Goal: Transaction & Acquisition: Purchase product/service

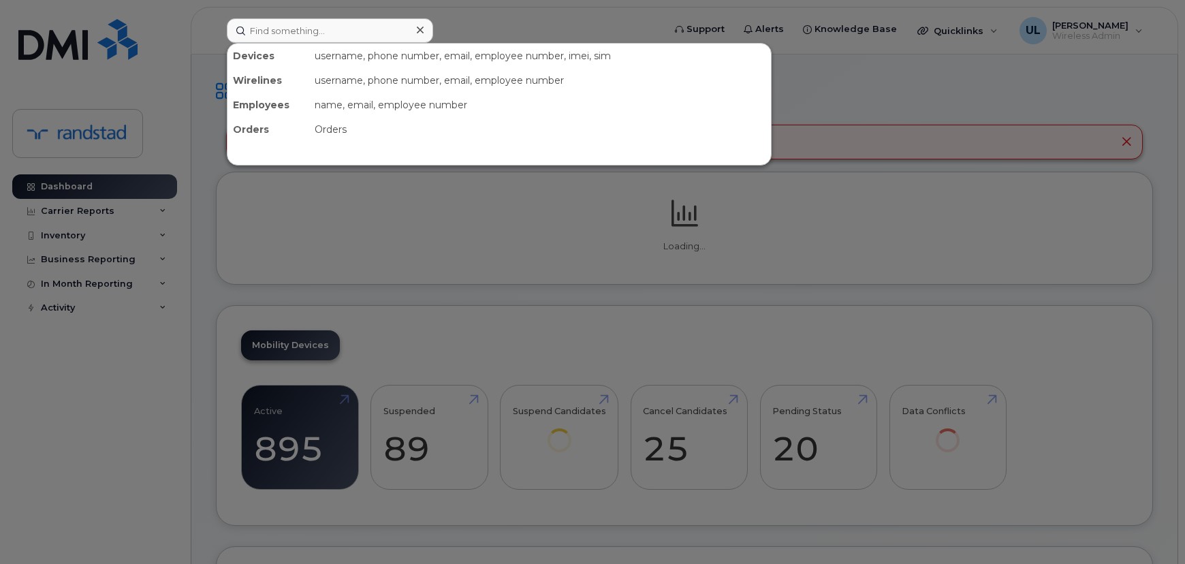
click at [271, 27] on input at bounding box center [330, 30] width 206 height 25
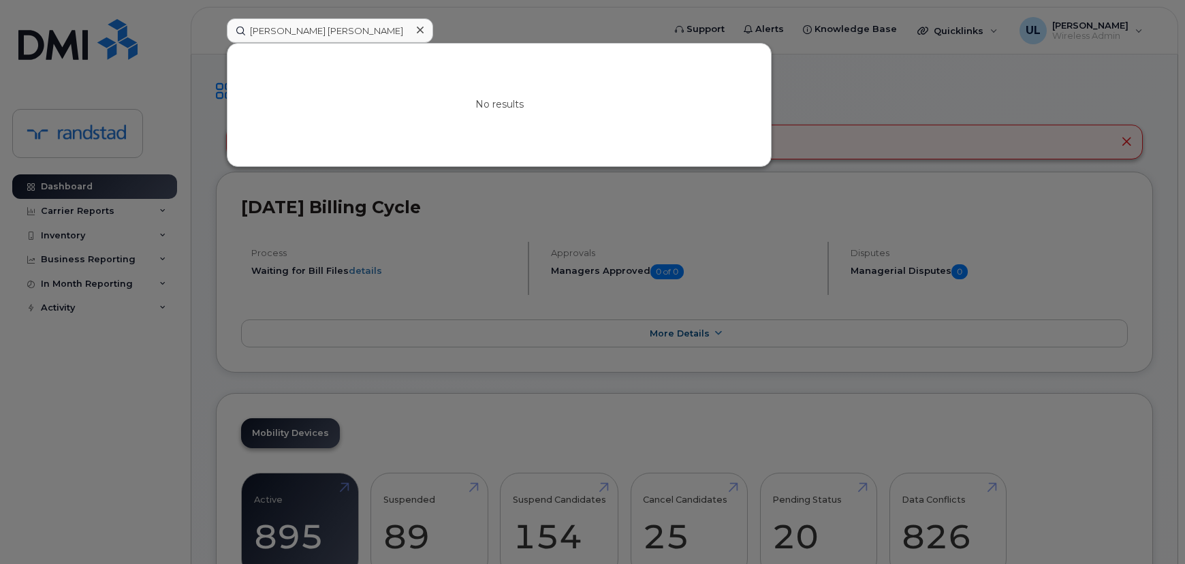
click at [377, 33] on input "Abdoul Kader Salifou Seini" at bounding box center [330, 30] width 206 height 25
type input "356851114164961"
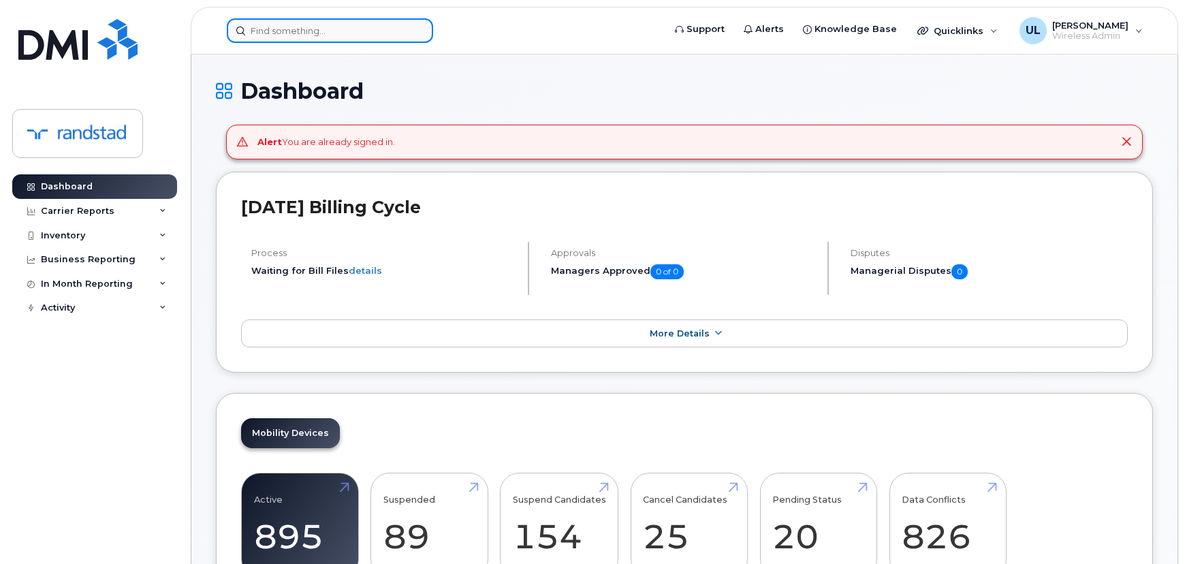
click at [413, 33] on div at bounding box center [330, 30] width 206 height 25
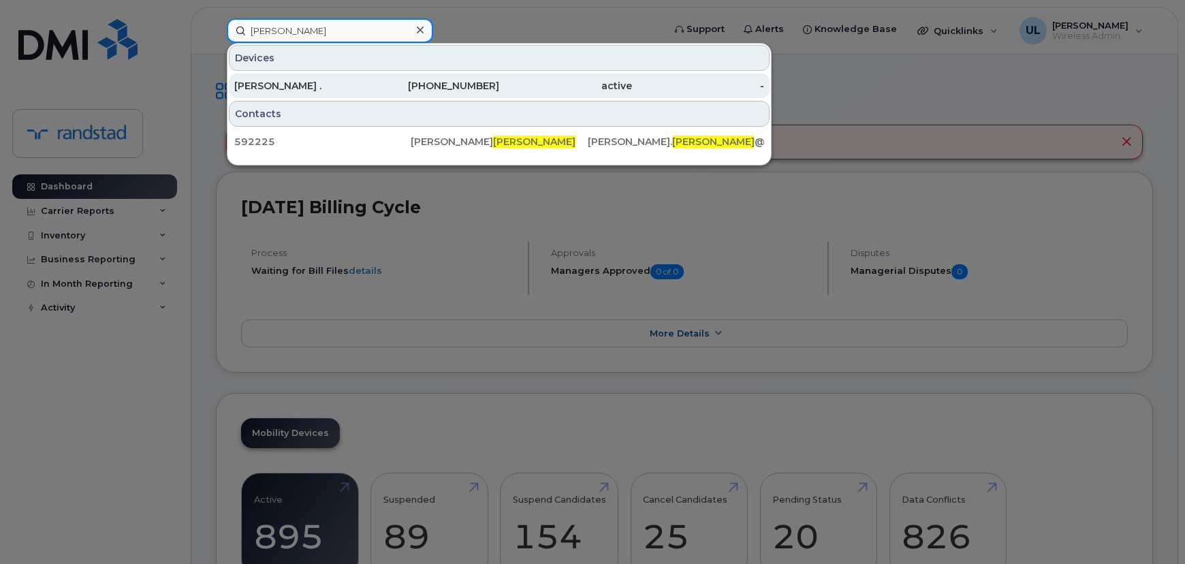
type input "bryson"
click at [356, 74] on link "Dan . 647-231-0271 active -" at bounding box center [499, 86] width 541 height 25
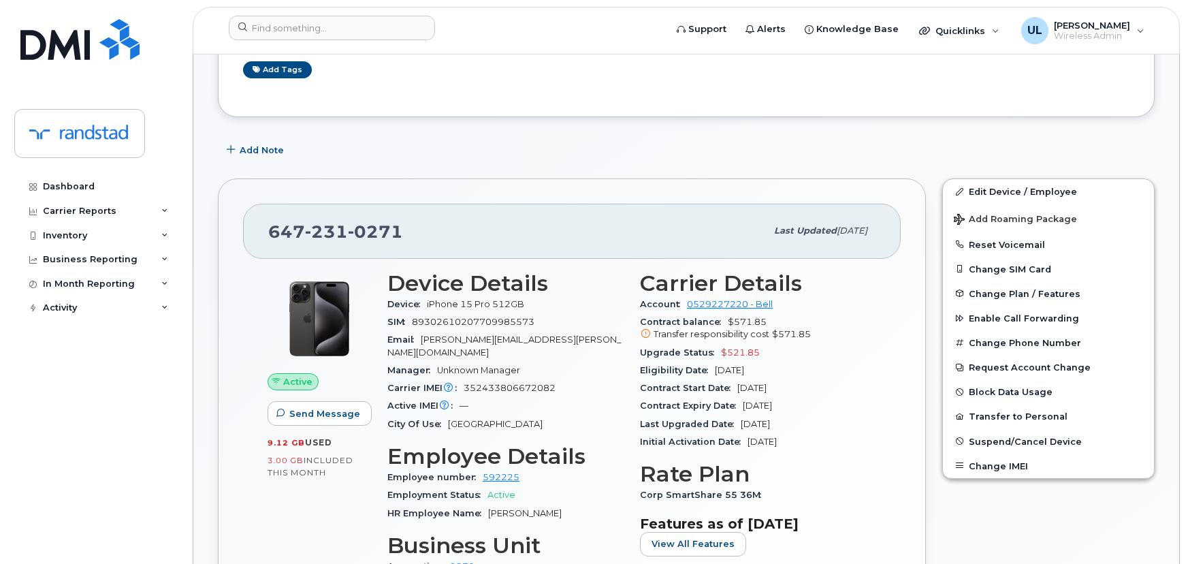
scroll to position [247, 0]
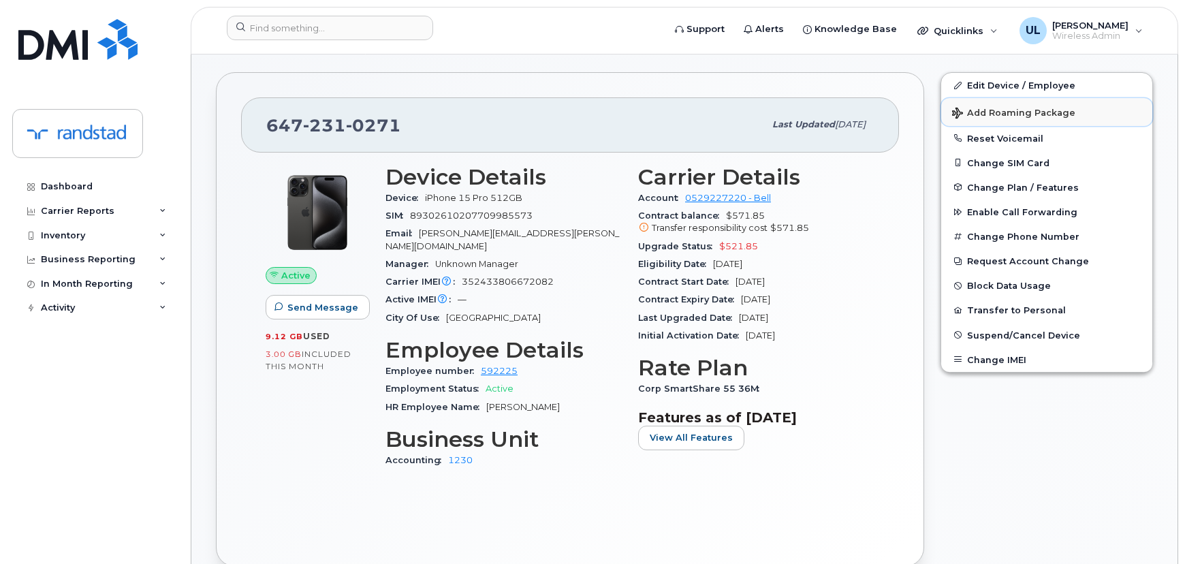
click at [1003, 109] on span "Add Roaming Package" at bounding box center [1013, 114] width 123 height 13
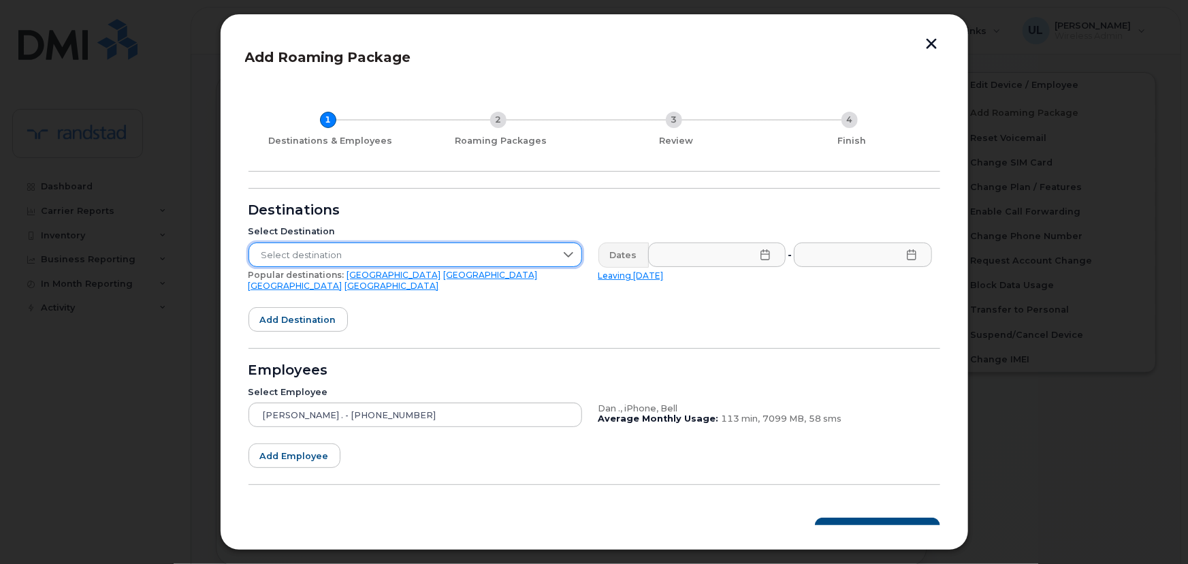
click at [517, 259] on span "Select destination" at bounding box center [402, 255] width 306 height 25
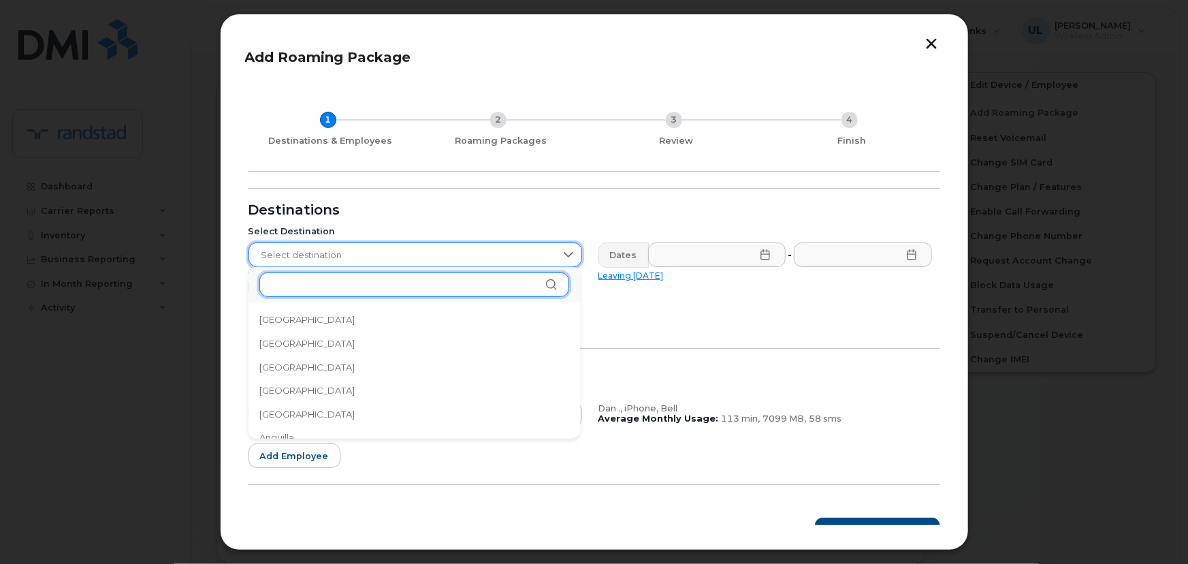
click at [449, 274] on input "text" at bounding box center [414, 284] width 310 height 25
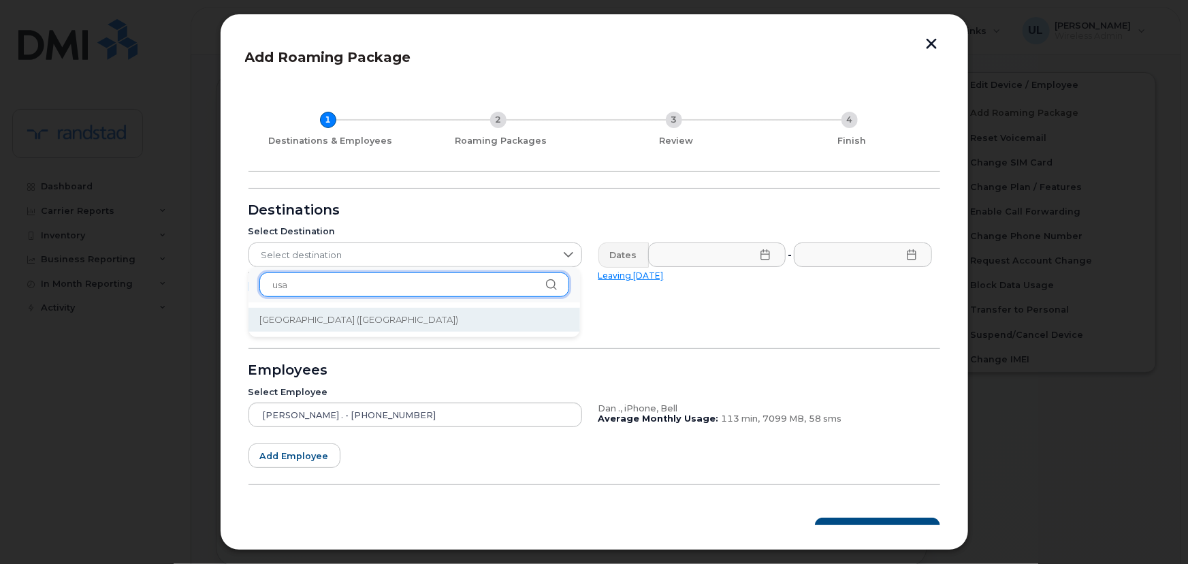
type input "usa"
click at [379, 320] on span "[GEOGRAPHIC_DATA] ([GEOGRAPHIC_DATA])" at bounding box center [359, 319] width 200 height 13
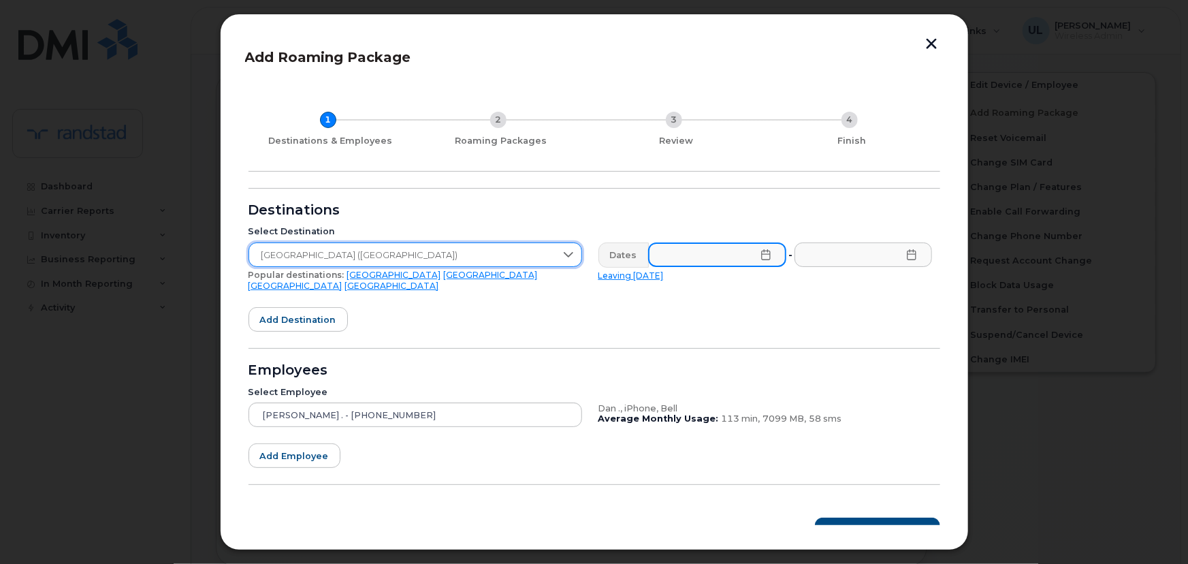
click at [684, 259] on input "text" at bounding box center [717, 254] width 138 height 25
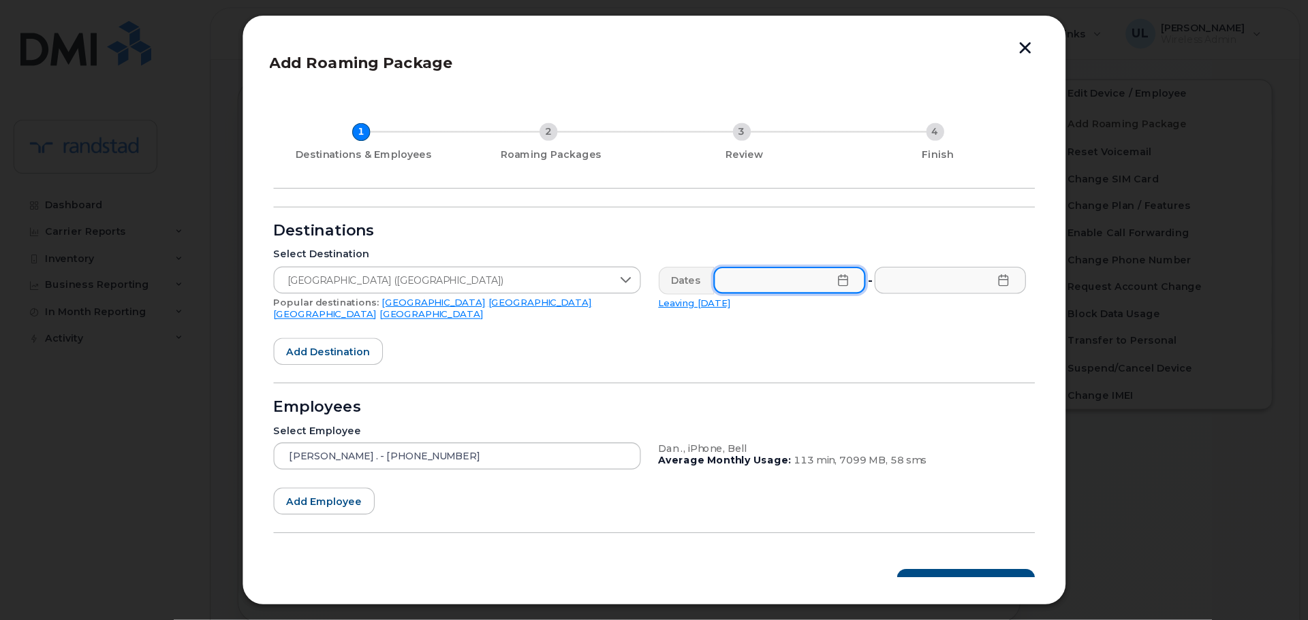
scroll to position [248, 0]
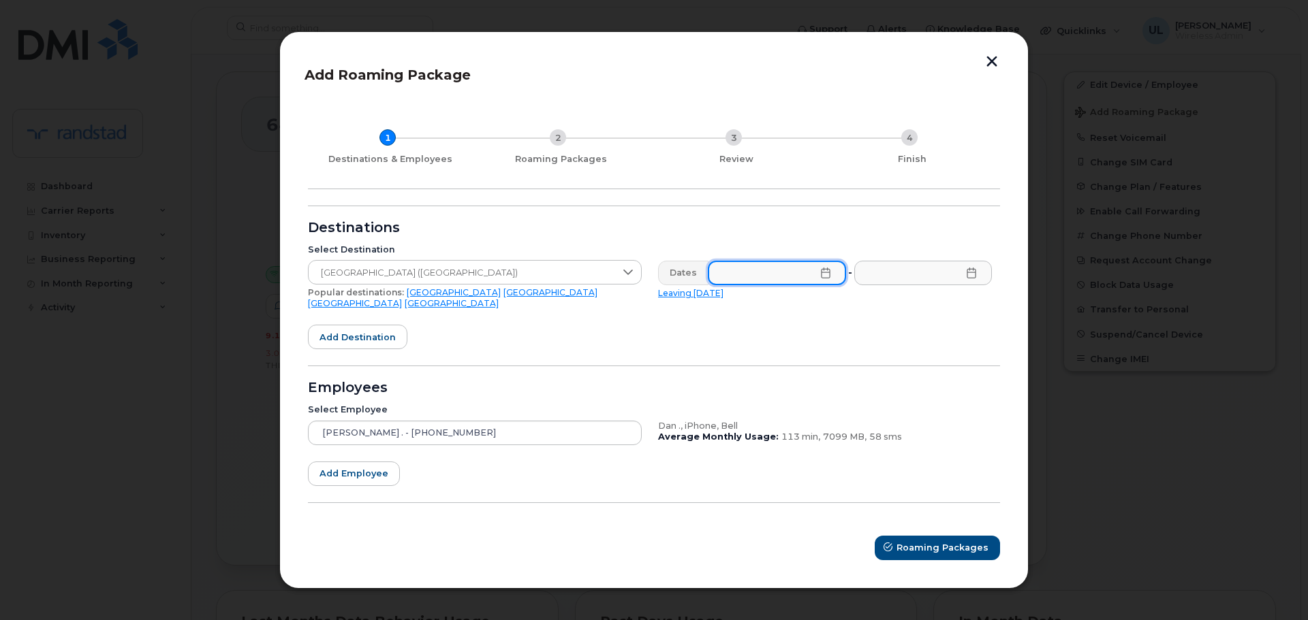
click at [801, 272] on input "text" at bounding box center [777, 273] width 138 height 25
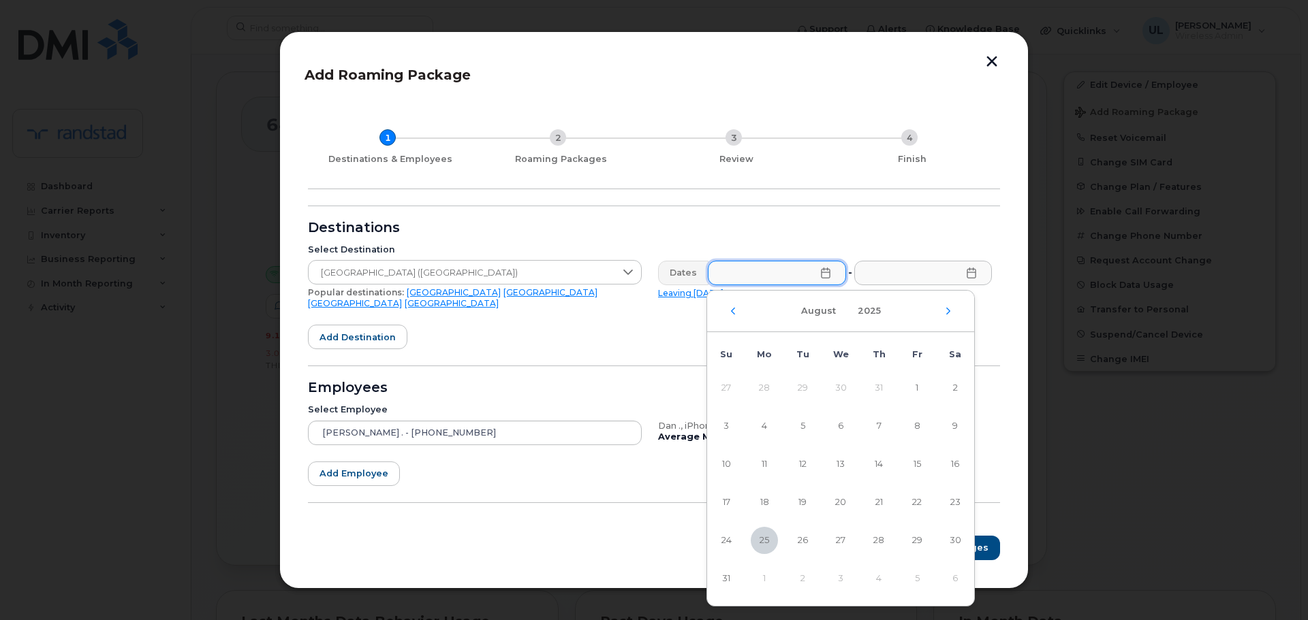
click at [953, 313] on div "[DATE]" at bounding box center [840, 312] width 267 height 42
click at [949, 311] on icon "Next Month" at bounding box center [948, 311] width 8 height 11
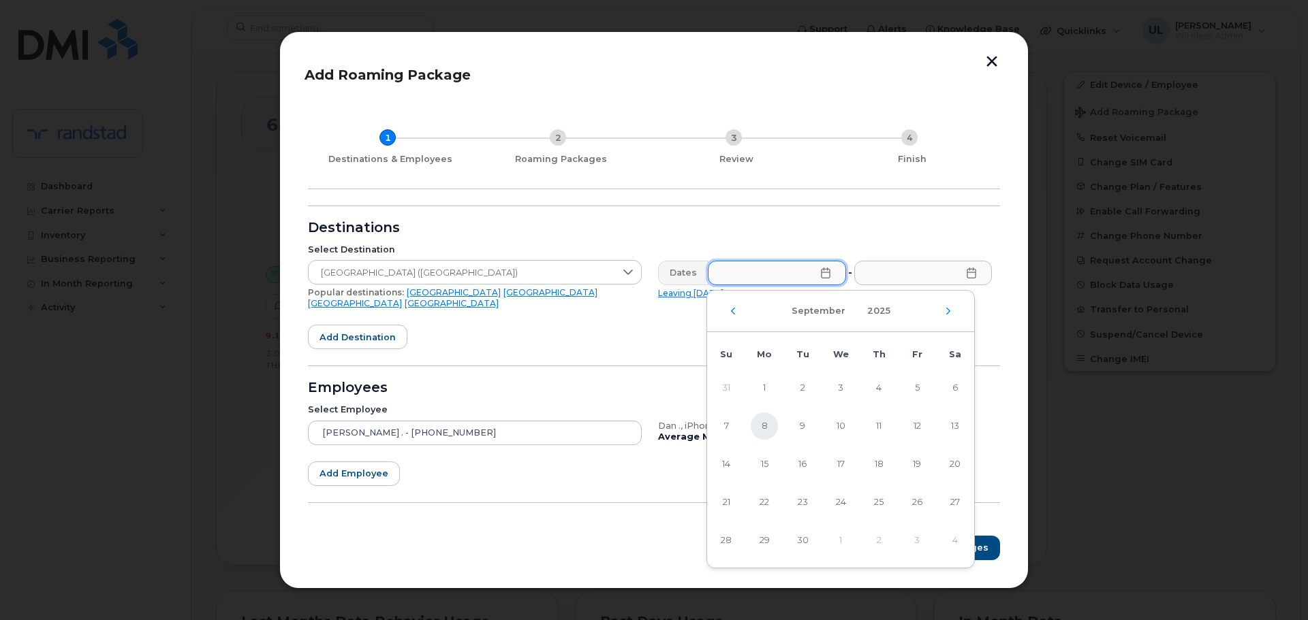
click at [769, 424] on span "8" at bounding box center [763, 426] width 27 height 27
type input "09/08/2025"
click at [969, 279] on icon at bounding box center [971, 273] width 11 height 11
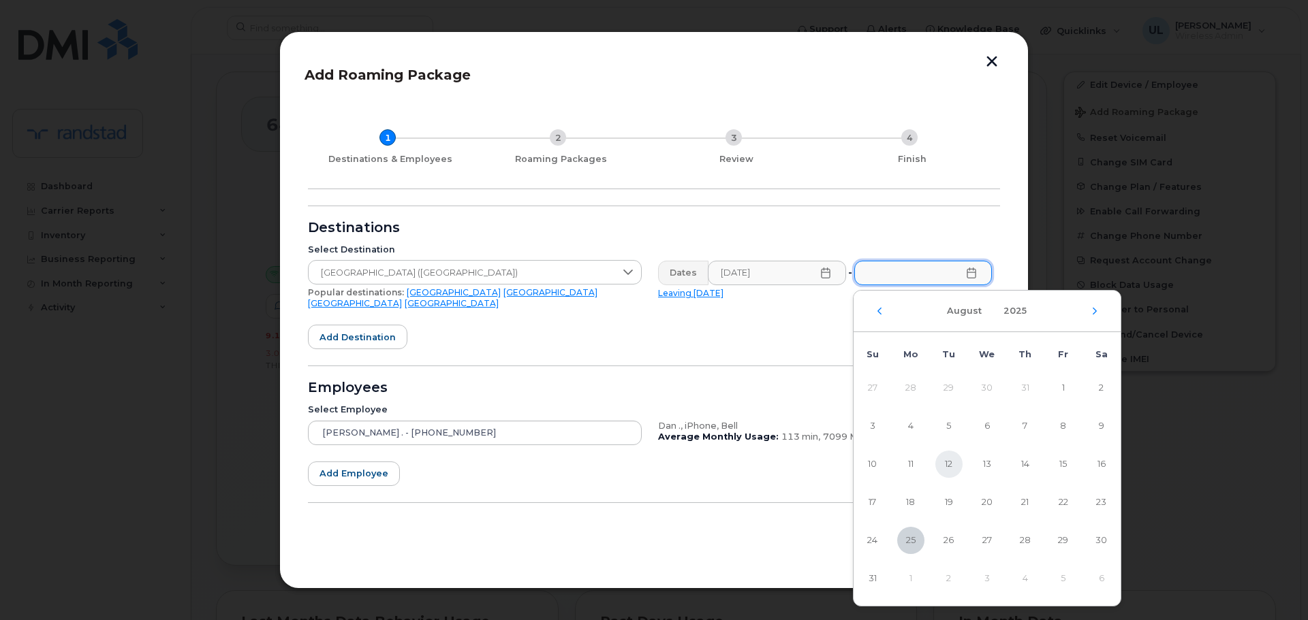
click at [947, 462] on span "12" at bounding box center [948, 464] width 27 height 27
type input "08/12/2025"
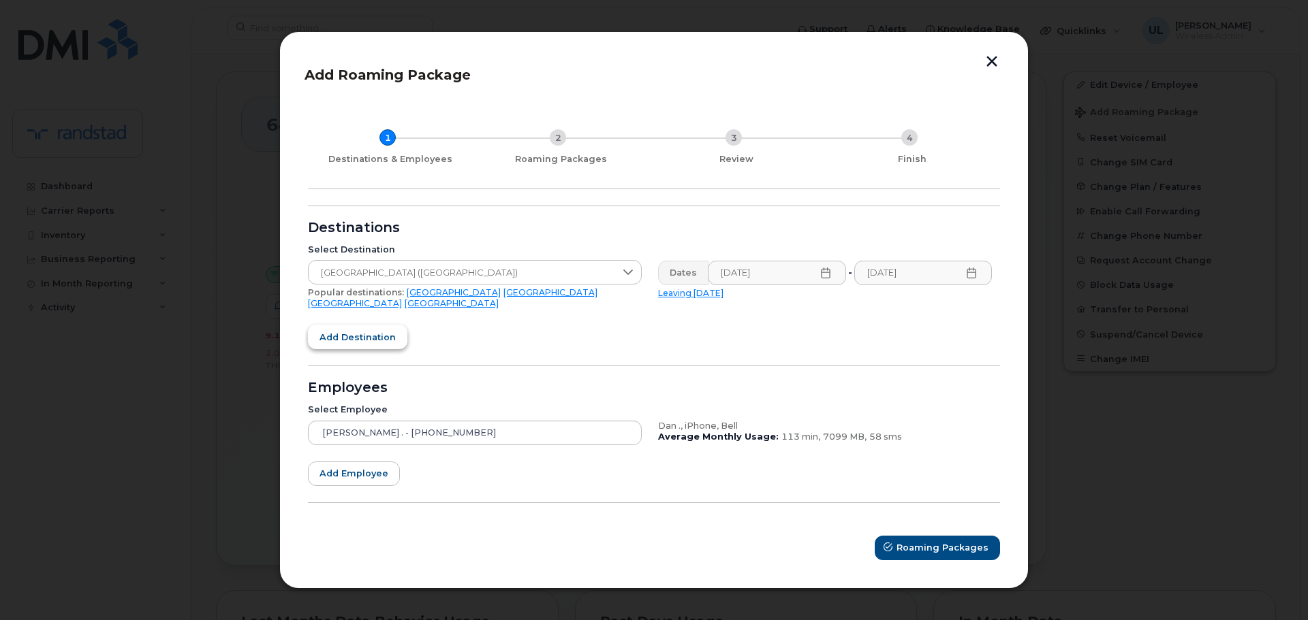
click at [403, 325] on button "Add destination" at bounding box center [357, 337] width 99 height 25
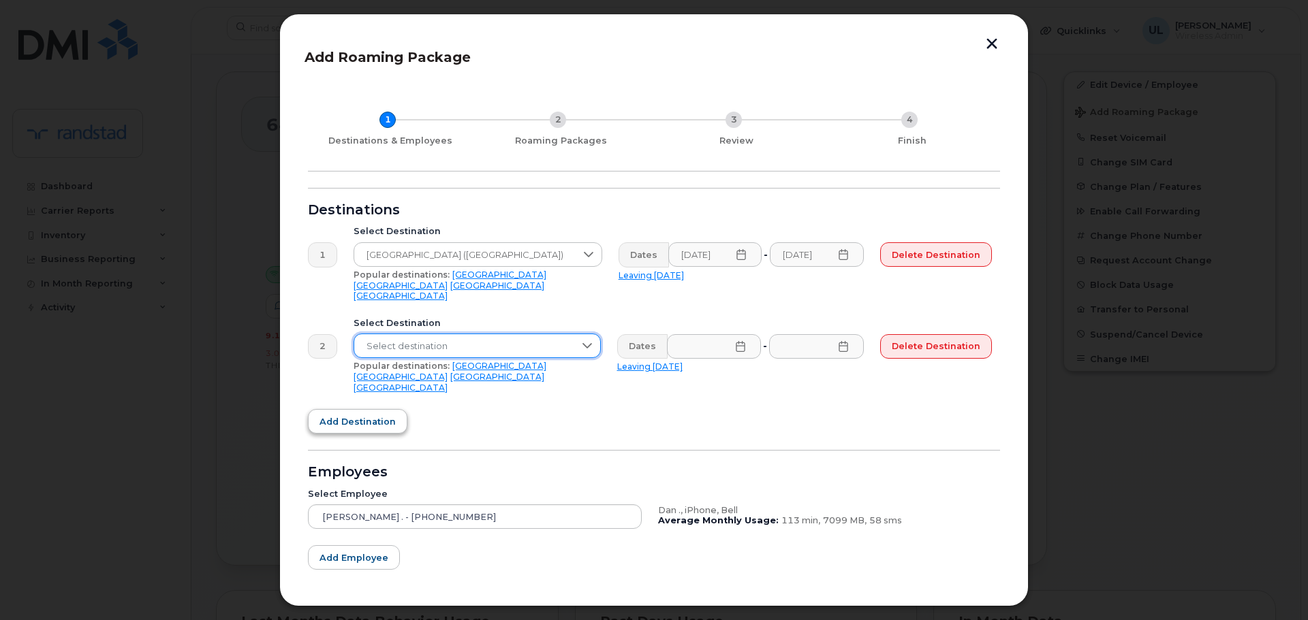
click at [403, 334] on span "Select destination" at bounding box center [464, 346] width 220 height 25
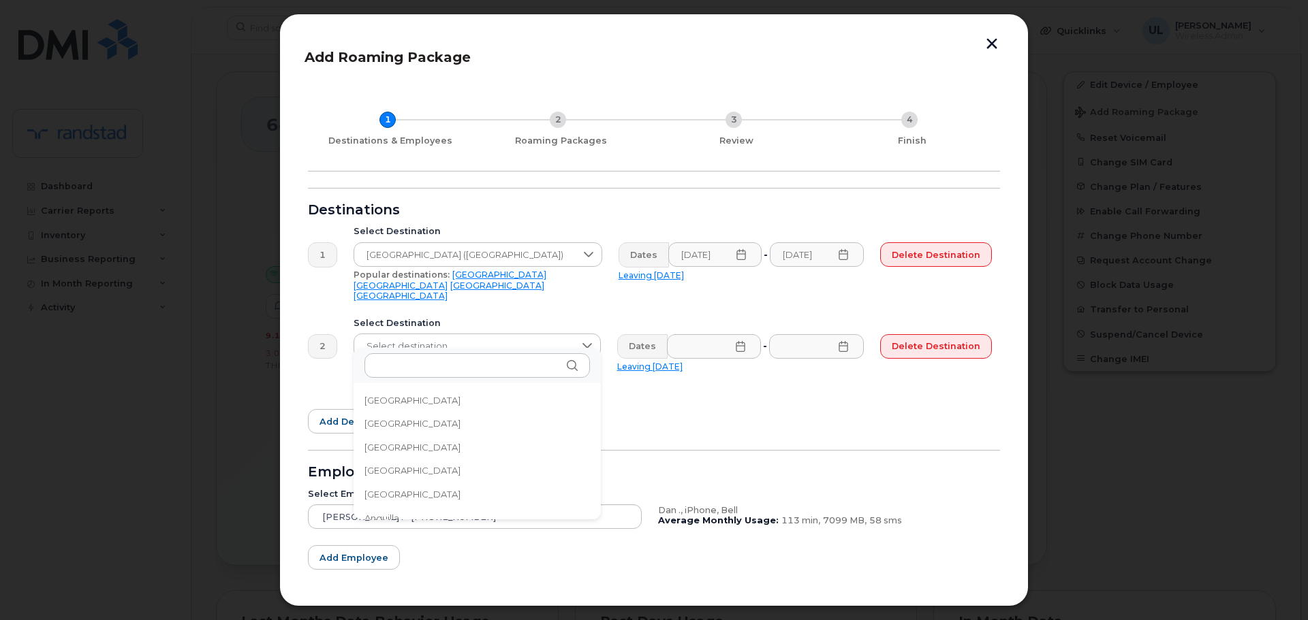
click at [445, 455] on li "Algeria" at bounding box center [476, 448] width 247 height 24
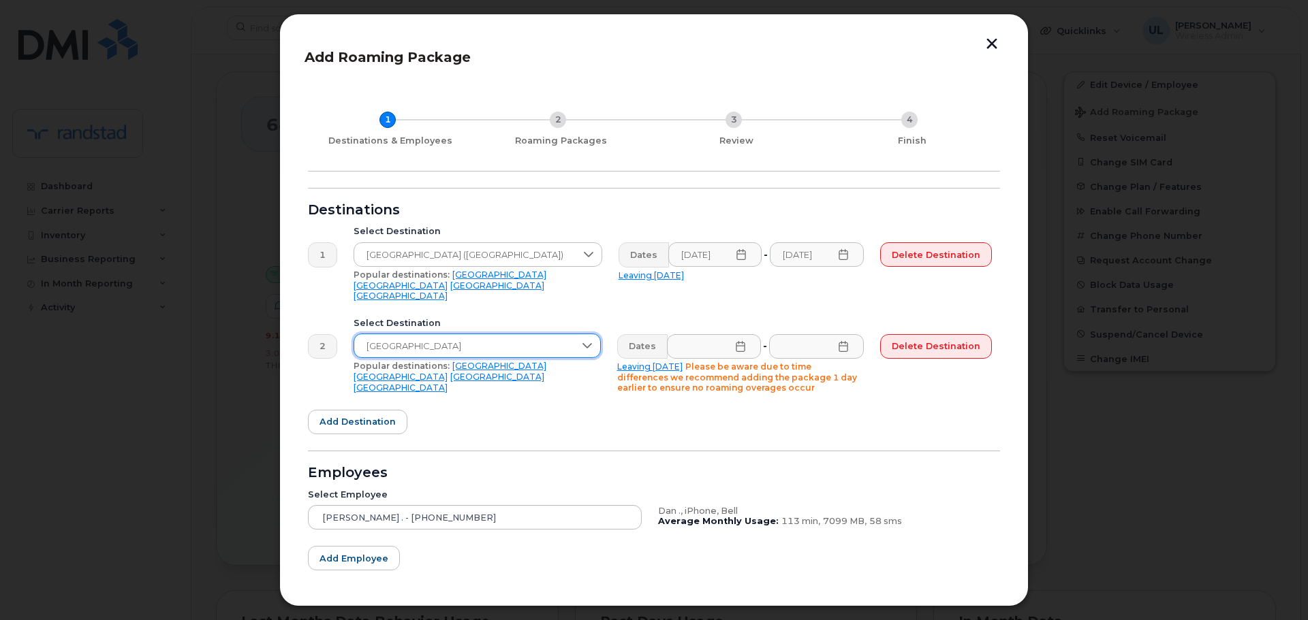
click at [507, 349] on div "Select Destination Algeria Popular destinations: USA Mexico United Kingdom Cana…" at bounding box center [477, 356] width 264 height 92
click at [496, 337] on span "Algeria" at bounding box center [464, 346] width 220 height 25
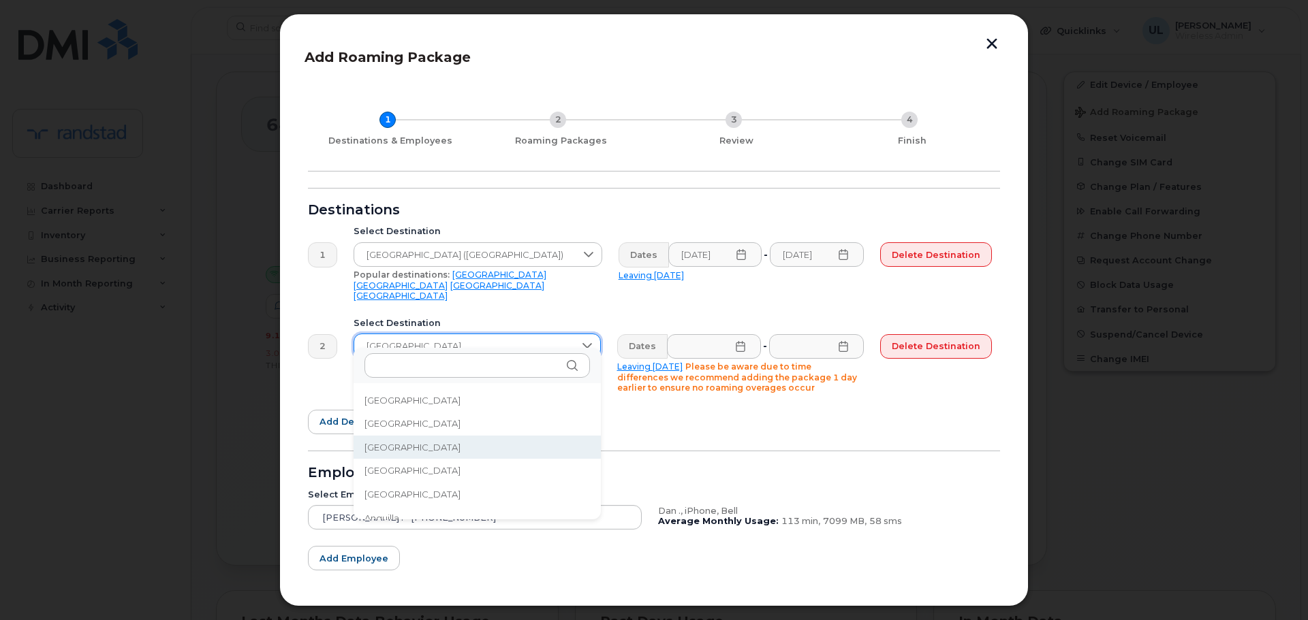
click at [490, 338] on span "Algeria" at bounding box center [464, 346] width 220 height 25
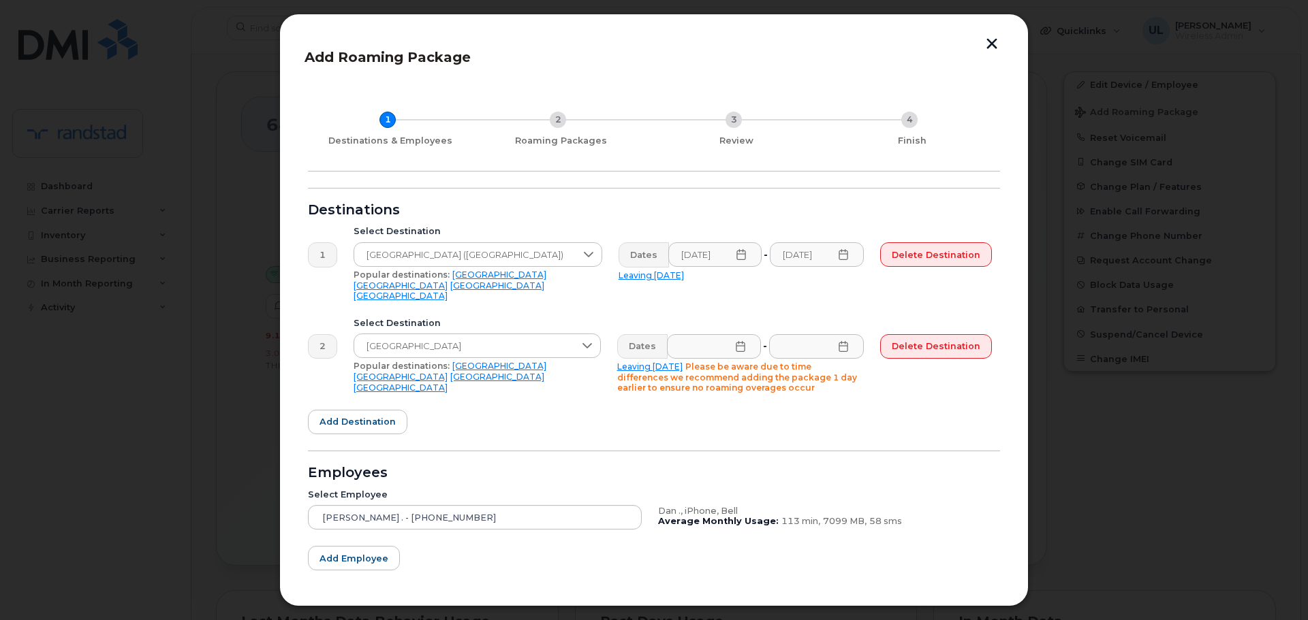
click at [447, 372] on link "Mexico" at bounding box center [400, 377] width 94 height 10
click at [706, 343] on input "text" at bounding box center [714, 346] width 95 height 25
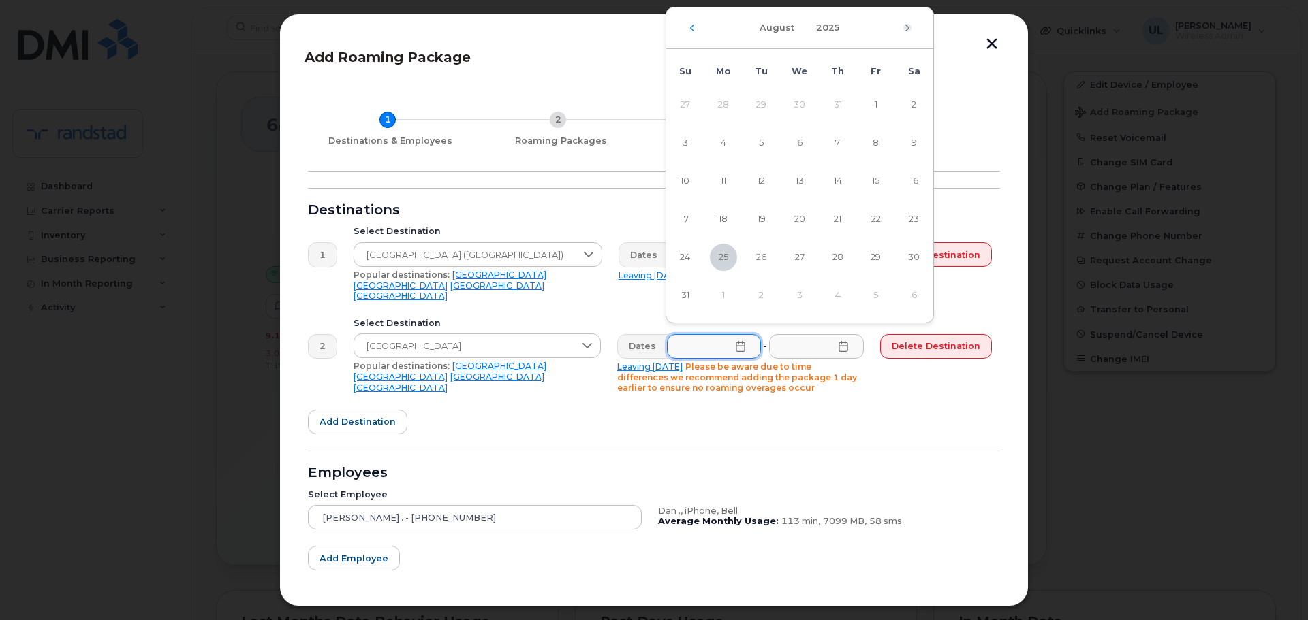
click at [908, 31] on icon "Next Month" at bounding box center [907, 27] width 8 height 11
click at [767, 140] on span "9" at bounding box center [761, 142] width 27 height 27
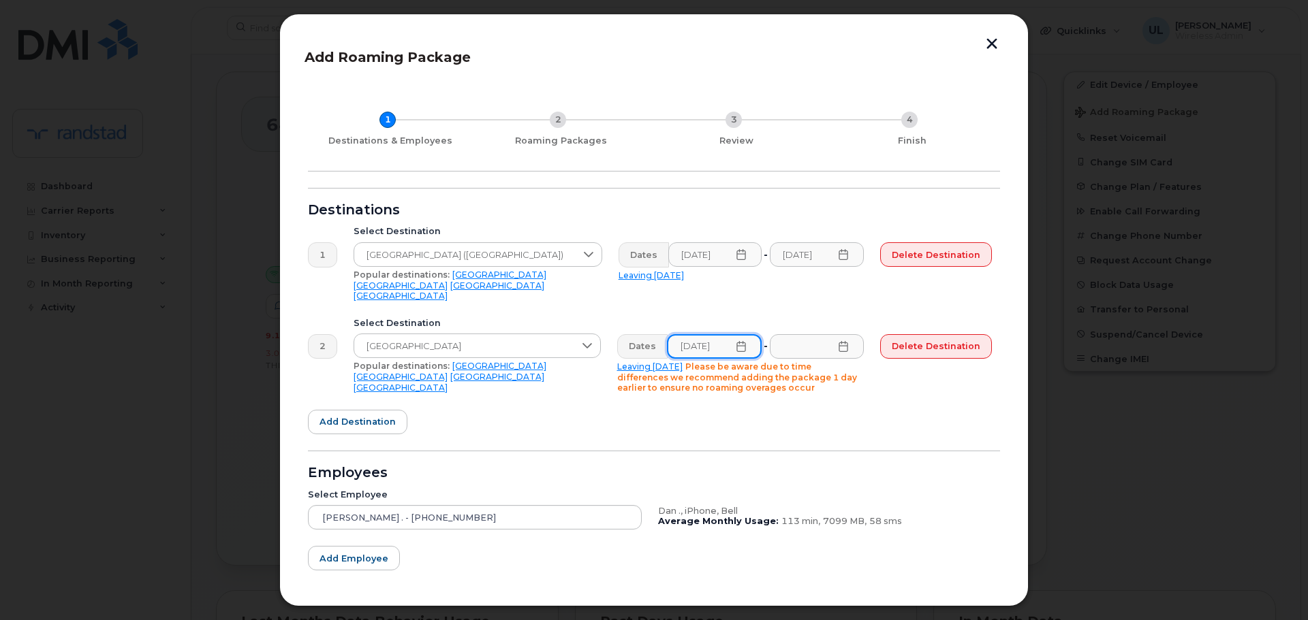
scroll to position [0, 0]
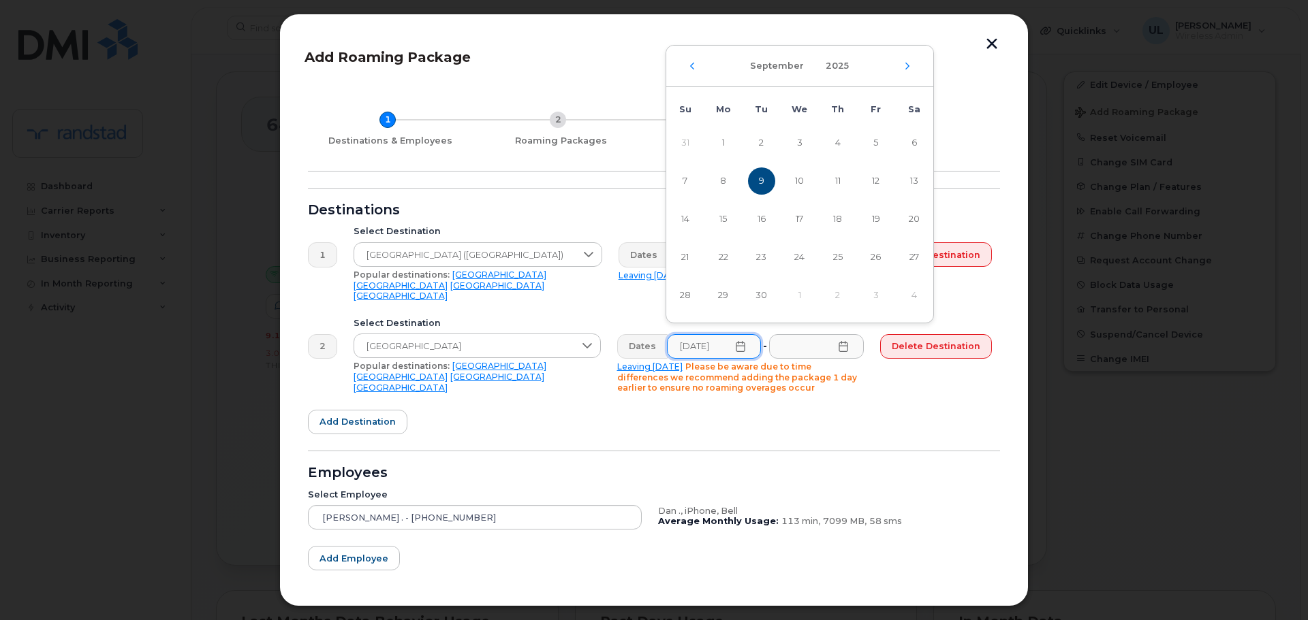
click at [898, 185] on td "13" at bounding box center [914, 181] width 38 height 38
click at [909, 183] on span "13" at bounding box center [913, 181] width 27 height 27
type input "09/13/2025"
click at [843, 341] on icon at bounding box center [843, 346] width 11 height 11
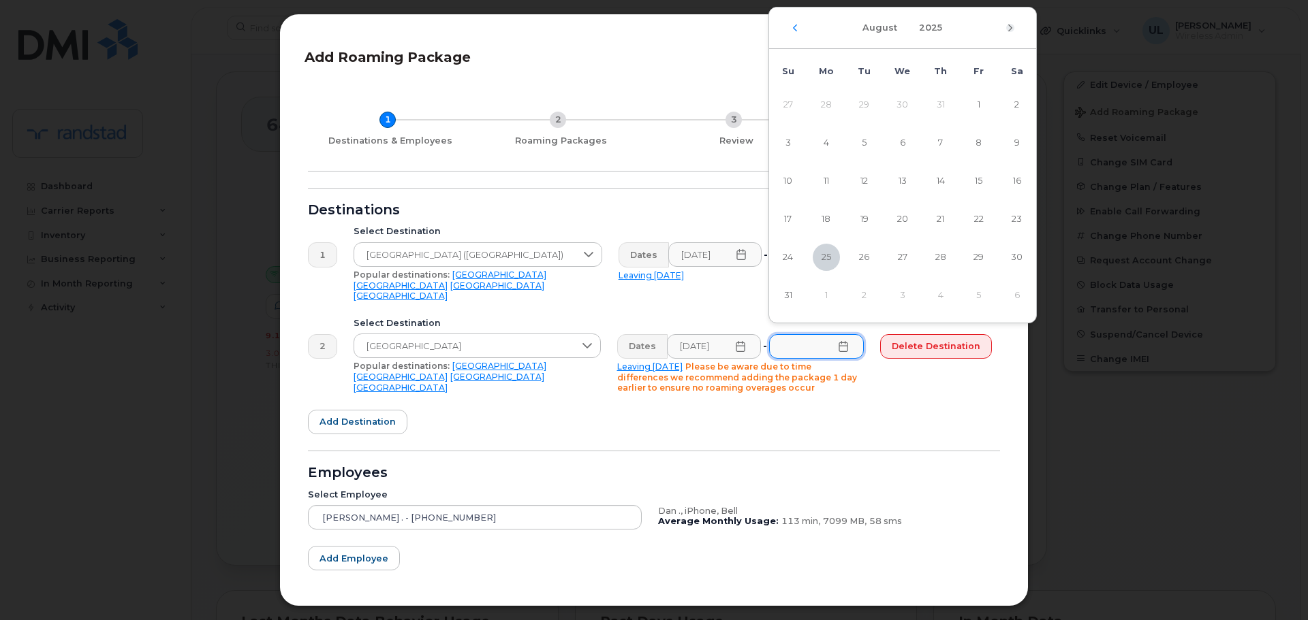
click at [1009, 29] on icon "Next Month" at bounding box center [1010, 27] width 8 height 11
drag, startPoint x: 825, startPoint y: 221, endPoint x: 825, endPoint y: 231, distance: 10.2
click at [825, 220] on span "22" at bounding box center [825, 219] width 27 height 27
type input "09/22/2025"
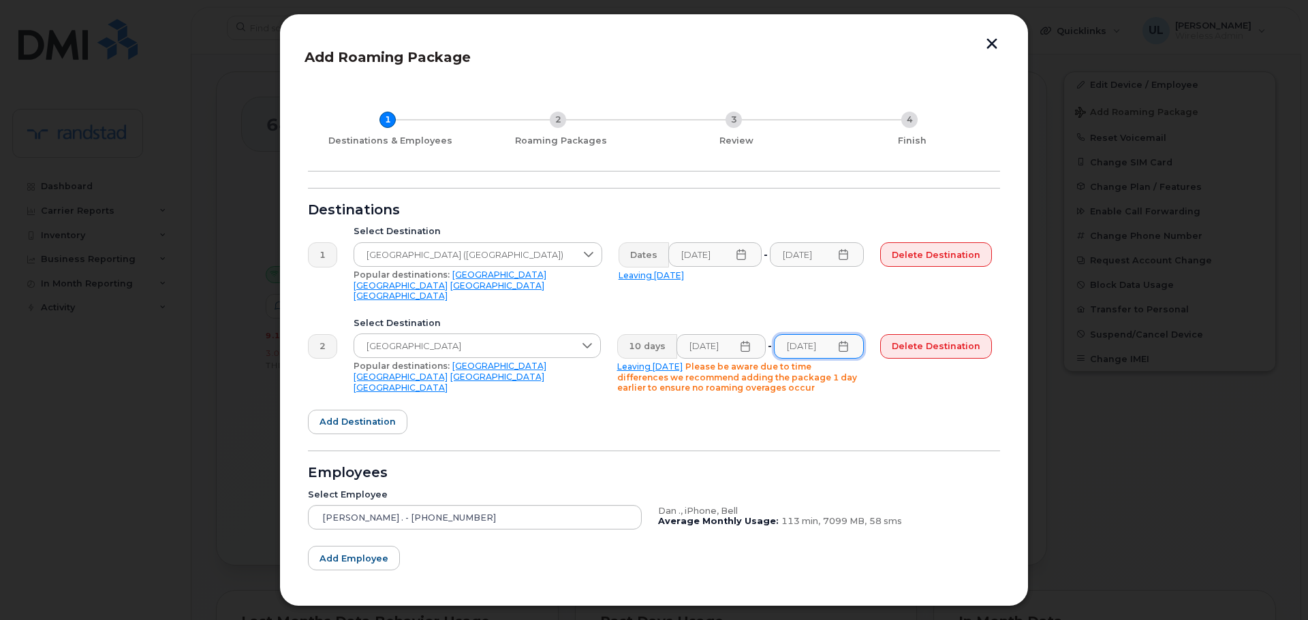
click at [777, 415] on form "Destinations 1 Select Destination United States of America (USA) Popular destin…" at bounding box center [654, 416] width 692 height 457
click at [376, 420] on button "Add destination" at bounding box center [357, 422] width 99 height 25
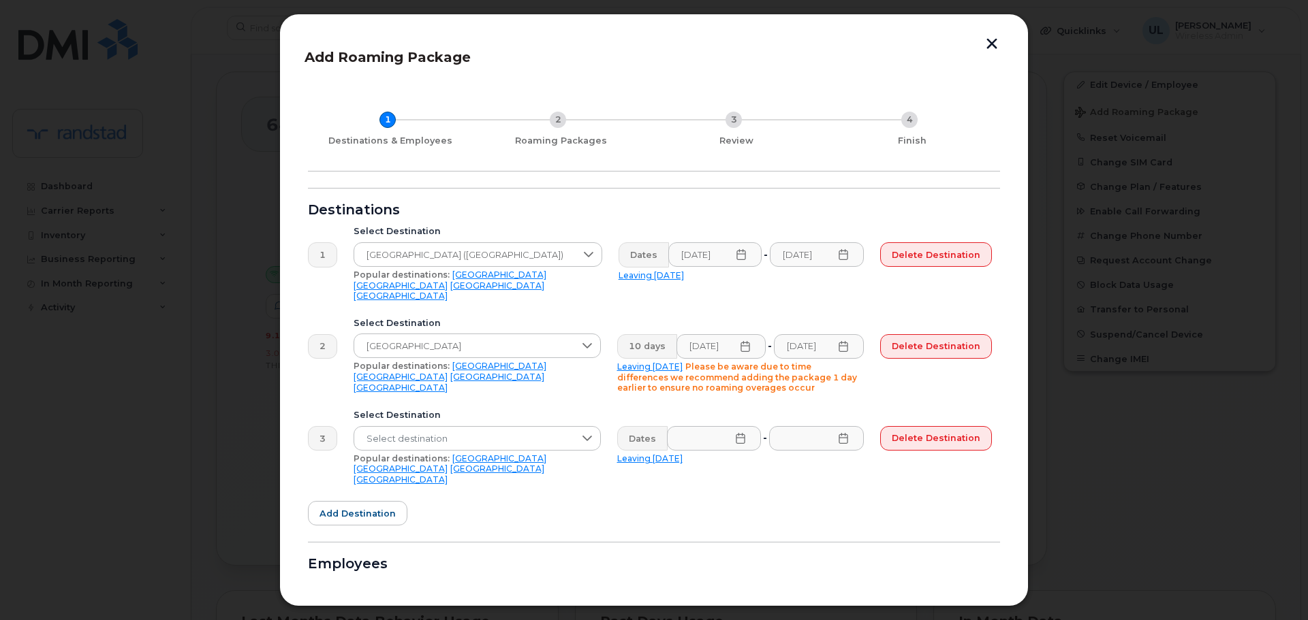
click at [513, 464] on link "United Kingdom" at bounding box center [497, 469] width 94 height 10
click at [700, 434] on input "text" at bounding box center [714, 438] width 95 height 25
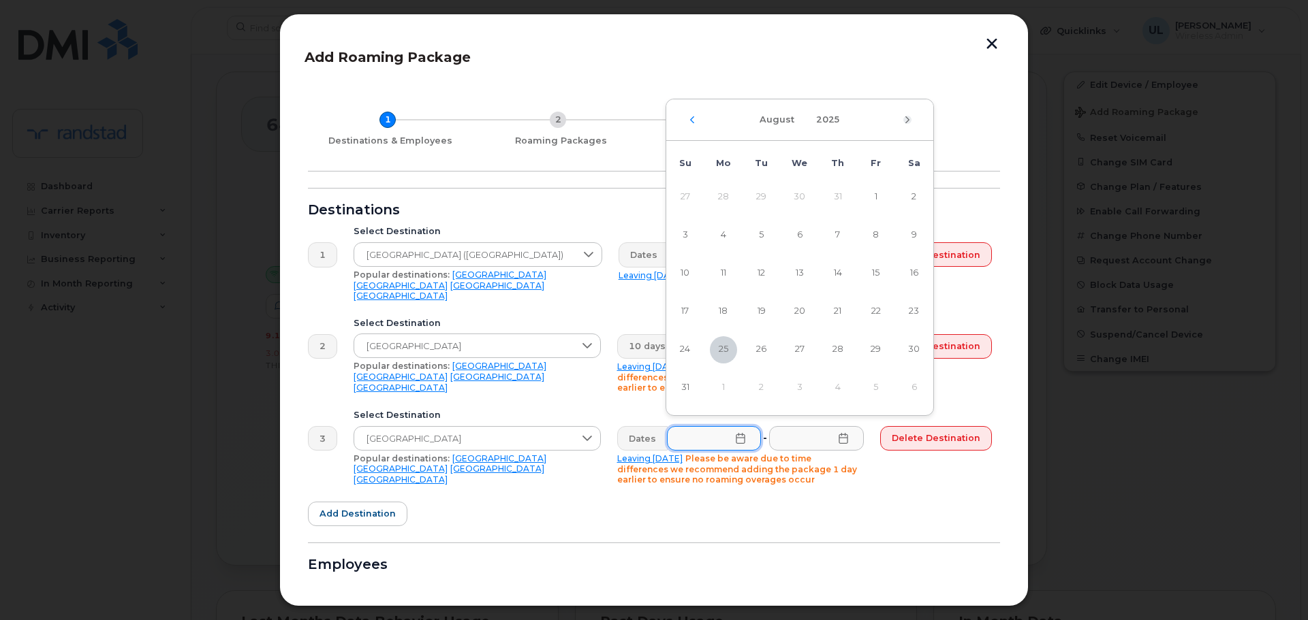
click at [908, 118] on icon "Next Month" at bounding box center [907, 119] width 8 height 11
click at [696, 121] on div "November 2025" at bounding box center [799, 120] width 267 height 42
click at [691, 121] on icon "Previous Month" at bounding box center [692, 119] width 4 height 7
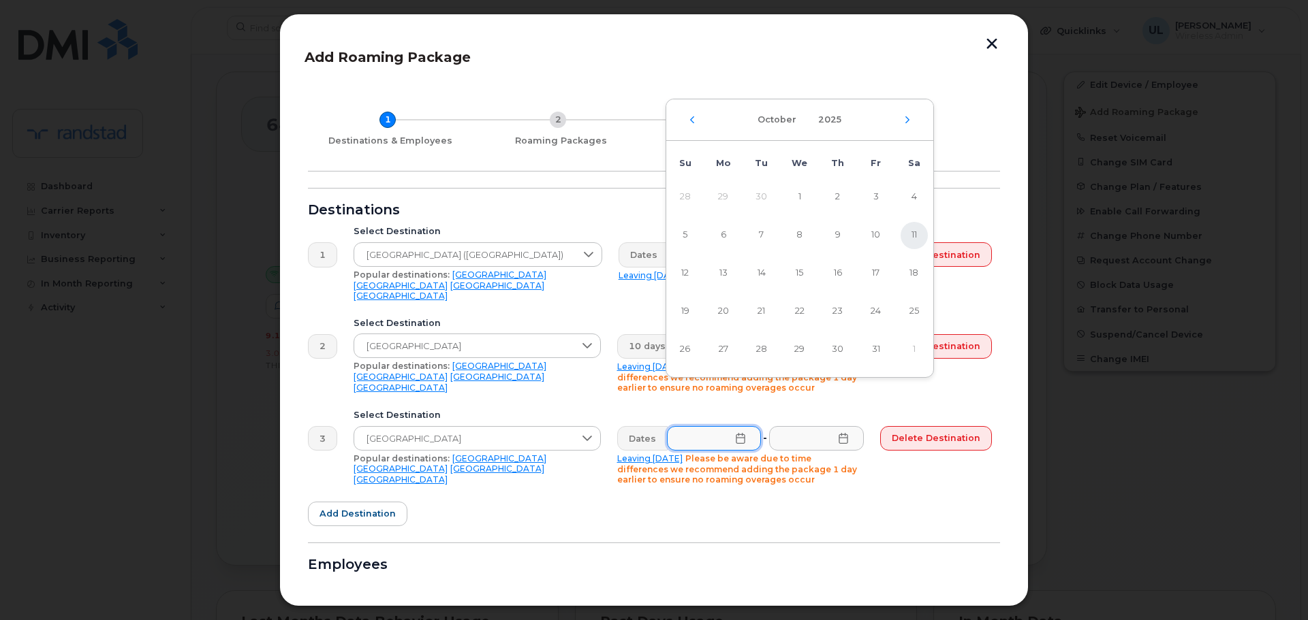
click at [908, 236] on span "11" at bounding box center [913, 235] width 27 height 27
type input "10/11/2025"
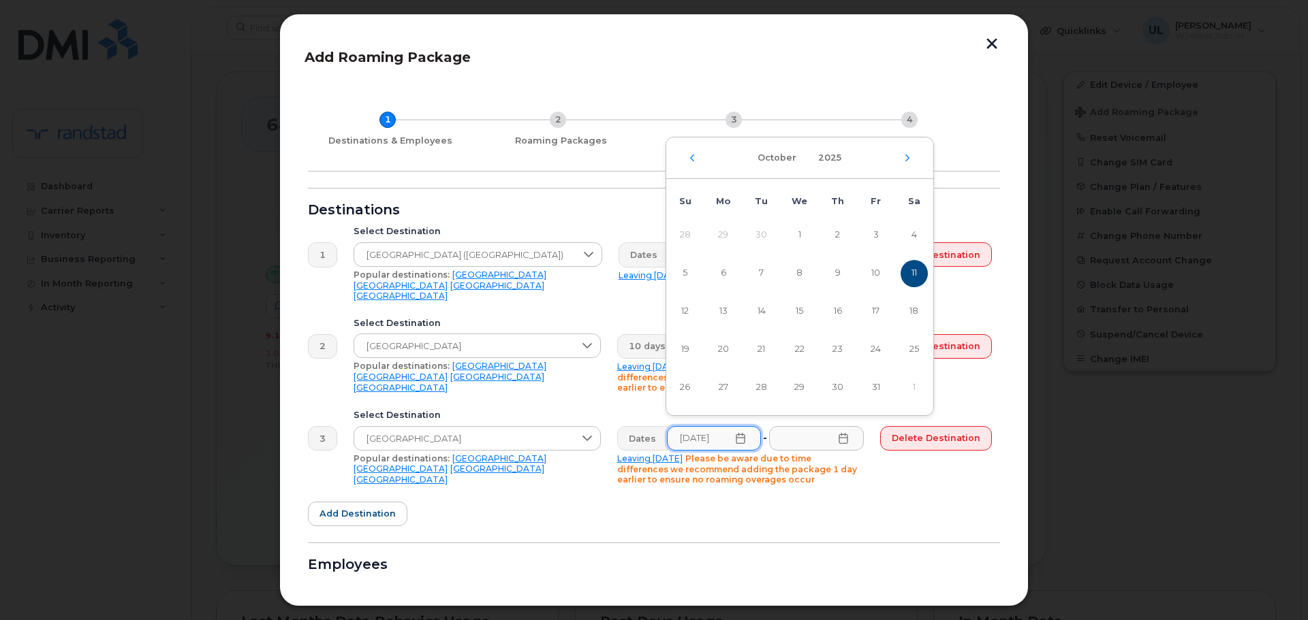
click at [987, 358] on div "Delete destination" at bounding box center [936, 364] width 128 height 76
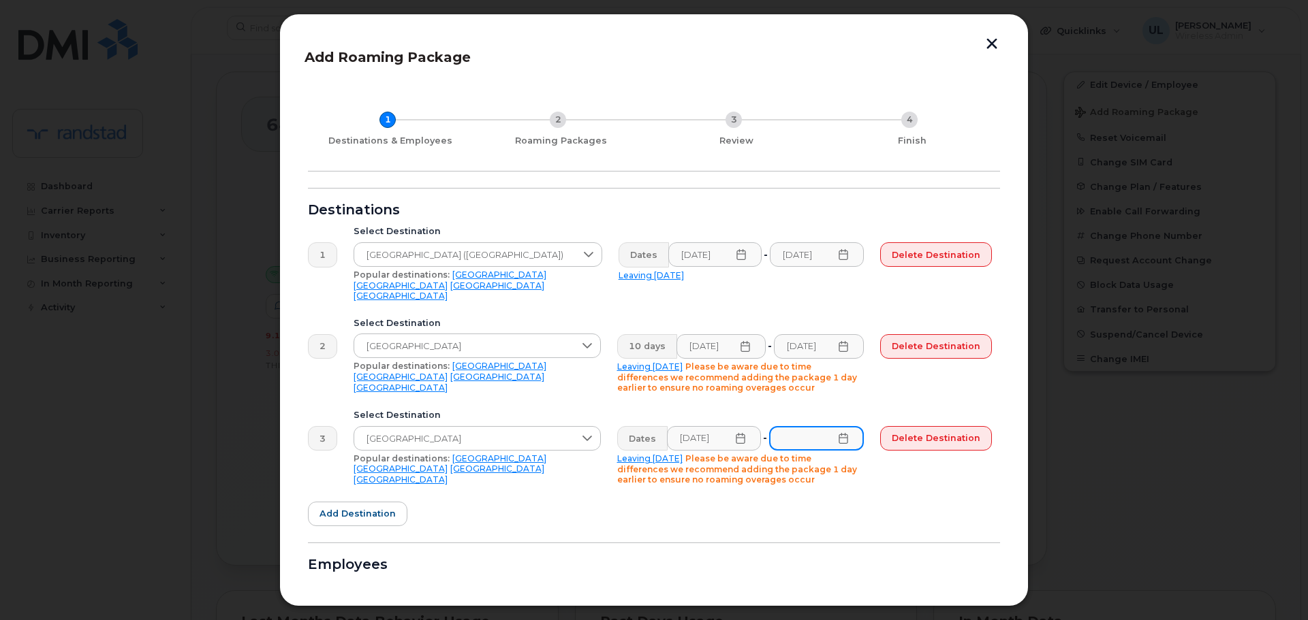
click at [825, 427] on input "text" at bounding box center [816, 438] width 95 height 25
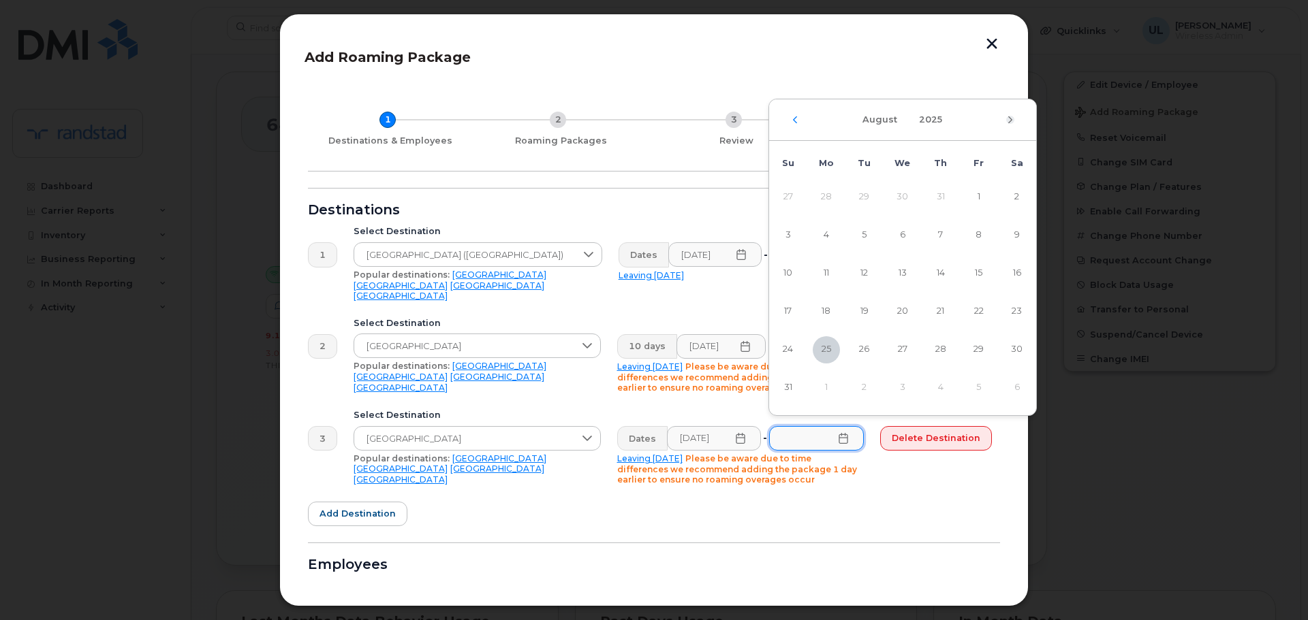
click at [1009, 118] on icon "Next Month" at bounding box center [1010, 119] width 4 height 7
click at [788, 123] on div "November 2025" at bounding box center [902, 120] width 267 height 42
click at [795, 118] on icon "Previous Month" at bounding box center [795, 119] width 4 height 7
click at [1024, 270] on span "18" at bounding box center [1016, 273] width 27 height 27
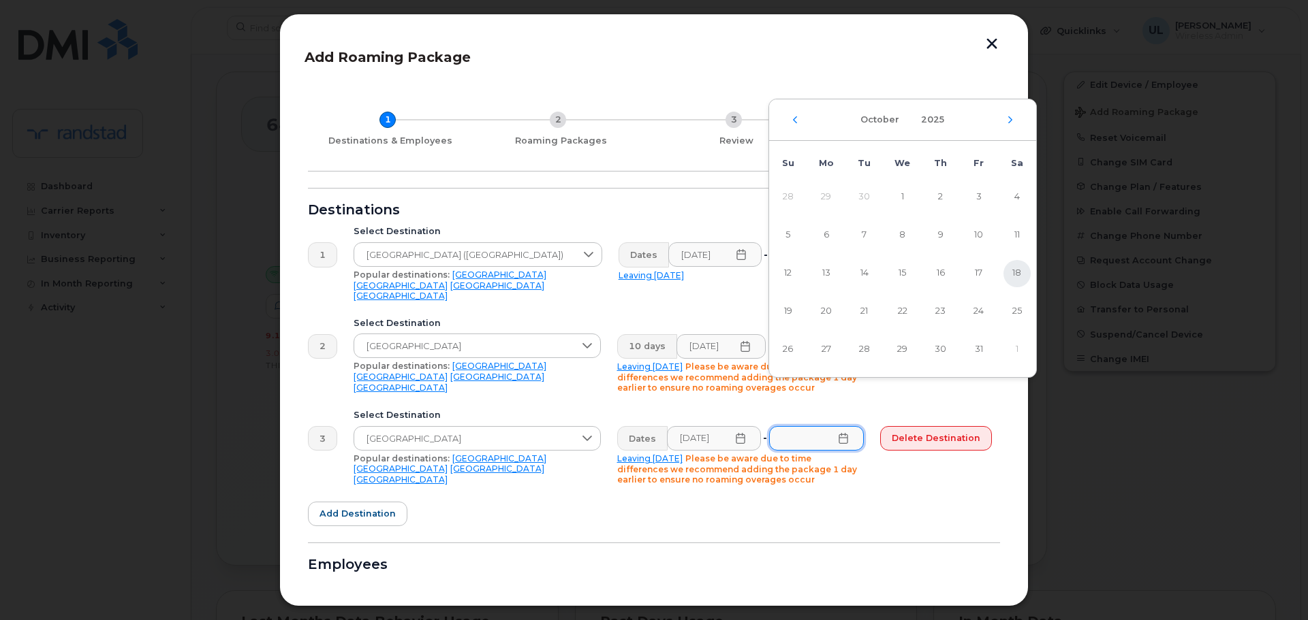
type input "10/18/2025"
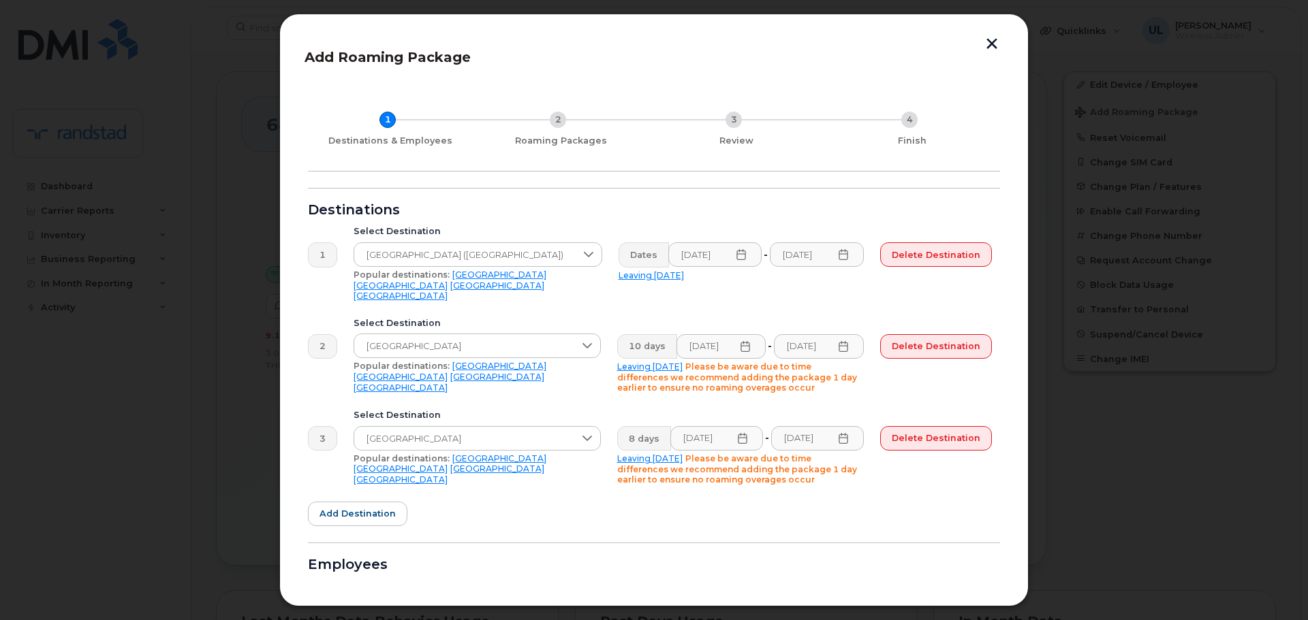
click at [811, 518] on form "Destinations 1 Select Destination United States of America (USA) Popular destin…" at bounding box center [654, 462] width 692 height 549
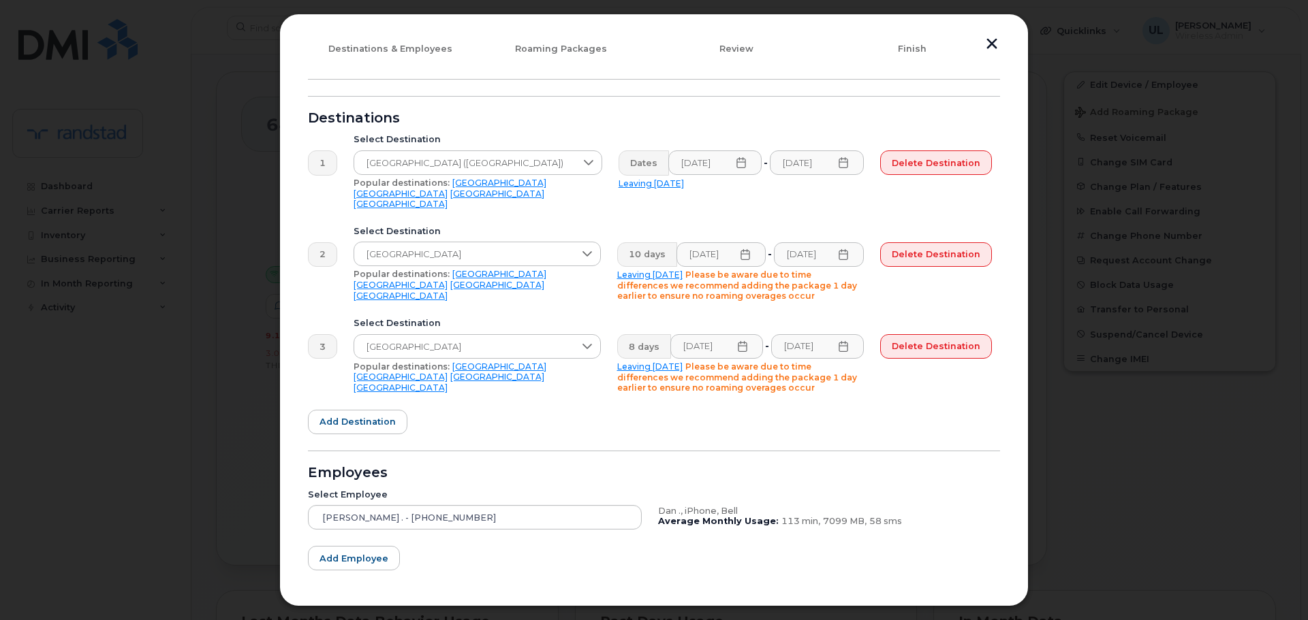
scroll to position [68, 0]
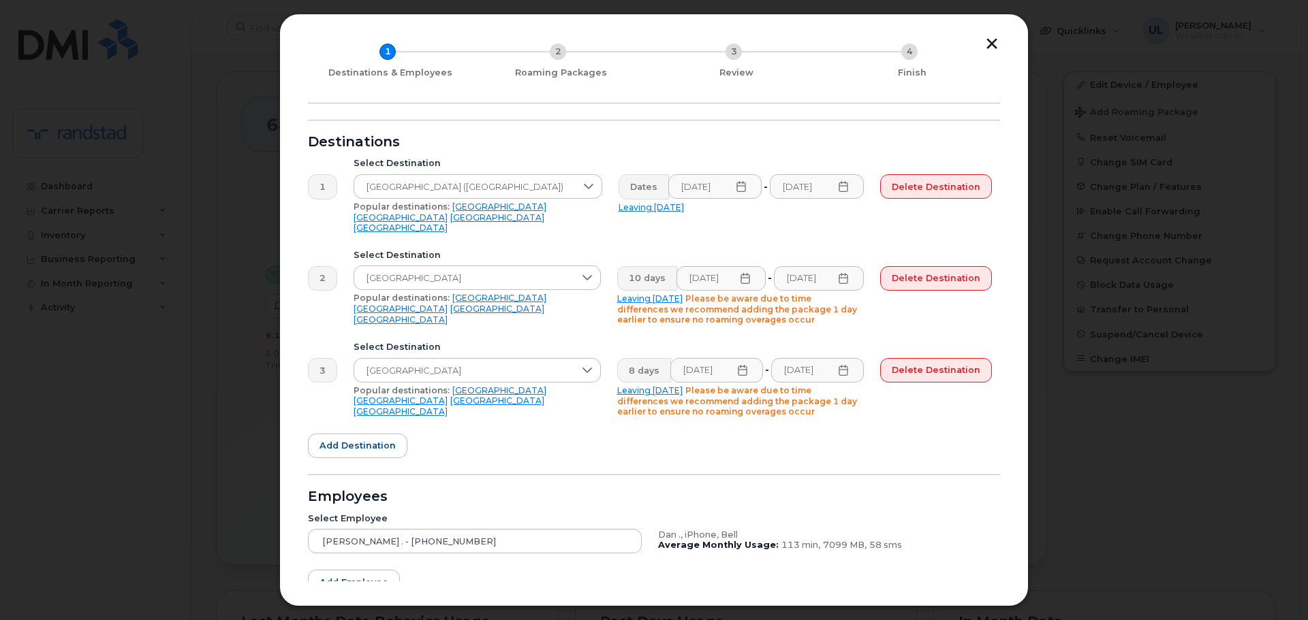
click at [742, 217] on div "Dates 09/08/2025 - 08/12/2025 Leaving today" at bounding box center [741, 203] width 262 height 75
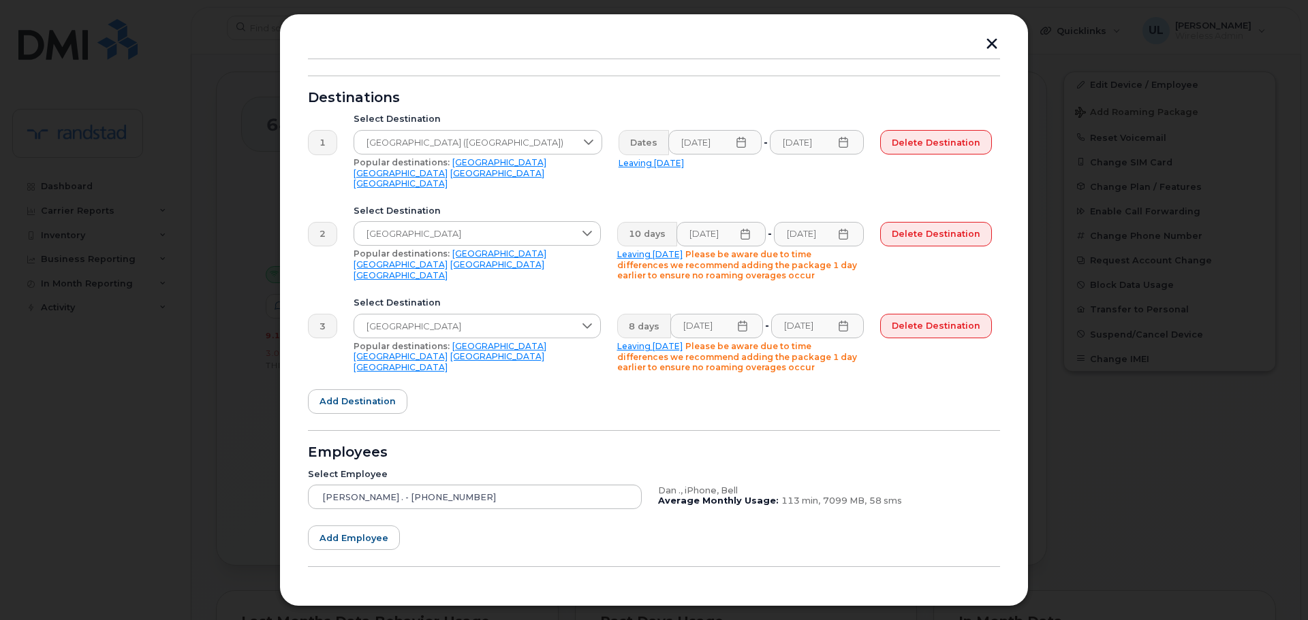
scroll to position [148, 0]
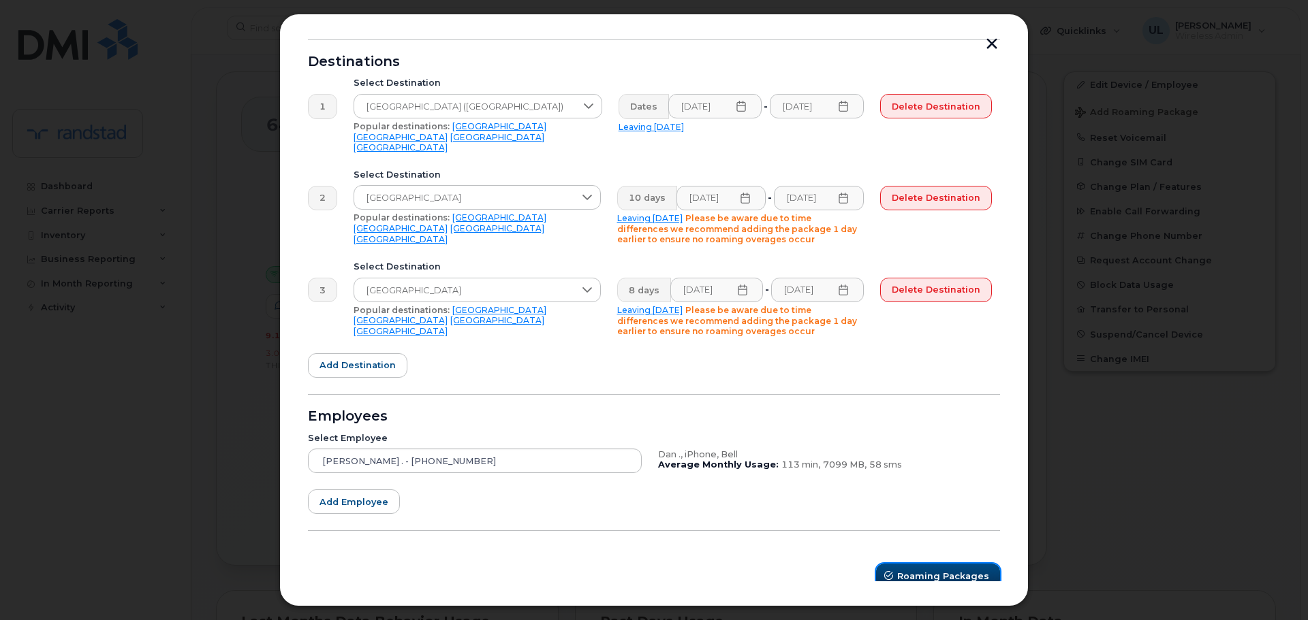
click at [913, 563] on button "Roaming Packages" at bounding box center [938, 576] width 124 height 25
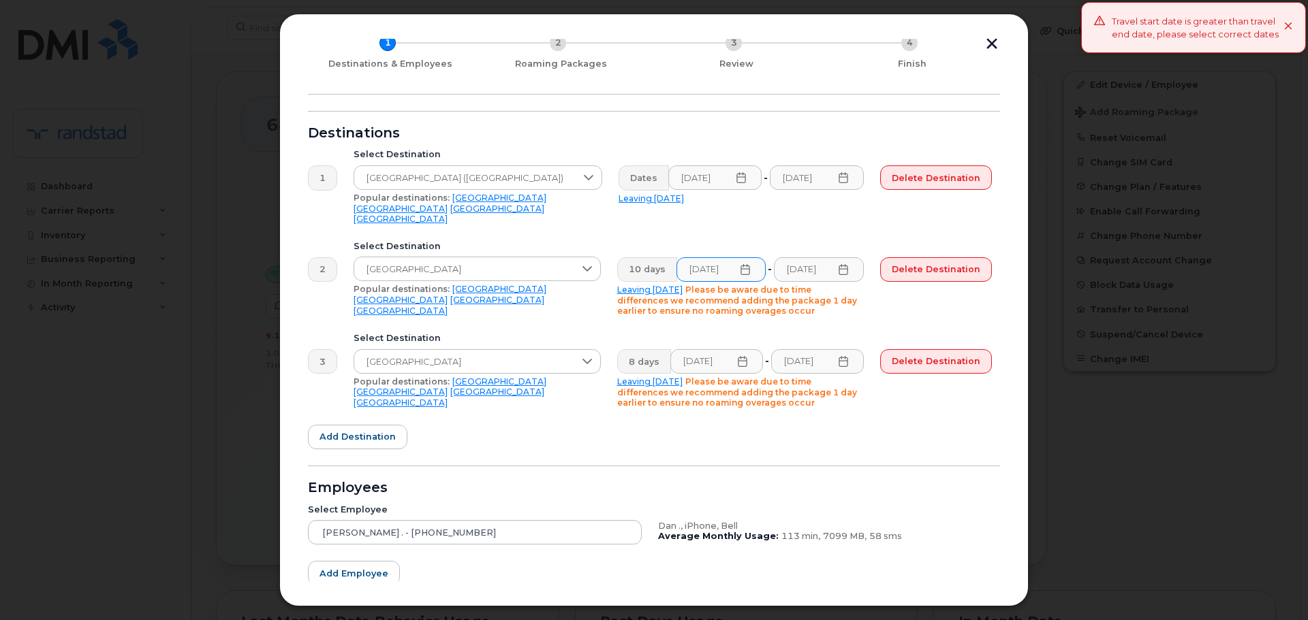
scroll to position [0, 0]
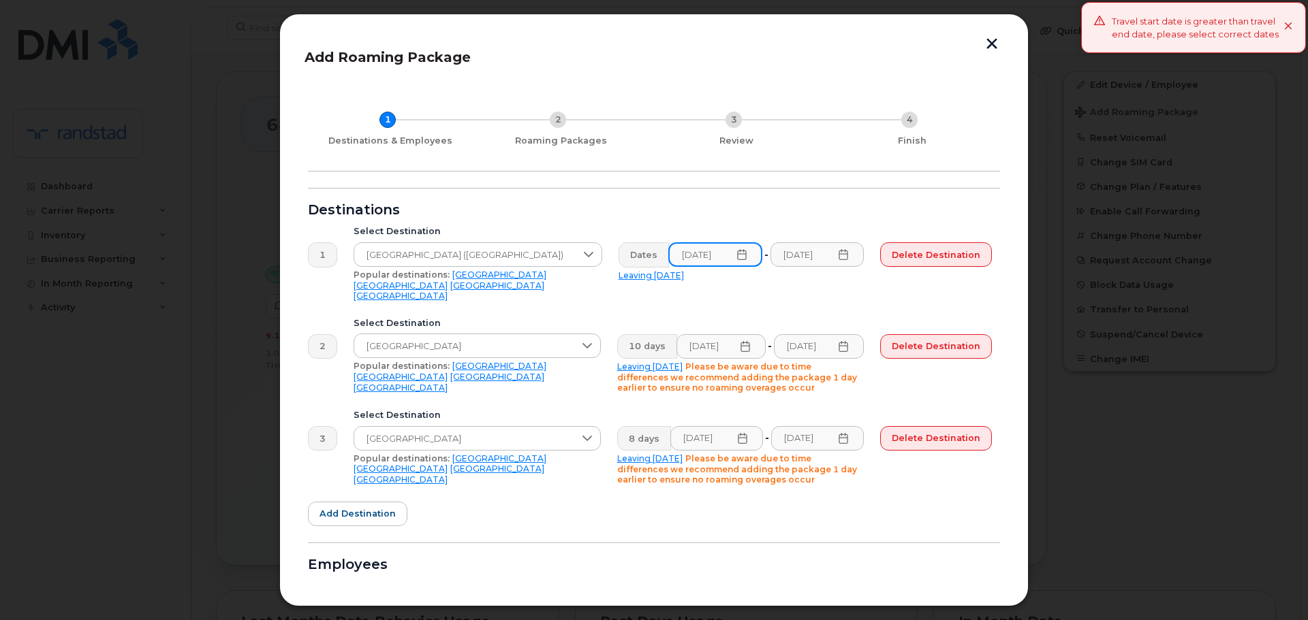
click at [721, 260] on input "09/08/2025" at bounding box center [715, 254] width 94 height 25
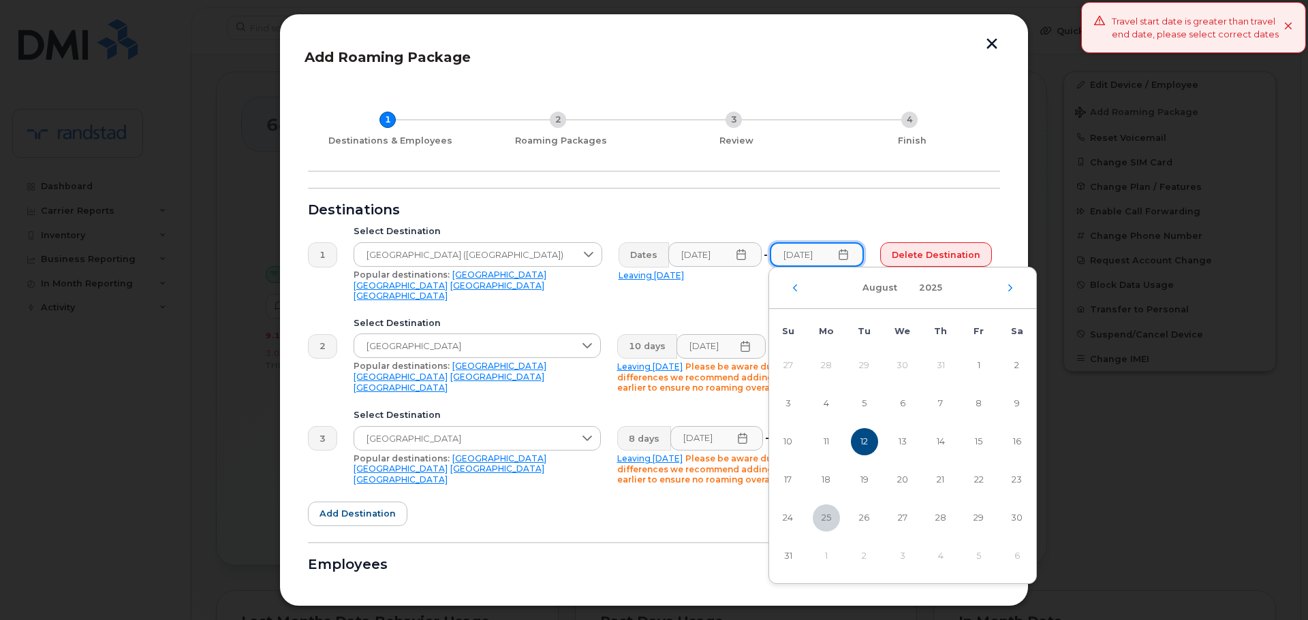
click at [794, 256] on input "08/12/2025" at bounding box center [817, 254] width 94 height 25
click at [1007, 289] on icon "Next Month" at bounding box center [1010, 288] width 8 height 11
click at [978, 403] on span "12" at bounding box center [978, 403] width 27 height 27
type input "09/12/2025"
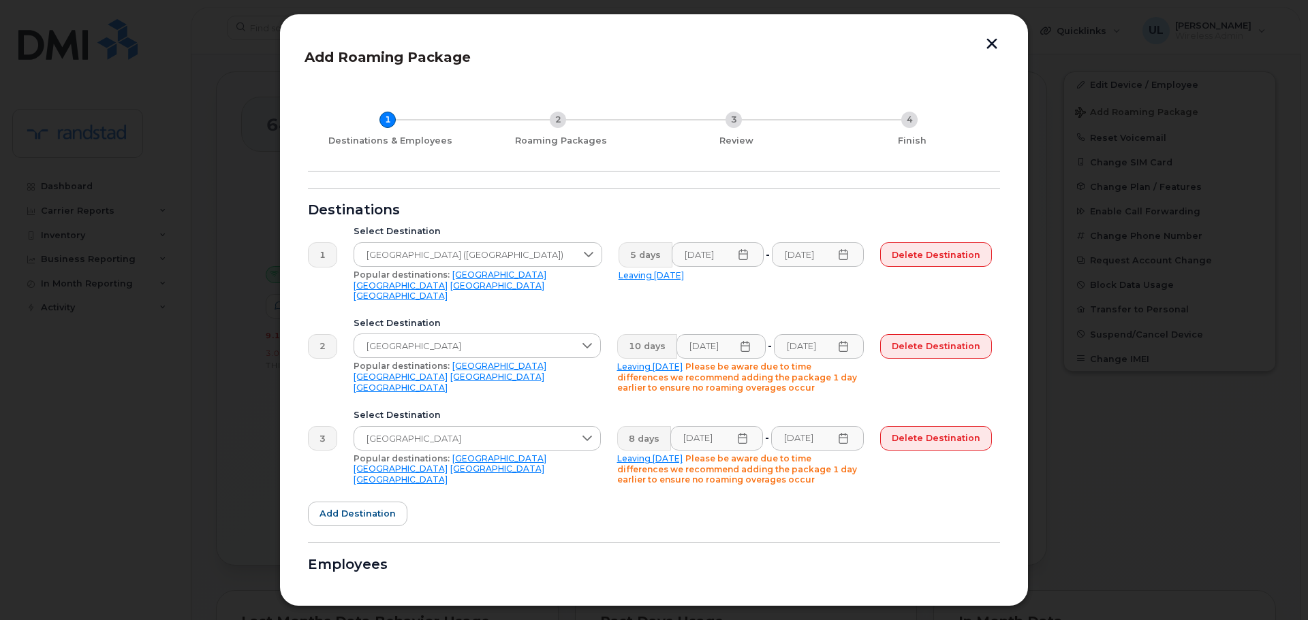
click at [678, 560] on div "Employees" at bounding box center [654, 565] width 692 height 11
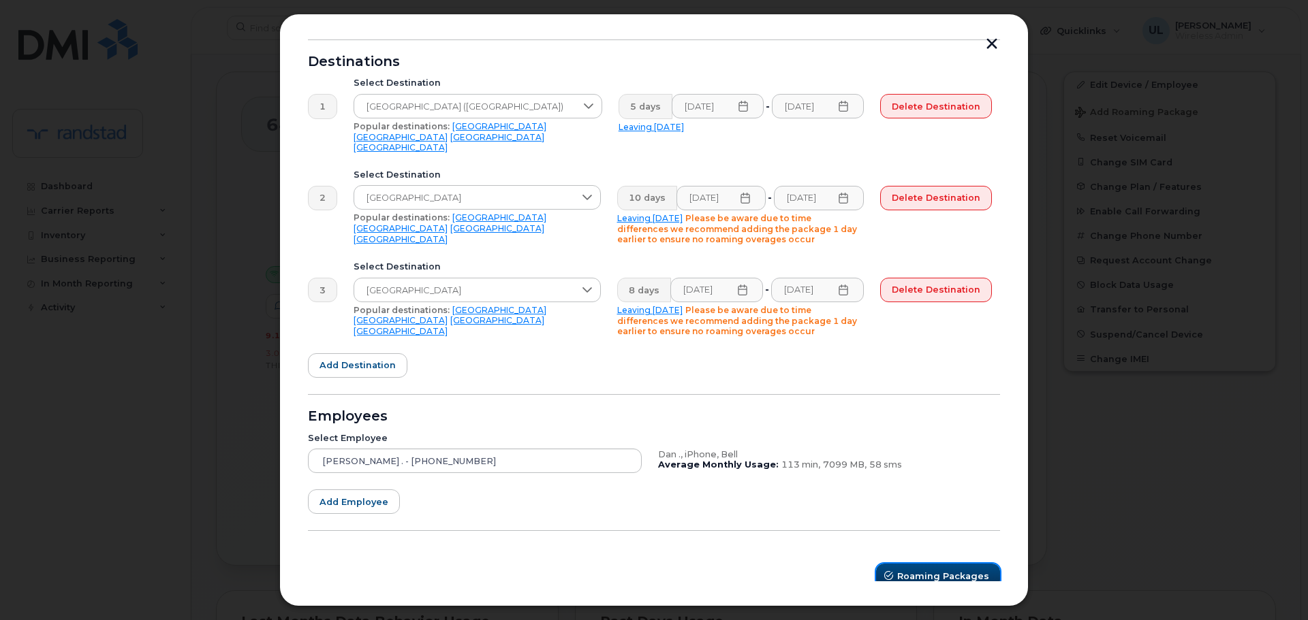
click at [917, 563] on button "Roaming Packages" at bounding box center [938, 576] width 124 height 25
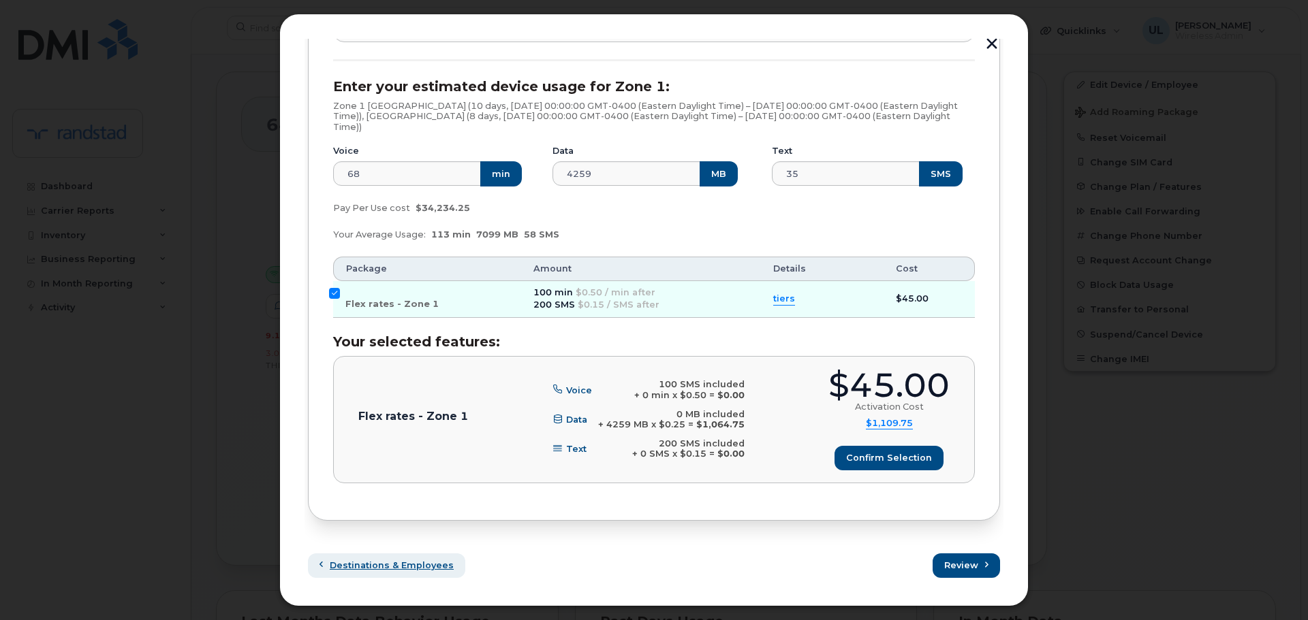
click at [416, 563] on span "Destinations & Employees" at bounding box center [392, 565] width 124 height 13
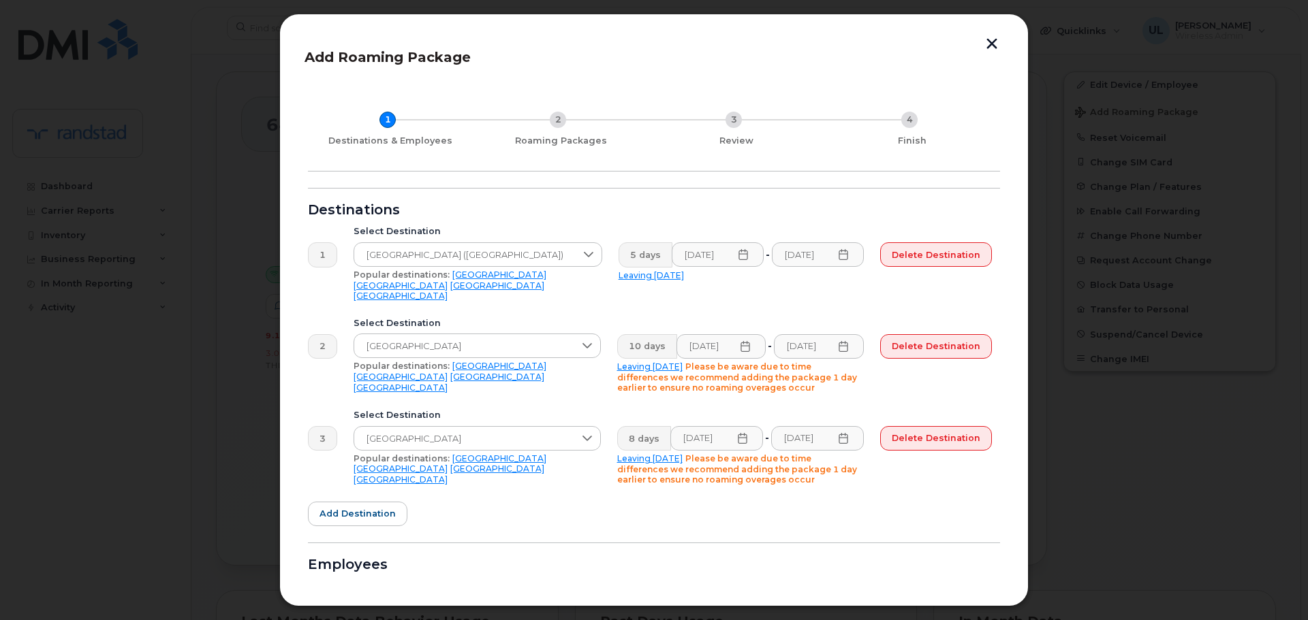
click at [519, 270] on div "Popular destinations: USA Mexico United Kingdom Canada" at bounding box center [477, 286] width 249 height 32
click at [479, 264] on span "[GEOGRAPHIC_DATA] ([GEOGRAPHIC_DATA])" at bounding box center [464, 255] width 221 height 25
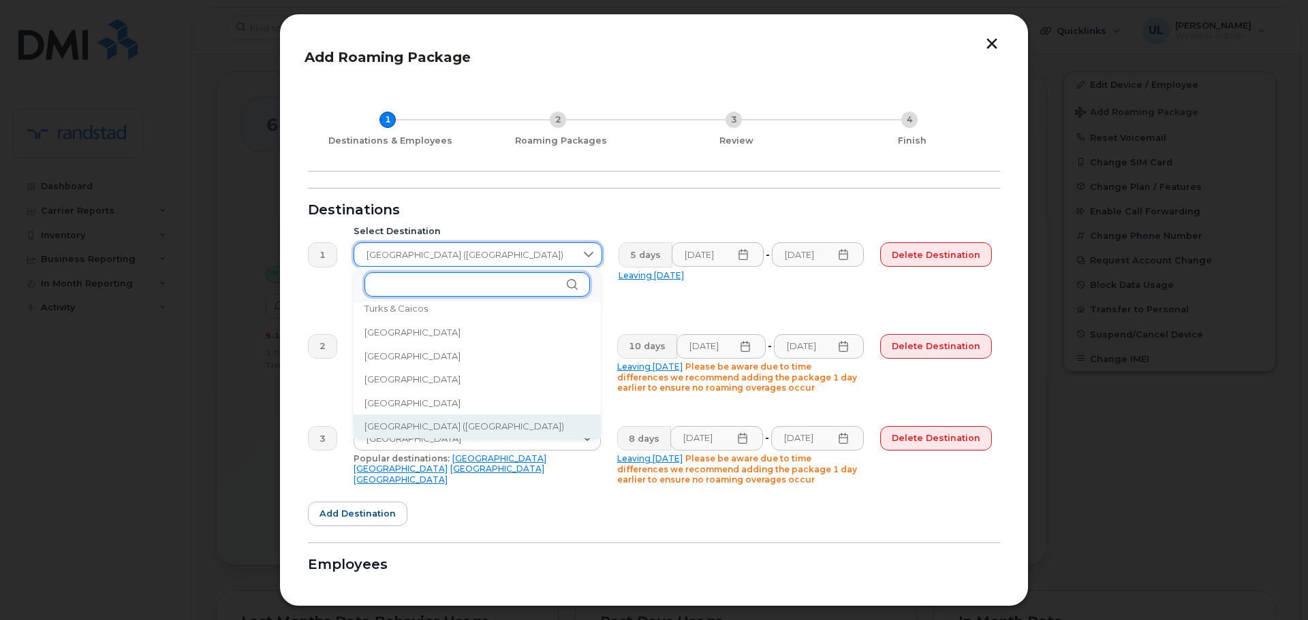
click at [476, 281] on input "text" at bounding box center [476, 284] width 225 height 25
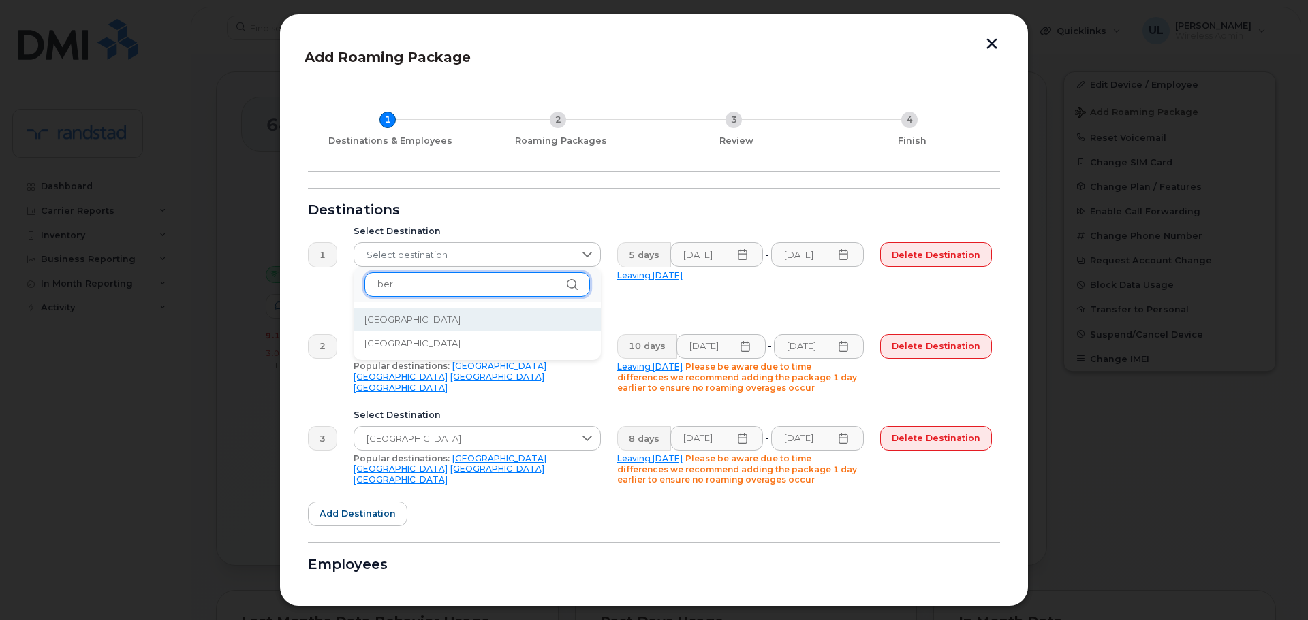
type input "ber"
click at [494, 321] on li "[GEOGRAPHIC_DATA]" at bounding box center [476, 320] width 247 height 24
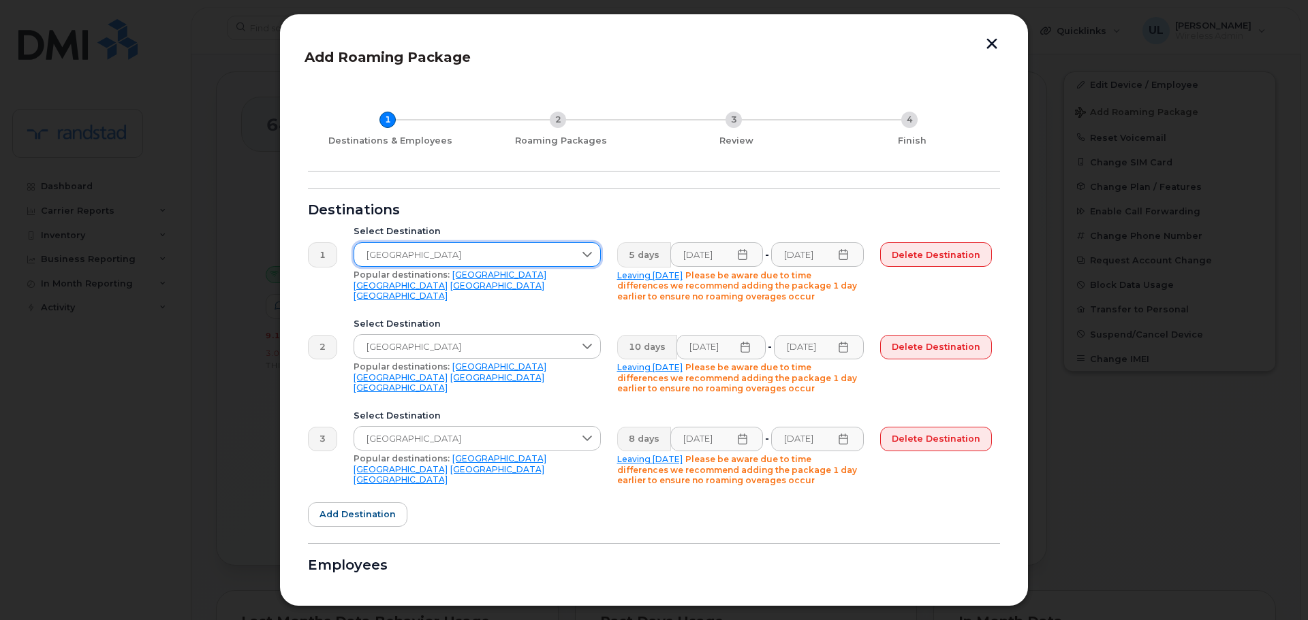
scroll to position [68, 0]
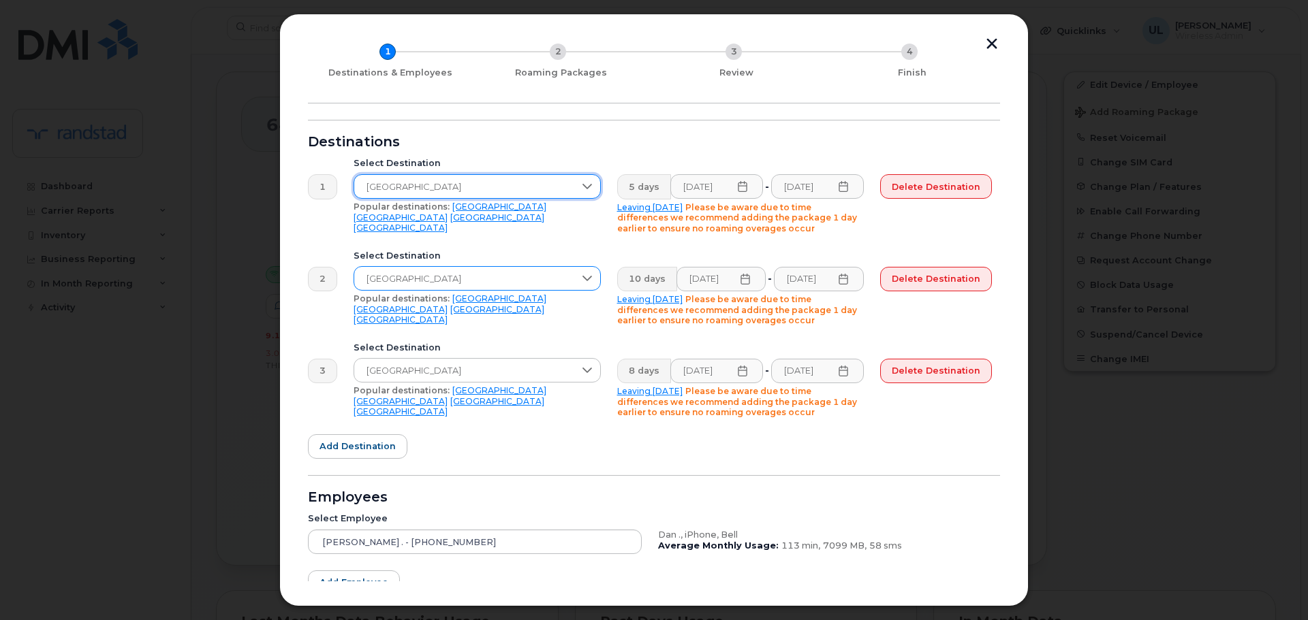
click at [402, 274] on span "[GEOGRAPHIC_DATA]" at bounding box center [464, 279] width 220 height 25
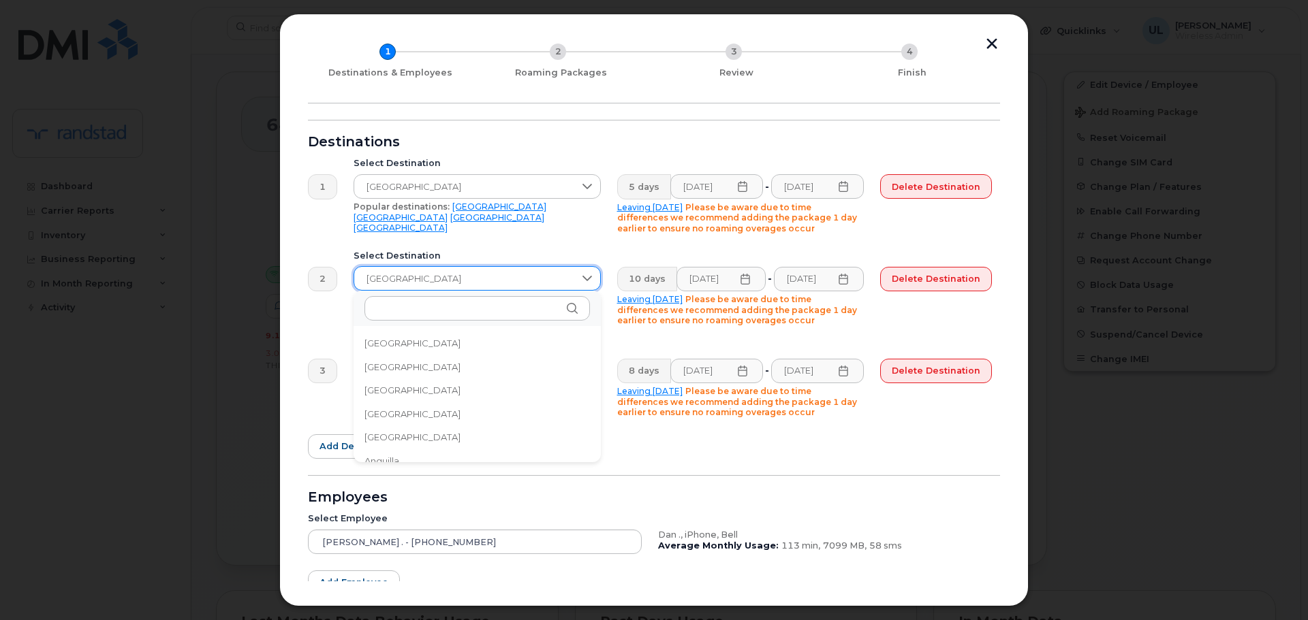
scroll to position [2835, 0]
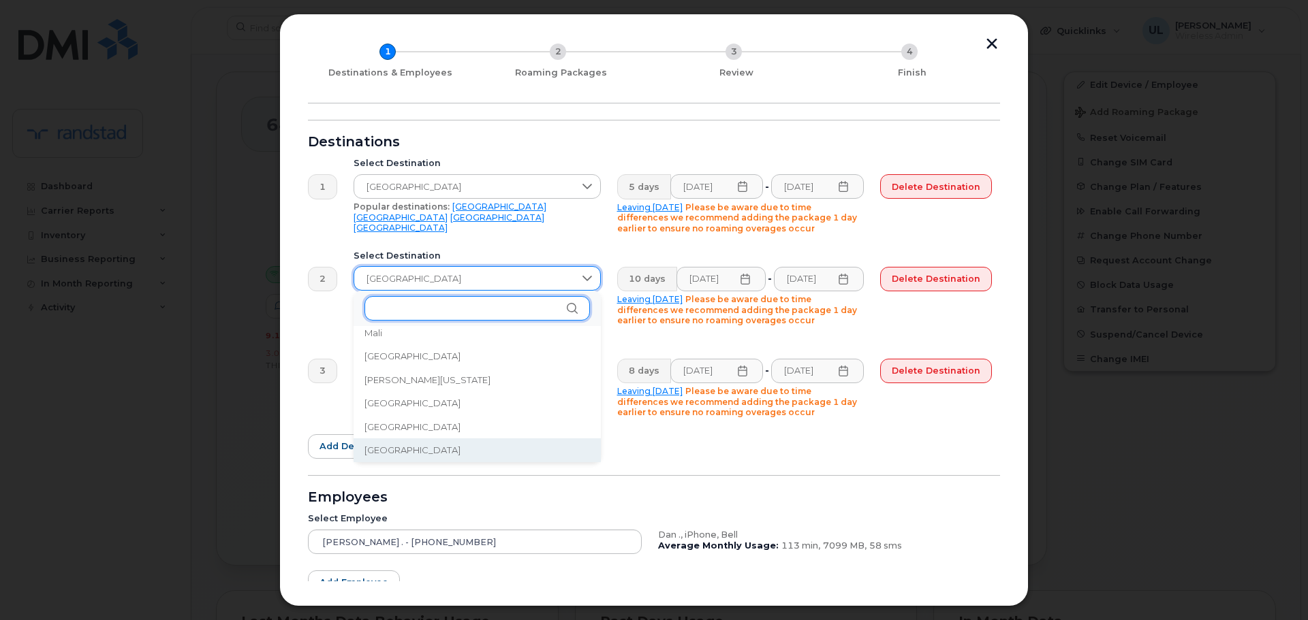
click at [405, 308] on input "text" at bounding box center [476, 308] width 225 height 25
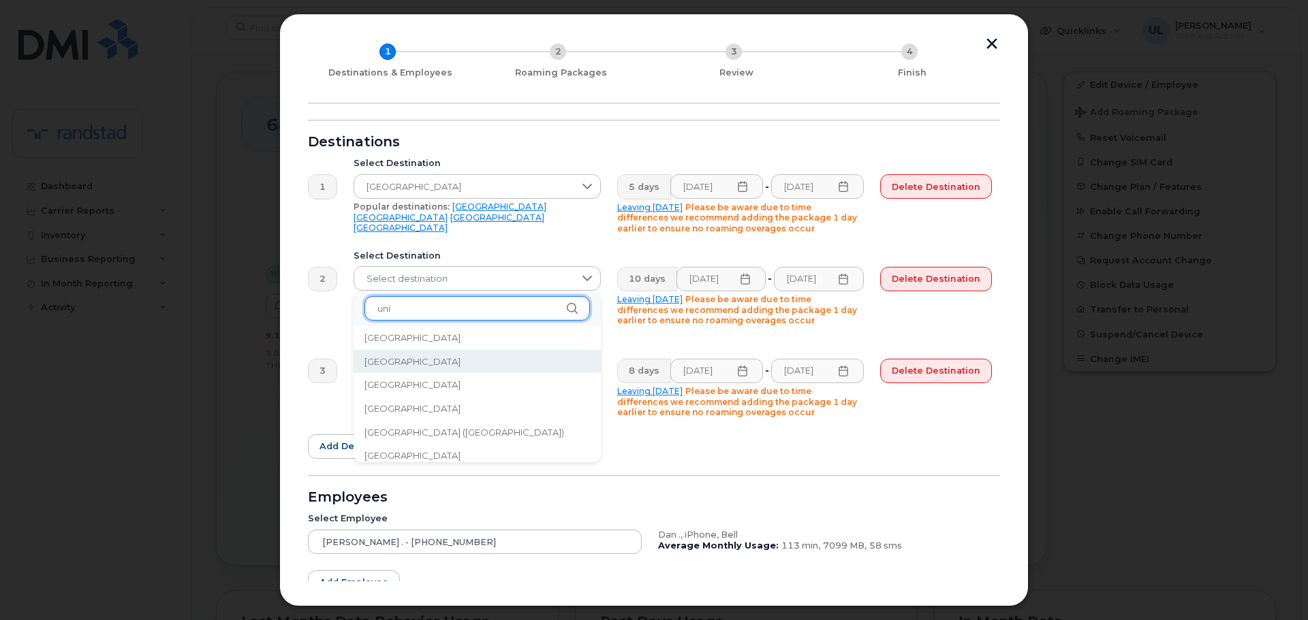
scroll to position [0, 0]
type input "united"
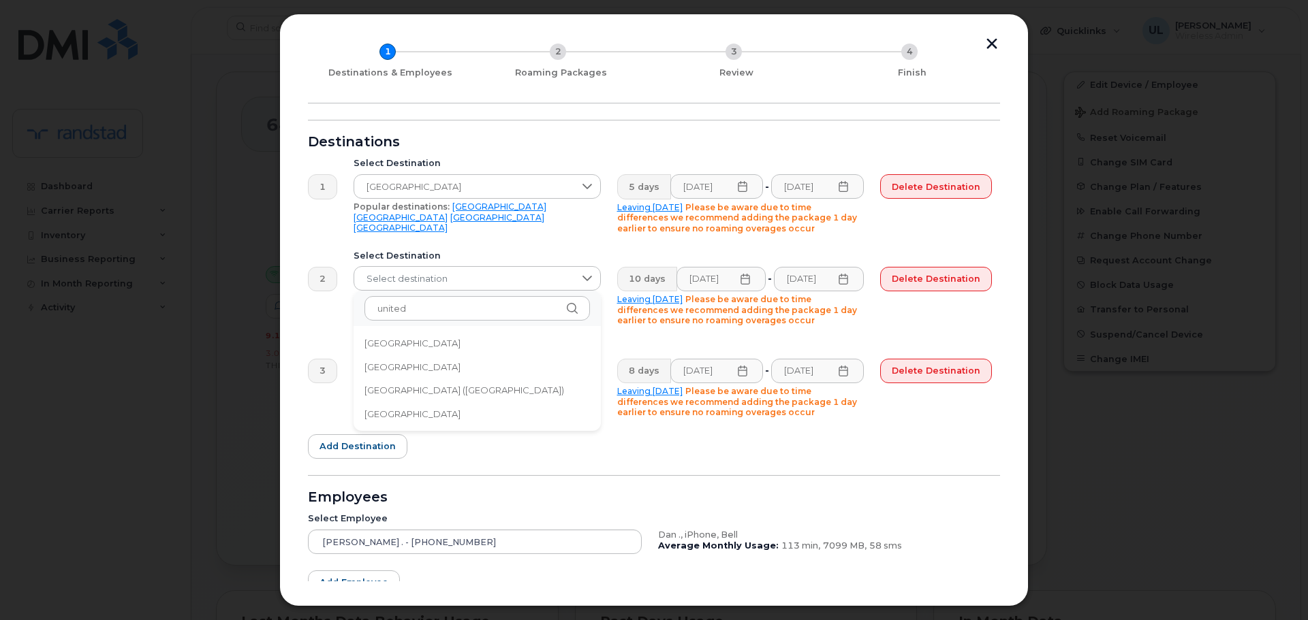
click at [443, 366] on li "[GEOGRAPHIC_DATA]" at bounding box center [476, 367] width 247 height 24
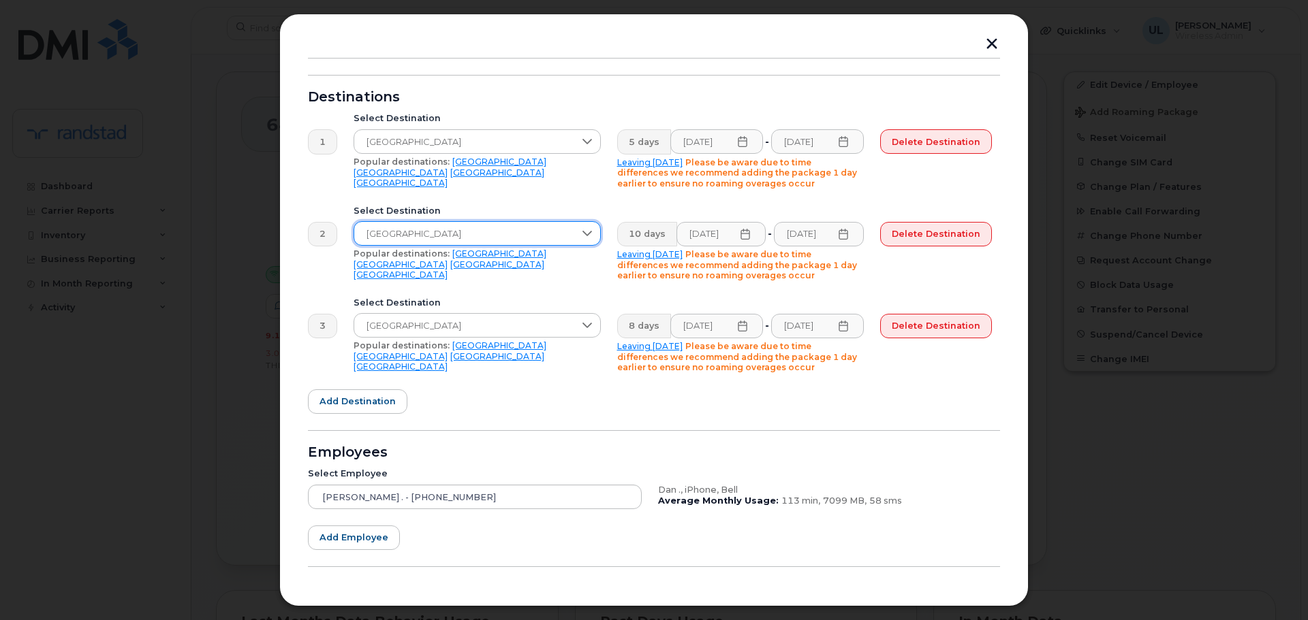
scroll to position [136, 0]
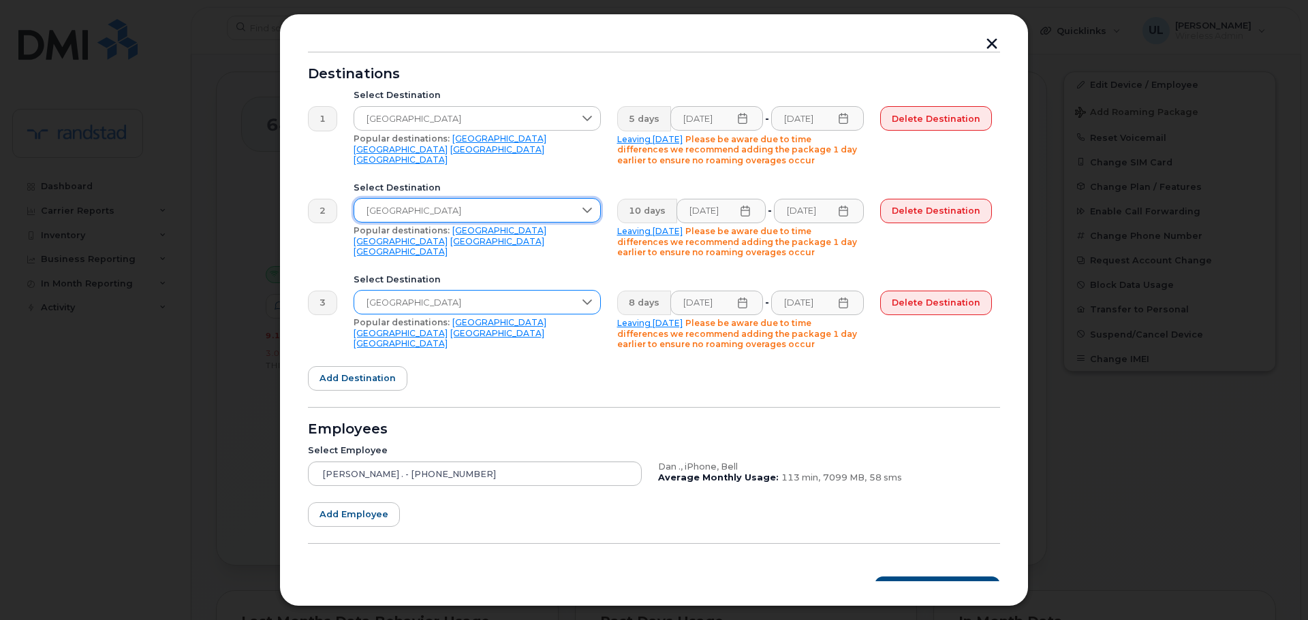
click at [481, 298] on span "[GEOGRAPHIC_DATA]" at bounding box center [464, 303] width 220 height 25
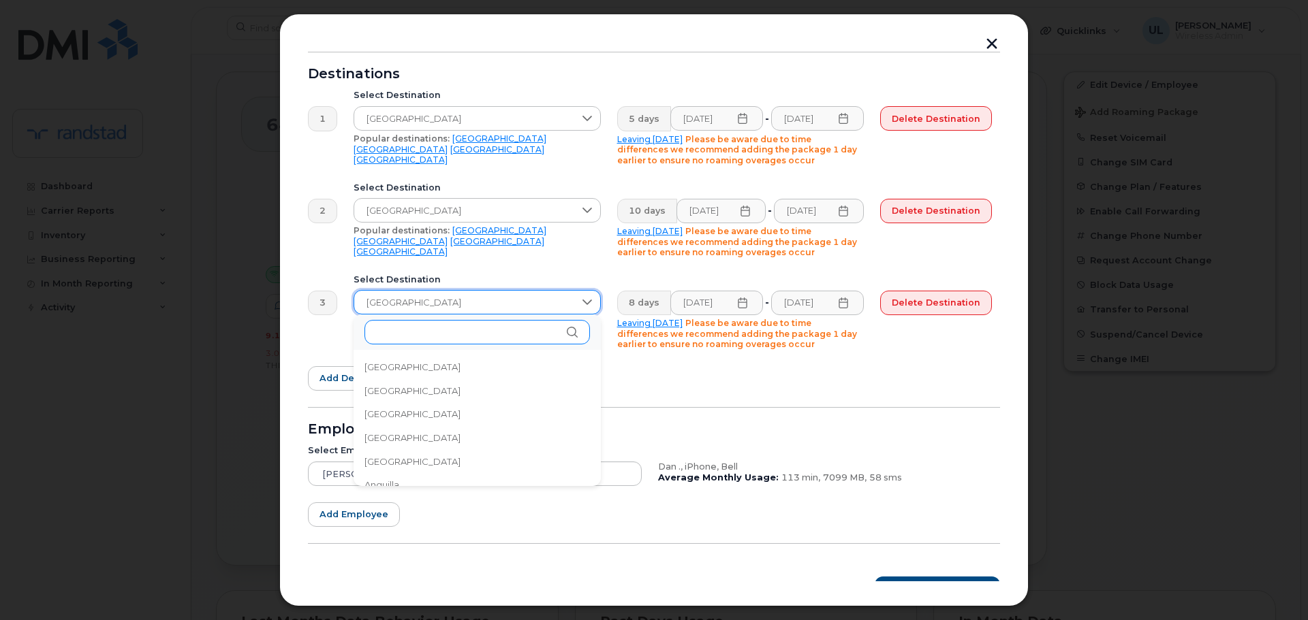
scroll to position [4483, 0]
click at [468, 327] on input "text" at bounding box center [476, 332] width 225 height 25
type input "cuba"
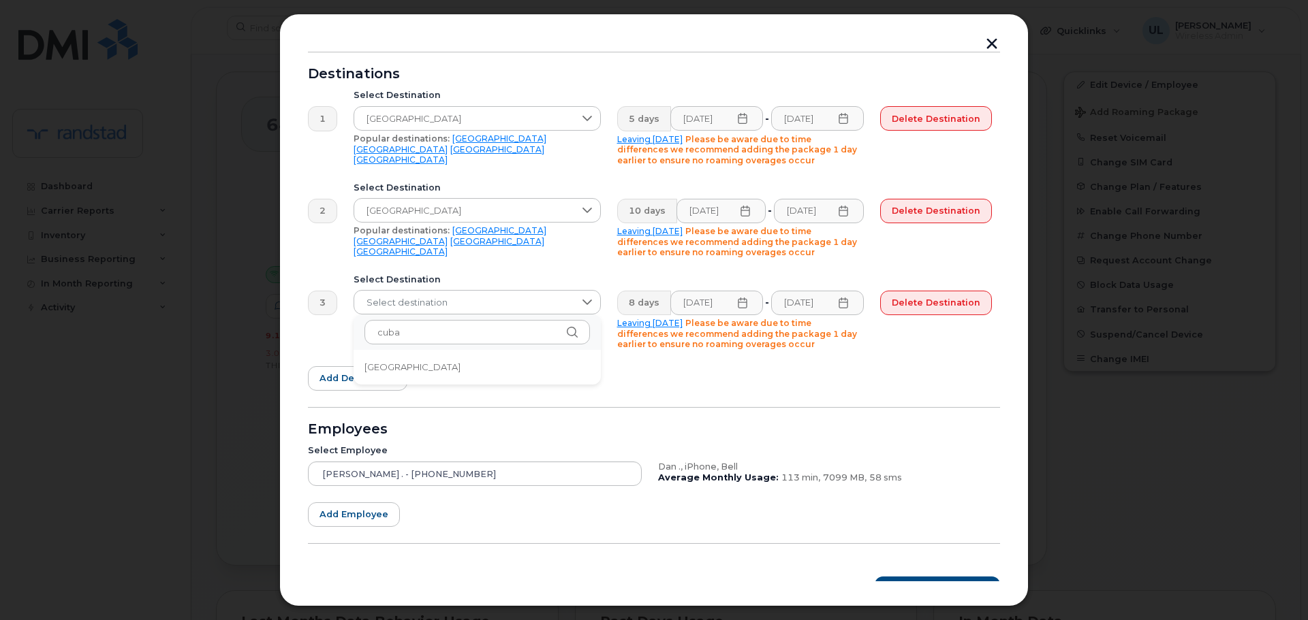
click at [467, 369] on li "[GEOGRAPHIC_DATA]" at bounding box center [476, 367] width 247 height 24
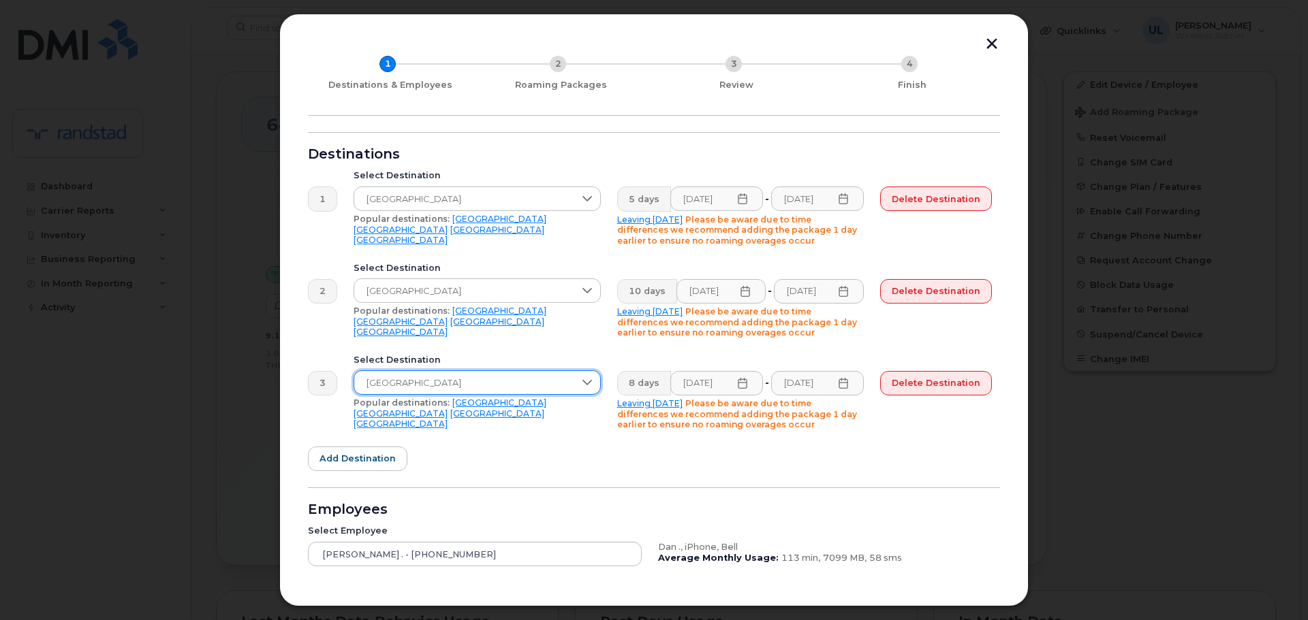
scroll to position [159, 0]
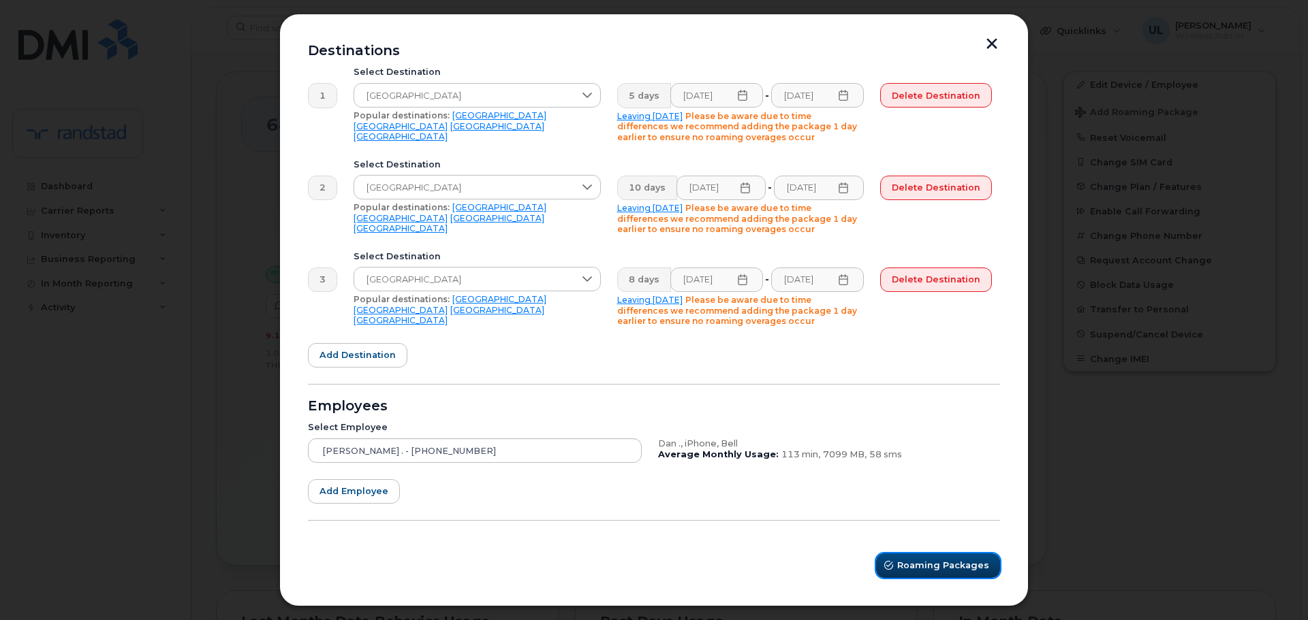
click at [915, 563] on span "Roaming Packages" at bounding box center [943, 565] width 92 height 13
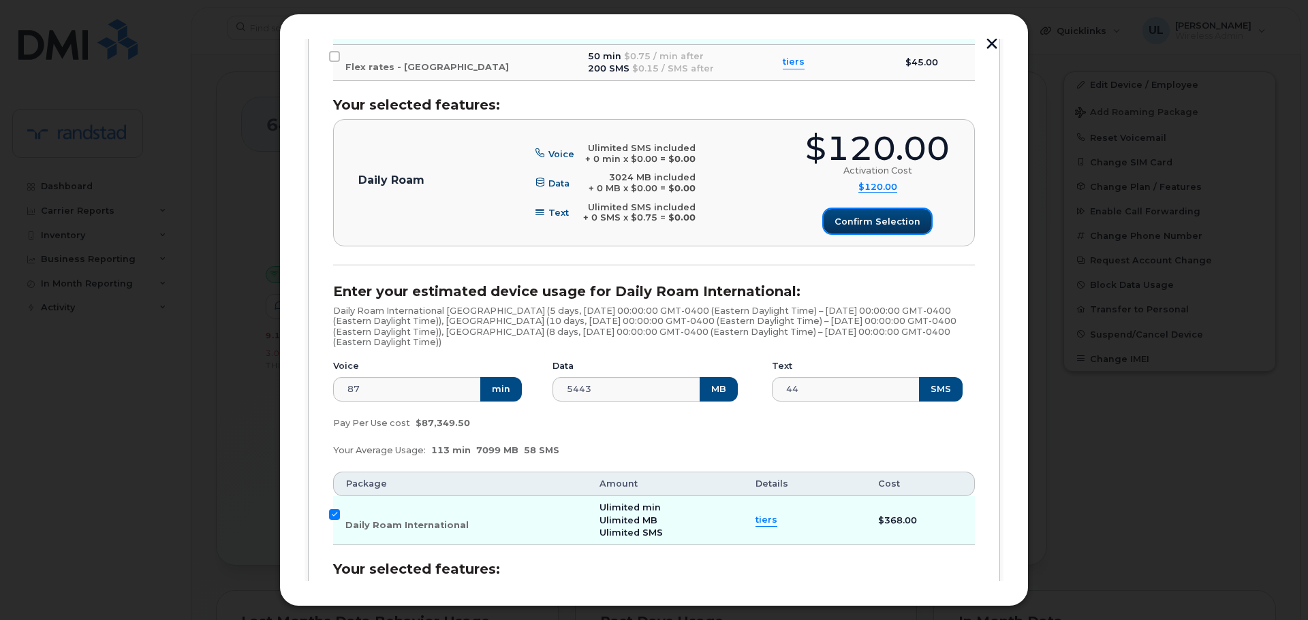
click at [847, 219] on span "Confirm selection" at bounding box center [877, 221] width 86 height 13
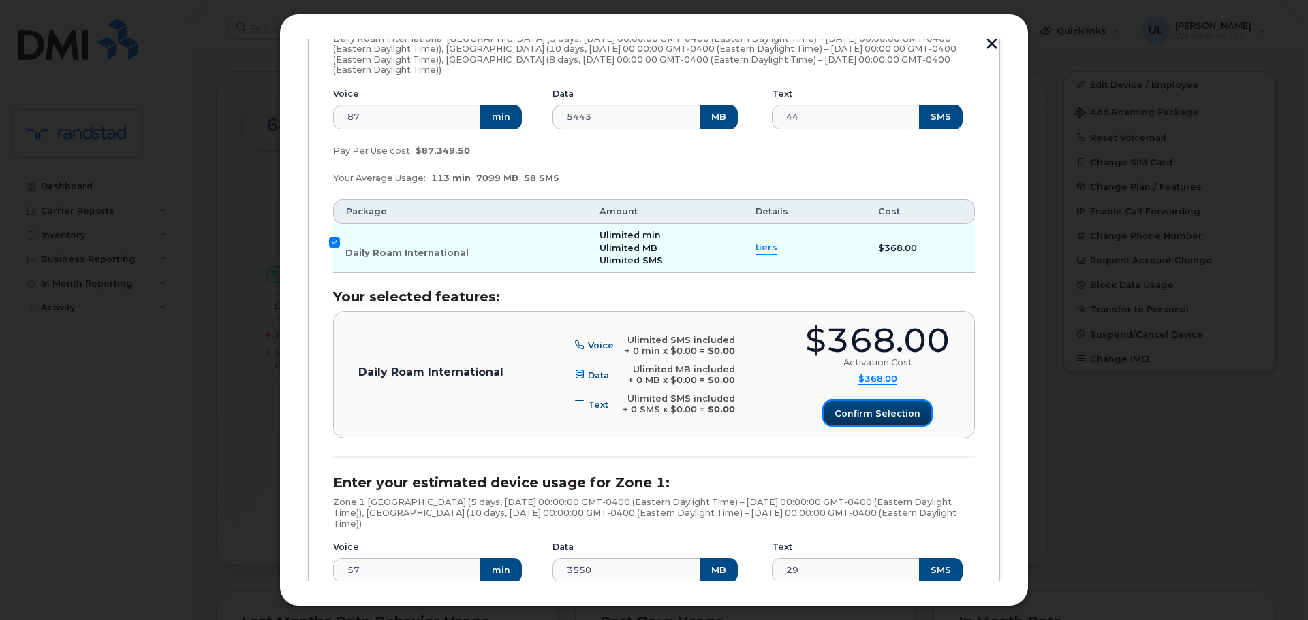
click at [881, 404] on button "Confirm selection" at bounding box center [877, 413] width 108 height 25
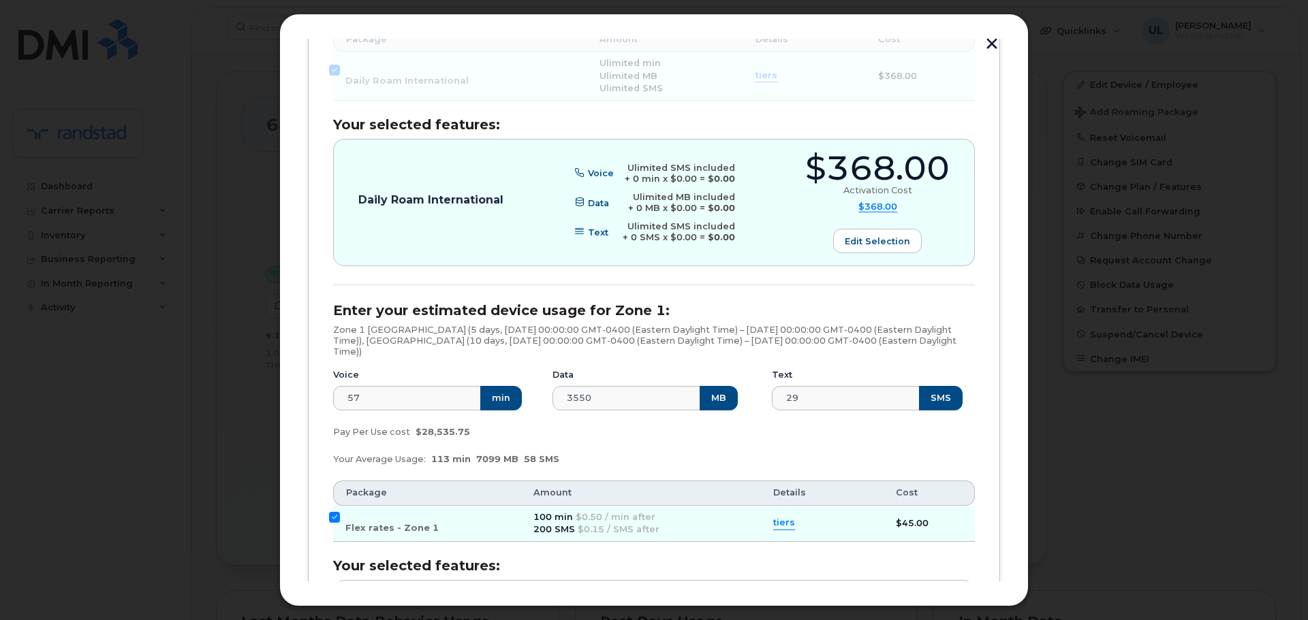
scroll to position [1117, 0]
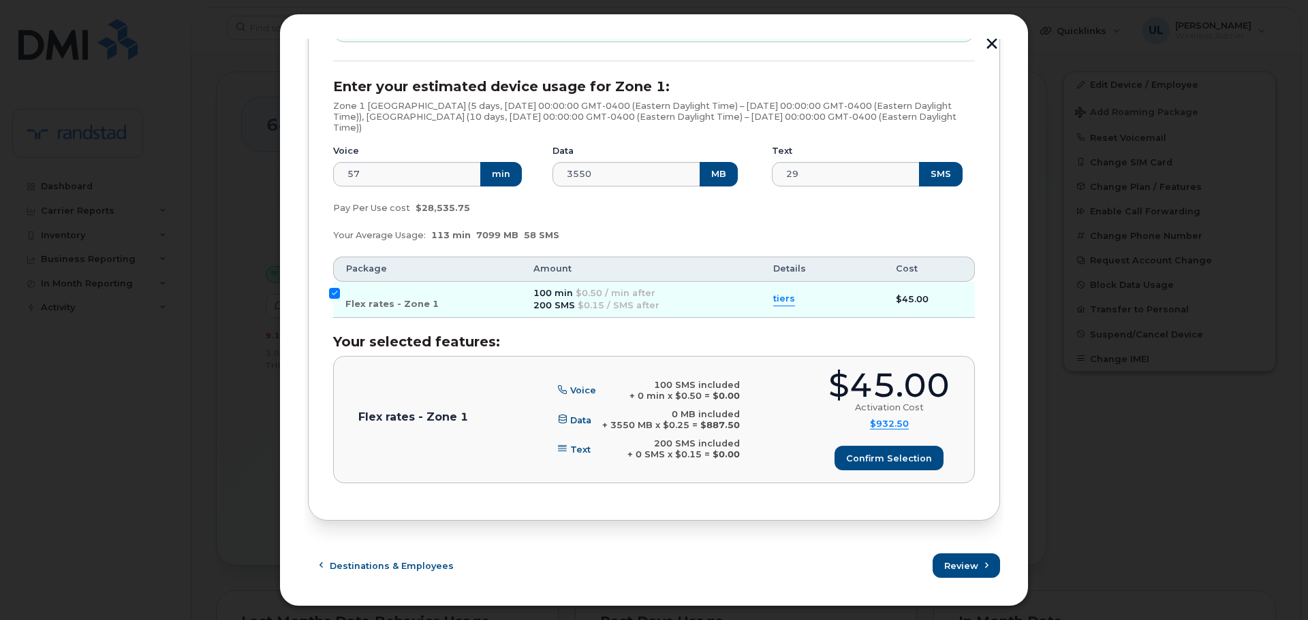
click at [881, 444] on div "$45.00 Activation Cost $932.50 Activation Cost $45 Voice $0 Data $887.5 Text $0…" at bounding box center [888, 419] width 121 height 101
click at [884, 454] on span "Confirm selection" at bounding box center [889, 458] width 86 height 13
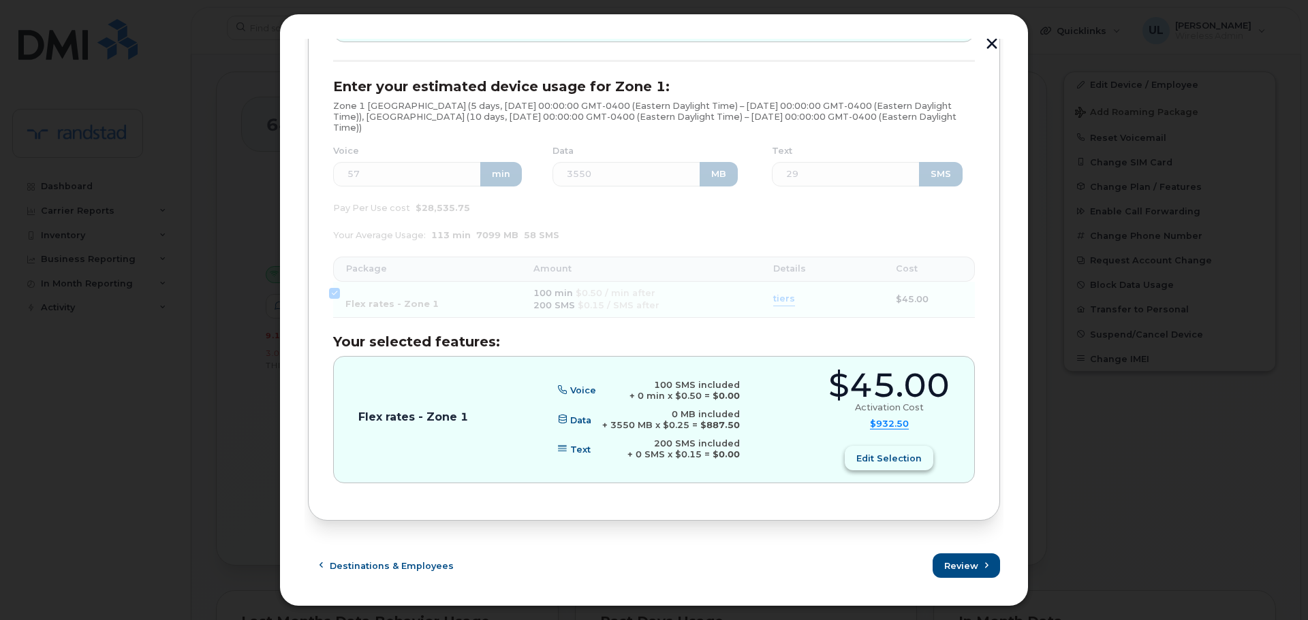
click at [891, 466] on button "Edit selection" at bounding box center [888, 458] width 89 height 25
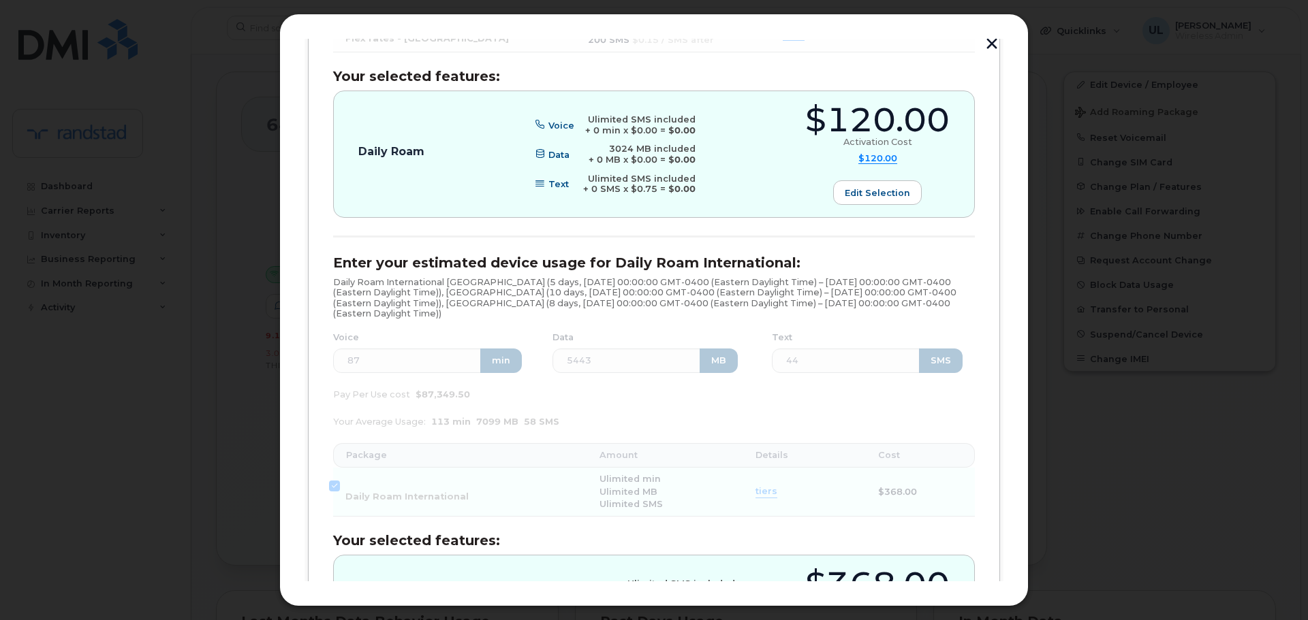
scroll to position [545, 0]
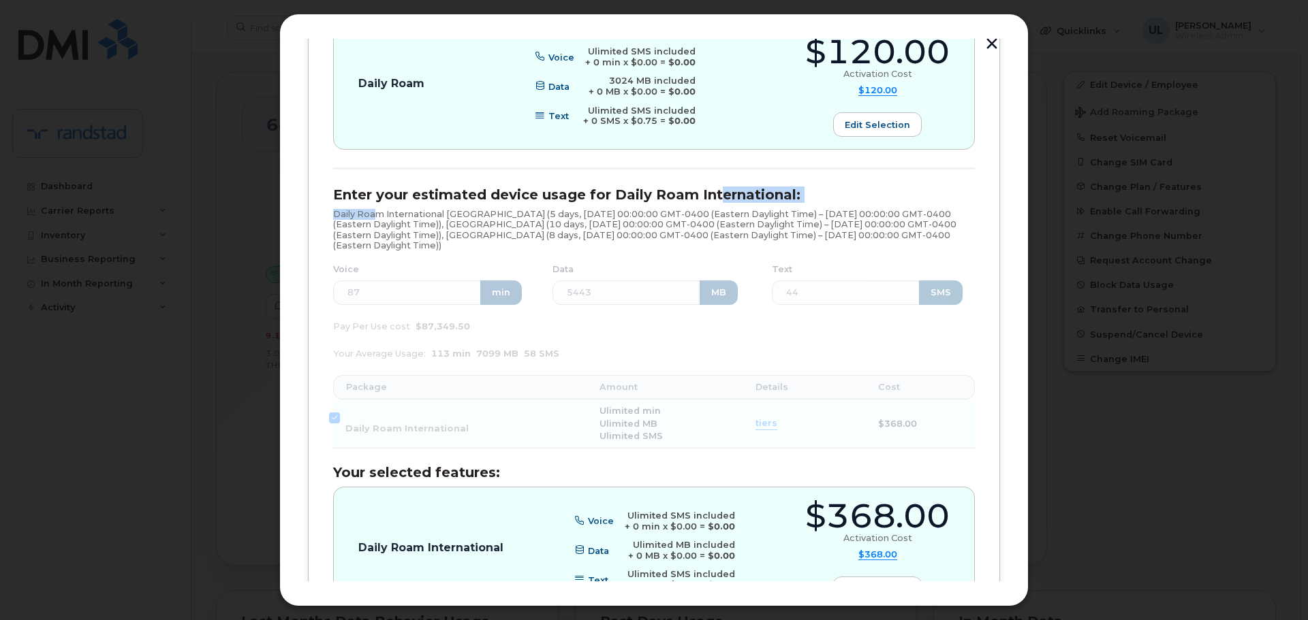
drag, startPoint x: 378, startPoint y: 204, endPoint x: 711, endPoint y: 199, distance: 333.1
click at [711, 199] on div "Enter your estimated device usage for Daily Roam International: Daily Roam Inte…" at bounding box center [654, 410] width 642 height 447
click at [711, 199] on h3 "Enter your estimated device usage for Daily Roam International:" at bounding box center [654, 194] width 642 height 15
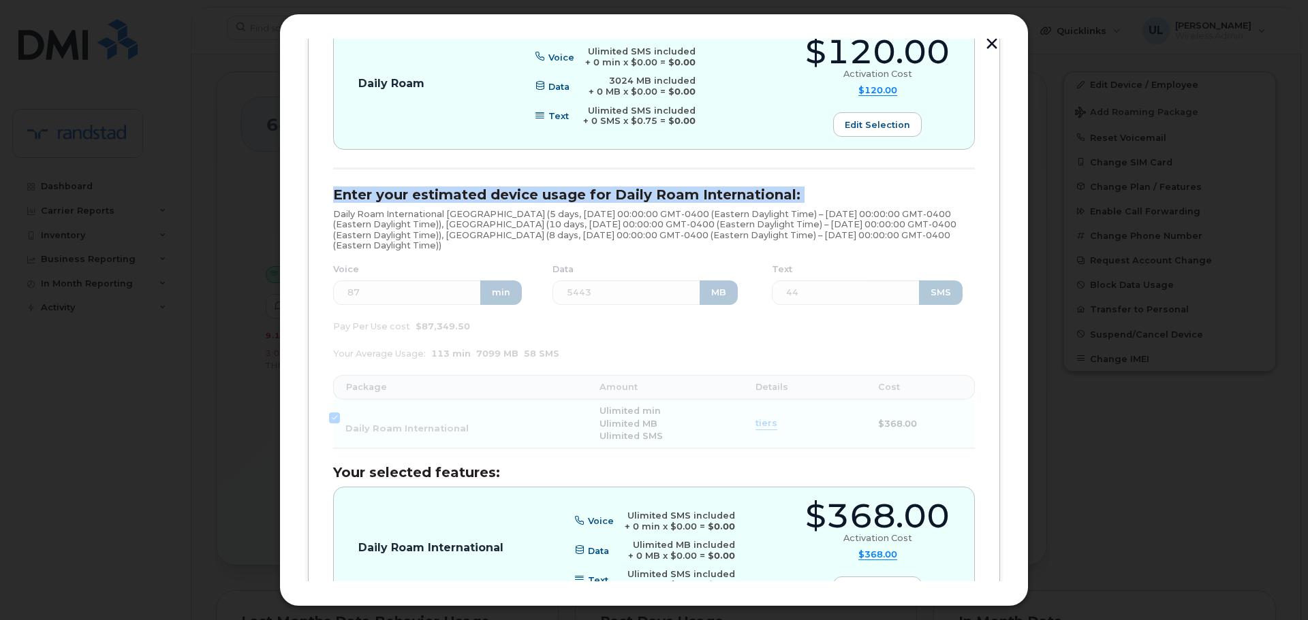
click at [711, 199] on h3 "Enter your estimated device usage for Daily Roam International:" at bounding box center [654, 194] width 642 height 15
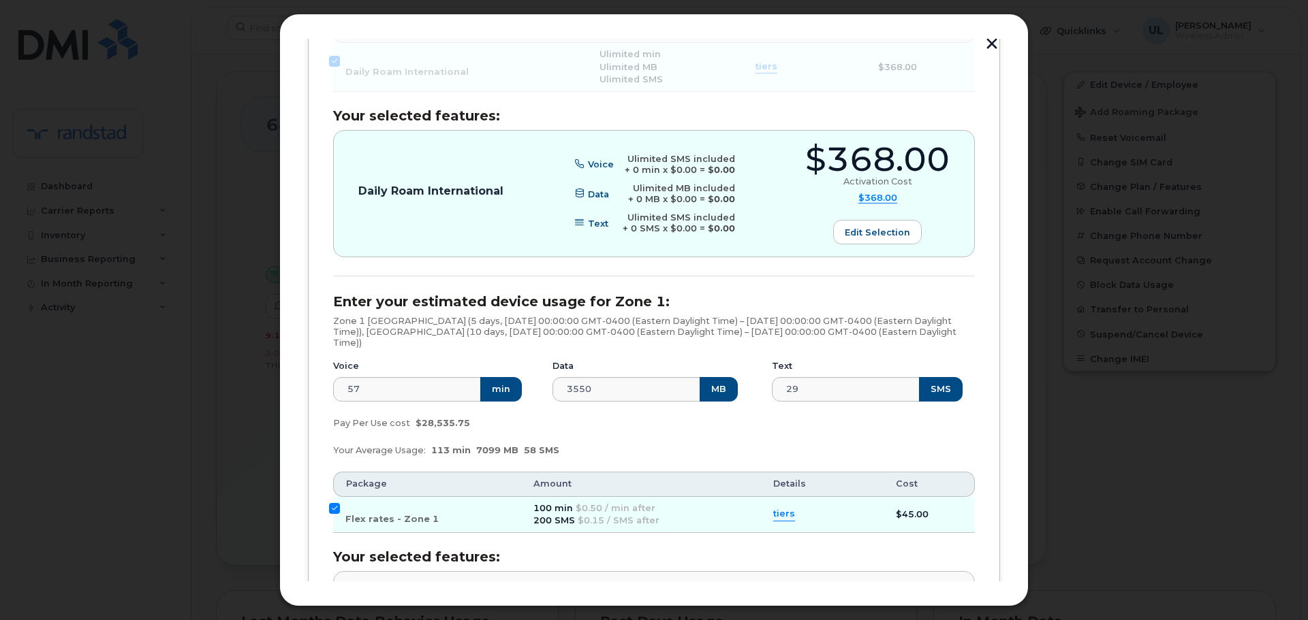
scroll to position [1022, 0]
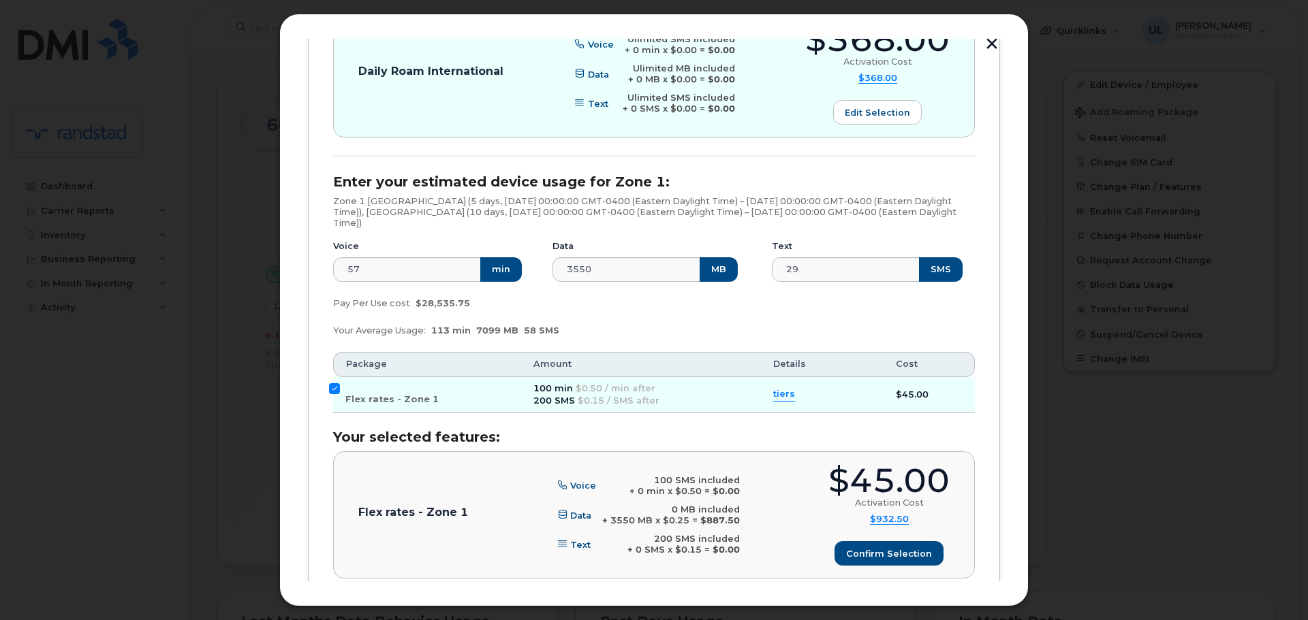
drag, startPoint x: 372, startPoint y: 174, endPoint x: 650, endPoint y: 227, distance: 282.8
click at [650, 227] on div "Enter your estimated device usage for Zone 1: Zone 1 Bermuda (5 days, Mon Sep 0…" at bounding box center [654, 376] width 642 height 405
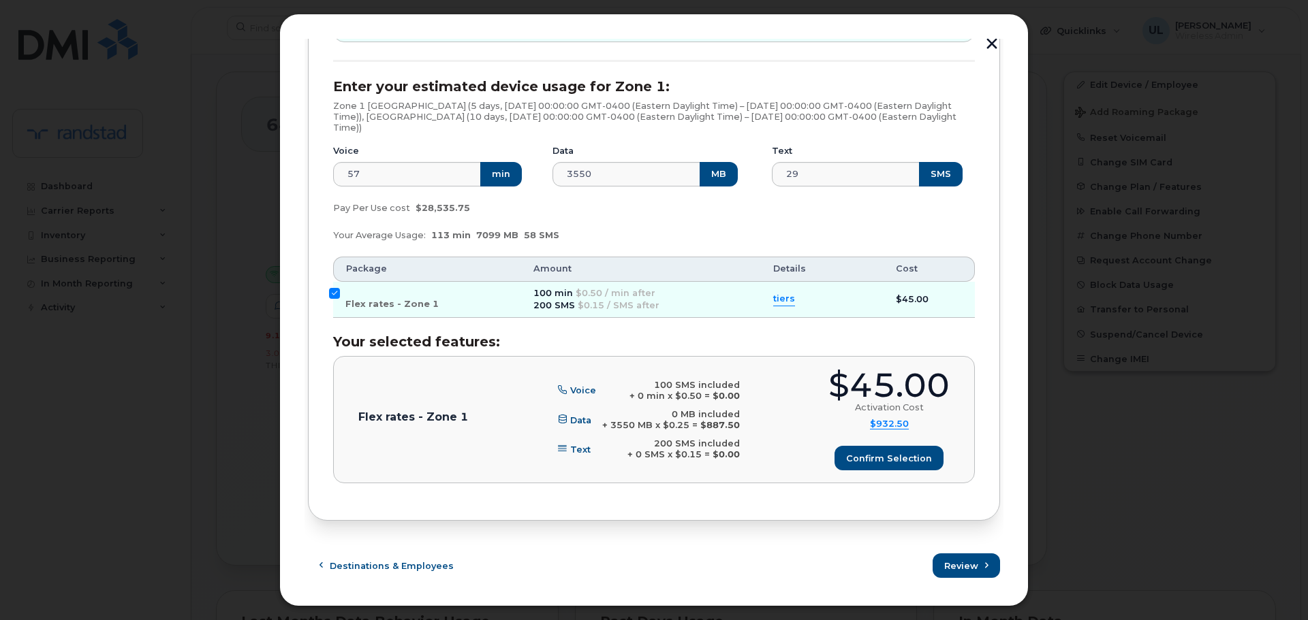
click at [486, 323] on div "Enter your estimated device usage for Zone 1: Zone 1 Bermuda (5 days, Mon Sep 0…" at bounding box center [654, 281] width 642 height 405
click at [383, 310] on label "Flex rates - Zone 1" at bounding box center [391, 299] width 93 height 22
click at [340, 299] on input "Flex rates - Zone 1" at bounding box center [334, 293] width 11 height 11
checkbox input "false"
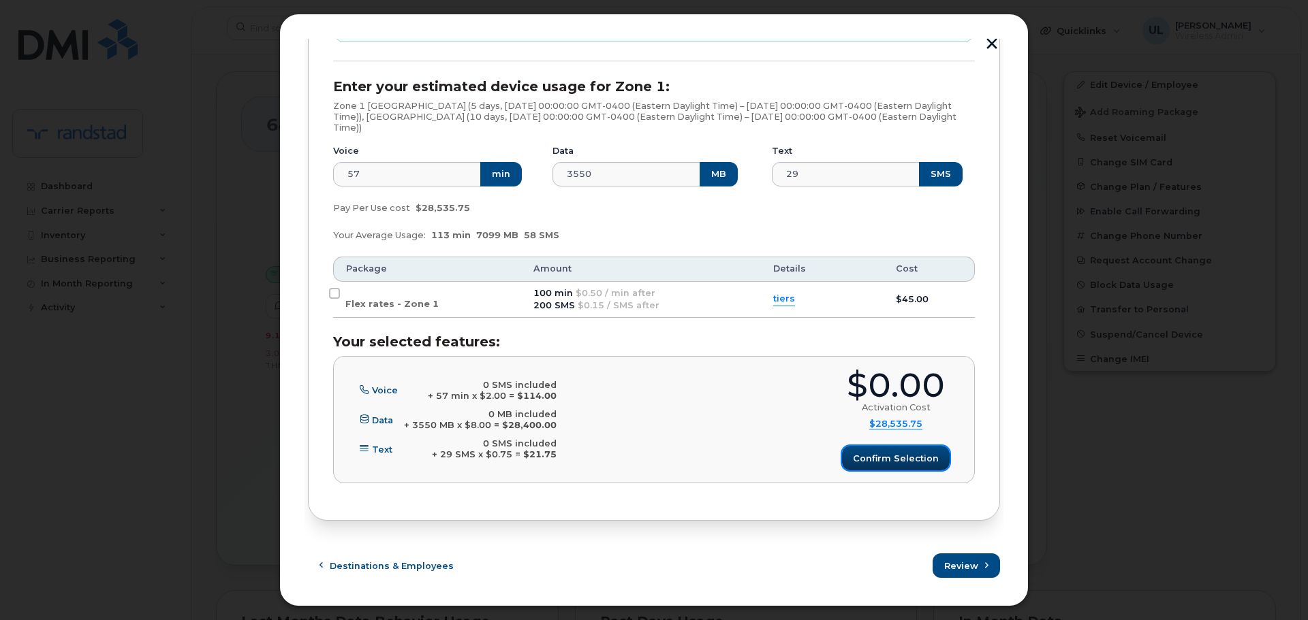
click at [872, 448] on button "Confirm selection" at bounding box center [896, 458] width 108 height 25
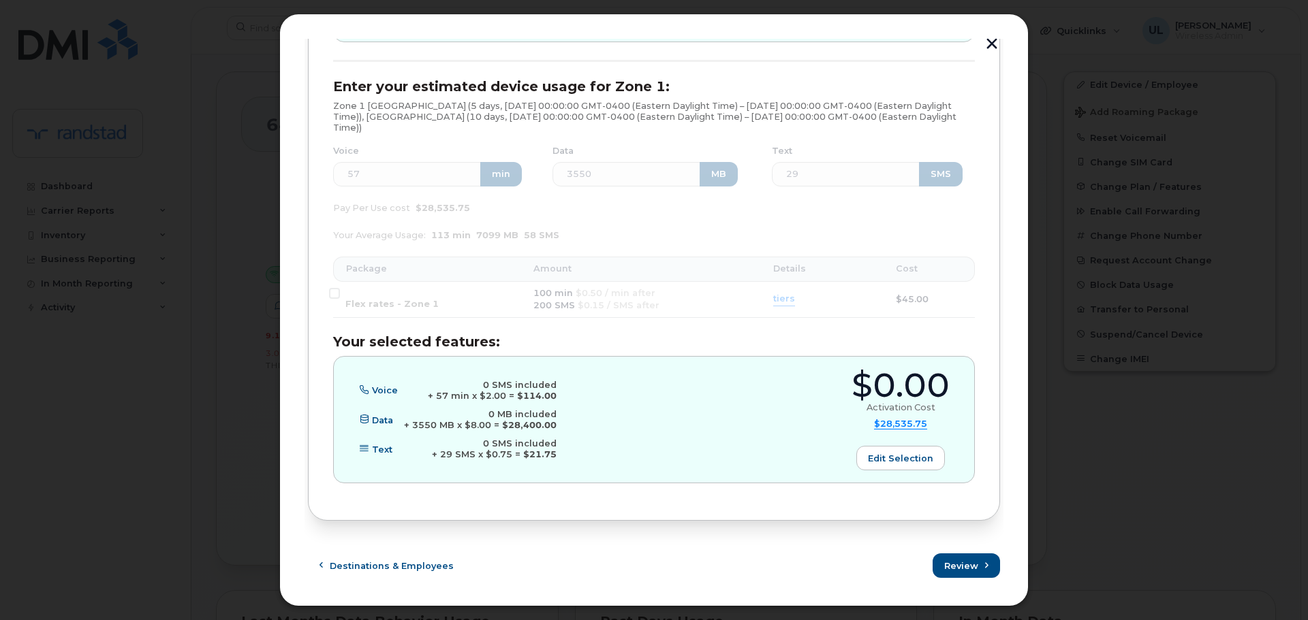
click at [981, 563] on div "Add Roaming Package 1 Destinations & Employees 2 Roaming Packages 3 Review 4 Fi…" at bounding box center [653, 310] width 749 height 593
click at [966, 563] on span "Review" at bounding box center [962, 566] width 34 height 13
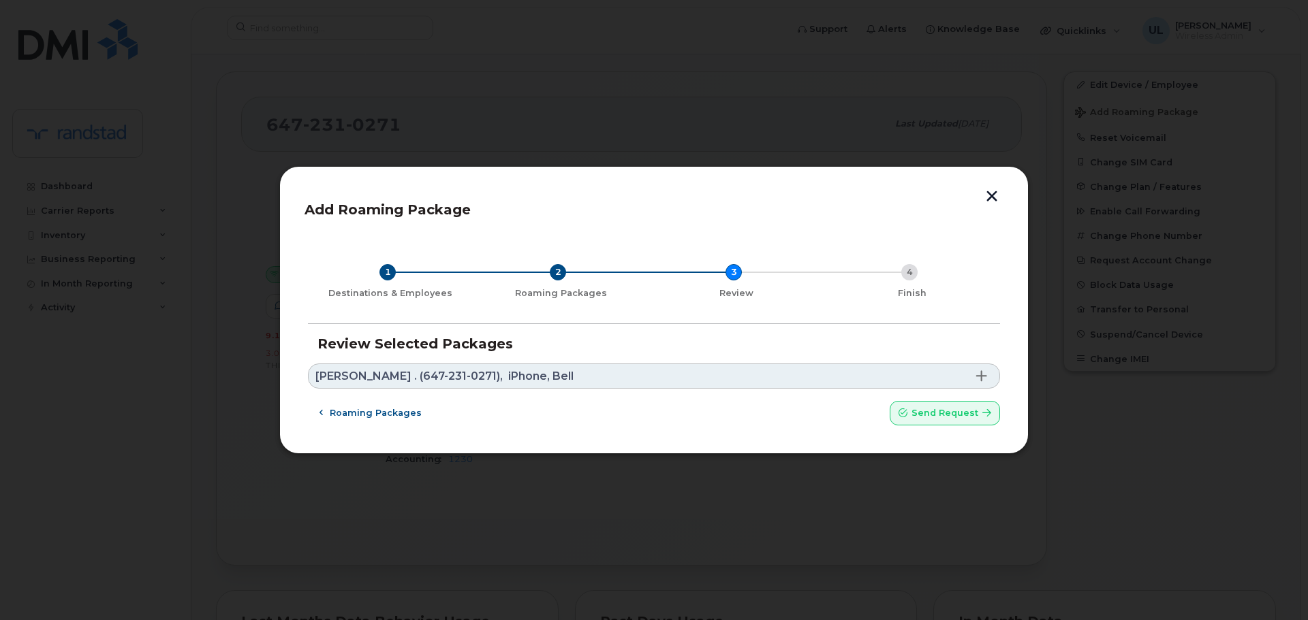
scroll to position [0, 0]
click at [548, 376] on link "Dan . (647-231-0271), iPhone, Bell" at bounding box center [654, 376] width 692 height 25
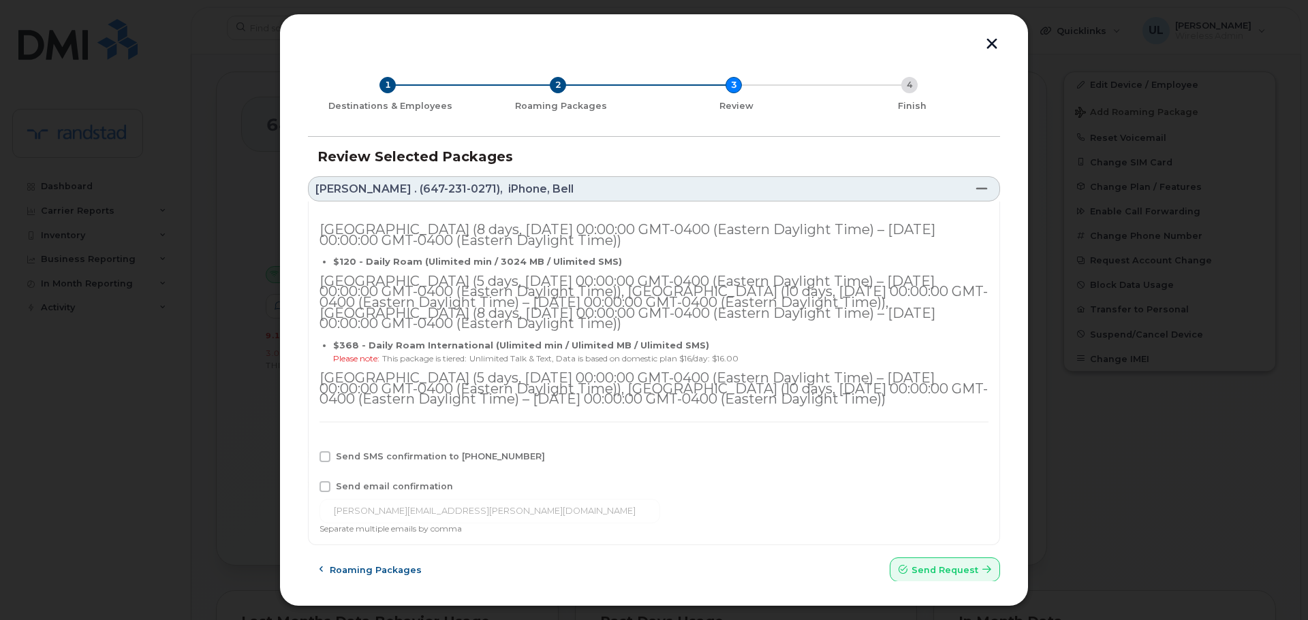
scroll to position [50, 0]
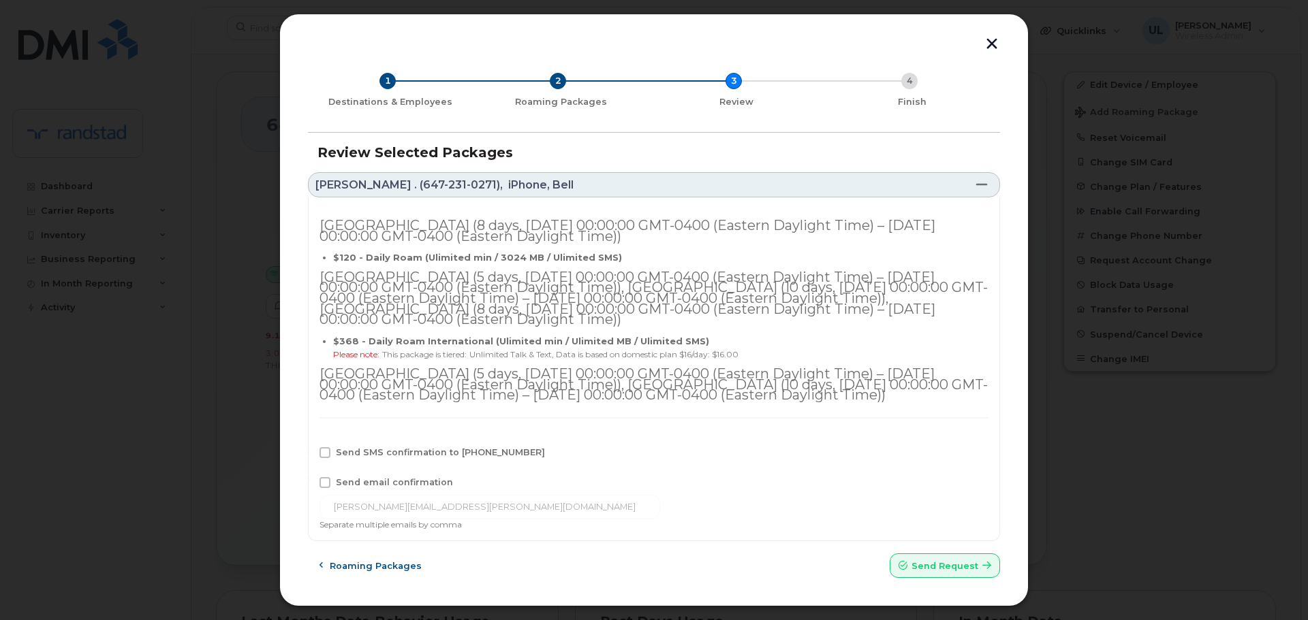
click at [447, 449] on span "Send SMS confirmation to 647-231-0271" at bounding box center [440, 452] width 209 height 10
click at [310, 449] on input "Send SMS confirmation to 647-231-0271" at bounding box center [306, 450] width 7 height 7
checkbox input "true"
click at [966, 563] on span "Send request" at bounding box center [944, 566] width 67 height 13
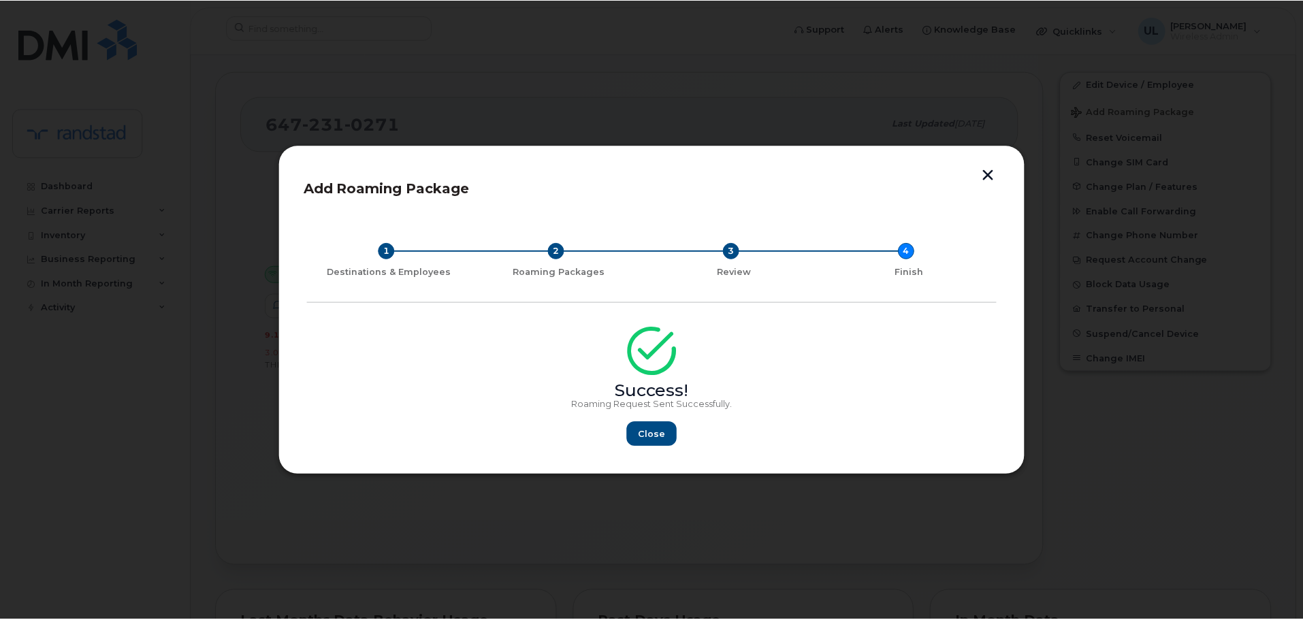
scroll to position [0, 0]
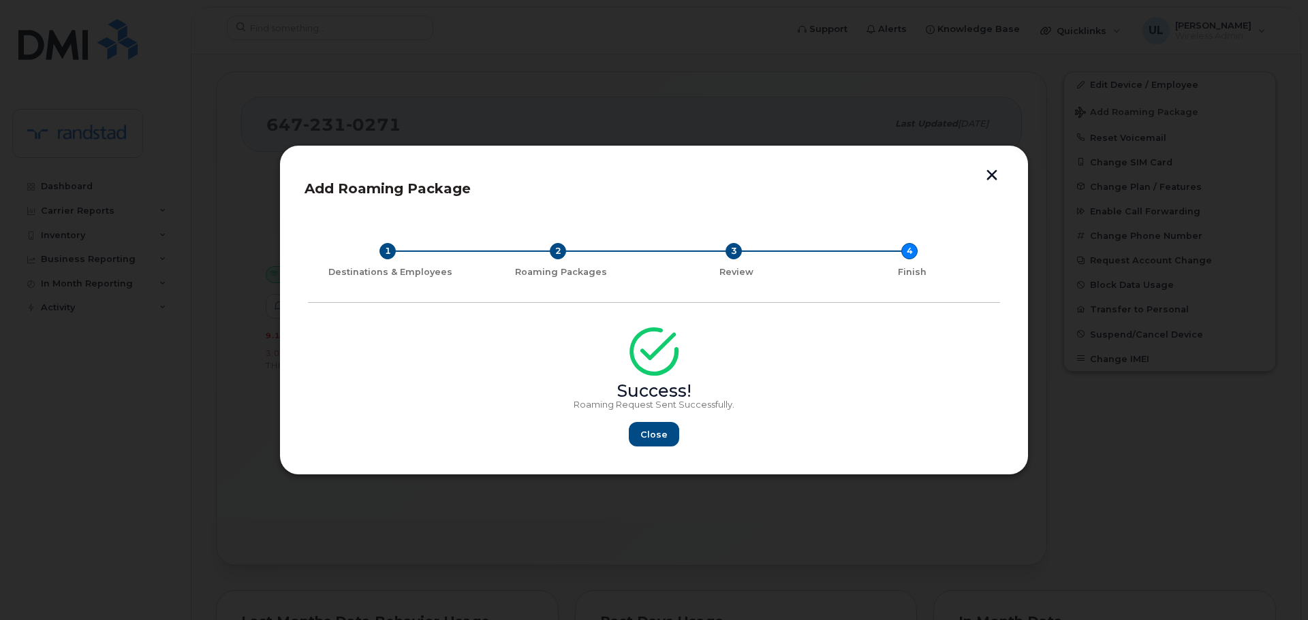
click at [644, 448] on div "1 Destinations & Employees 2 Roaming Packages 3 Review 4 Finish Success! Roamin…" at bounding box center [653, 333] width 699 height 236
click at [642, 427] on button "Close" at bounding box center [653, 434] width 49 height 25
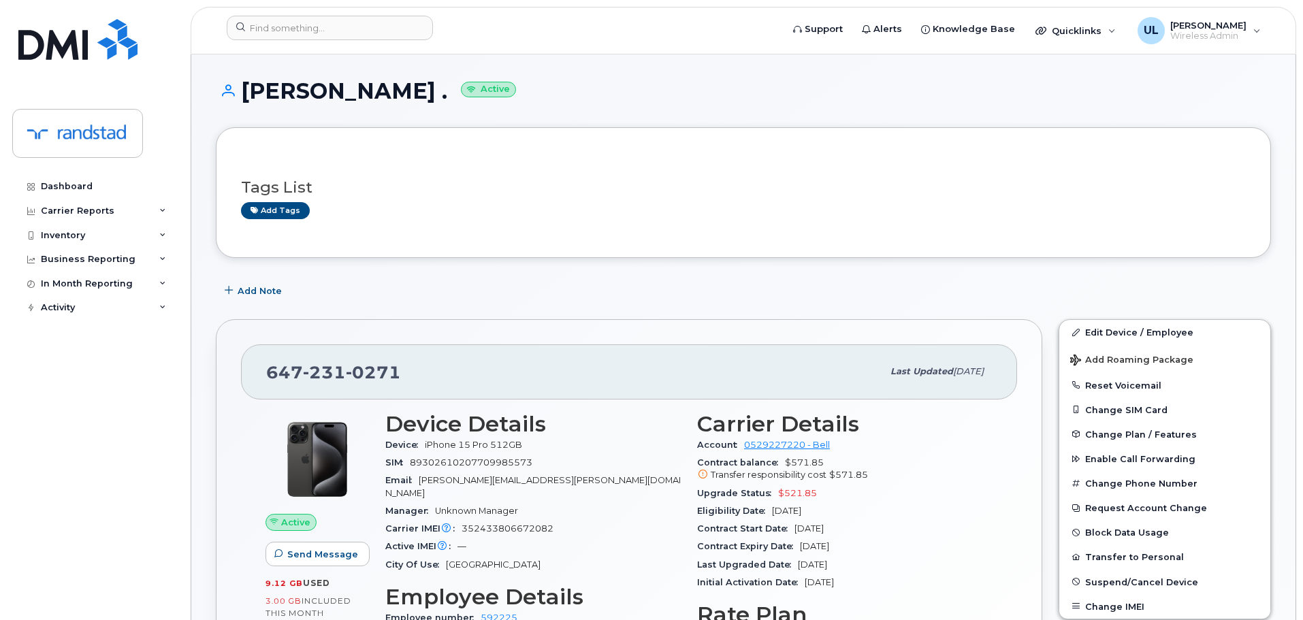
click at [691, 218] on div "Add tags" at bounding box center [738, 210] width 994 height 17
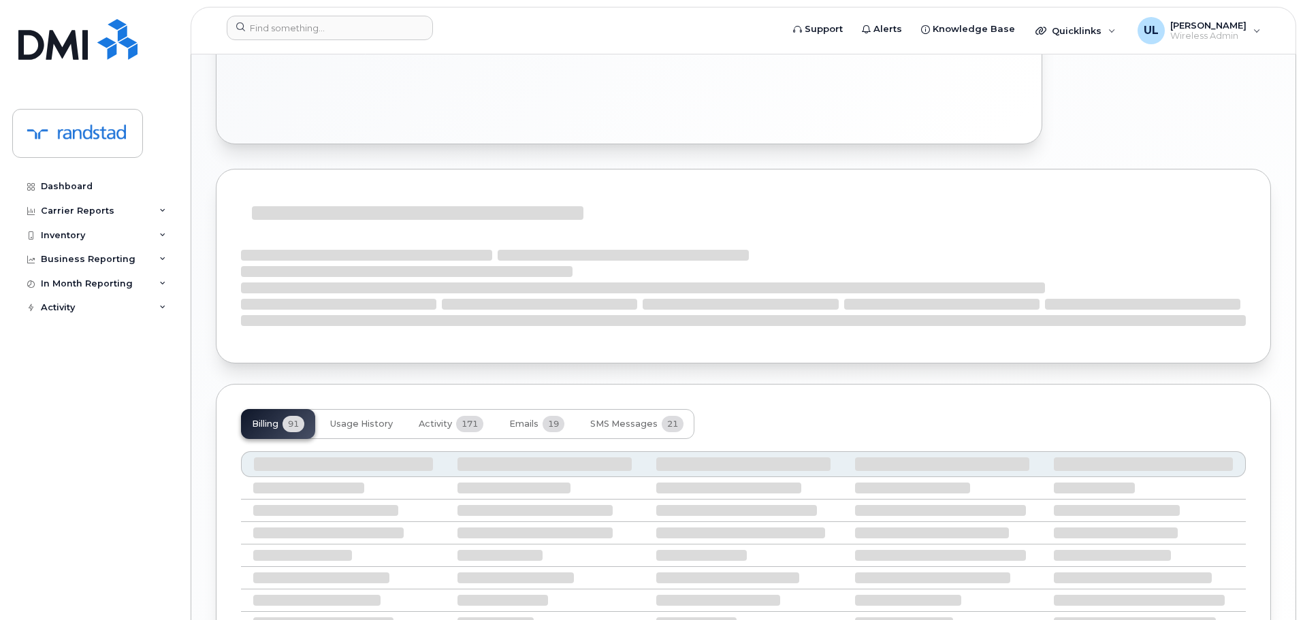
scroll to position [990, 0]
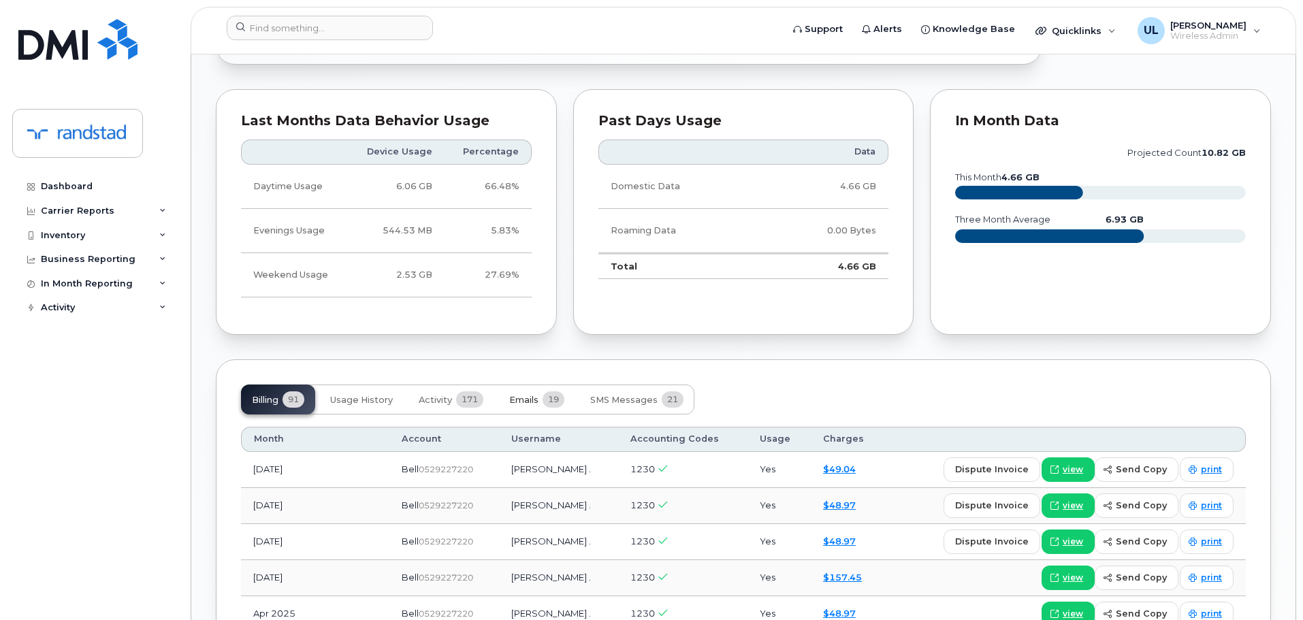
click at [550, 409] on button "Emails 19" at bounding box center [537, 400] width 77 height 30
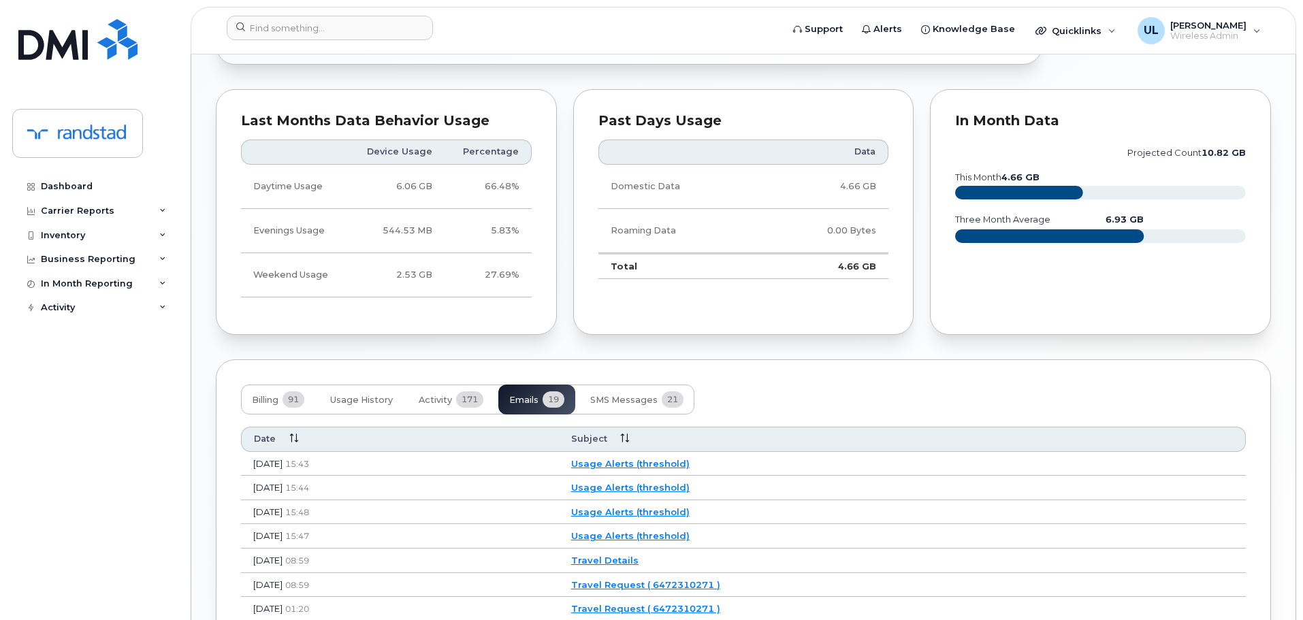
scroll to position [1126, 0]
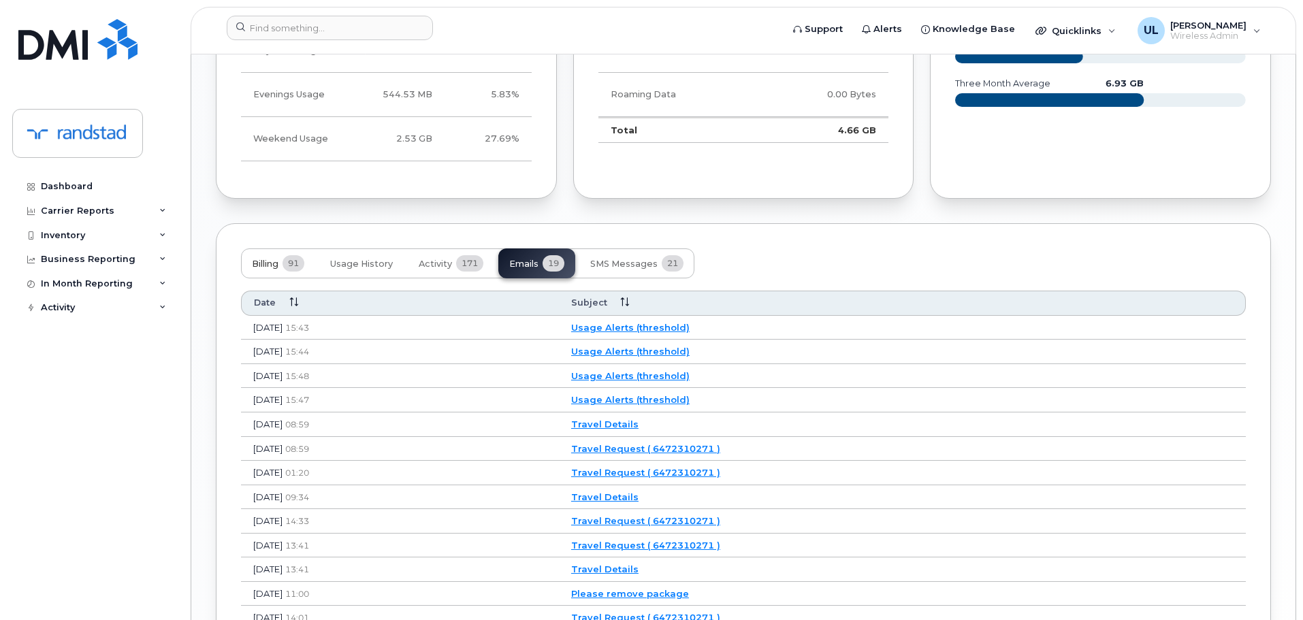
click at [296, 272] on span "91" at bounding box center [294, 263] width 22 height 16
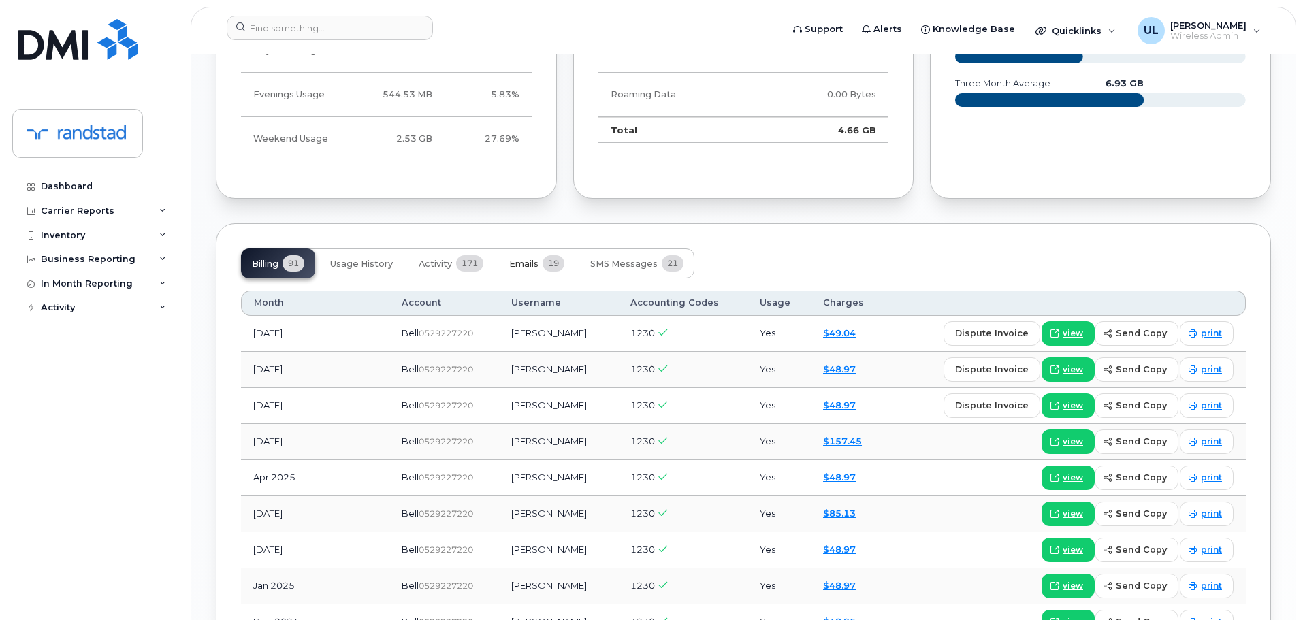
click at [515, 263] on span "Emails" at bounding box center [523, 264] width 29 height 11
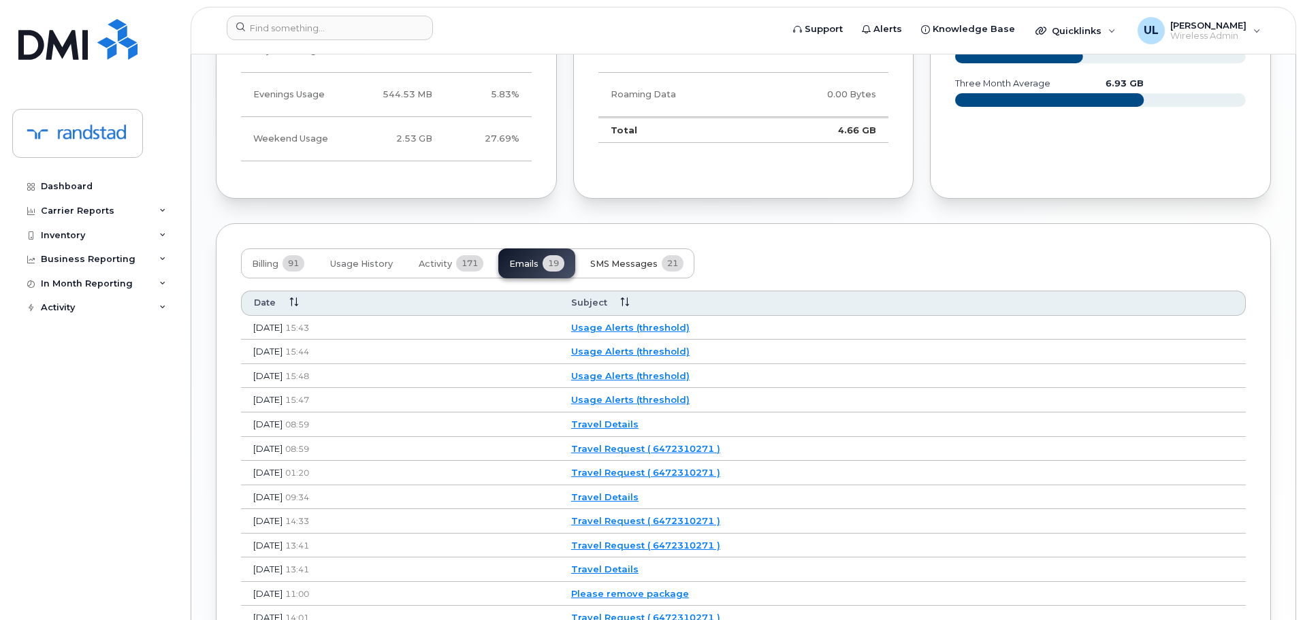
click at [608, 267] on span "SMS Messages" at bounding box center [623, 264] width 67 height 11
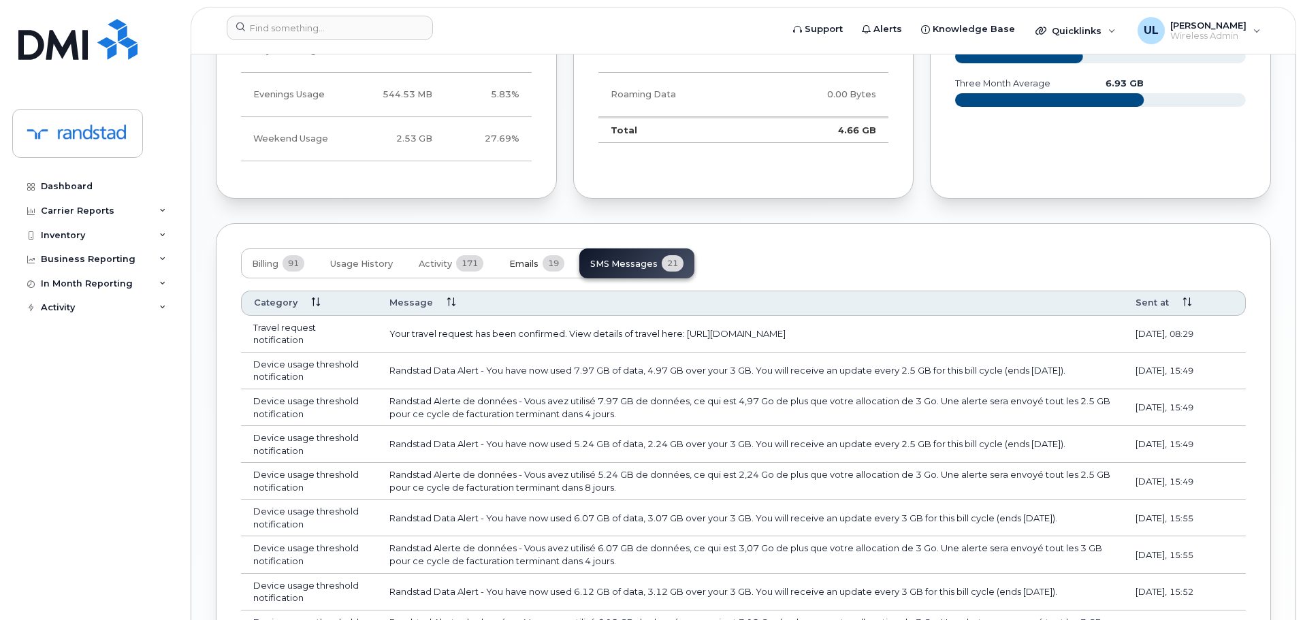
click at [536, 270] on button "Emails 19" at bounding box center [537, 264] width 77 height 30
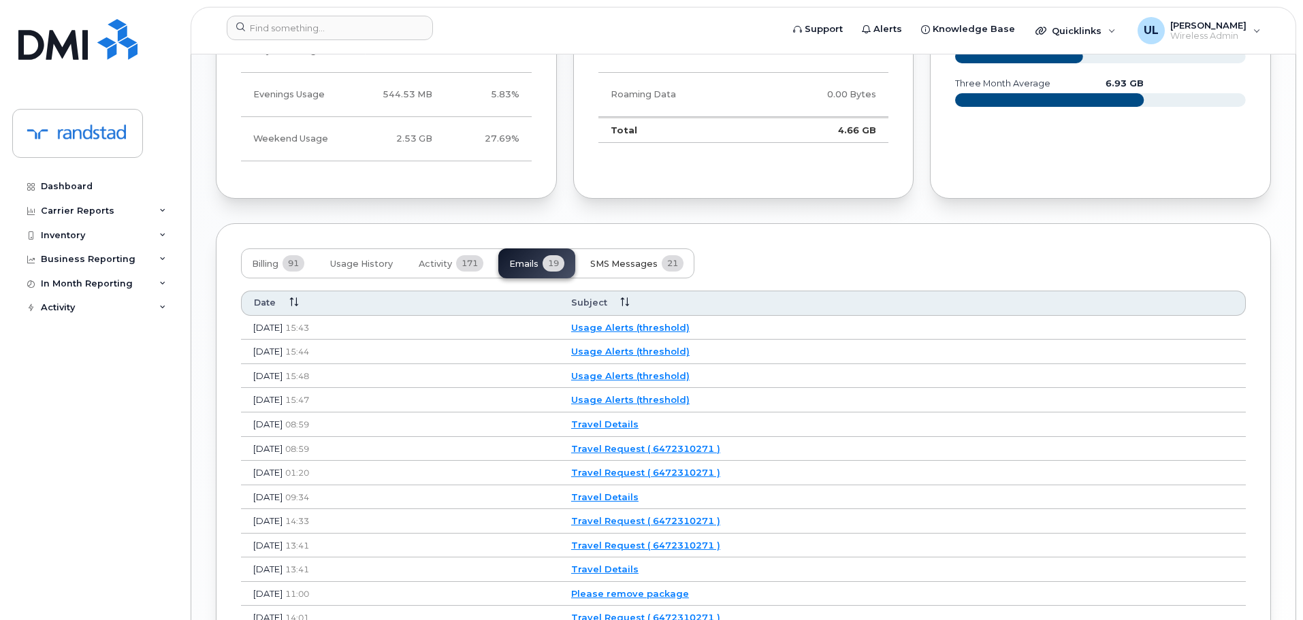
click at [633, 261] on span "SMS Messages" at bounding box center [623, 264] width 67 height 11
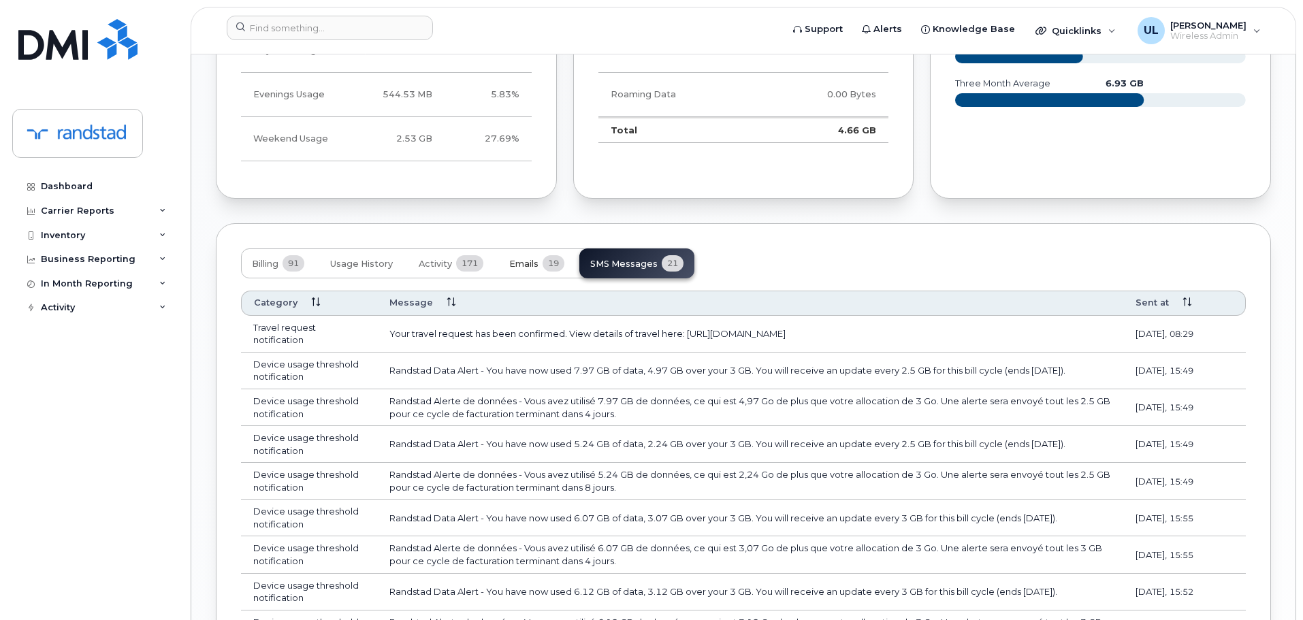
click at [526, 273] on button "Emails 19" at bounding box center [537, 264] width 77 height 30
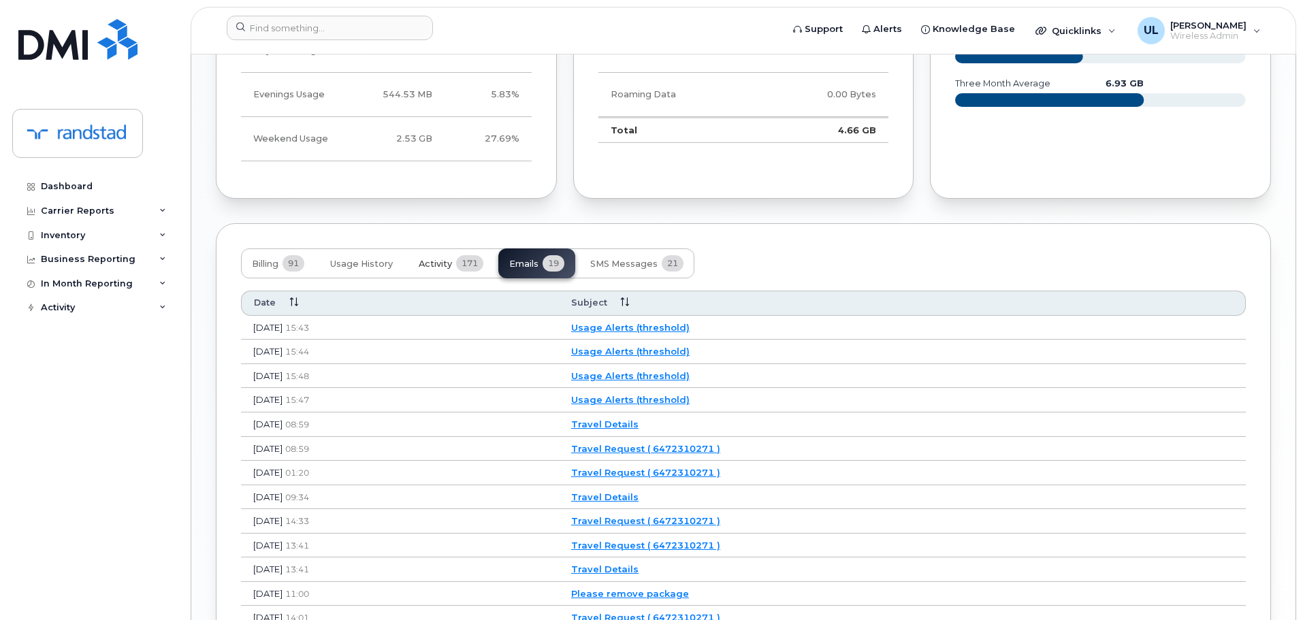
click at [447, 278] on button "Activity 171" at bounding box center [451, 264] width 86 height 30
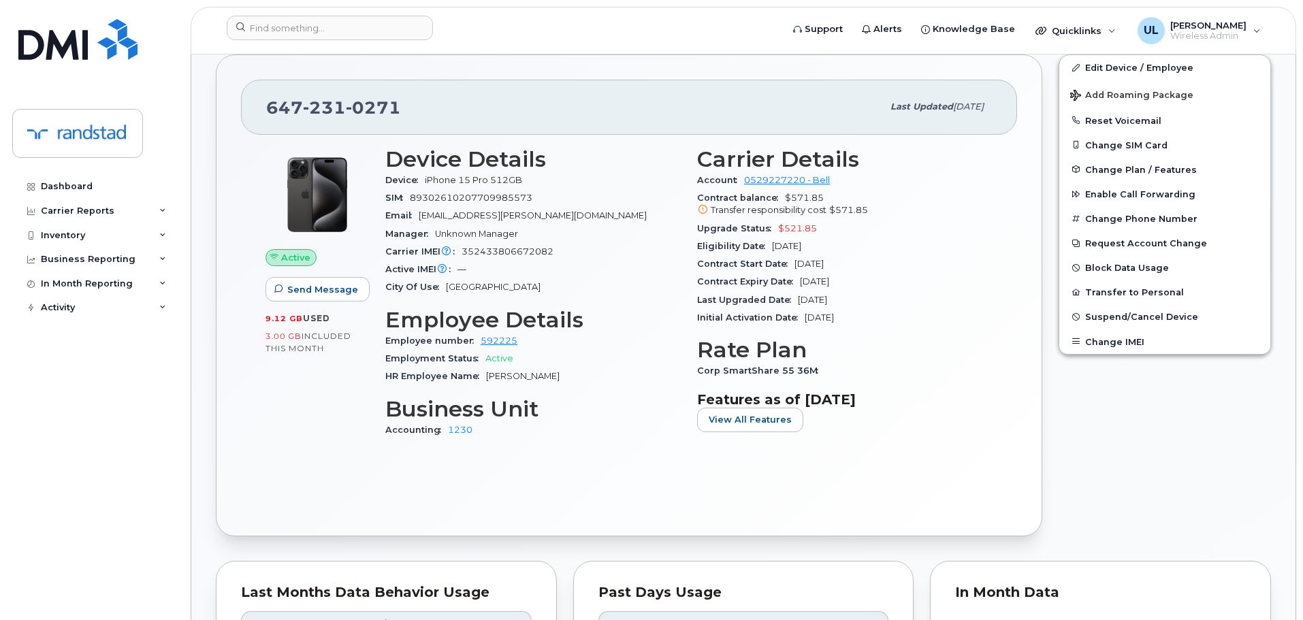
scroll to position [990, 0]
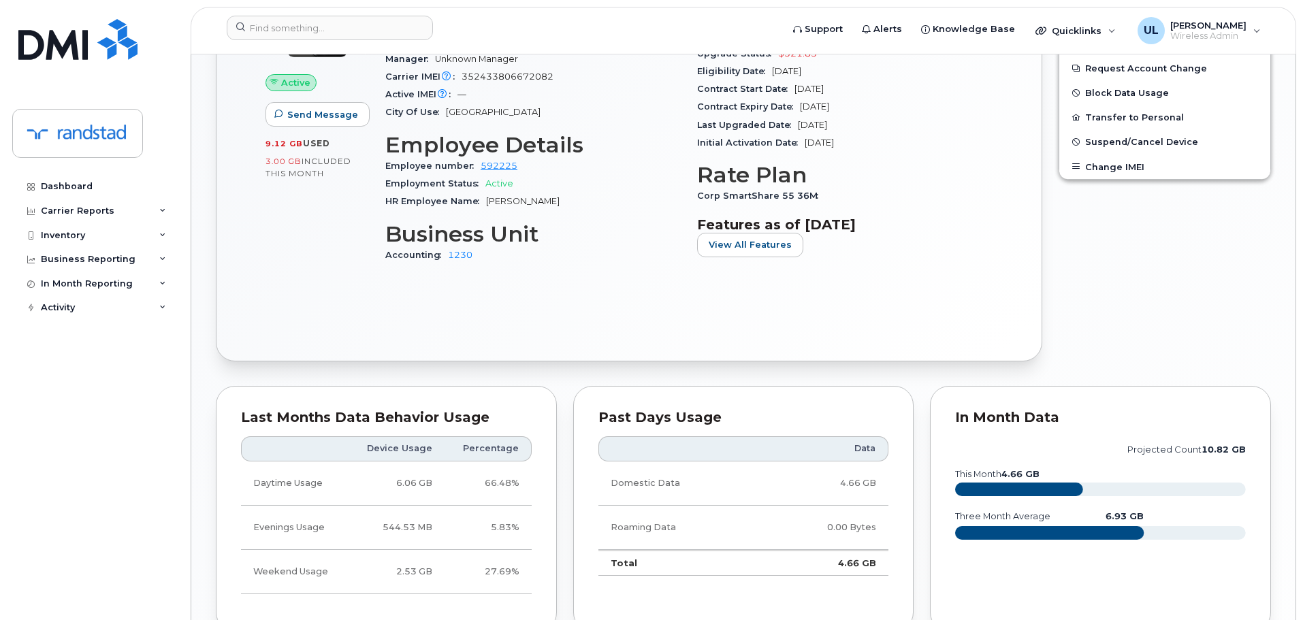
scroll to position [953, 0]
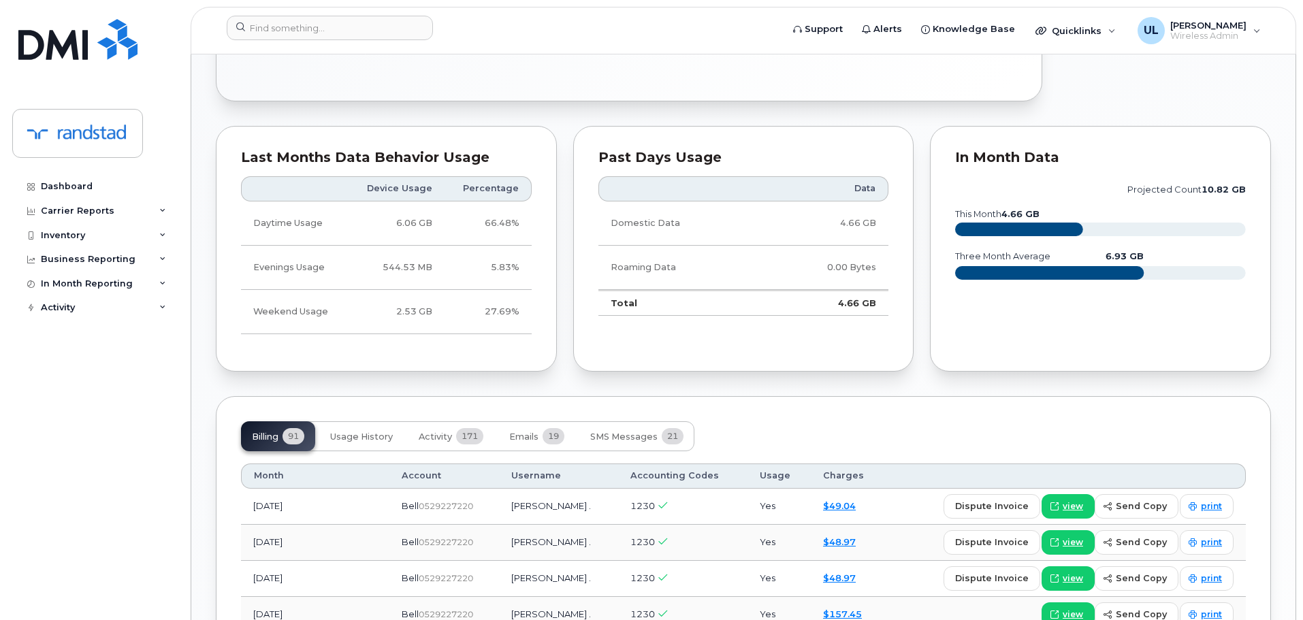
click at [555, 437] on span "19" at bounding box center [554, 436] width 22 height 16
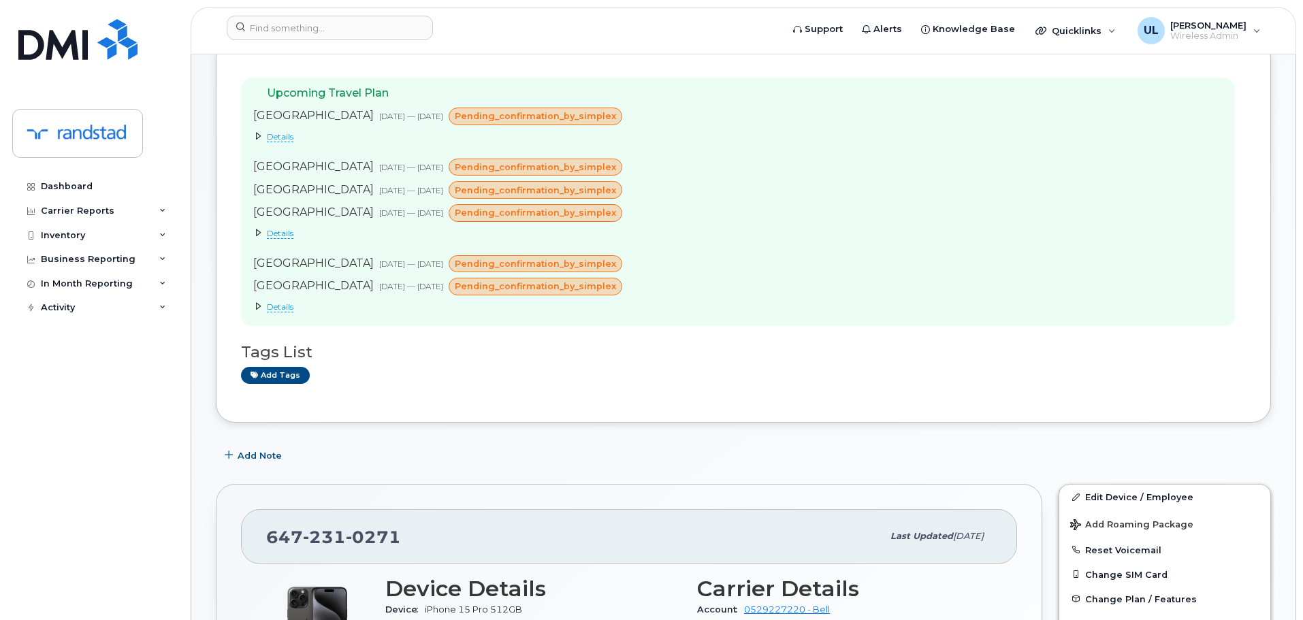
scroll to position [68, 0]
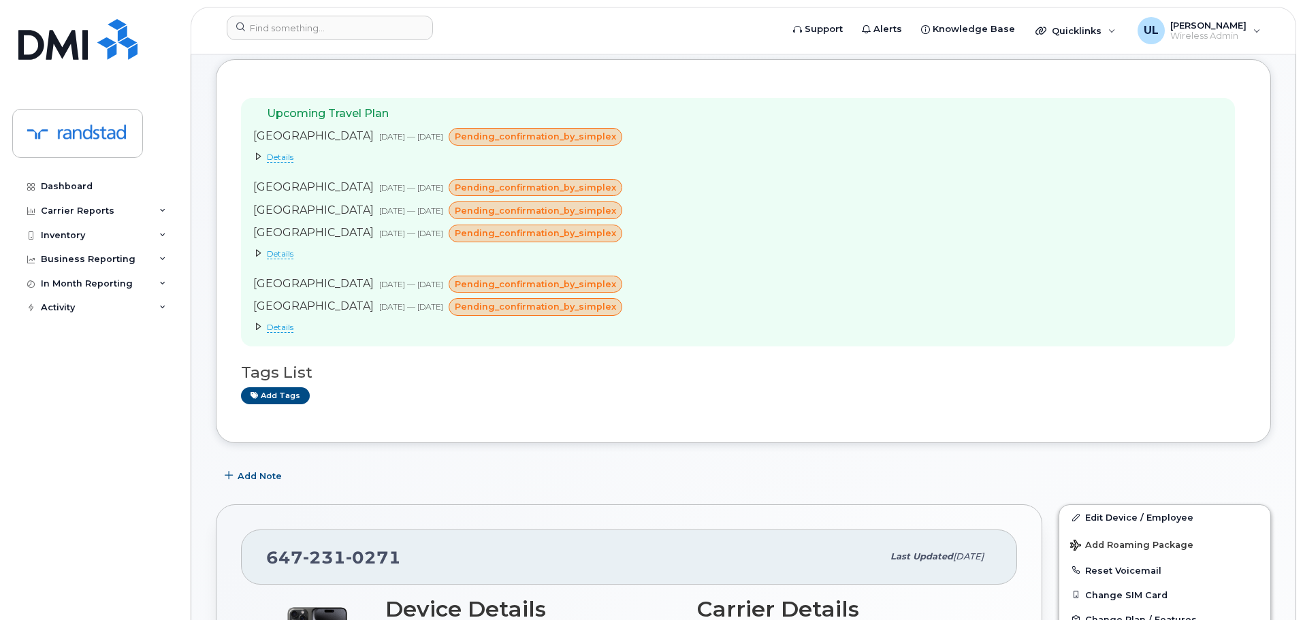
click at [276, 252] on span "Details" at bounding box center [280, 254] width 27 height 11
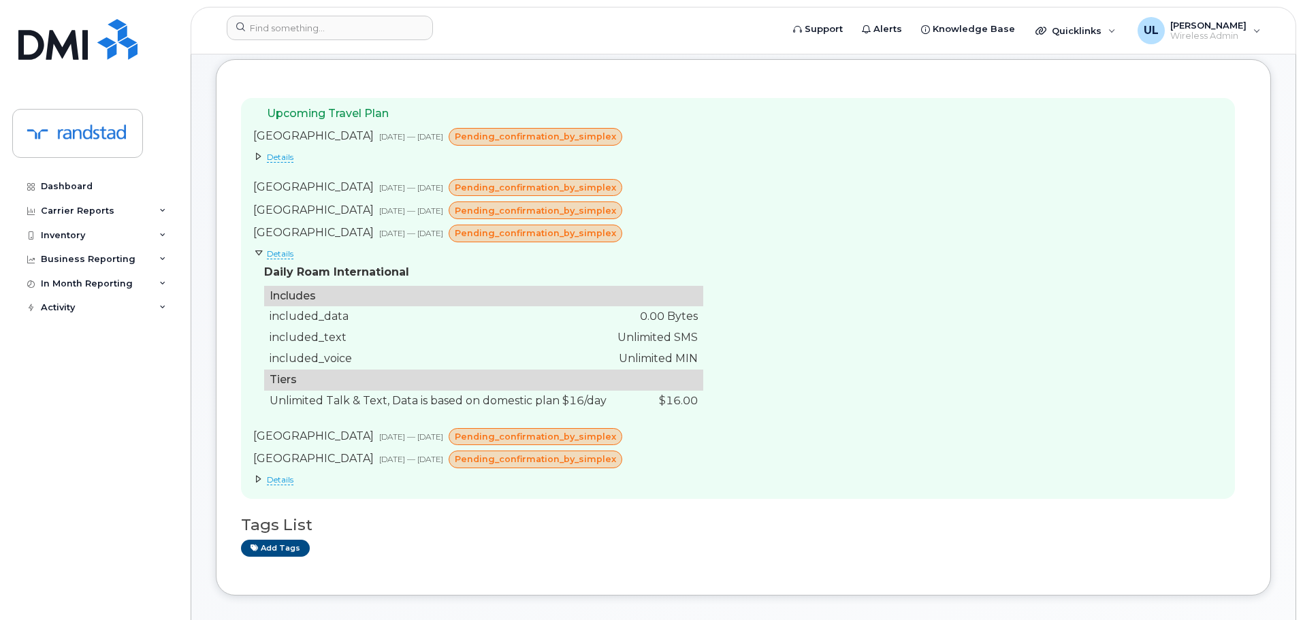
click at [287, 157] on span "Details" at bounding box center [280, 157] width 27 height 11
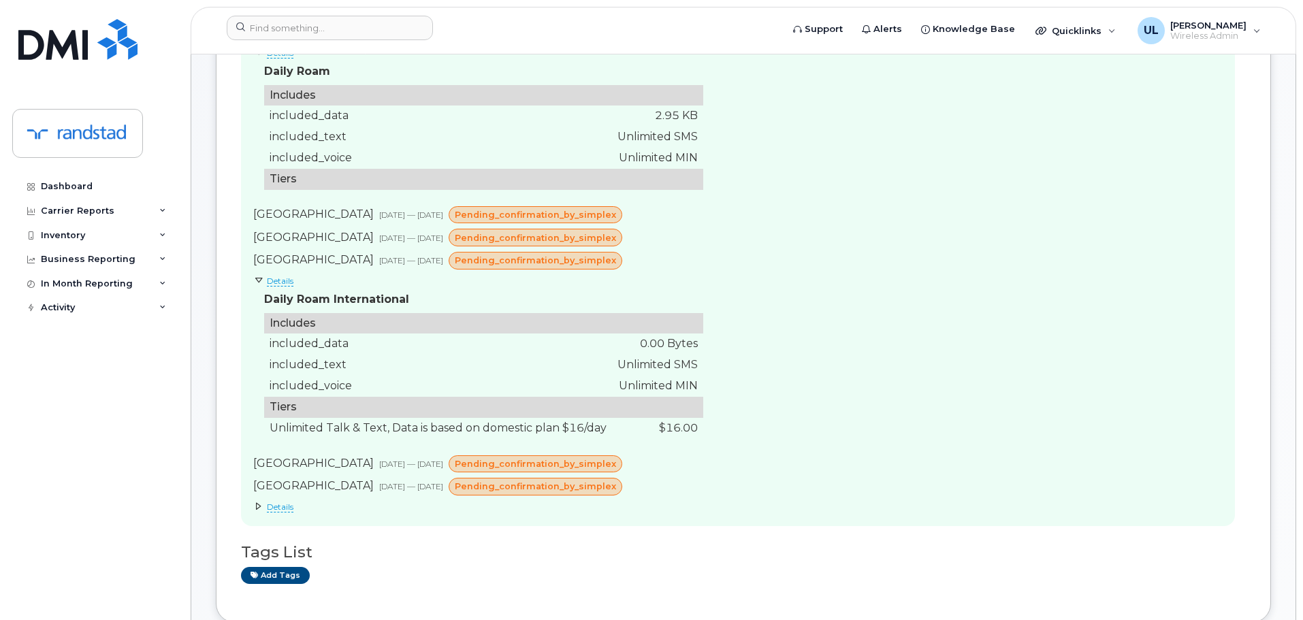
scroll to position [341, 0]
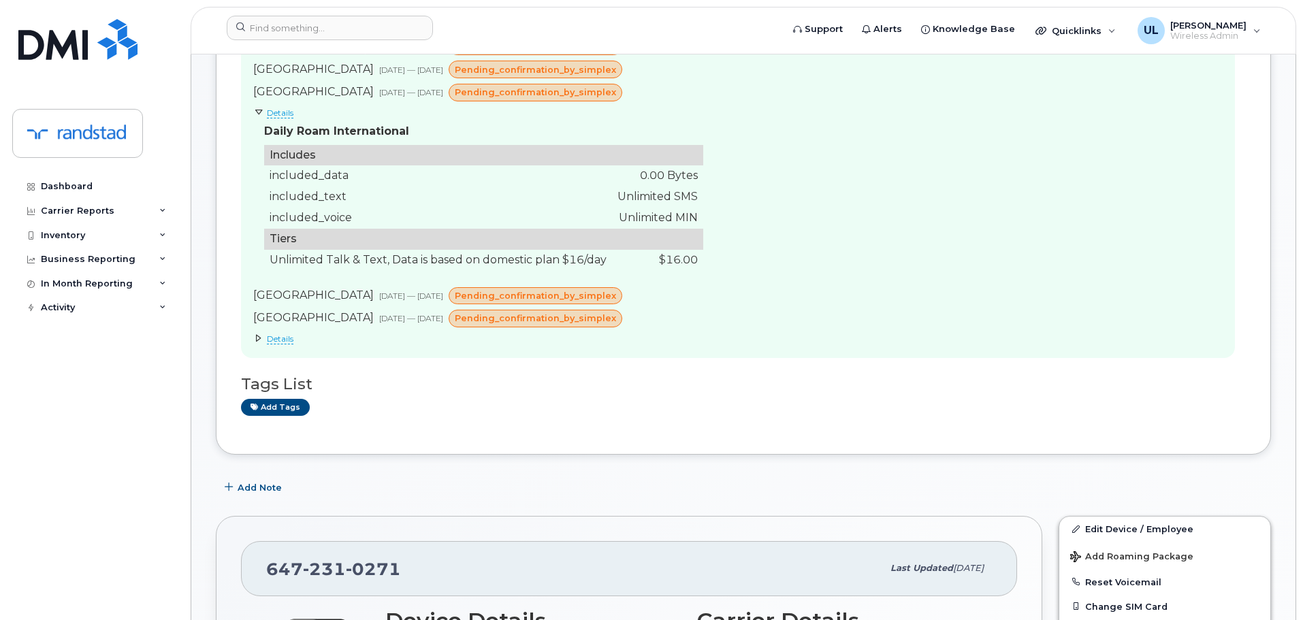
drag, startPoint x: 277, startPoint y: 339, endPoint x: 289, endPoint y: 335, distance: 12.3
click at [277, 338] on span "Details" at bounding box center [280, 339] width 27 height 11
click at [267, 341] on span "Details" at bounding box center [280, 339] width 27 height 11
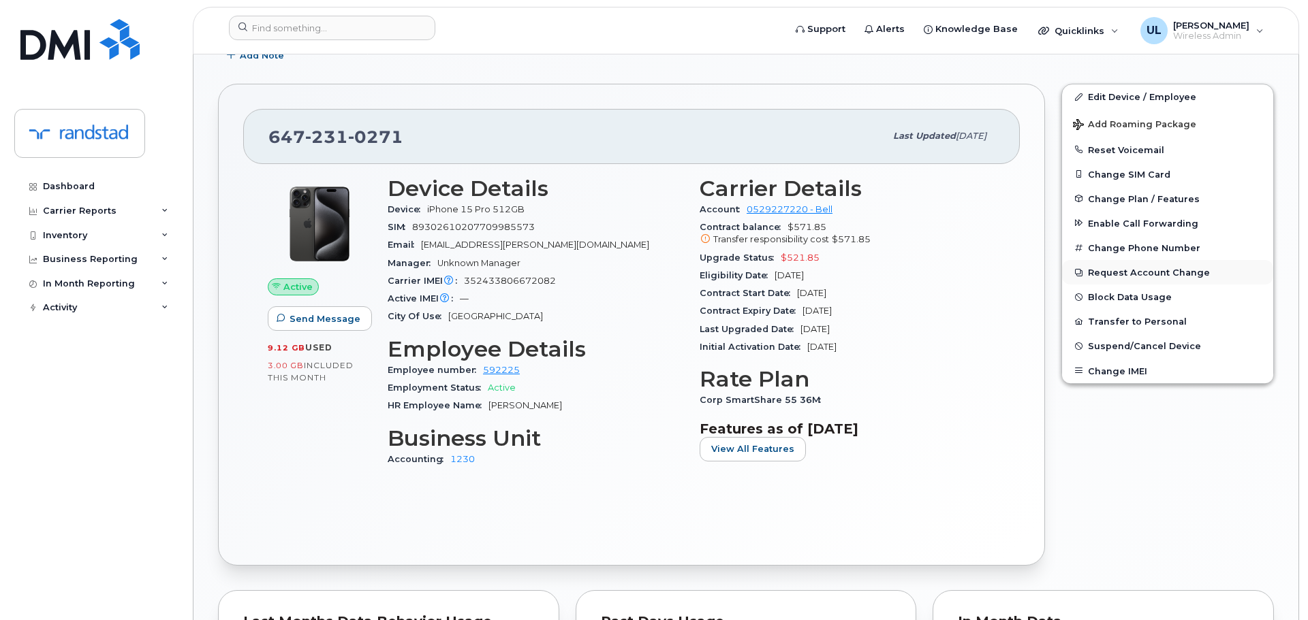
scroll to position [749, 0]
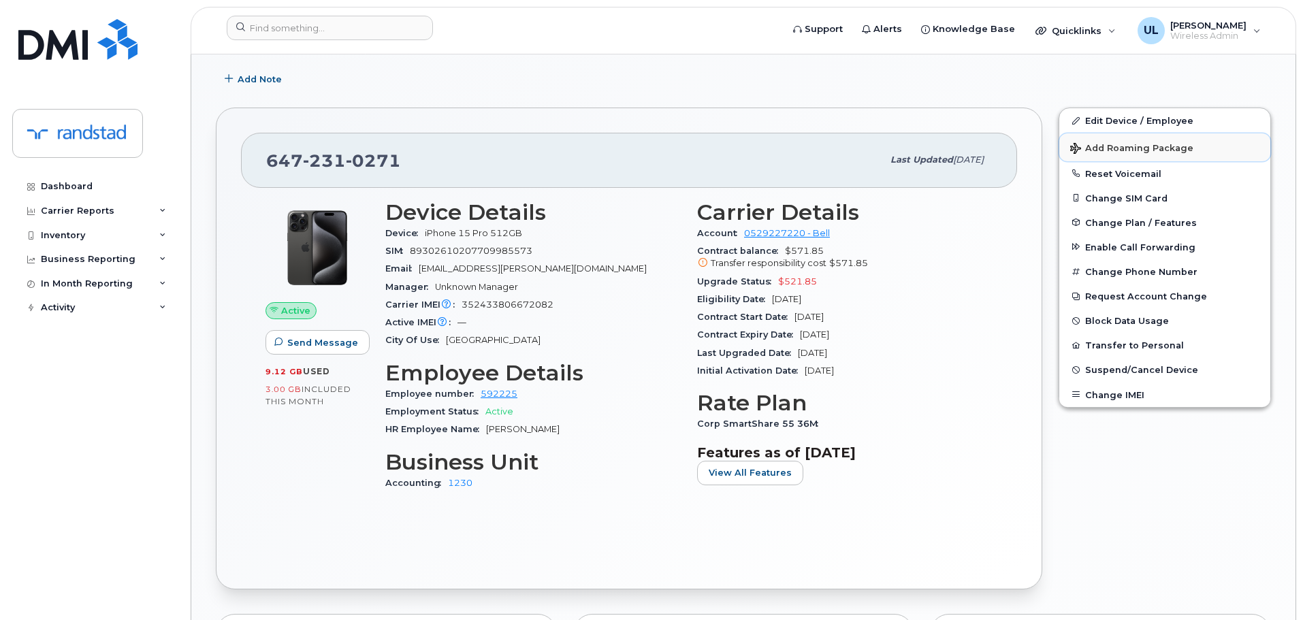
click at [1126, 145] on span "Add Roaming Package" at bounding box center [1132, 149] width 123 height 13
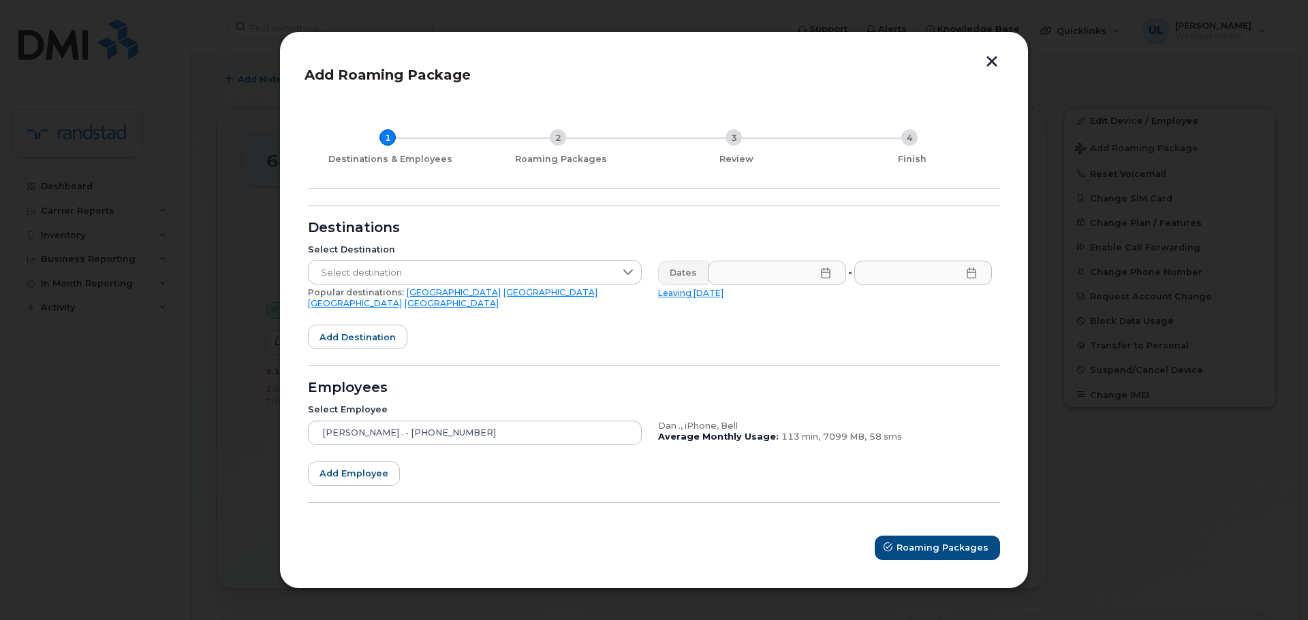
click at [409, 298] on link "[GEOGRAPHIC_DATA]" at bounding box center [454, 292] width 94 height 10
click at [807, 273] on input "text" at bounding box center [777, 273] width 138 height 25
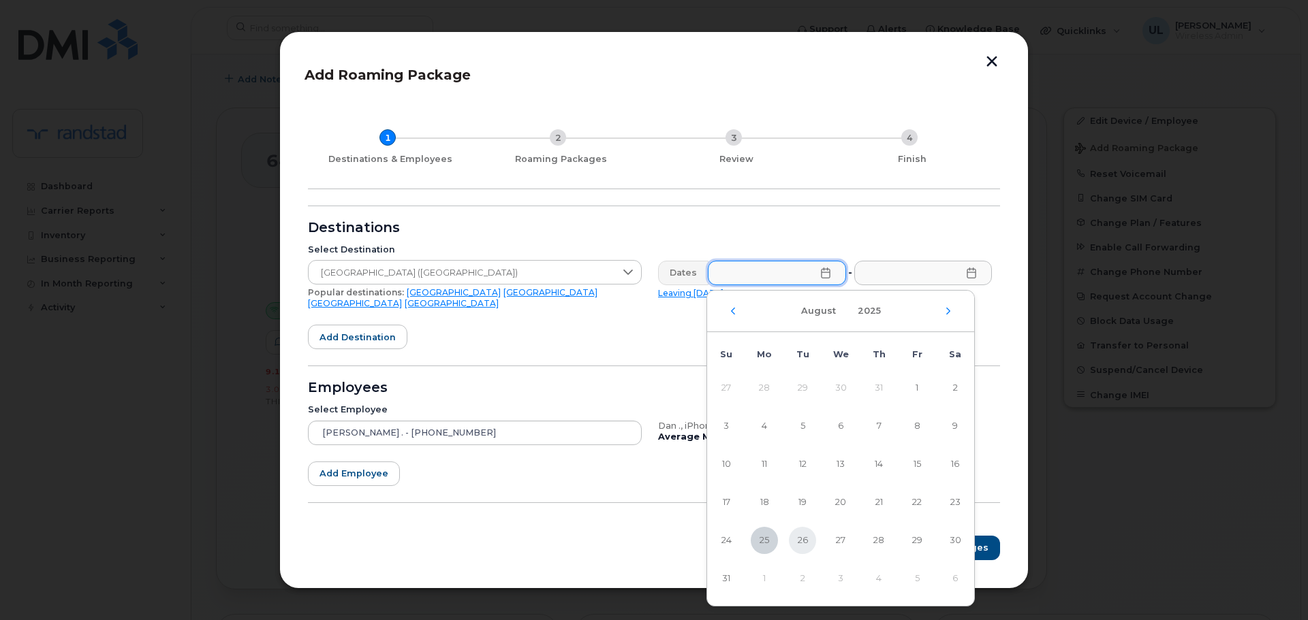
click at [804, 540] on span "26" at bounding box center [802, 540] width 27 height 27
type input "[DATE]"
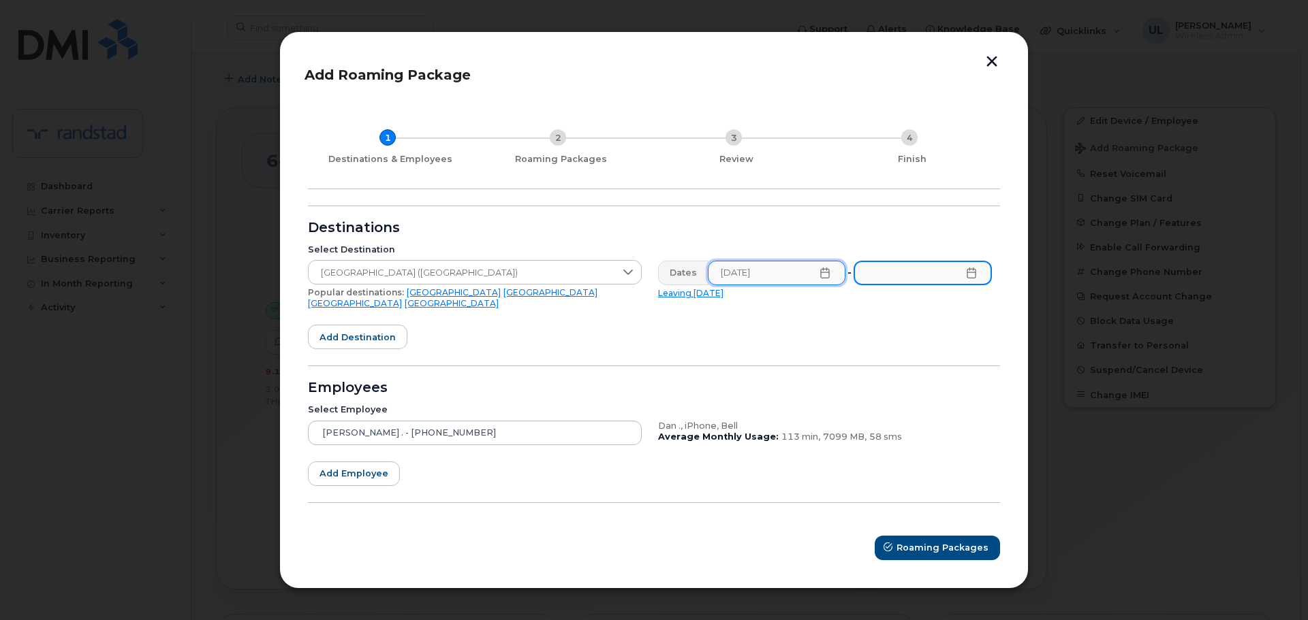
click at [935, 281] on input "text" at bounding box center [922, 273] width 138 height 25
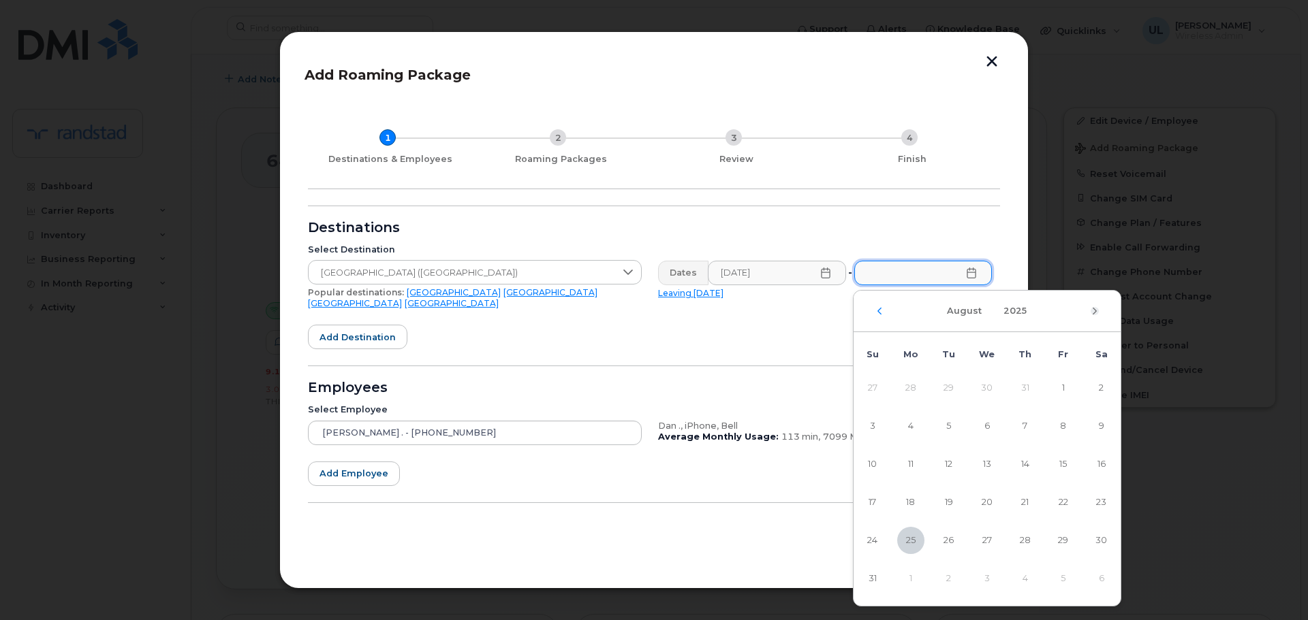
click at [1097, 313] on icon "Next Month" at bounding box center [1094, 311] width 8 height 11
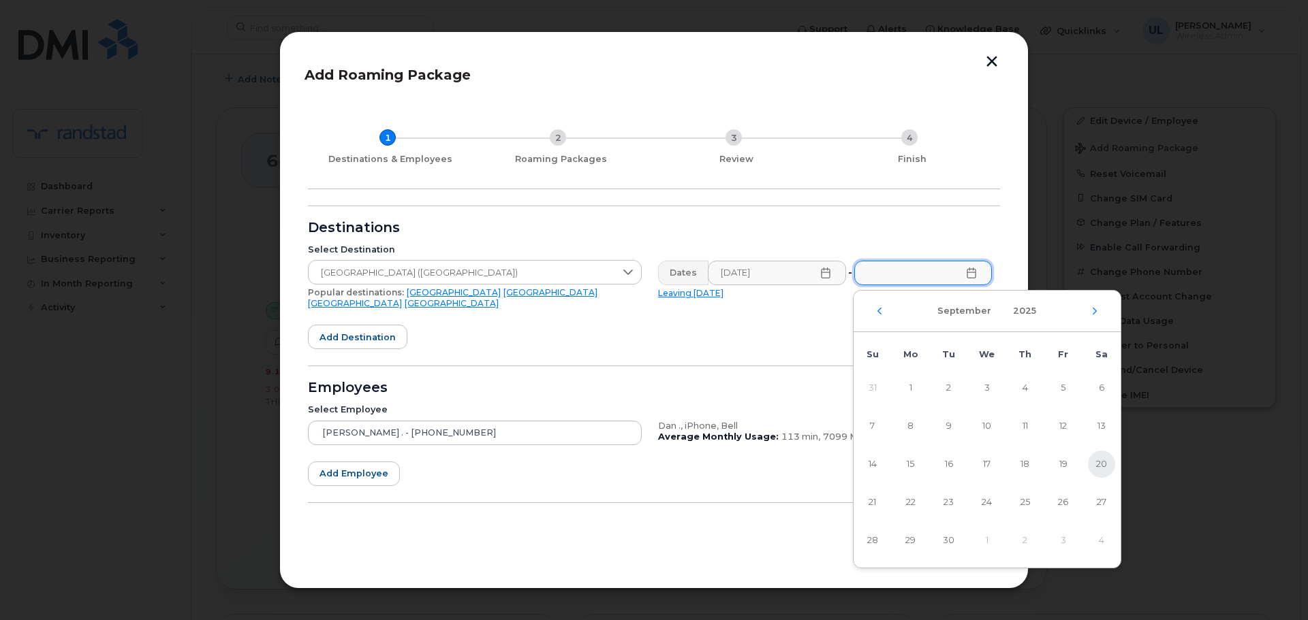
click at [1096, 466] on span "20" at bounding box center [1101, 464] width 27 height 27
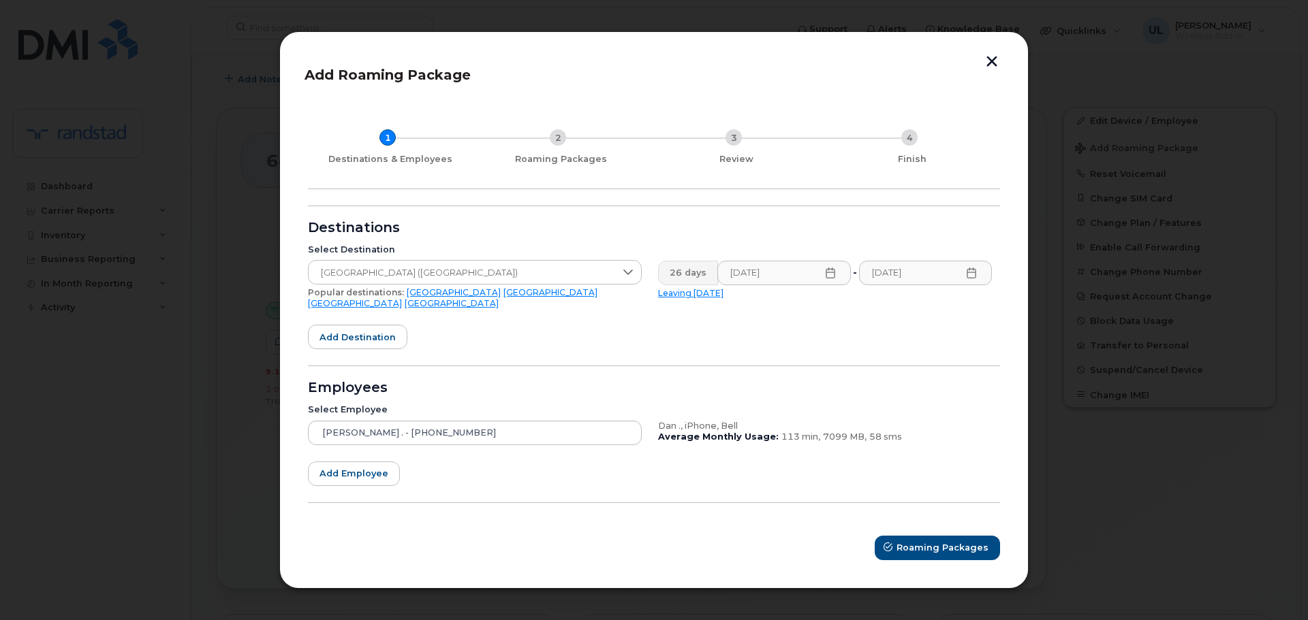
click at [829, 383] on div "Employees" at bounding box center [654, 388] width 692 height 11
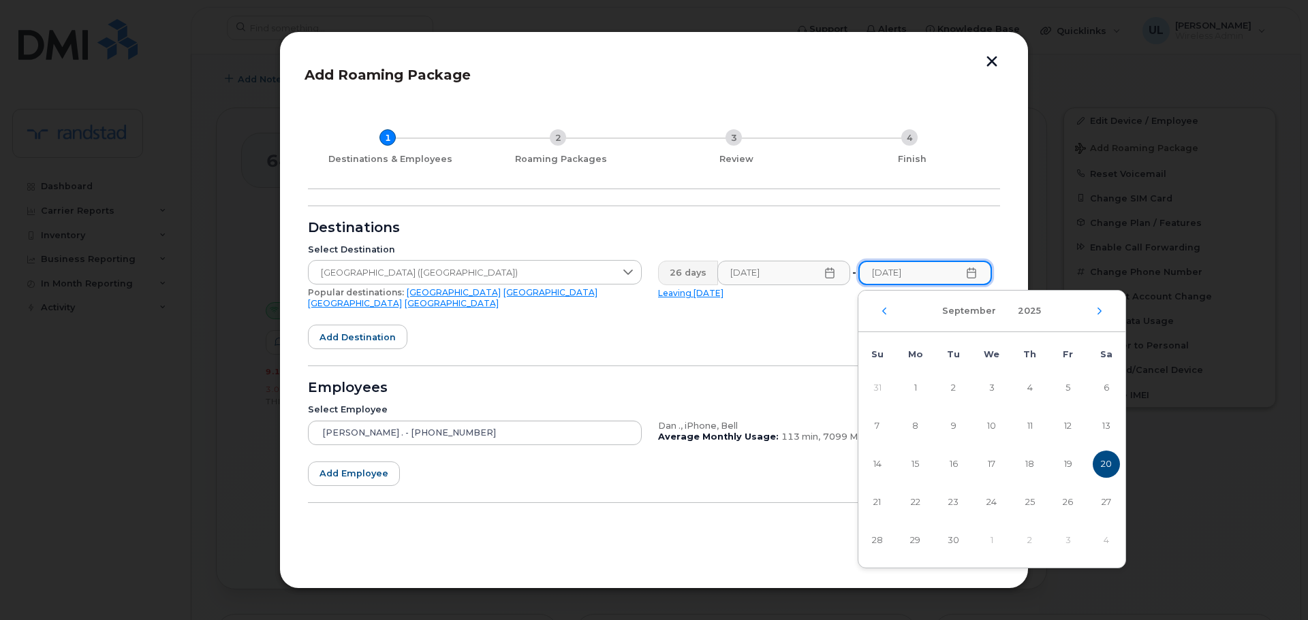
click at [934, 276] on input "[DATE]" at bounding box center [924, 273] width 133 height 25
click at [1032, 462] on span "18" at bounding box center [1029, 464] width 27 height 27
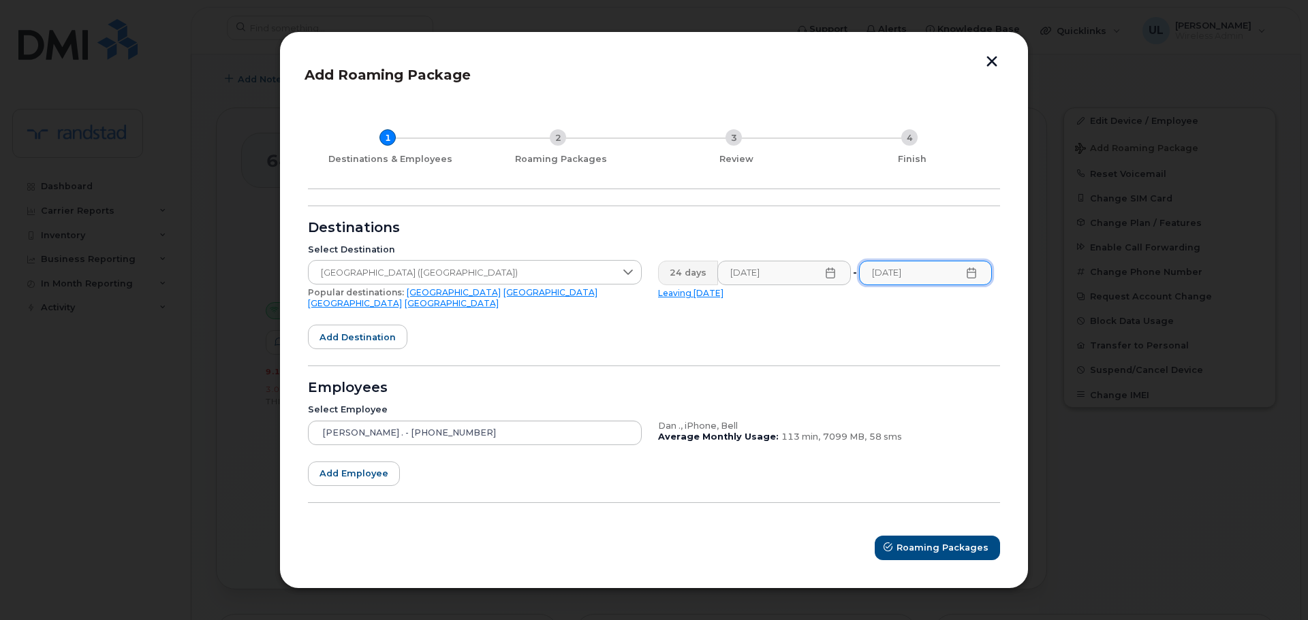
click at [806, 383] on div "Employees" at bounding box center [654, 388] width 692 height 11
click at [911, 283] on input "09/18/2025" at bounding box center [924, 273] width 133 height 25
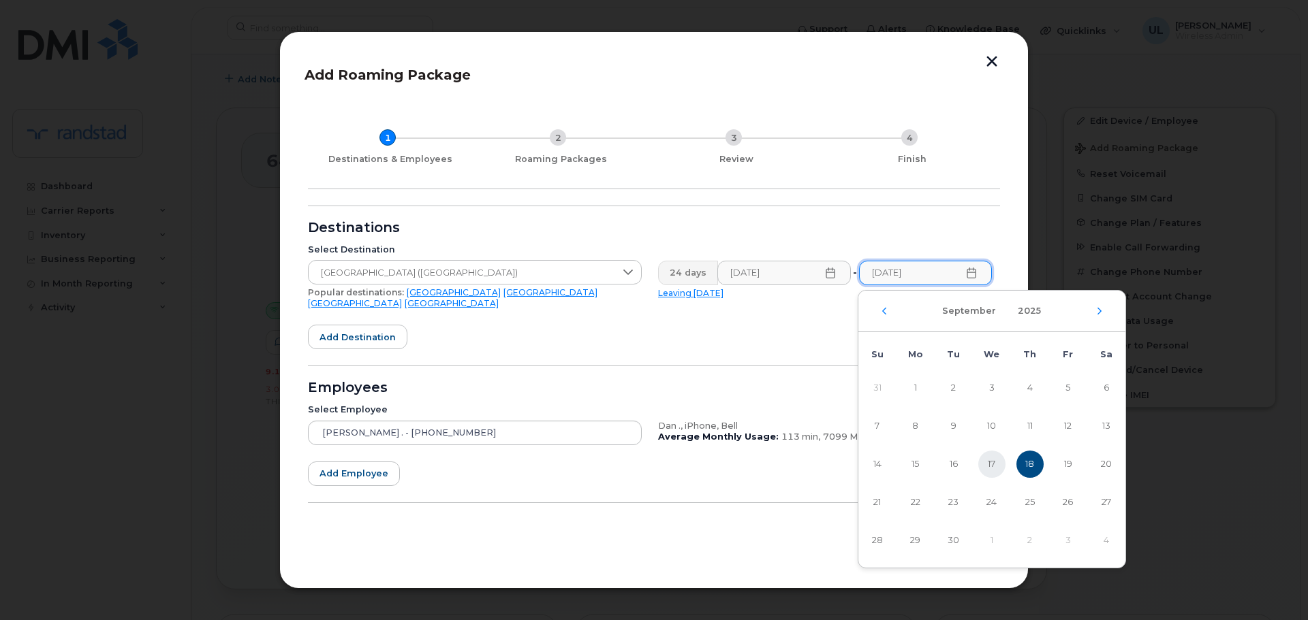
click at [996, 463] on span "17" at bounding box center [991, 464] width 27 height 27
type input "09/17/2025"
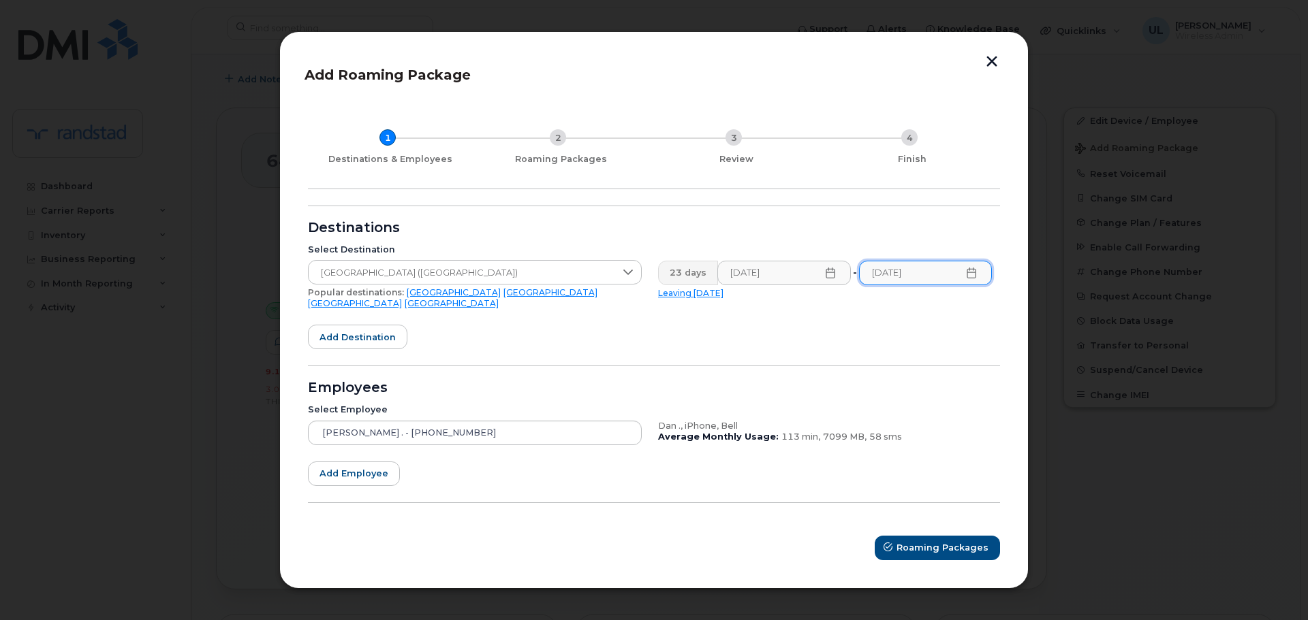
click at [753, 383] on div "Employees" at bounding box center [654, 388] width 692 height 11
click at [927, 541] on span "Roaming Packages" at bounding box center [943, 547] width 92 height 13
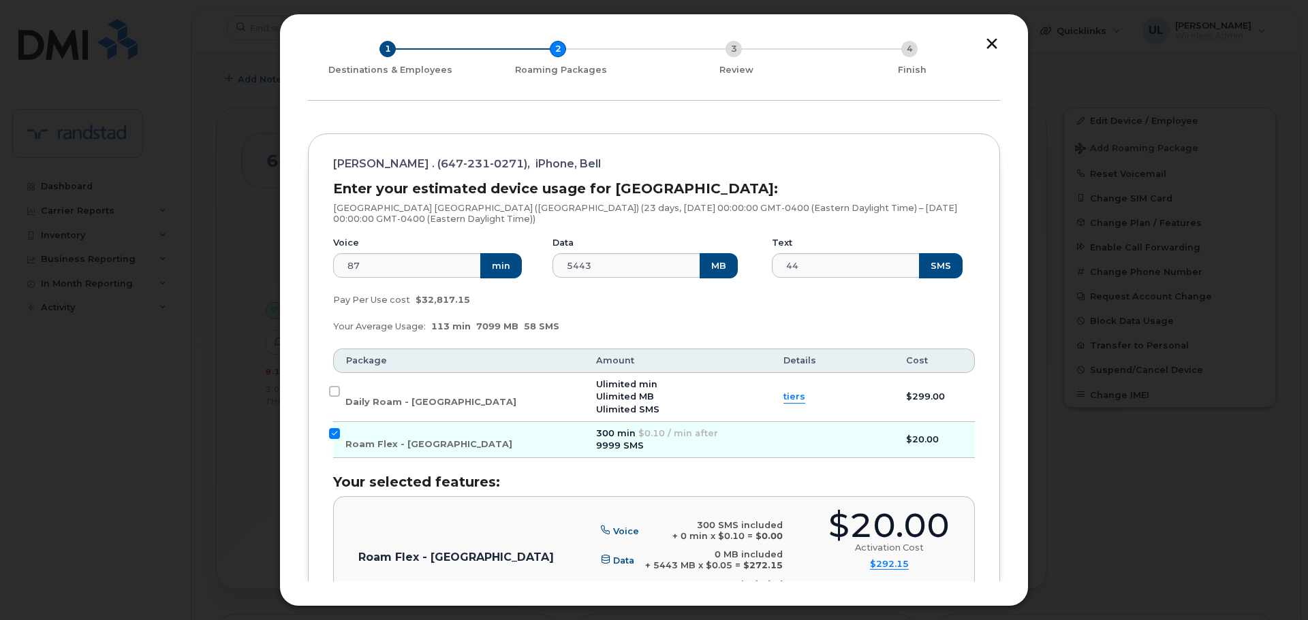
scroll to position [136, 0]
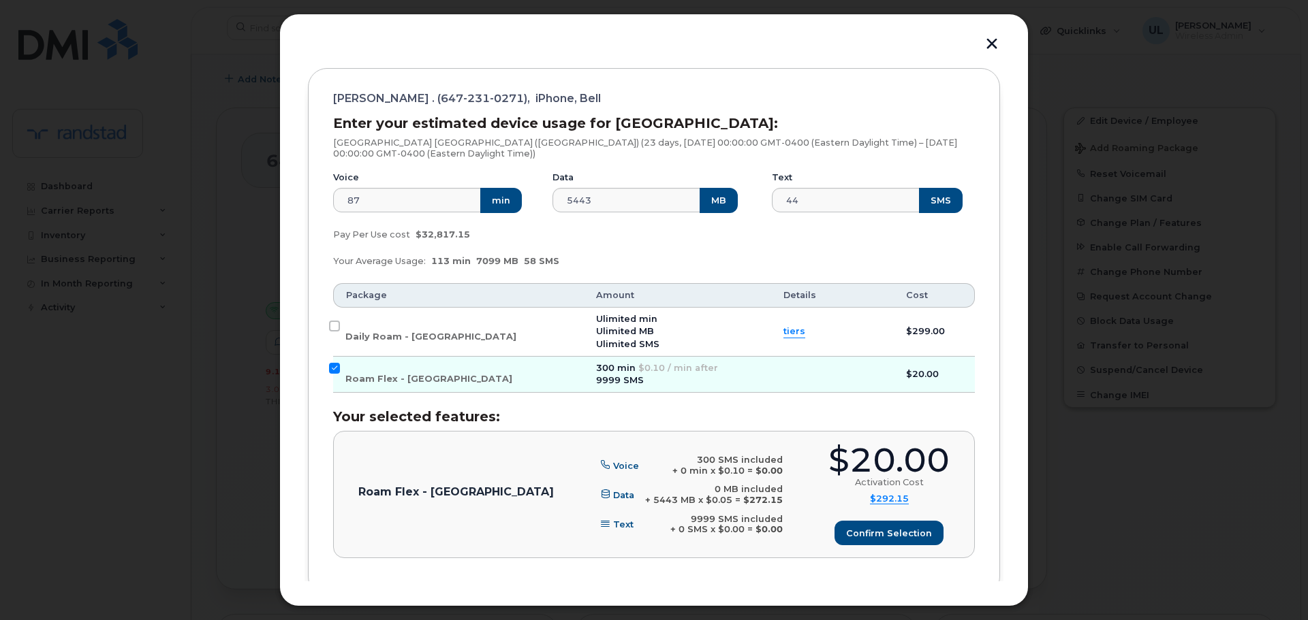
click at [412, 387] on td "Roam Flex - USA" at bounding box center [458, 375] width 251 height 37
click at [400, 379] on span "Roam Flex - USA" at bounding box center [428, 379] width 167 height 10
click at [340, 374] on input "Roam Flex - USA" at bounding box center [334, 368] width 11 height 11
checkbox input "false"
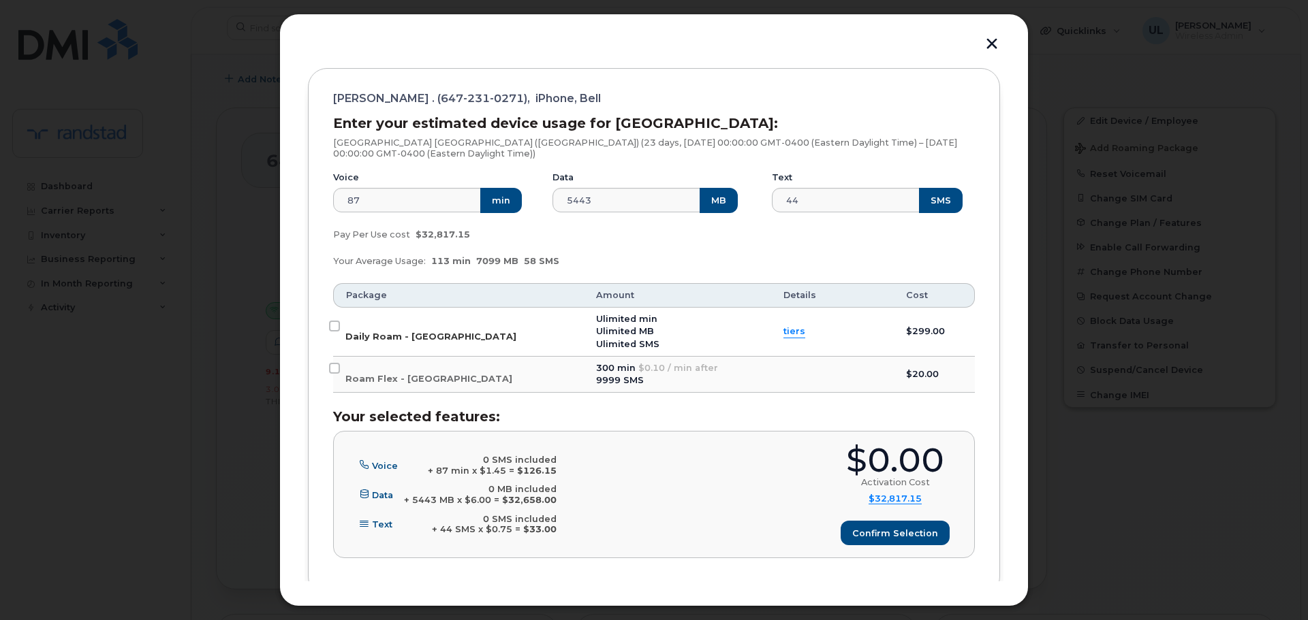
click at [385, 337] on span "Daily Roam - USA" at bounding box center [430, 337] width 171 height 10
click at [340, 332] on input "Daily Roam - USA" at bounding box center [334, 326] width 11 height 11
checkbox input "true"
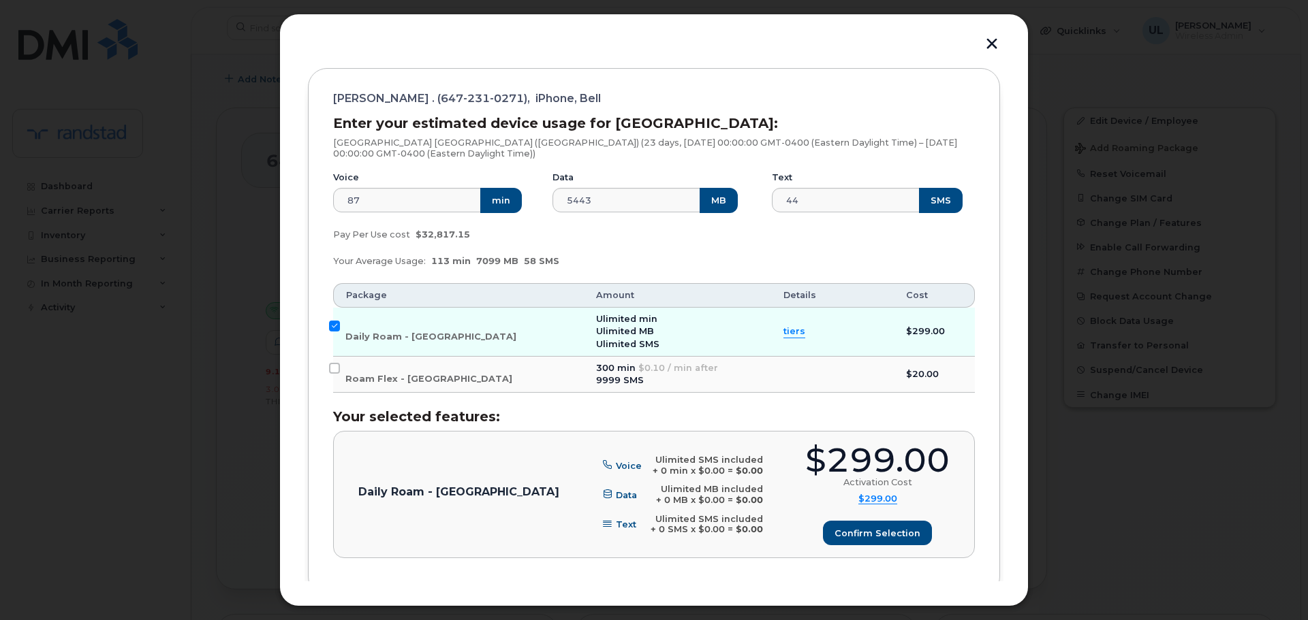
click at [869, 444] on div "$299.00" at bounding box center [877, 460] width 144 height 33
click at [870, 444] on div "$299.00" at bounding box center [877, 460] width 144 height 33
copy div "$299.00"
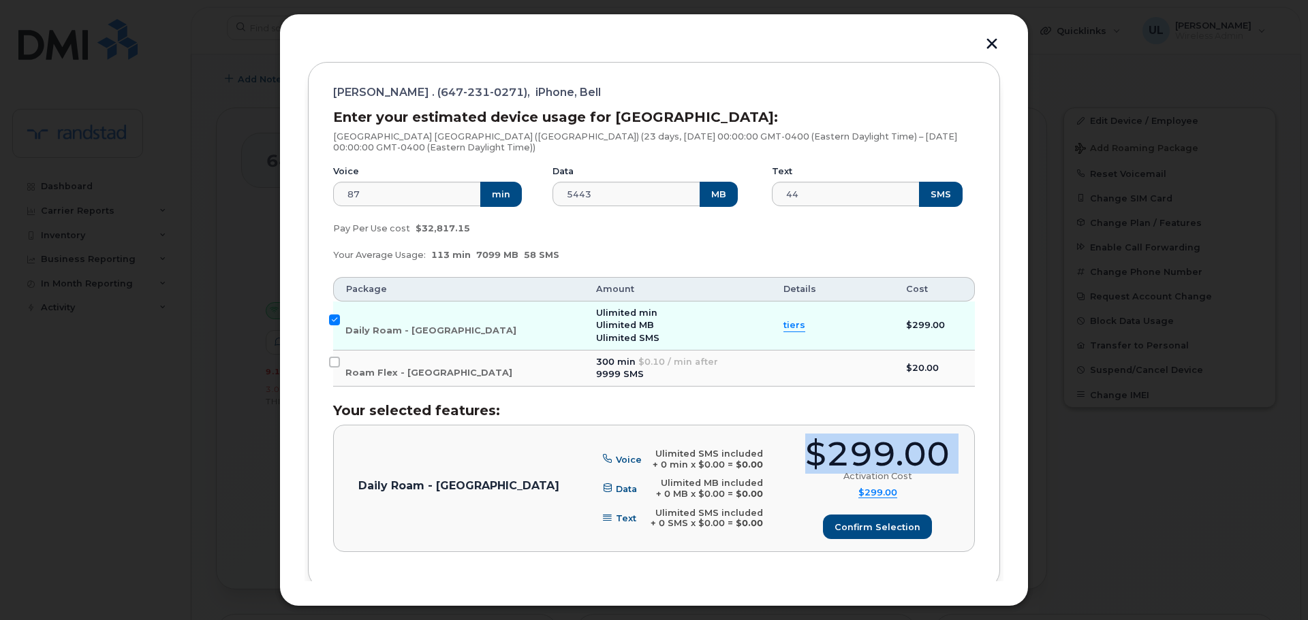
scroll to position [211, 0]
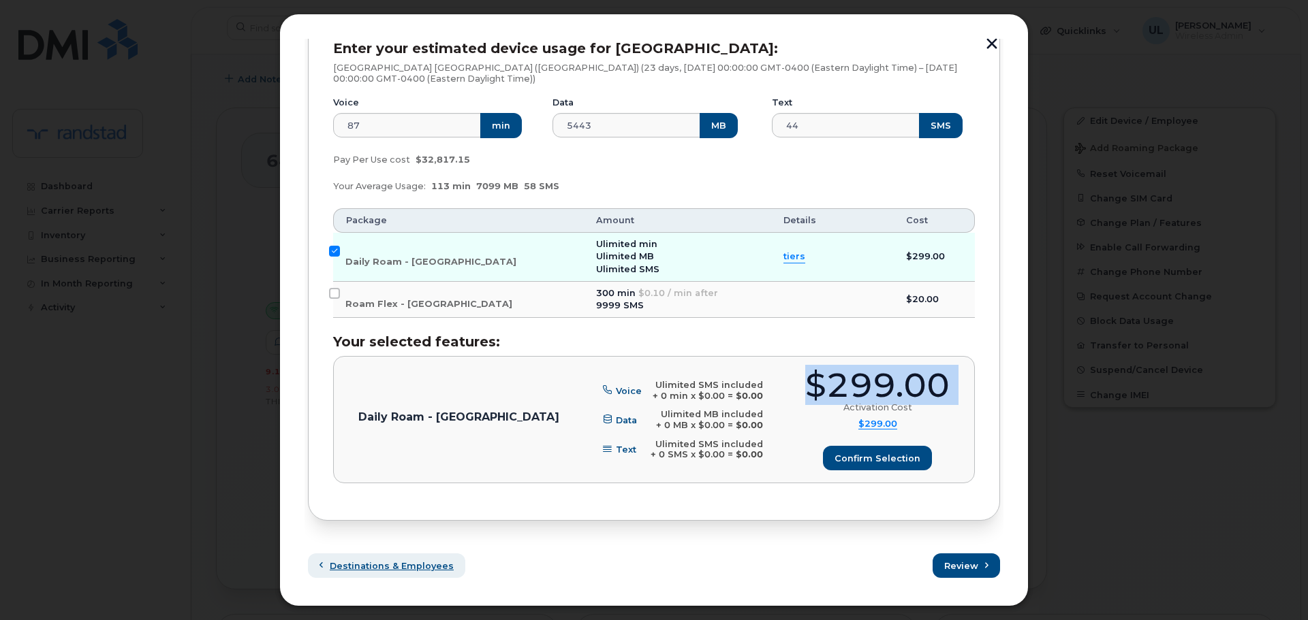
click at [379, 560] on span "Destinations & Employees" at bounding box center [392, 566] width 124 height 13
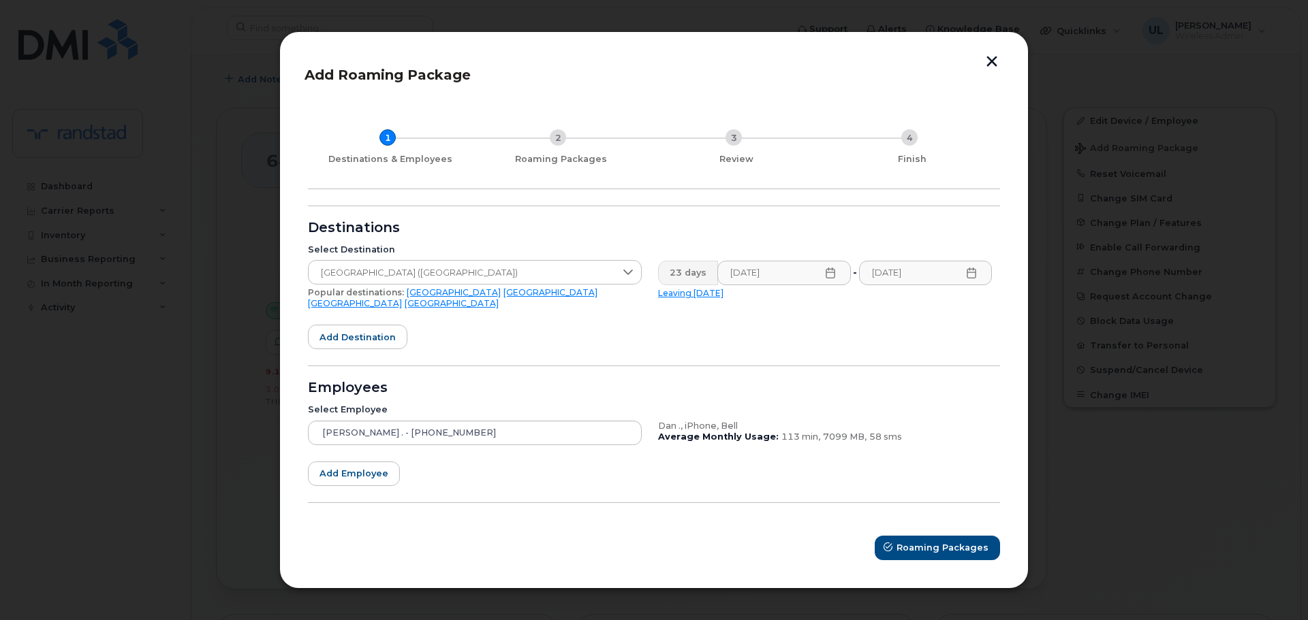
scroll to position [0, 0]
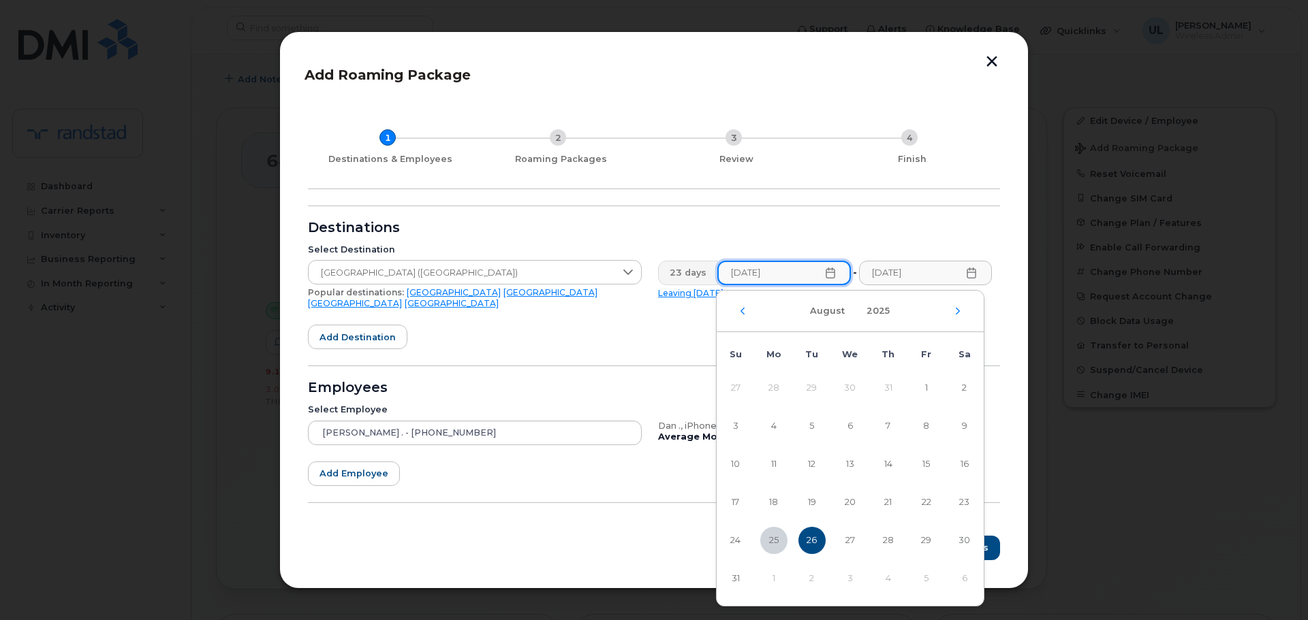
click at [782, 279] on input "08/26/2025" at bounding box center [783, 273] width 133 height 25
click at [898, 282] on input "09/17/2025" at bounding box center [924, 273] width 133 height 25
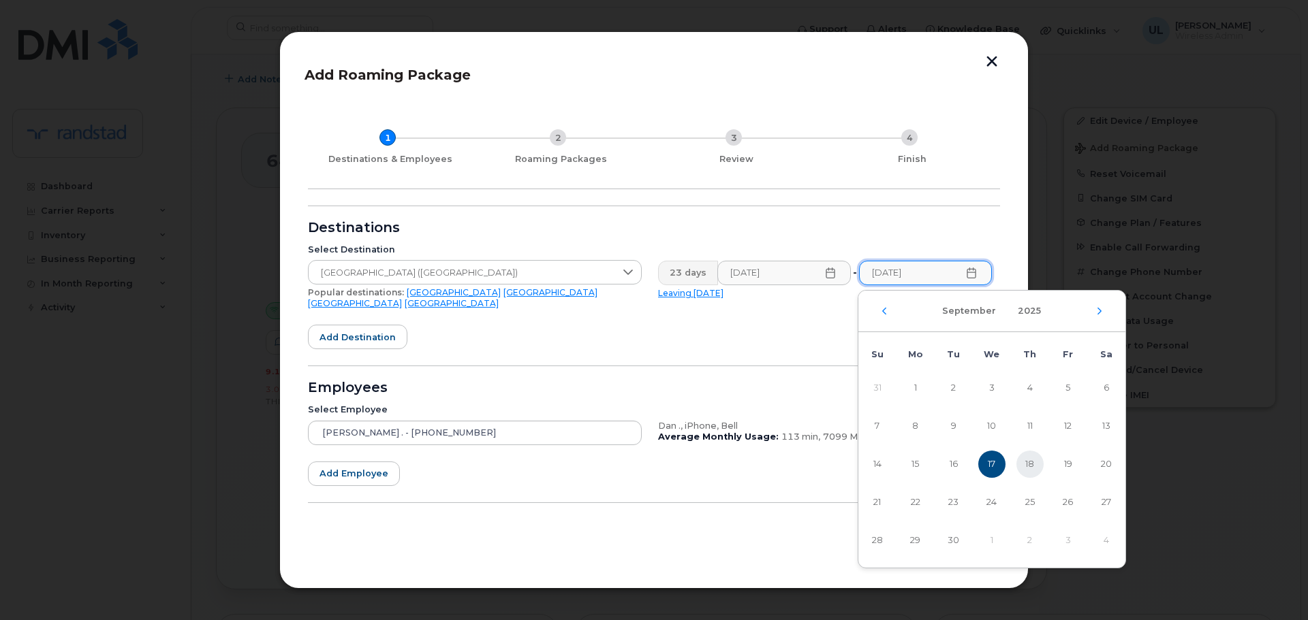
click at [1030, 454] on span "18" at bounding box center [1029, 464] width 27 height 27
type input "09/18/2025"
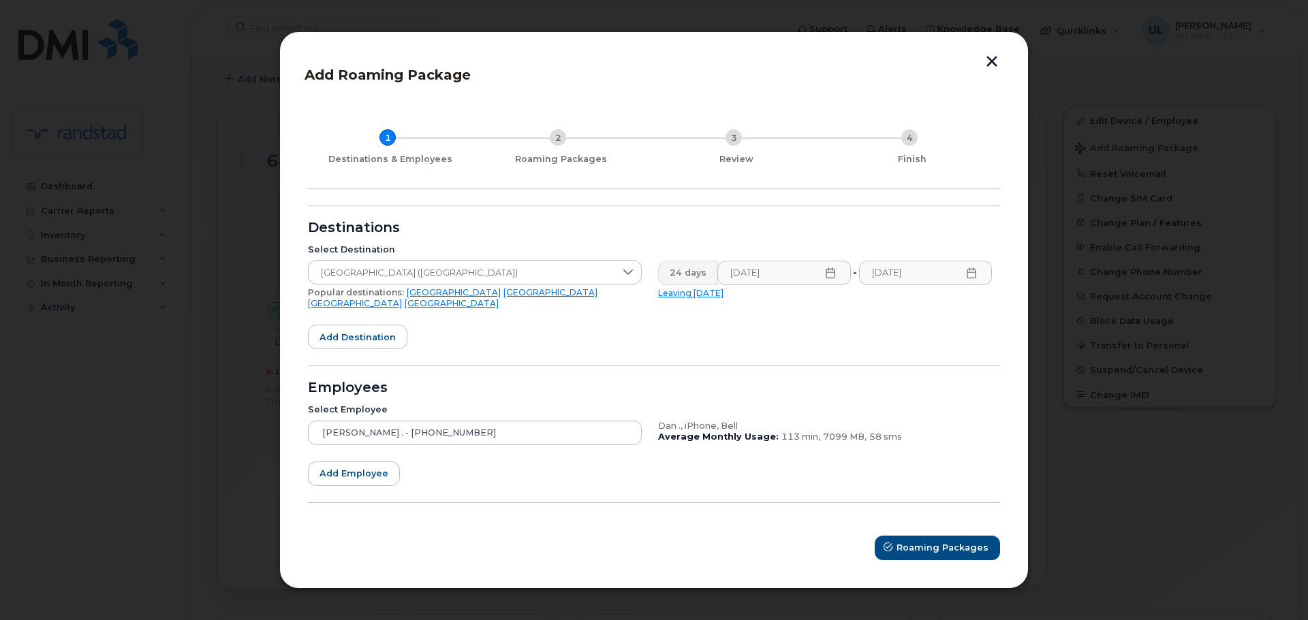
click at [768, 385] on div "Employees" at bounding box center [654, 388] width 692 height 11
click at [950, 541] on span "Roaming Packages" at bounding box center [943, 547] width 92 height 13
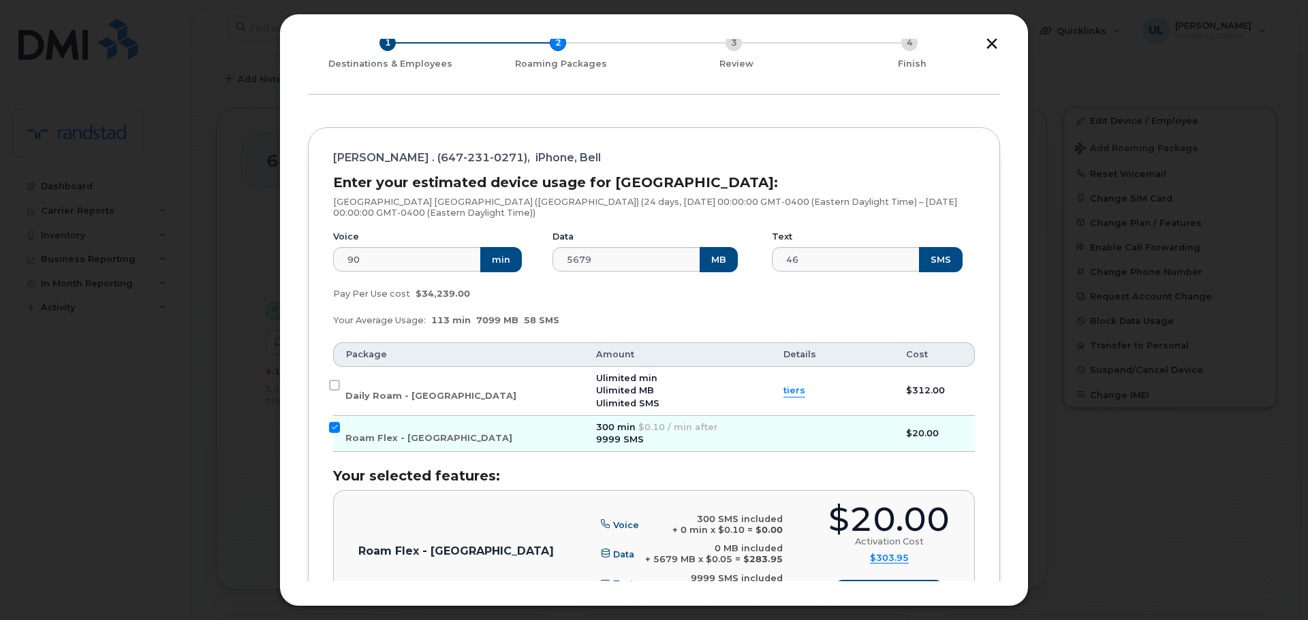
scroll to position [211, 0]
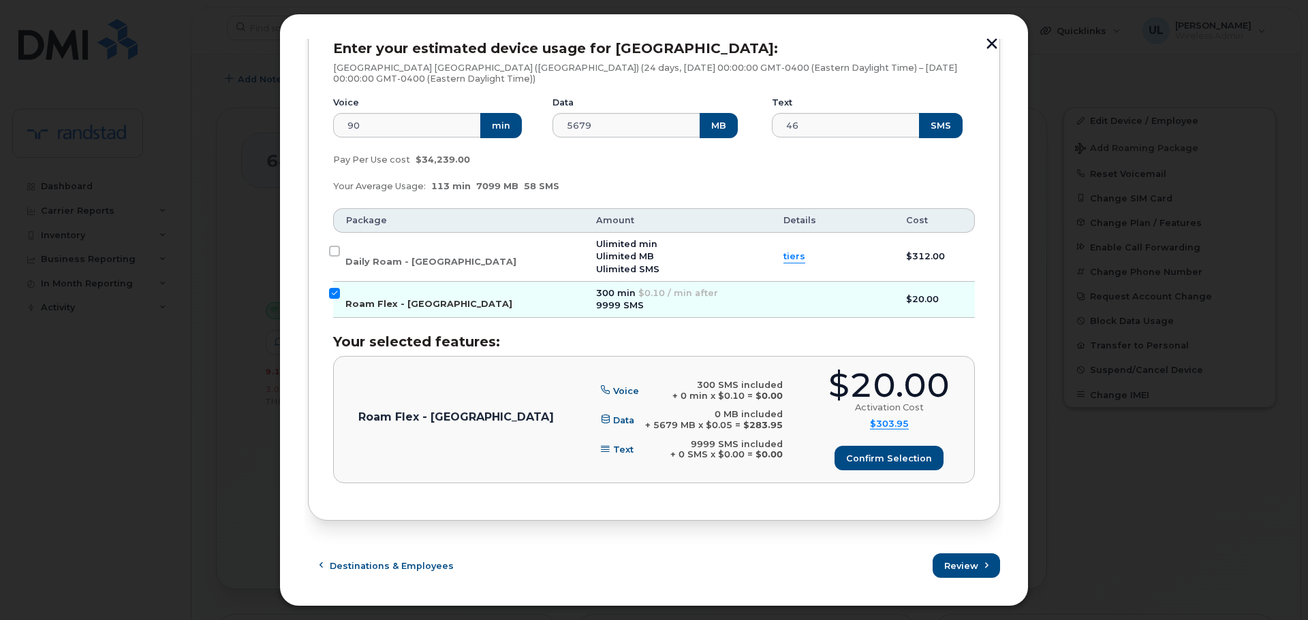
click at [415, 303] on span "Roam Flex - USA" at bounding box center [428, 304] width 167 height 10
click at [340, 299] on input "Roam Flex - USA" at bounding box center [334, 293] width 11 height 11
checkbox input "false"
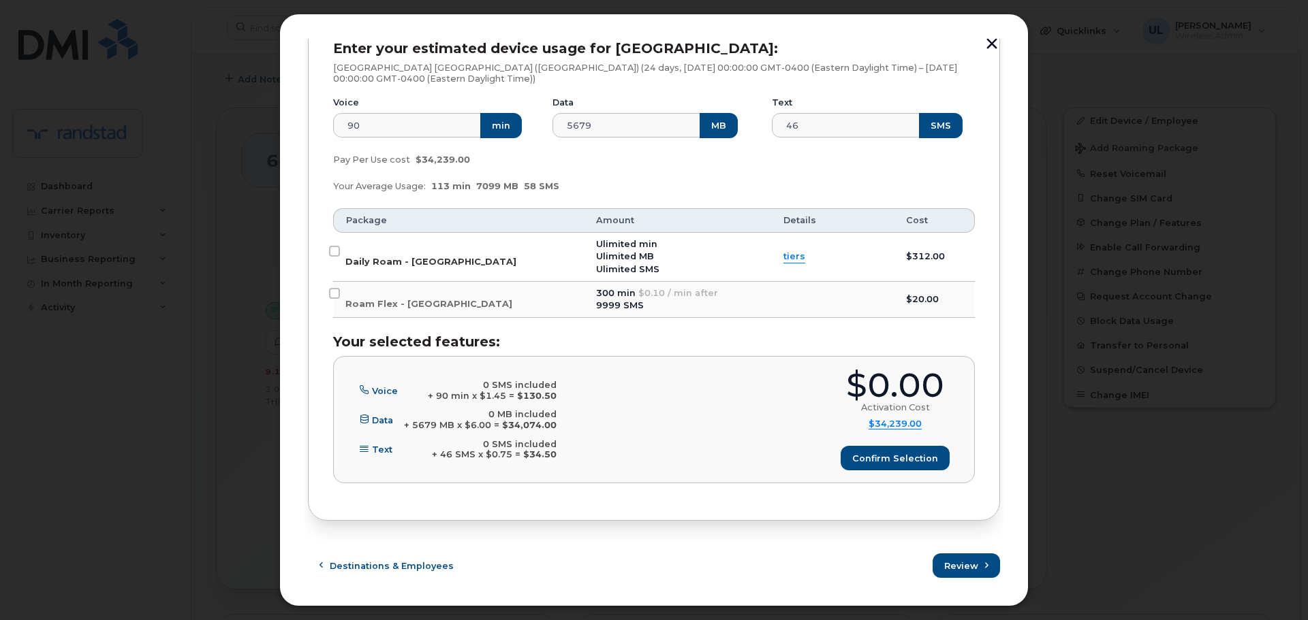
click at [394, 257] on span "Daily Roam - USA" at bounding box center [430, 262] width 171 height 10
click at [340, 257] on input "Daily Roam - USA" at bounding box center [334, 251] width 11 height 11
checkbox input "true"
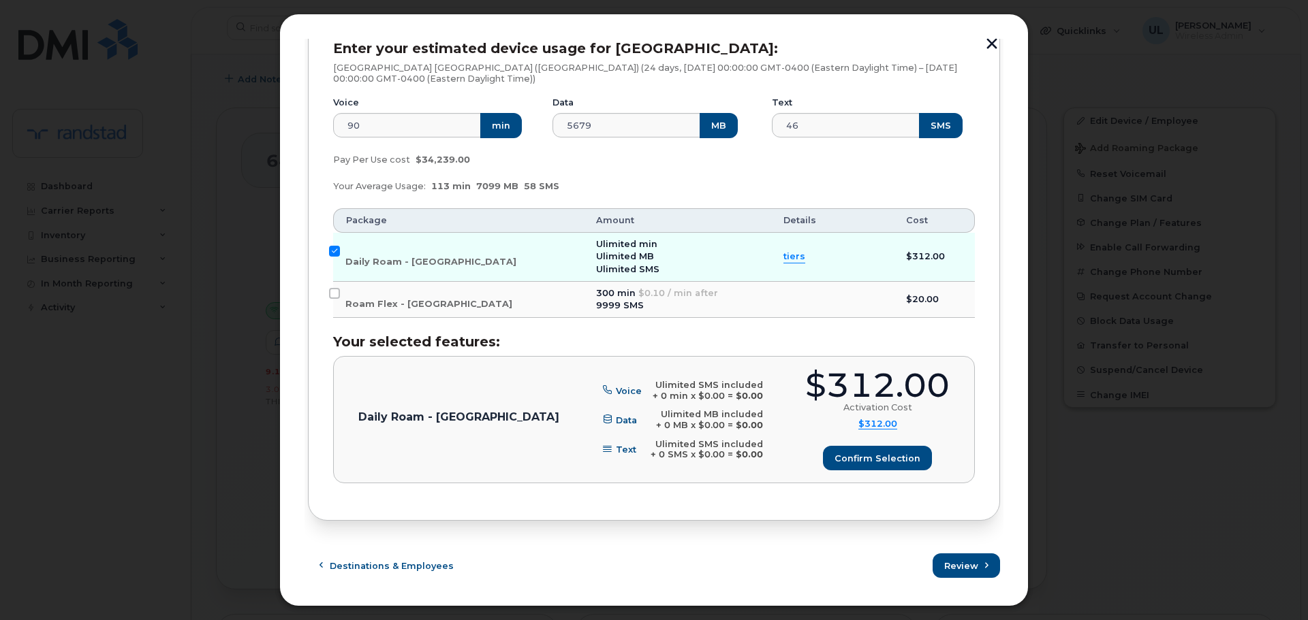
click at [832, 371] on div "$312.00" at bounding box center [877, 385] width 144 height 33
copy div "$312.00"
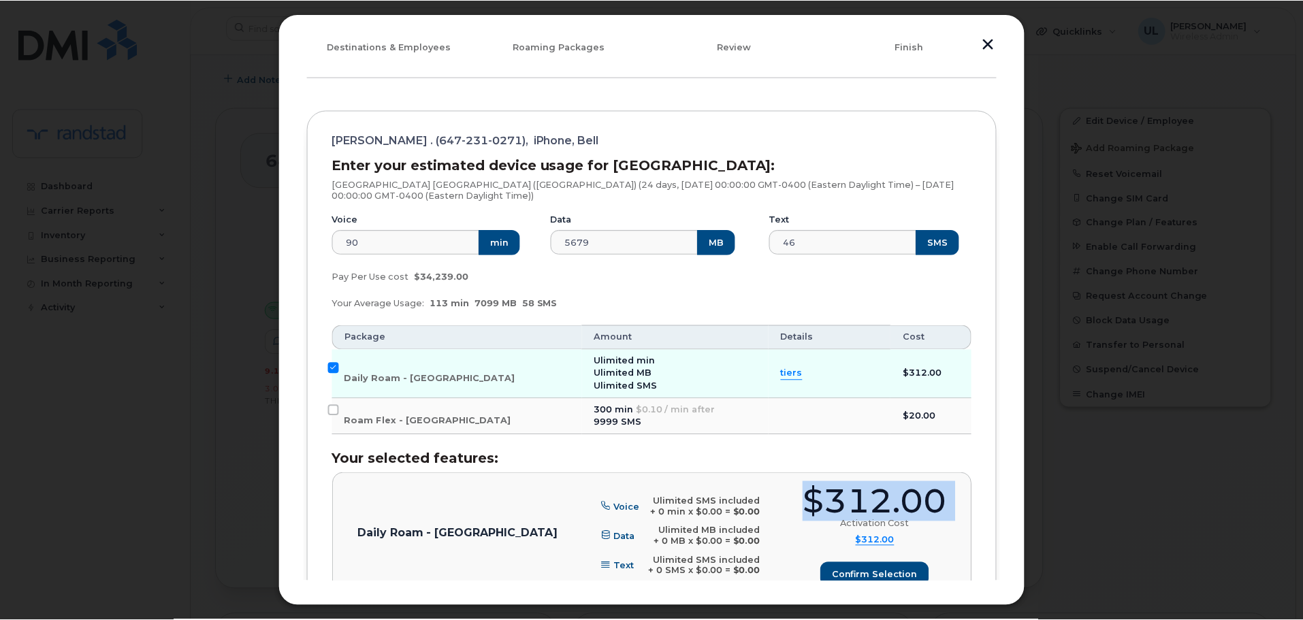
scroll to position [0, 0]
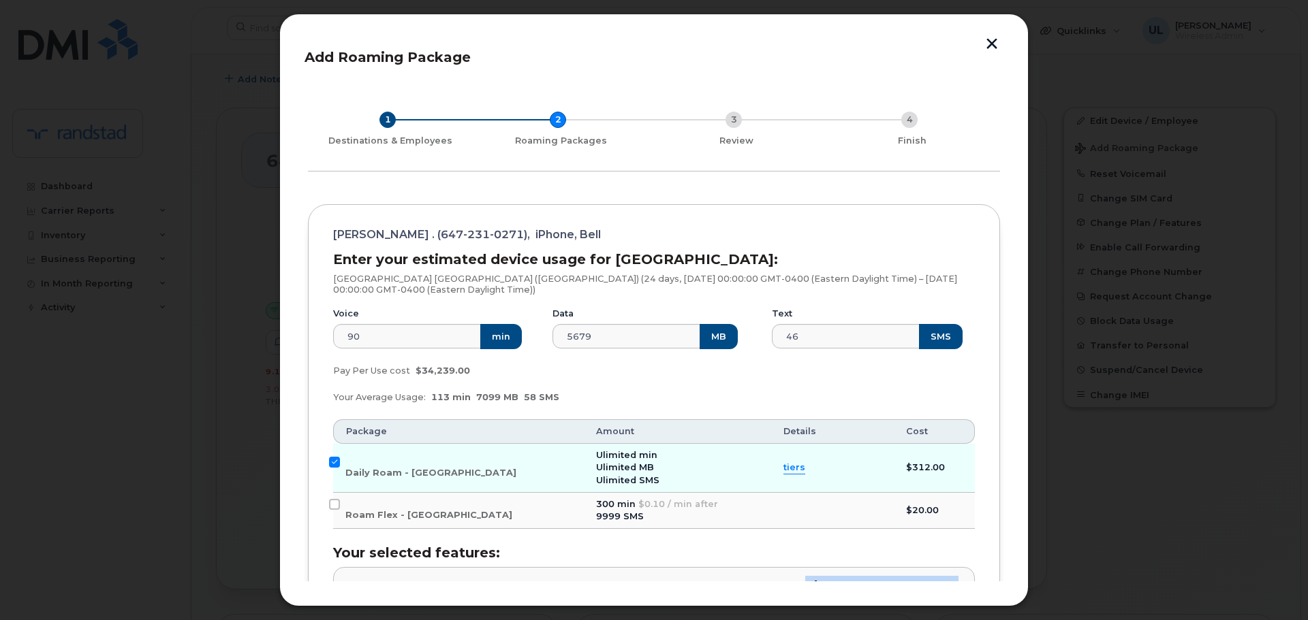
click at [993, 46] on button "button" at bounding box center [991, 45] width 20 height 14
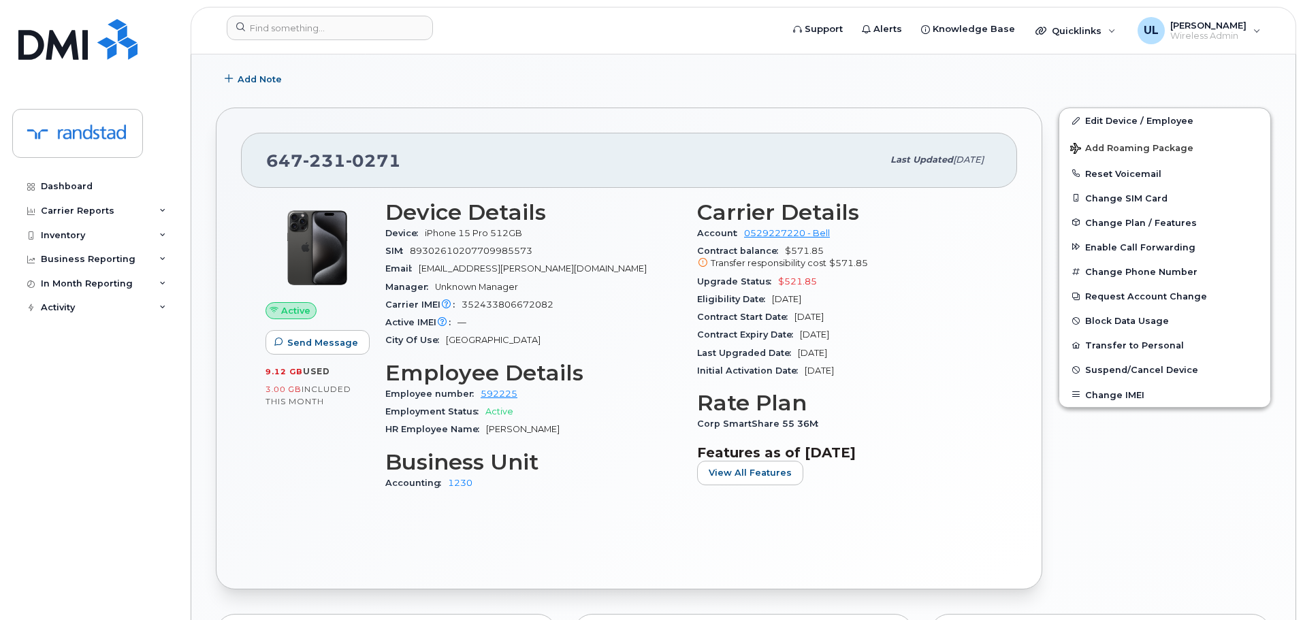
scroll to position [1362, 0]
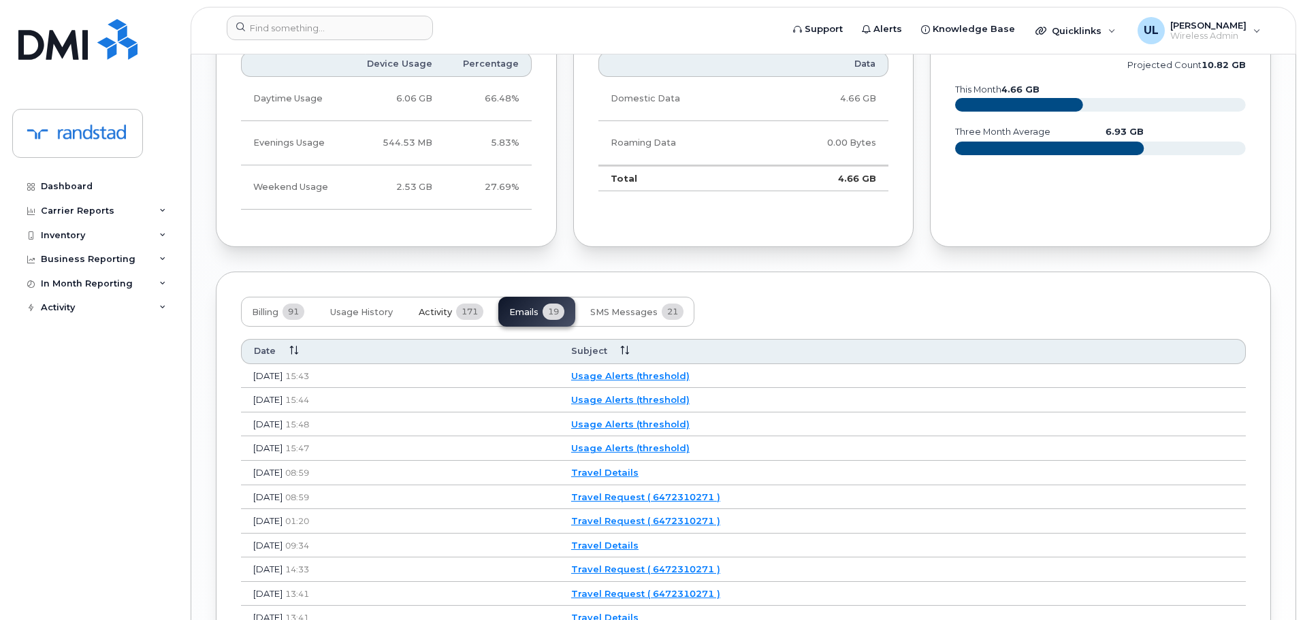
click at [469, 304] on span "171" at bounding box center [469, 312] width 27 height 16
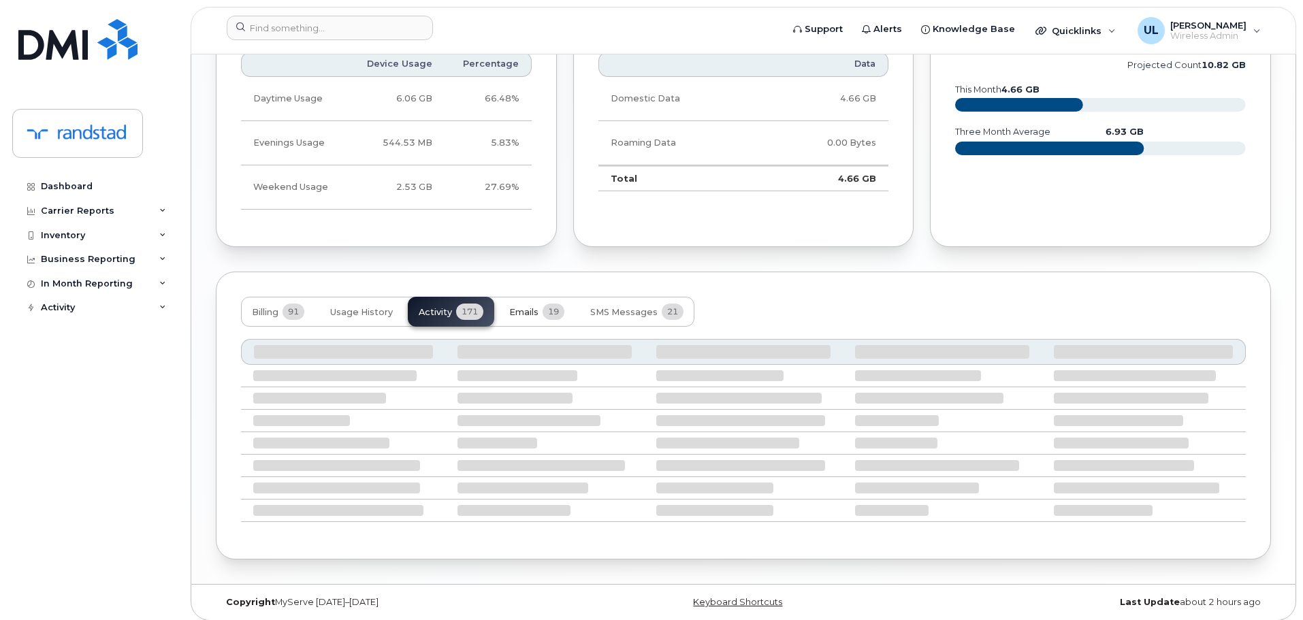
click at [552, 310] on span "19" at bounding box center [554, 312] width 22 height 16
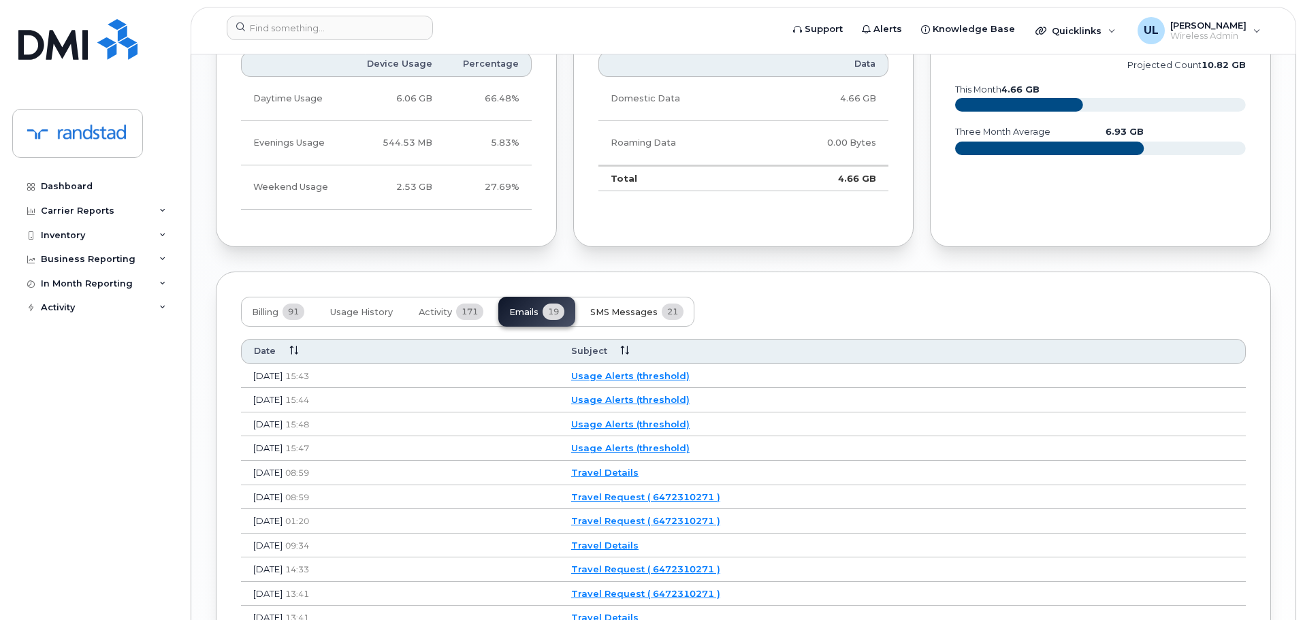
click at [609, 309] on span "SMS Messages" at bounding box center [623, 312] width 67 height 11
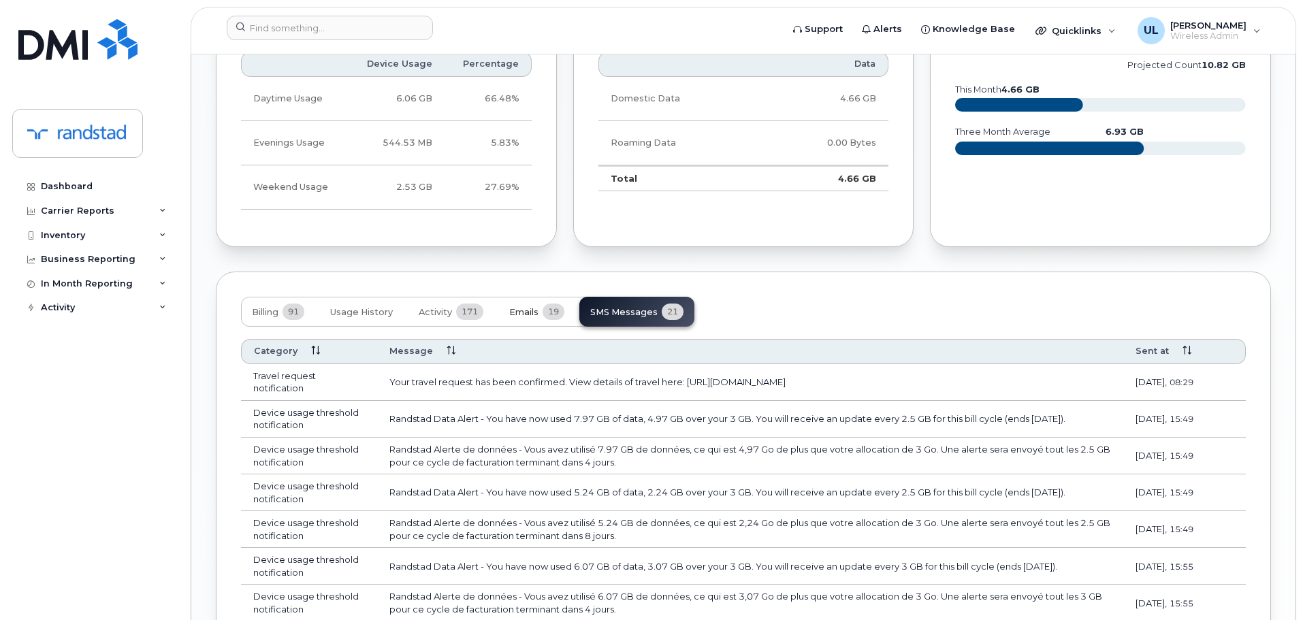
click at [509, 307] on button "Emails 19" at bounding box center [537, 312] width 77 height 30
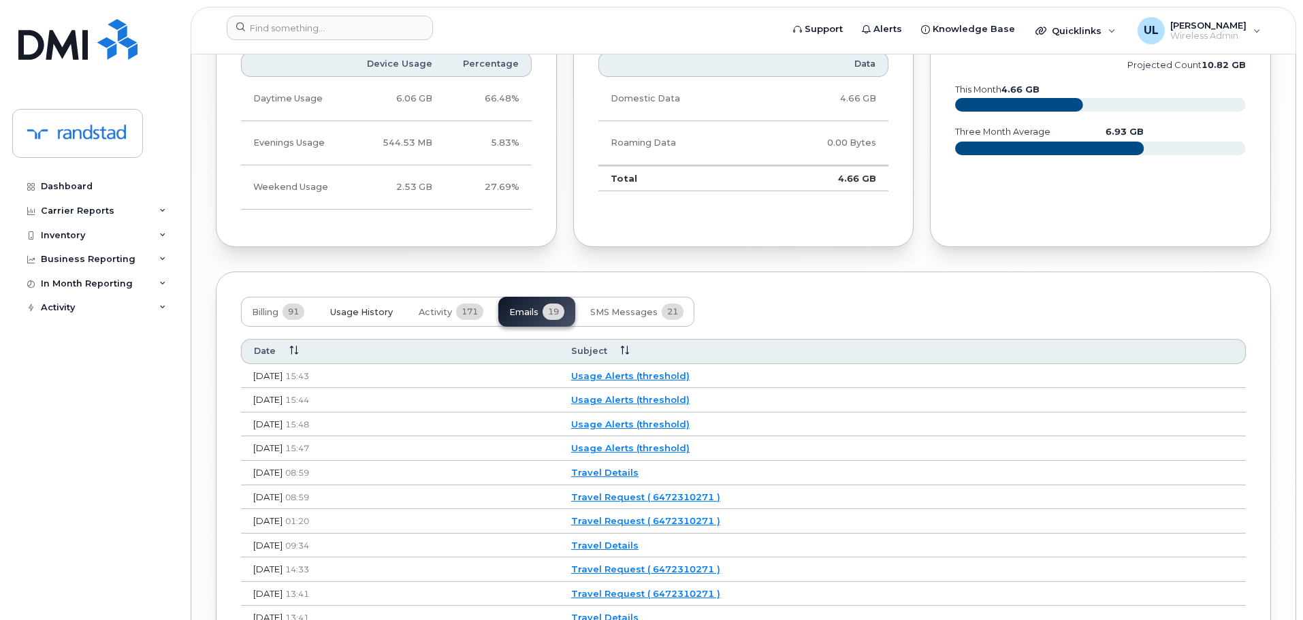
drag, startPoint x: 391, startPoint y: 309, endPoint x: 383, endPoint y: 310, distance: 7.6
click at [389, 309] on span "Usage History" at bounding box center [361, 312] width 63 height 11
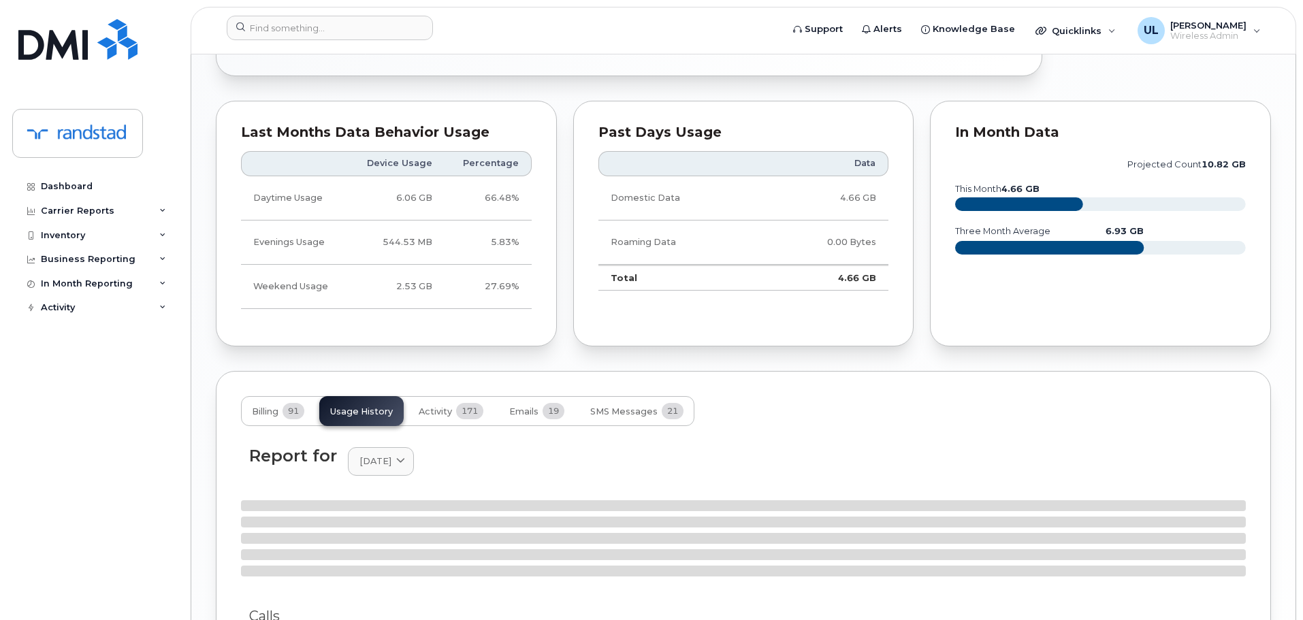
click at [590, 392] on div "Billing 91 Usage History Activity 171 Emails 19 SMS Messages 21 Report for Augu…" at bounding box center [744, 613] width 1056 height 484
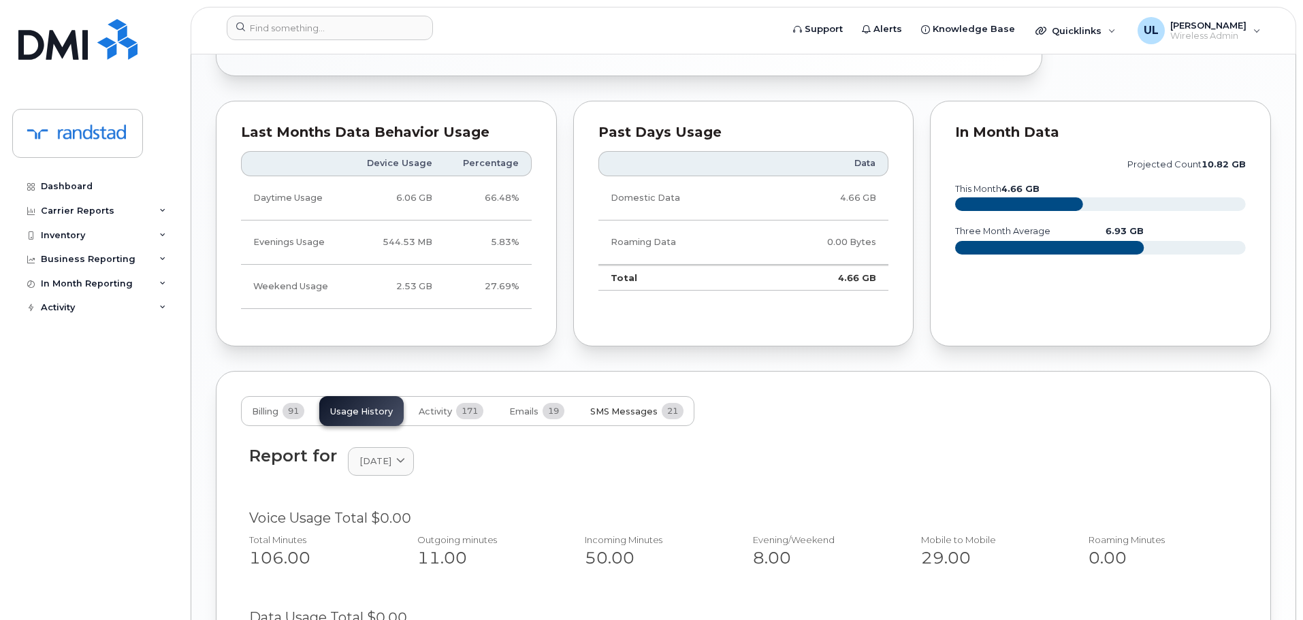
click at [604, 401] on button "SMS Messages 21" at bounding box center [637, 411] width 115 height 30
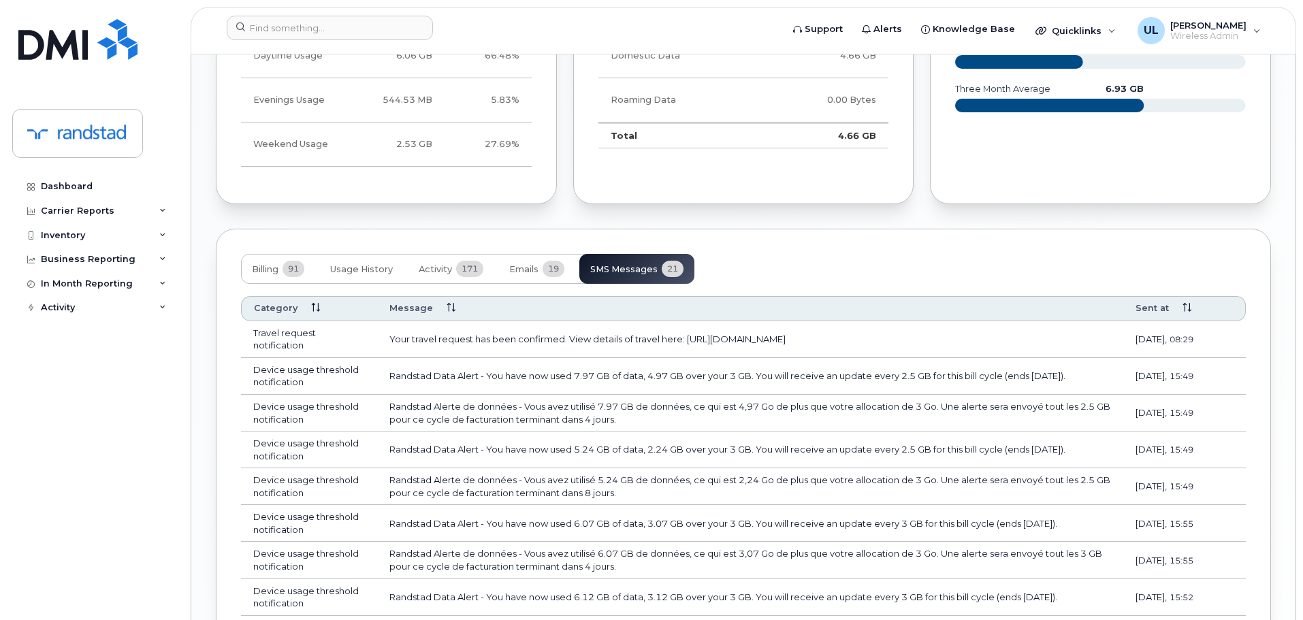
scroll to position [1467, 0]
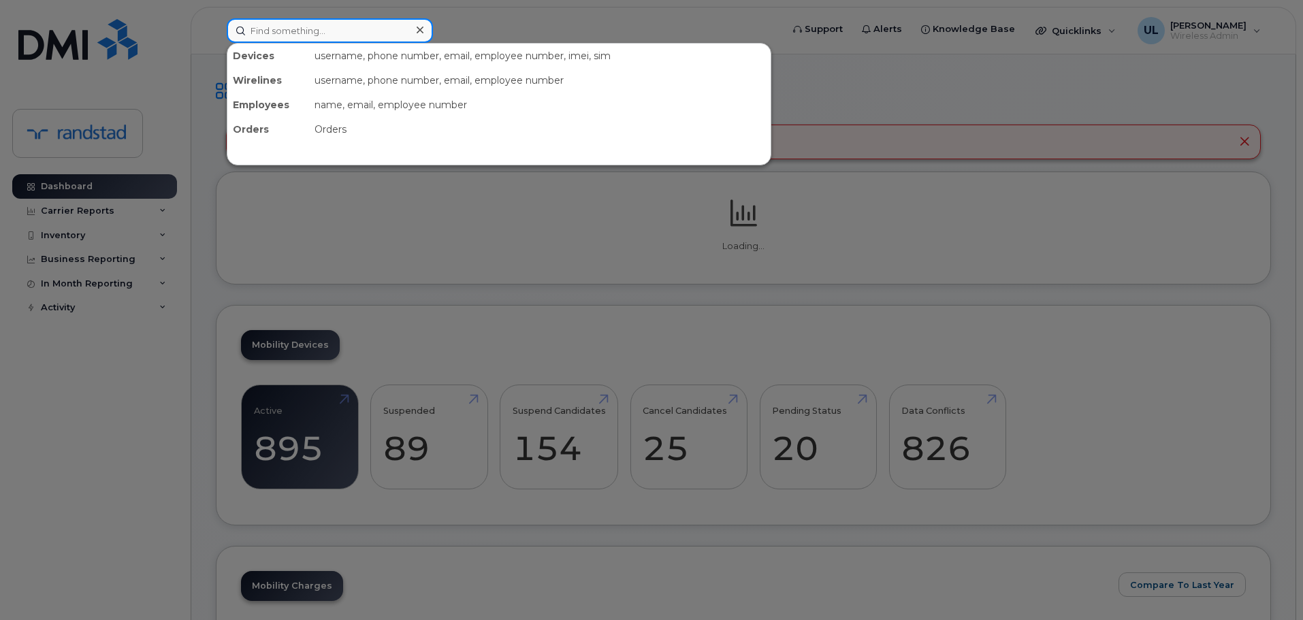
drag, startPoint x: 413, startPoint y: 32, endPoint x: 410, endPoint y: 40, distance: 8.9
click at [413, 32] on div at bounding box center [330, 30] width 206 height 25
paste input "Maranda"
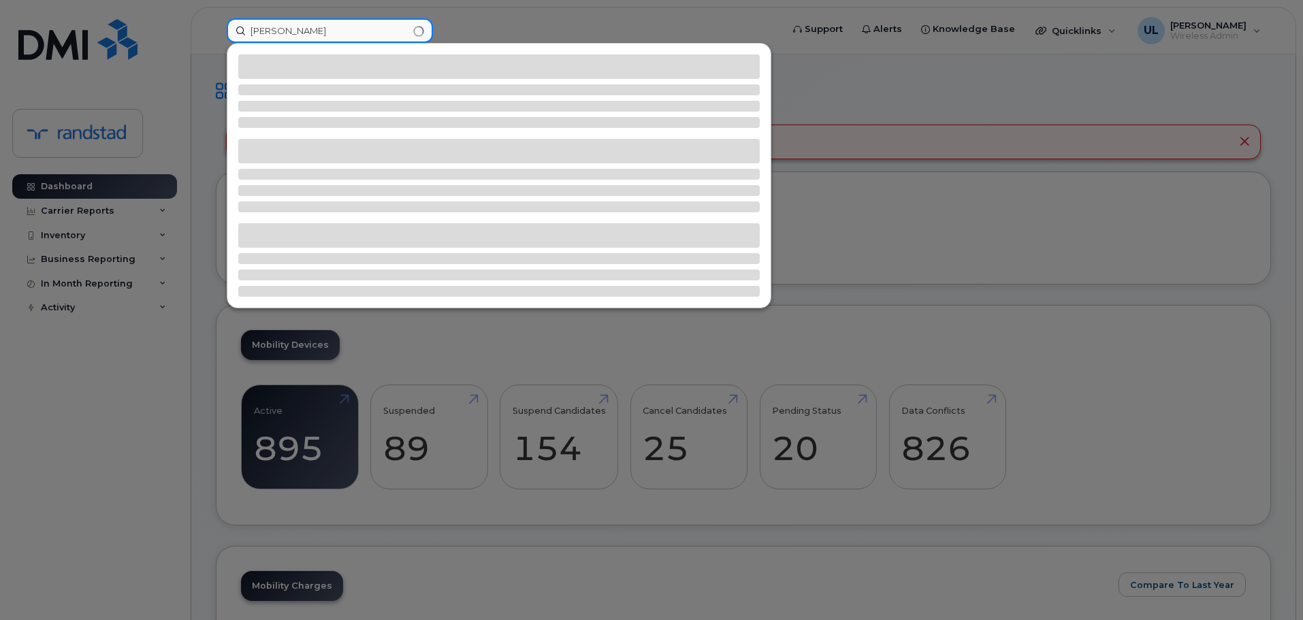
type input "Maranda"
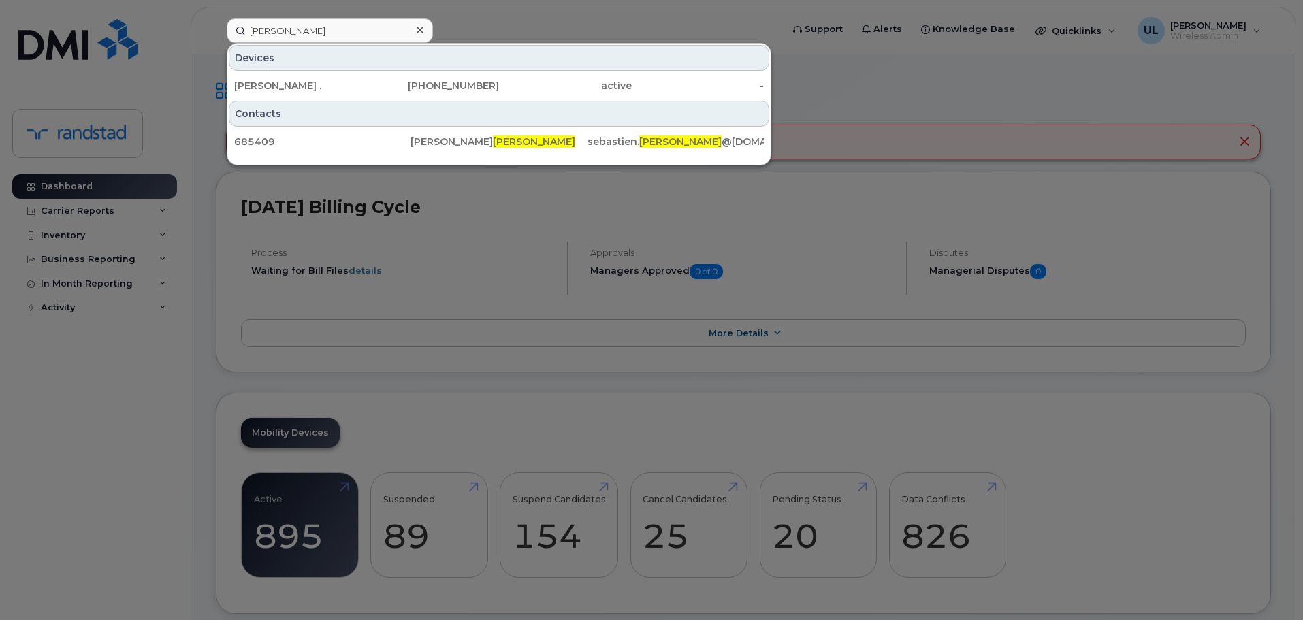
click at [389, 89] on div "438-356-3305" at bounding box center [433, 86] width 133 height 14
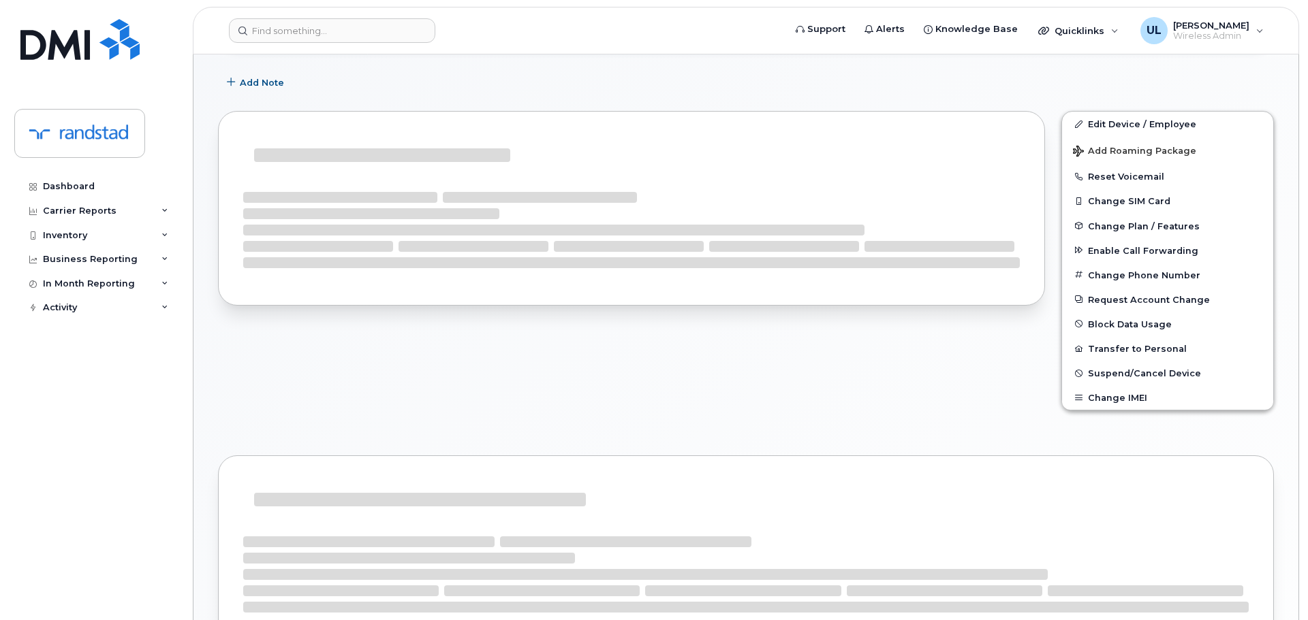
scroll to position [260, 0]
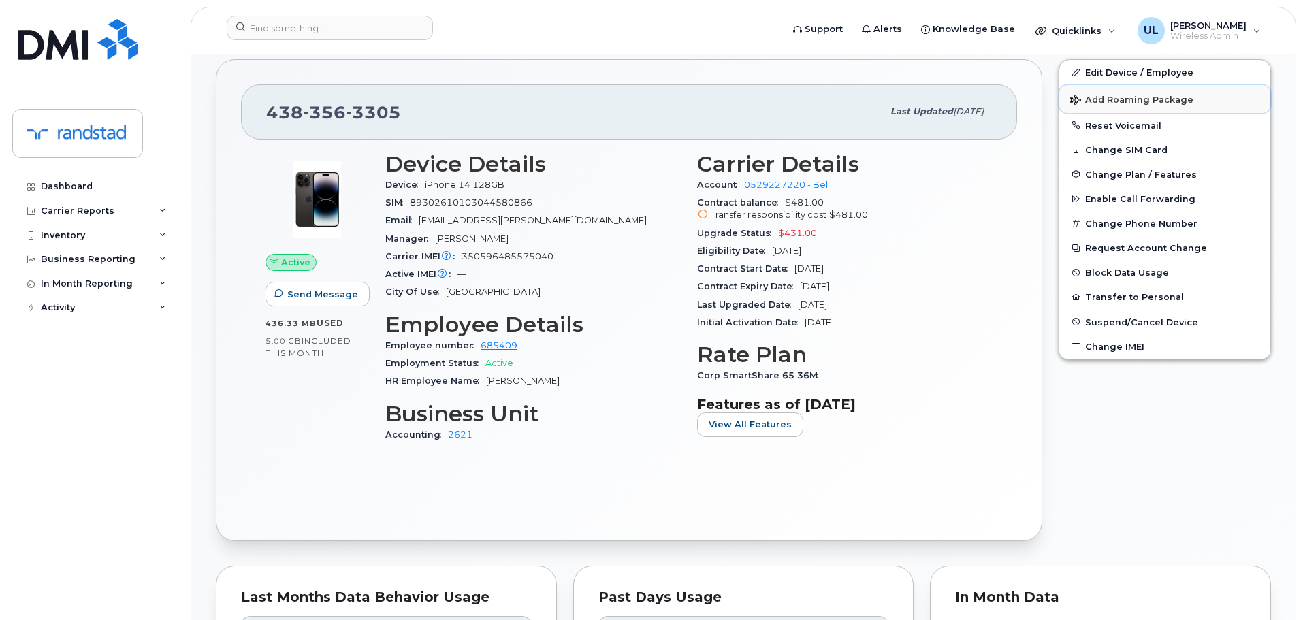
click at [1155, 101] on span "Add Roaming Package" at bounding box center [1132, 101] width 123 height 13
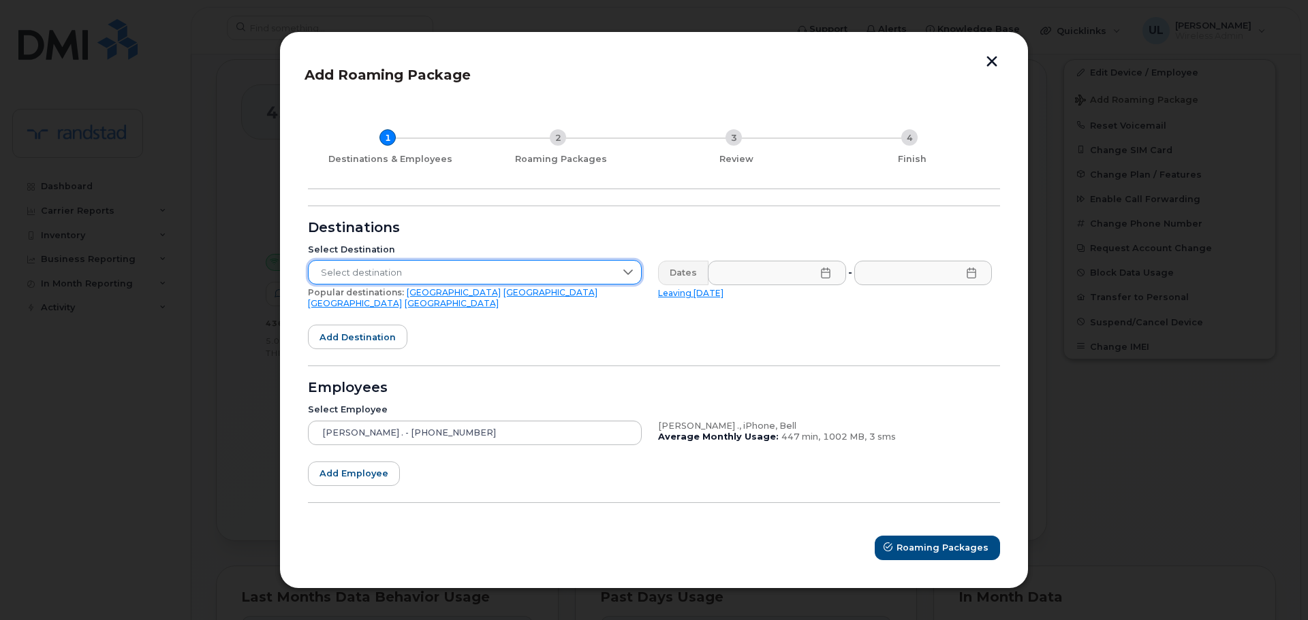
click at [511, 284] on span "Select destination" at bounding box center [462, 273] width 306 height 25
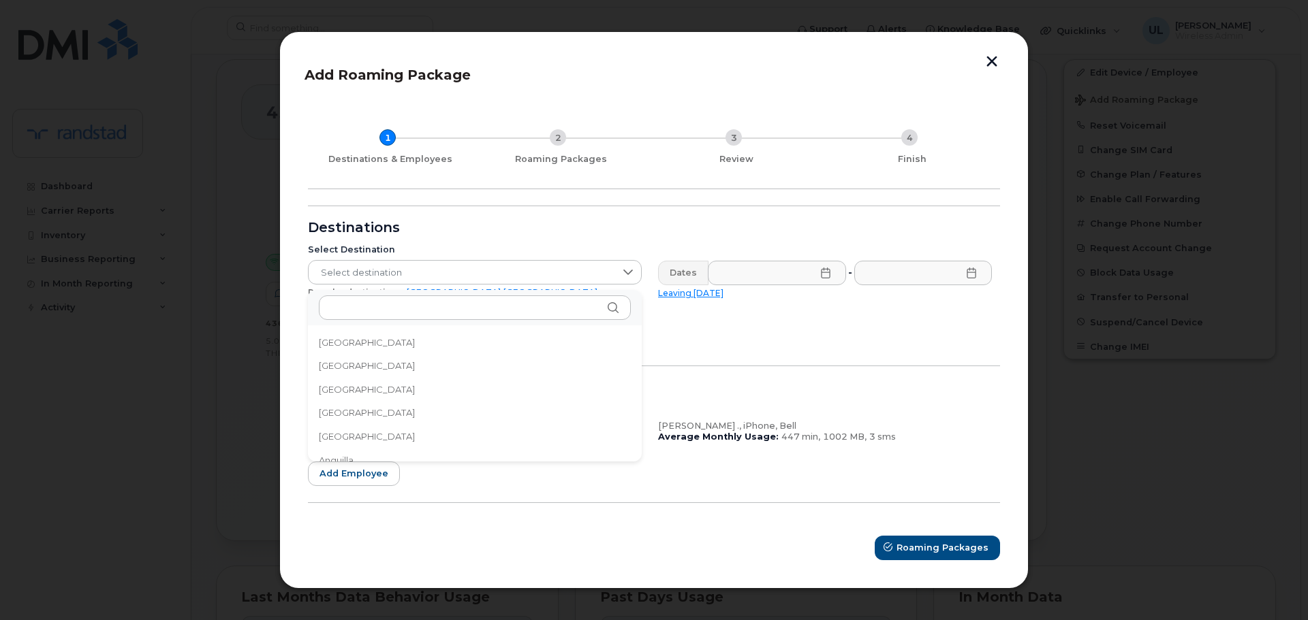
click at [566, 232] on div "Destinations" at bounding box center [654, 228] width 692 height 11
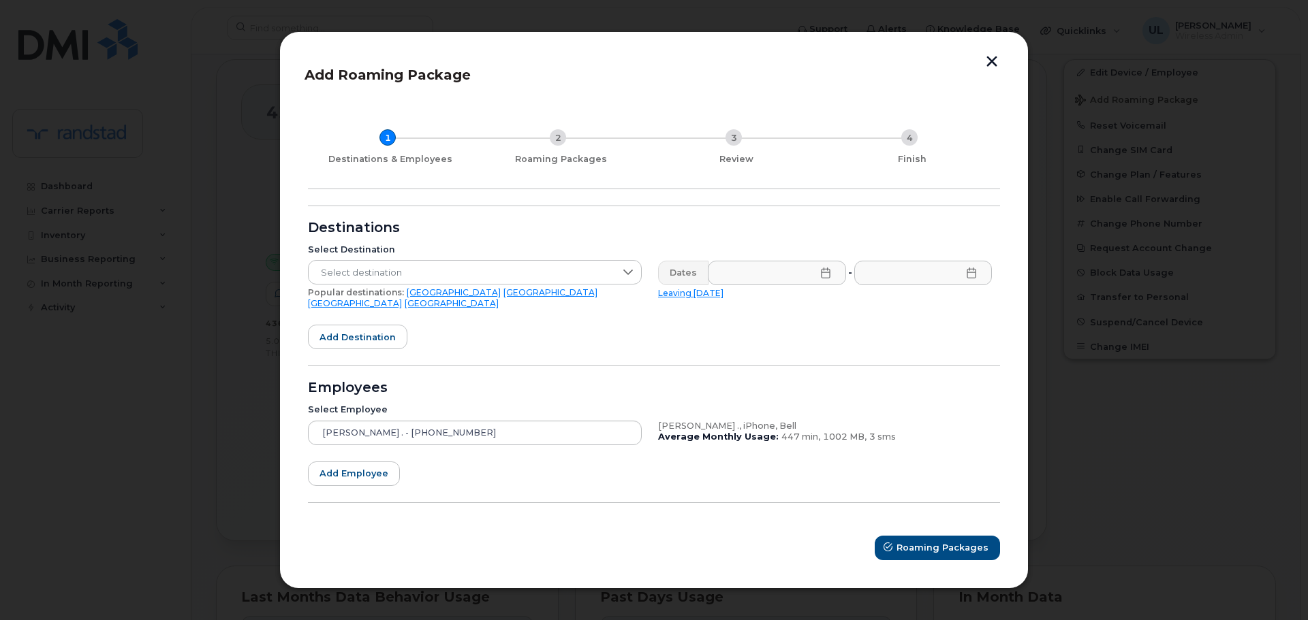
click at [407, 298] on link "[GEOGRAPHIC_DATA]" at bounding box center [454, 292] width 94 height 10
click at [763, 285] on input "text" at bounding box center [777, 273] width 138 height 25
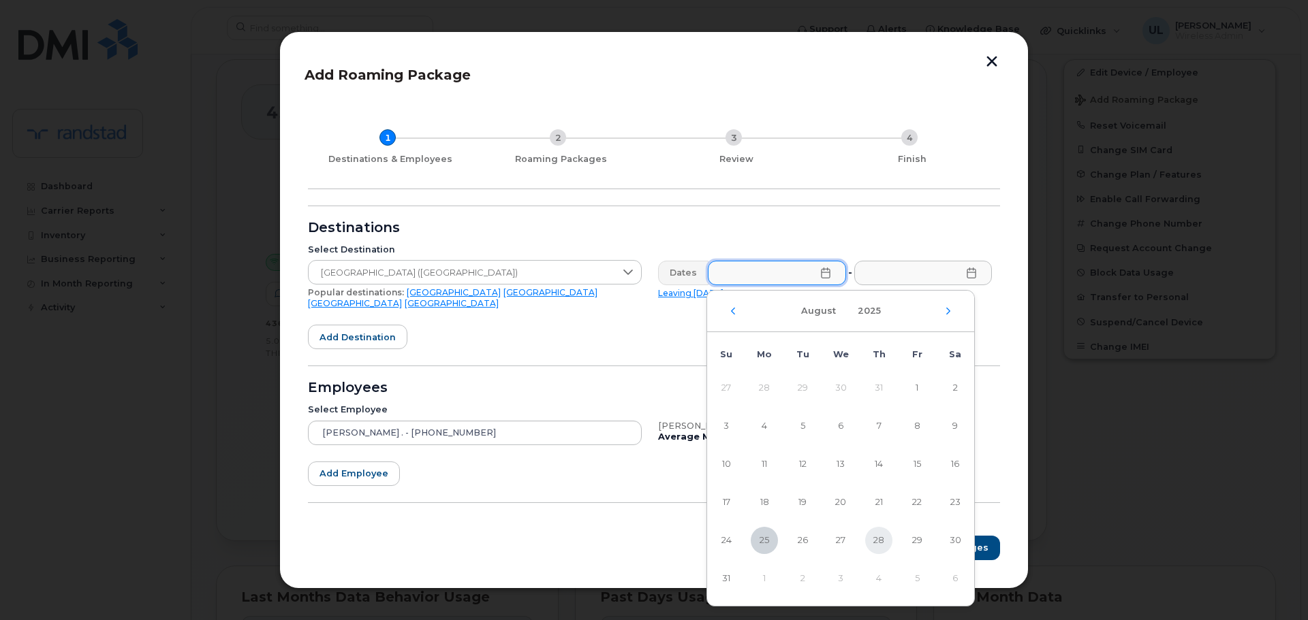
click at [886, 543] on span "28" at bounding box center [878, 540] width 27 height 27
type input "[DATE]"
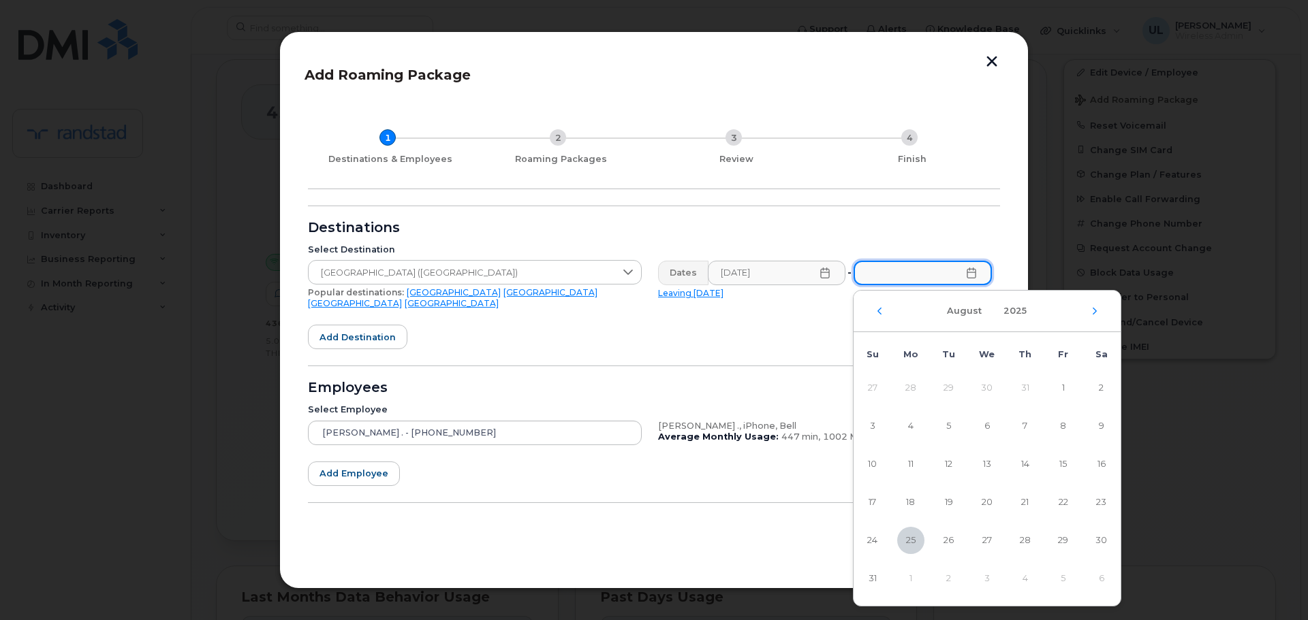
click at [963, 279] on input "text" at bounding box center [922, 273] width 138 height 25
click at [1094, 313] on icon "Next Month" at bounding box center [1094, 311] width 4 height 7
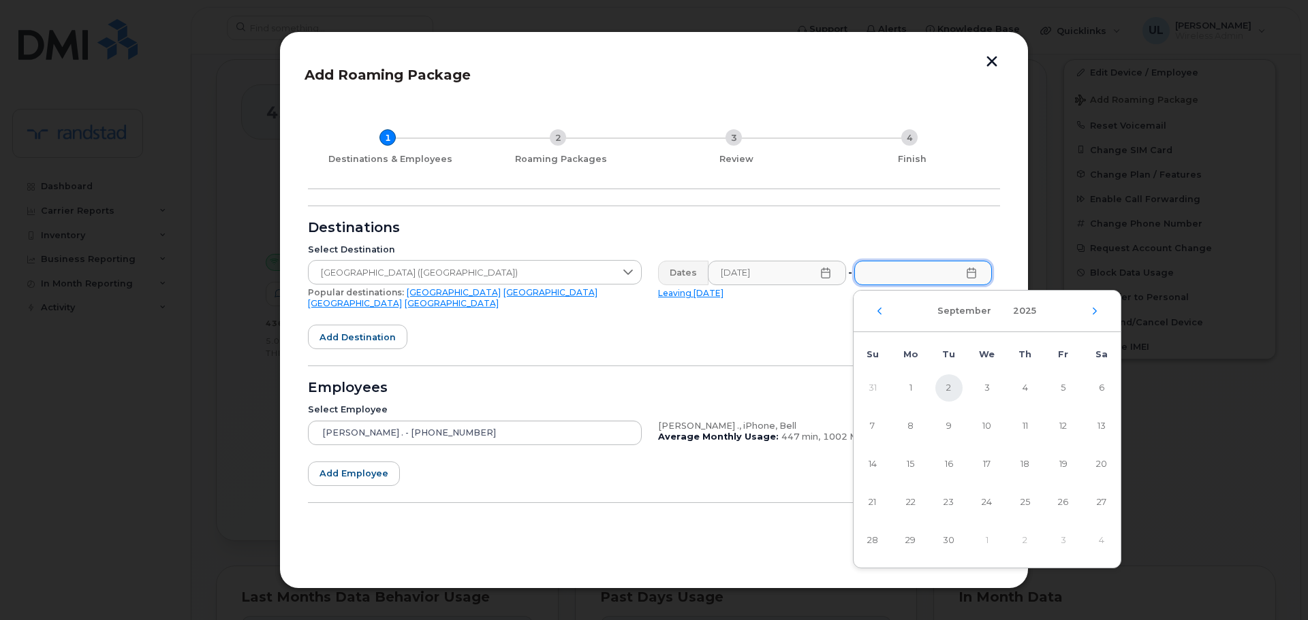
click at [953, 388] on span "2" at bounding box center [948, 388] width 27 height 27
type input "[DATE]"
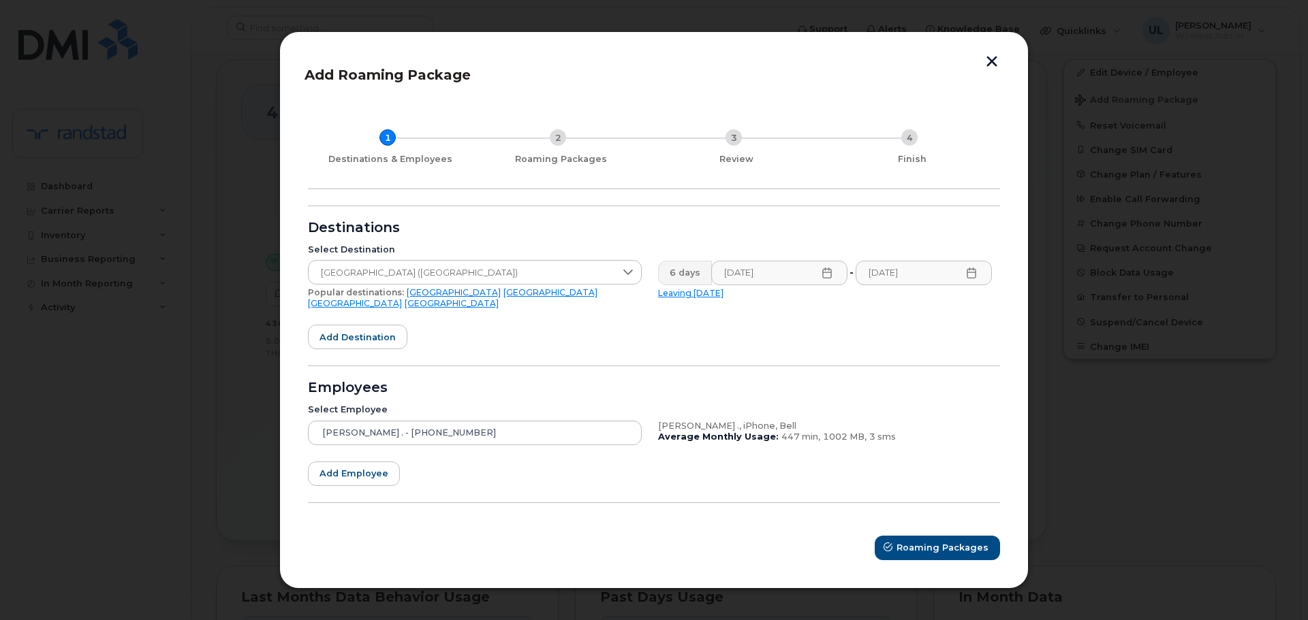
click at [712, 347] on form "Destinations Select Destination [GEOGRAPHIC_DATA] ([GEOGRAPHIC_DATA]) Popular d…" at bounding box center [654, 383] width 692 height 355
click at [911, 543] on span "Roaming Packages" at bounding box center [943, 547] width 92 height 13
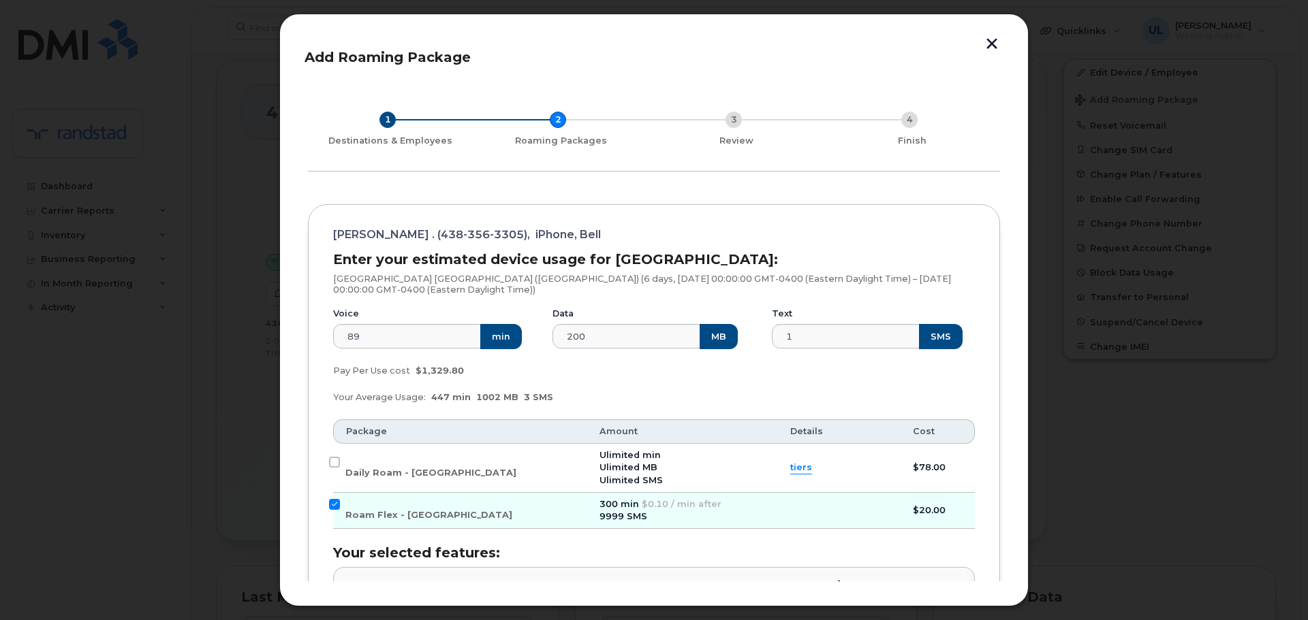
scroll to position [204, 0]
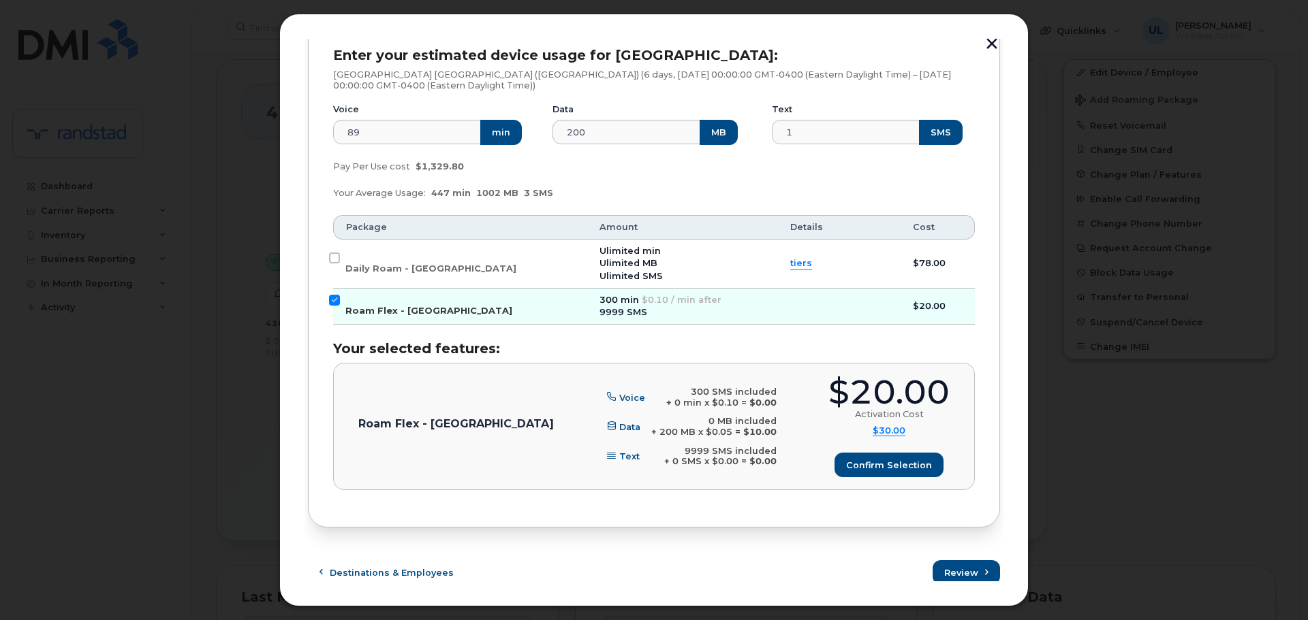
click at [381, 308] on span "Roam Flex - [GEOGRAPHIC_DATA]" at bounding box center [428, 311] width 167 height 10
click at [340, 306] on input "Roam Flex - [GEOGRAPHIC_DATA]" at bounding box center [334, 300] width 11 height 11
checkbox input "false"
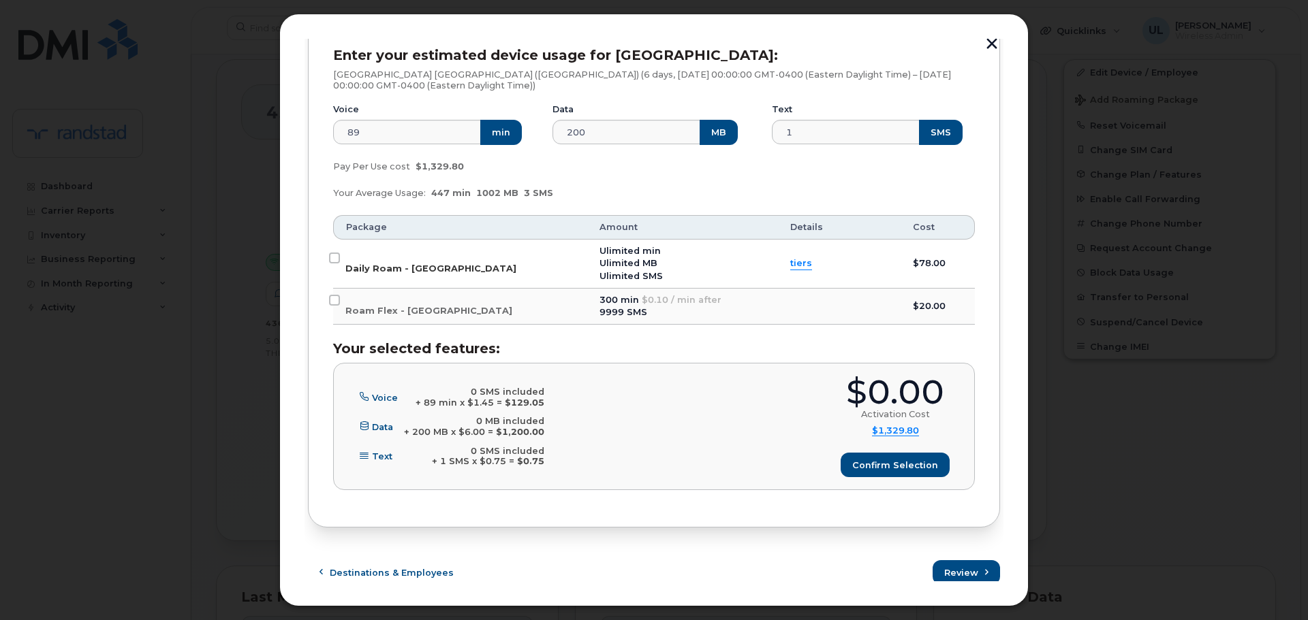
click at [386, 266] on span "Daily Roam - [GEOGRAPHIC_DATA]" at bounding box center [430, 269] width 171 height 10
click at [340, 264] on input "Daily Roam - [GEOGRAPHIC_DATA]" at bounding box center [334, 258] width 11 height 11
checkbox input "true"
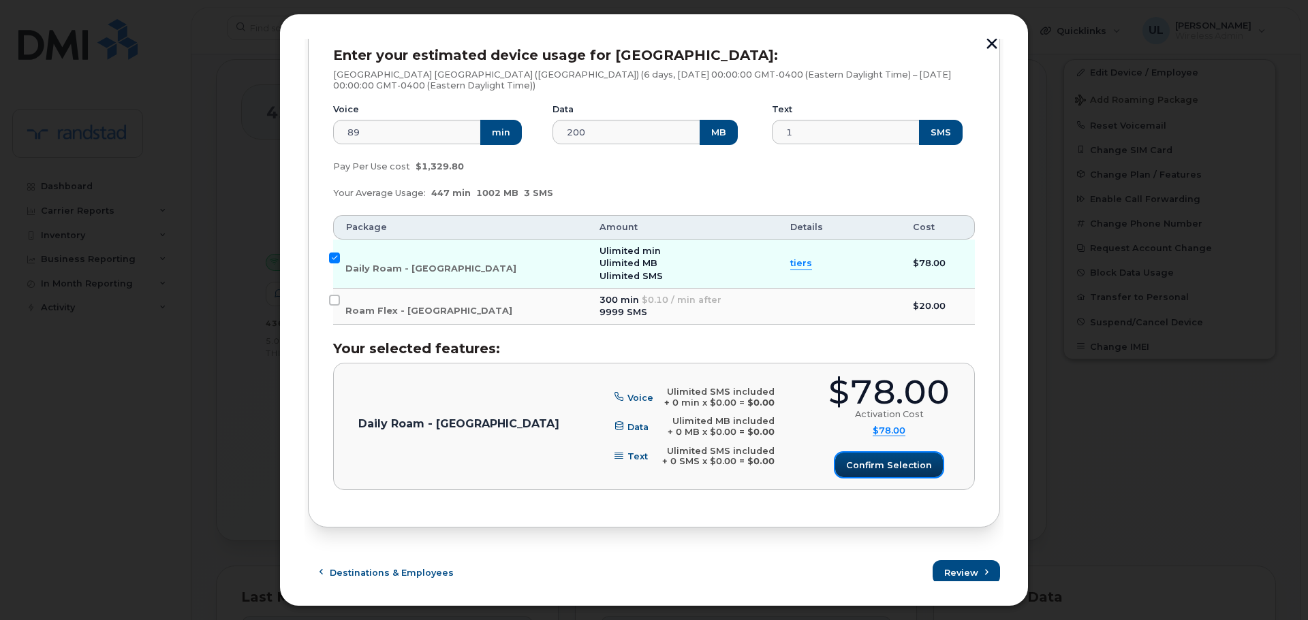
click at [864, 469] on span "Confirm selection" at bounding box center [889, 465] width 86 height 13
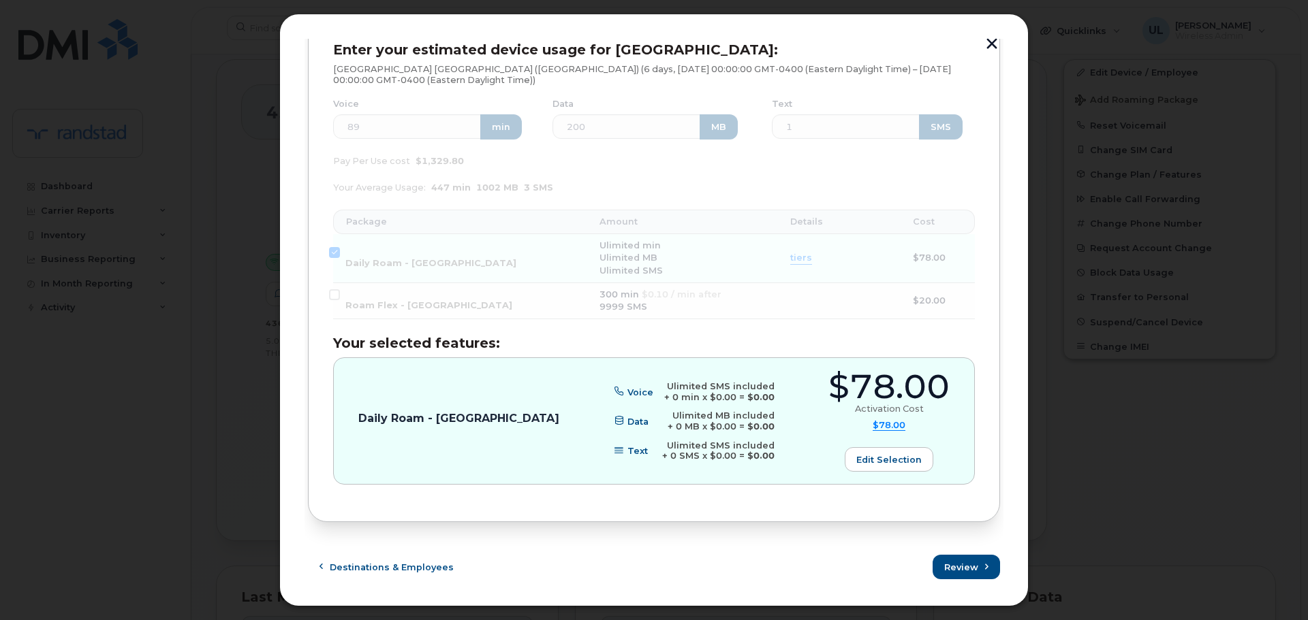
scroll to position [211, 0]
click at [964, 575] on button "Review" at bounding box center [967, 566] width 66 height 25
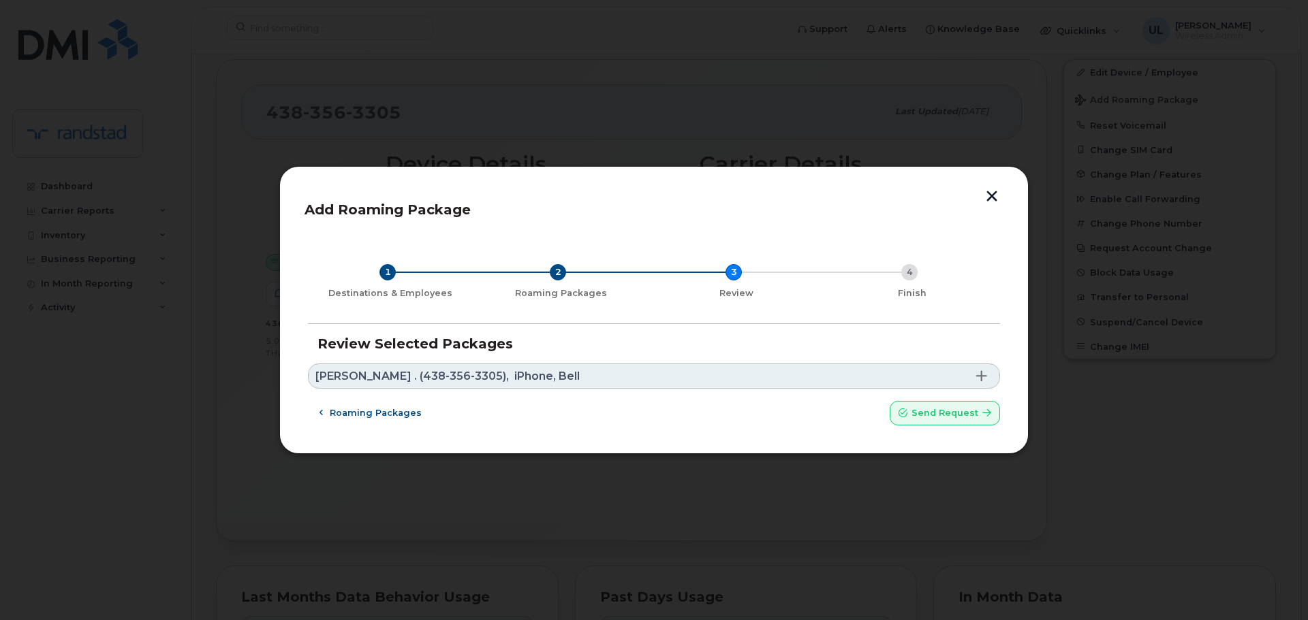
click at [941, 374] on link "[PERSON_NAME] . (438-356-3305), iPhone, Bell" at bounding box center [654, 376] width 692 height 25
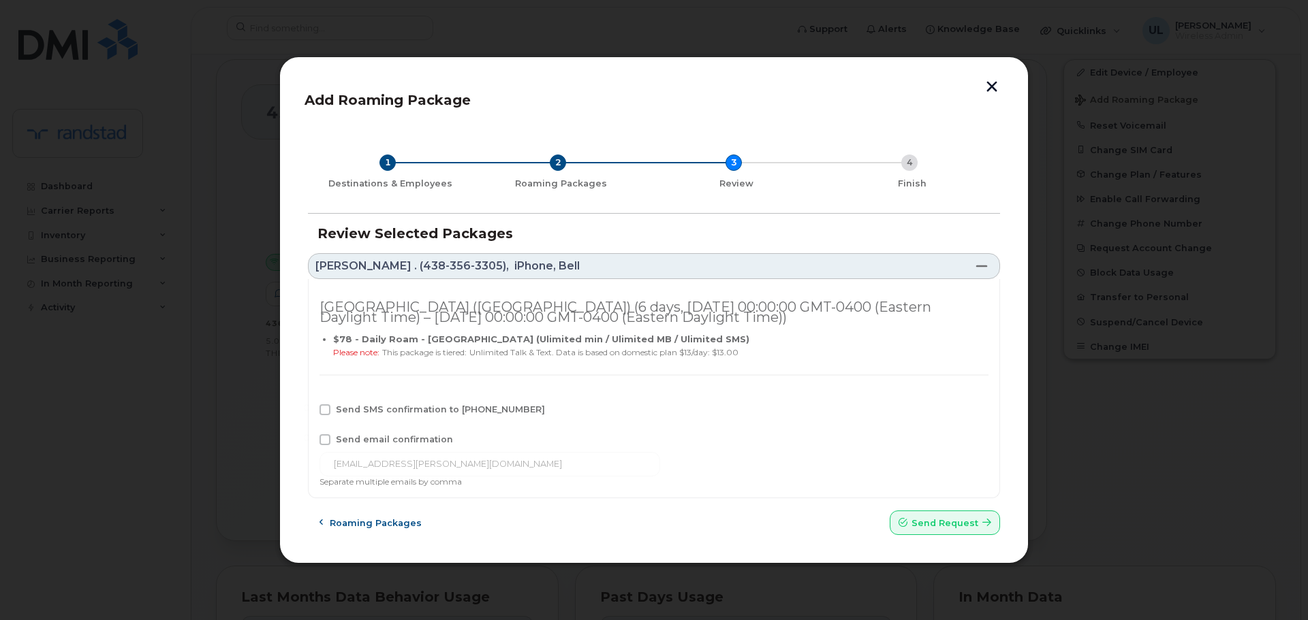
click at [413, 416] on div "Send SMS confirmation to [PHONE_NUMBER]" at bounding box center [653, 414] width 669 height 18
click at [490, 409] on span "Send SMS confirmation to [PHONE_NUMBER]" at bounding box center [440, 410] width 209 height 10
click at [310, 409] on input "Send SMS confirmation to [PHONE_NUMBER]" at bounding box center [306, 408] width 7 height 7
checkbox input "true"
click at [935, 515] on button "Send request" at bounding box center [944, 523] width 110 height 25
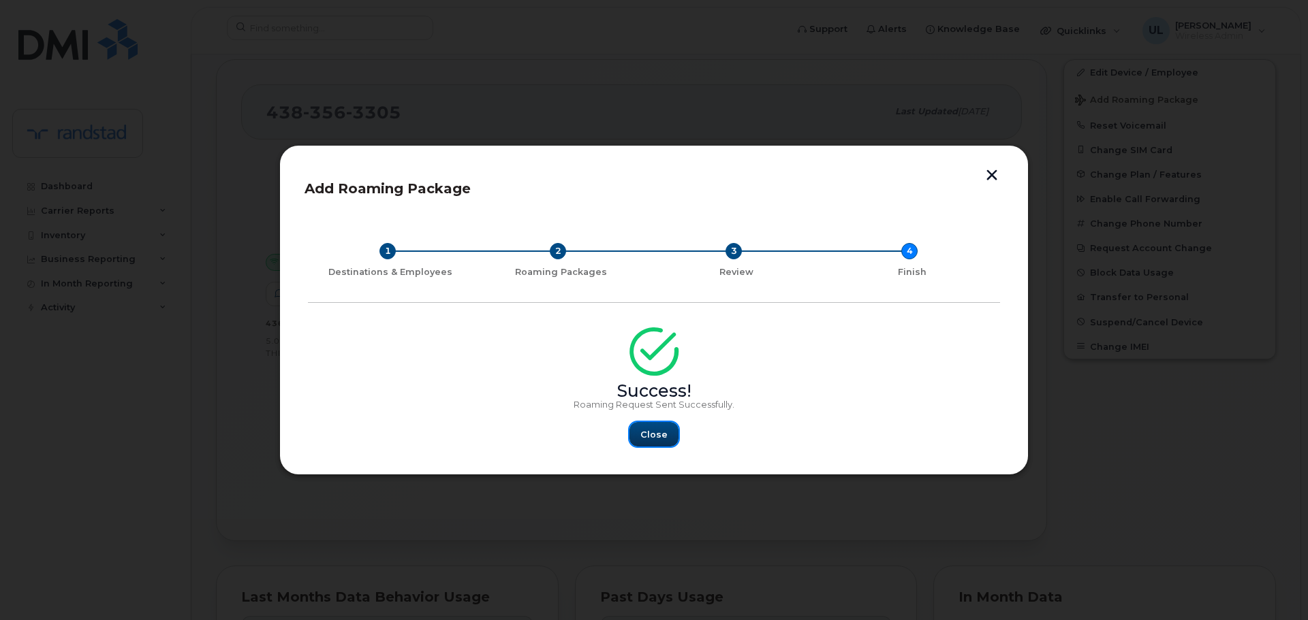
click at [658, 435] on span "Close" at bounding box center [653, 434] width 27 height 13
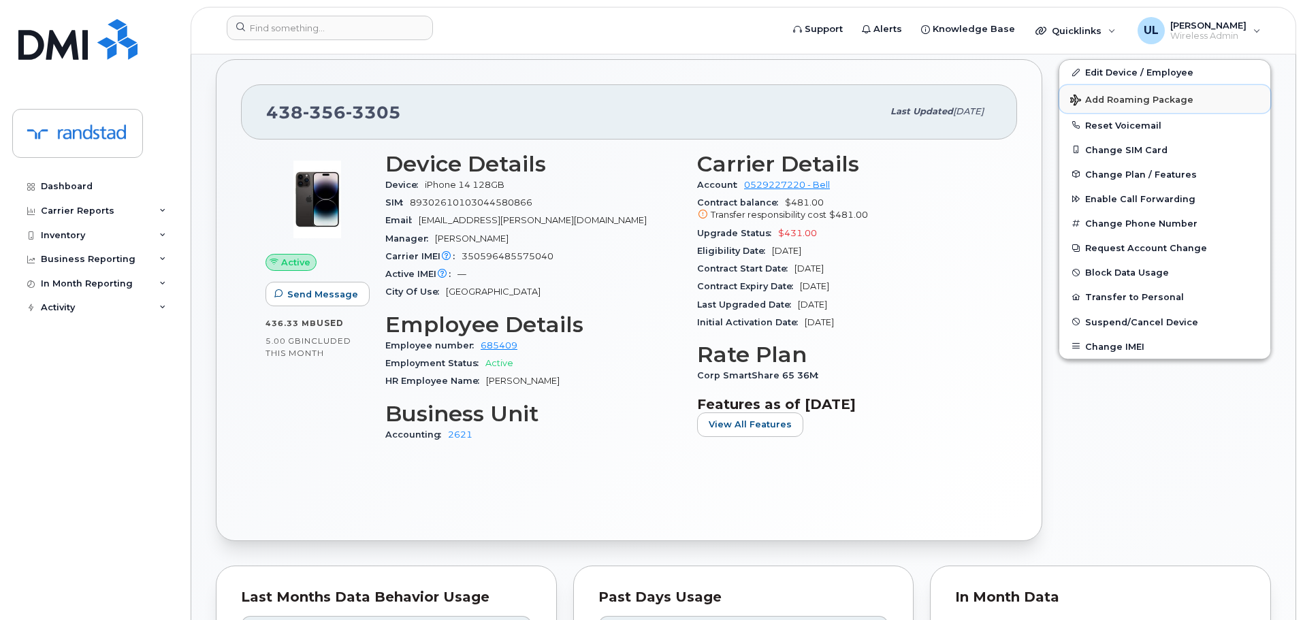
click at [1145, 94] on button "Add Roaming Package" at bounding box center [1165, 99] width 211 height 28
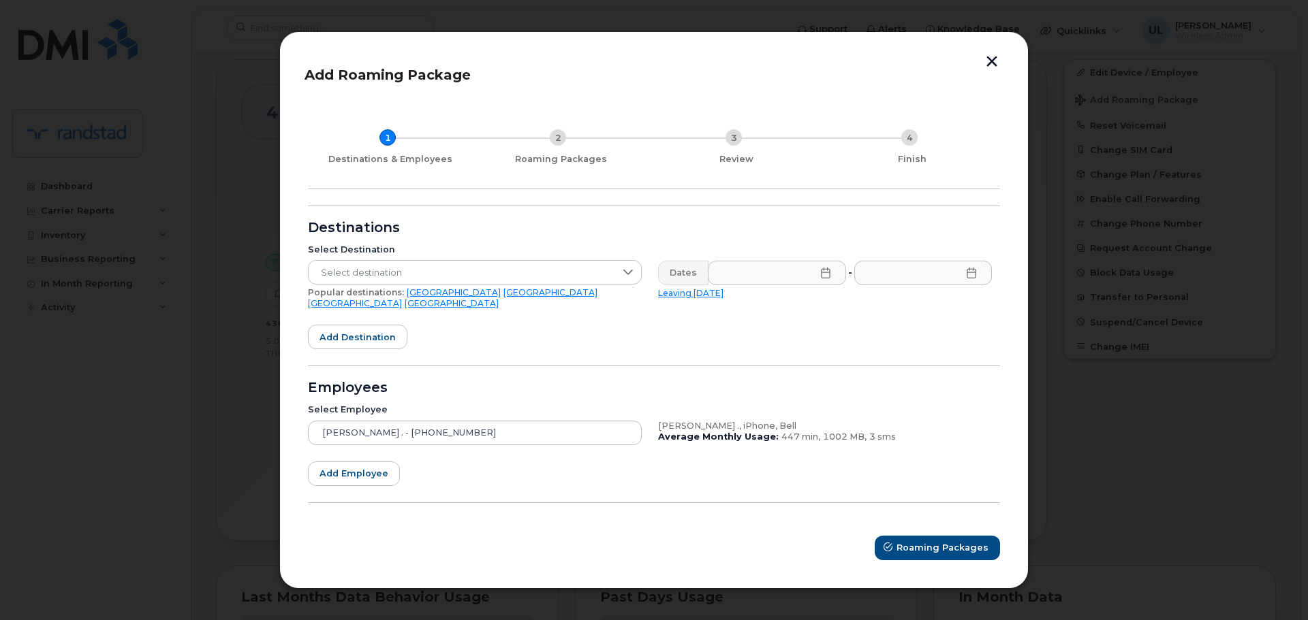
drag, startPoint x: 406, startPoint y: 295, endPoint x: 724, endPoint y: 262, distance: 319.8
click at [408, 295] on link "[GEOGRAPHIC_DATA]" at bounding box center [454, 292] width 94 height 10
click at [795, 258] on div "Dates - Leaving [DATE]" at bounding box center [825, 285] width 350 height 65
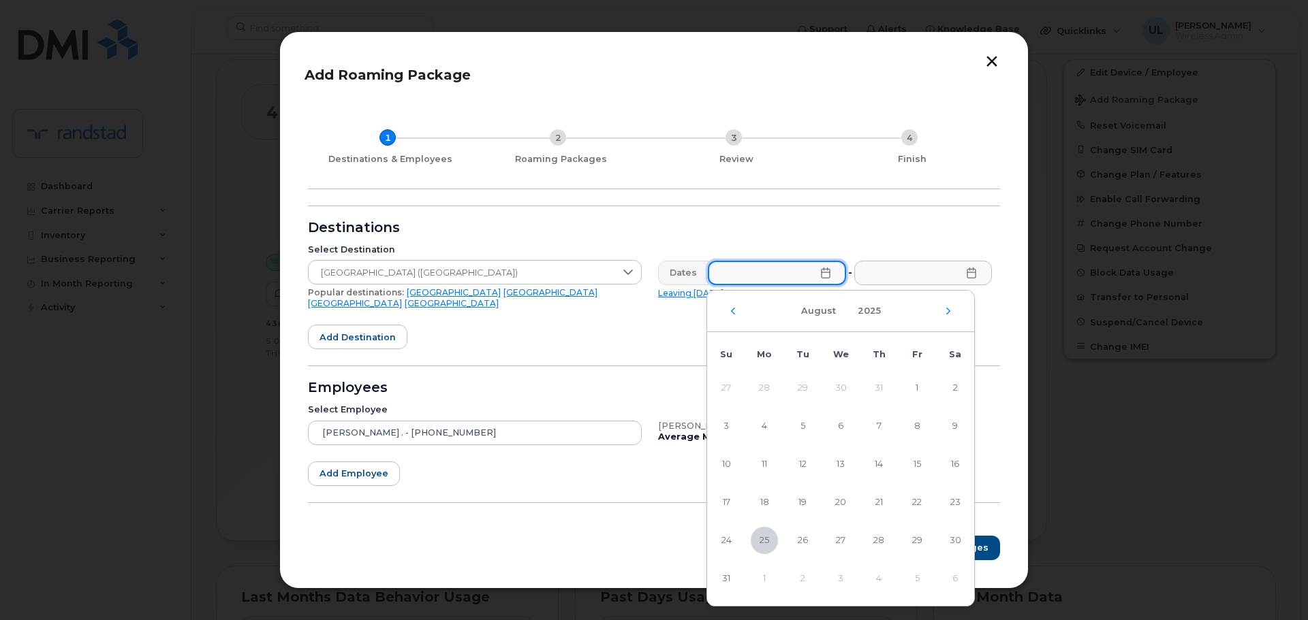
click at [802, 273] on input "text" at bounding box center [777, 273] width 138 height 25
click at [883, 541] on span "28" at bounding box center [878, 540] width 27 height 27
type input "08/28/2025"
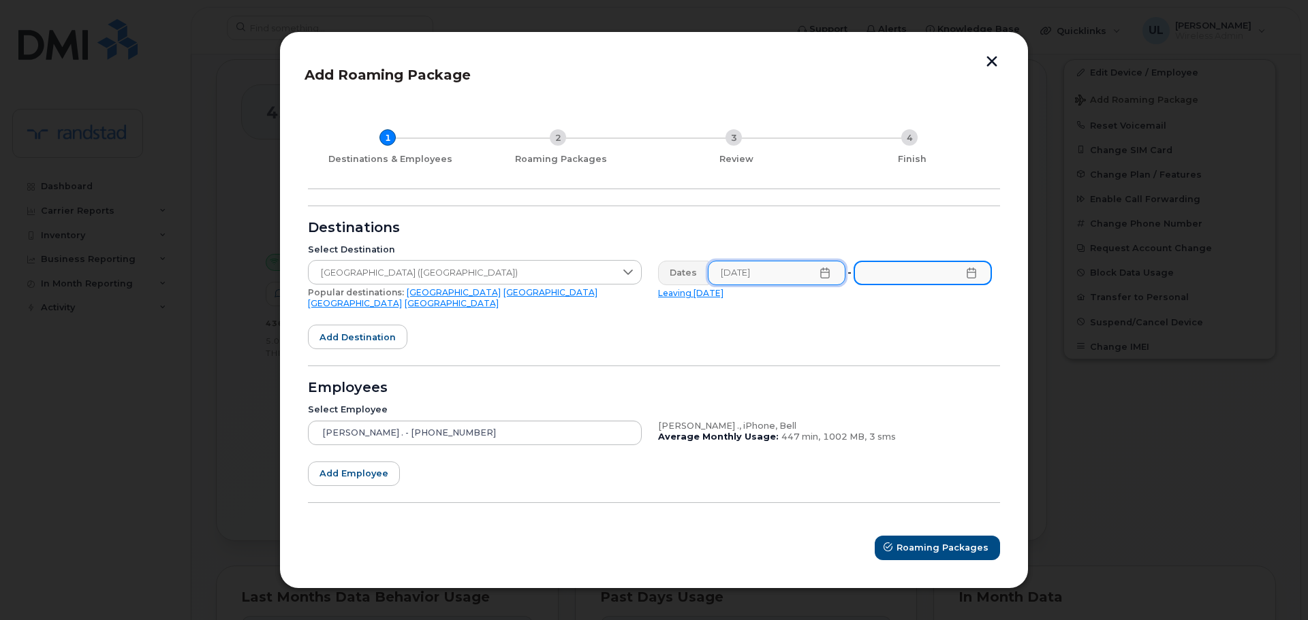
click at [955, 285] on input "text" at bounding box center [922, 273] width 138 height 25
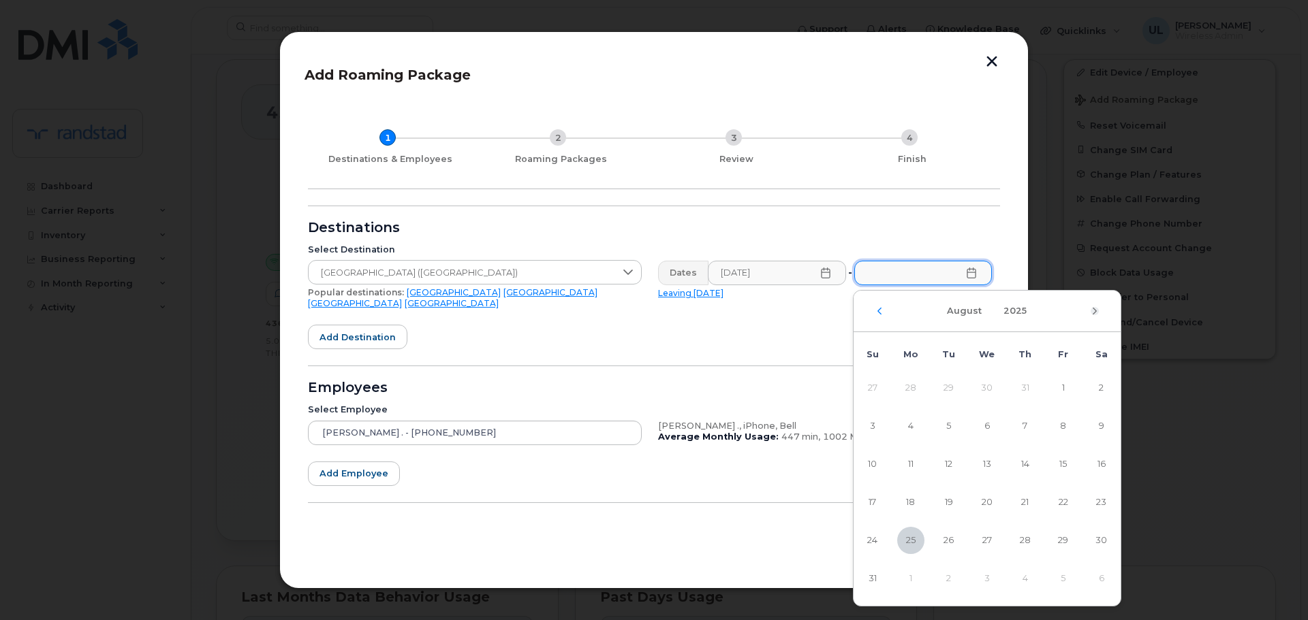
click at [1096, 313] on icon "Next Month" at bounding box center [1094, 311] width 8 height 11
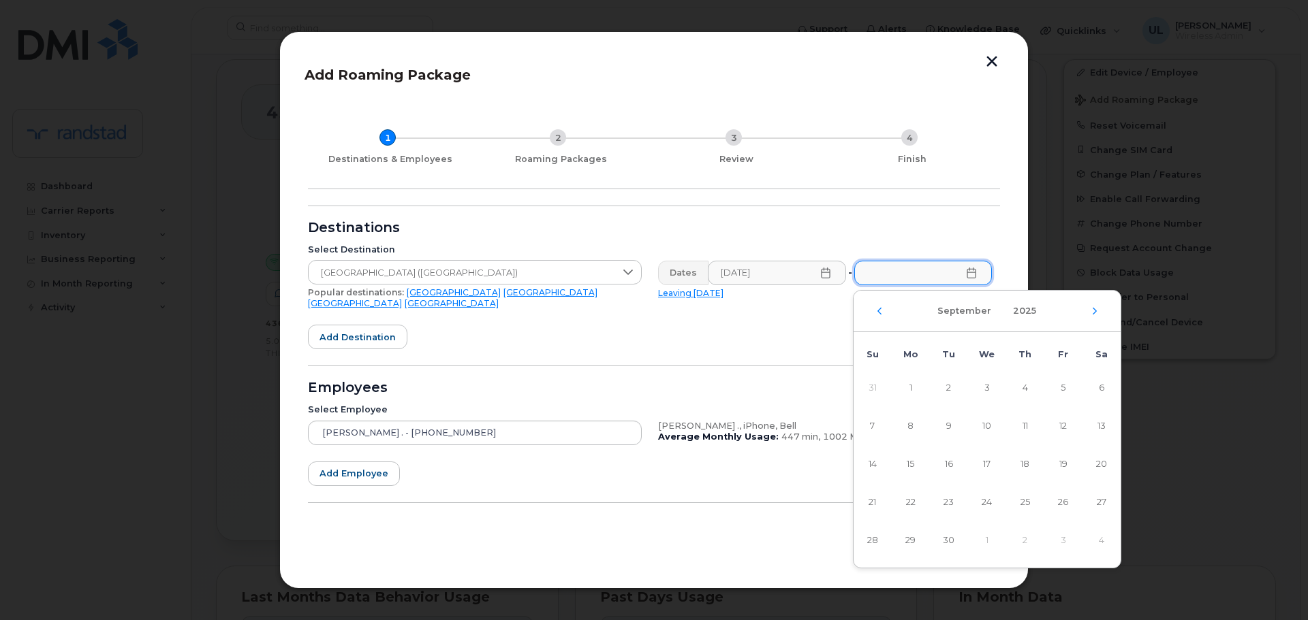
drag, startPoint x: 940, startPoint y: 389, endPoint x: 931, endPoint y: 393, distance: 10.4
click at [939, 389] on span "2" at bounding box center [948, 388] width 27 height 27
type input "09/02/2025"
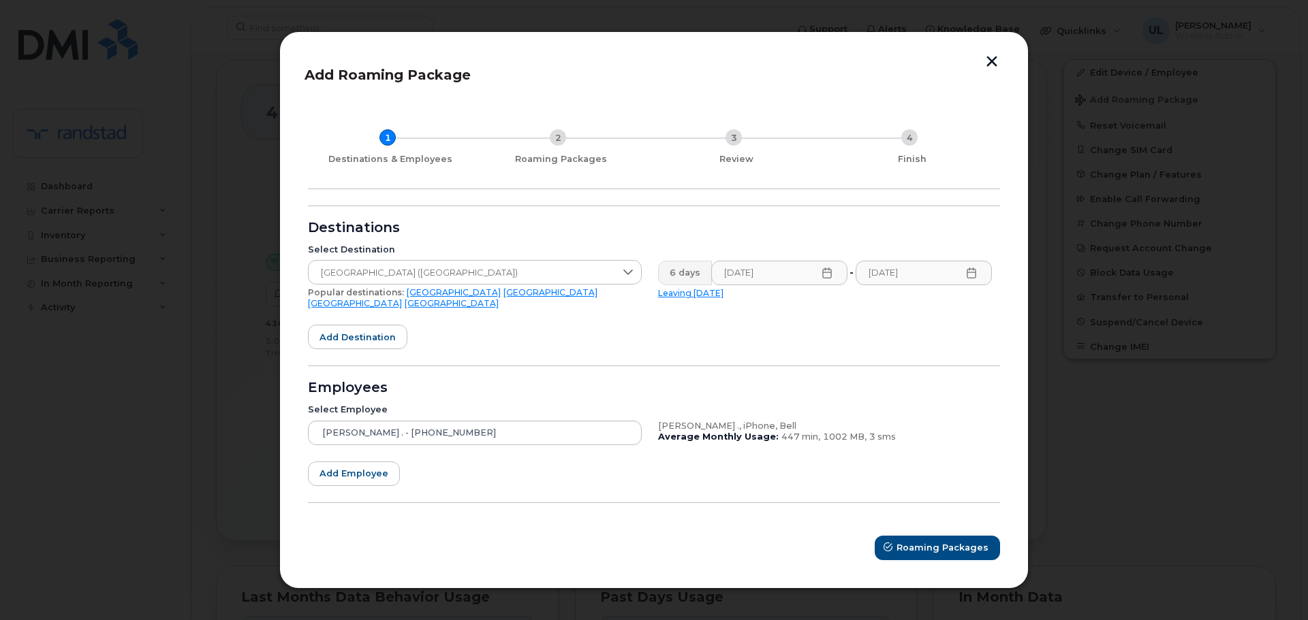
click at [671, 400] on div "Select Employee Sébastien . - 438-356-3305 Sébastien ., iPhone, Bell Average Mo…" at bounding box center [650, 424] width 700 height 57
click at [915, 544] on span "Roaming Packages" at bounding box center [943, 547] width 92 height 13
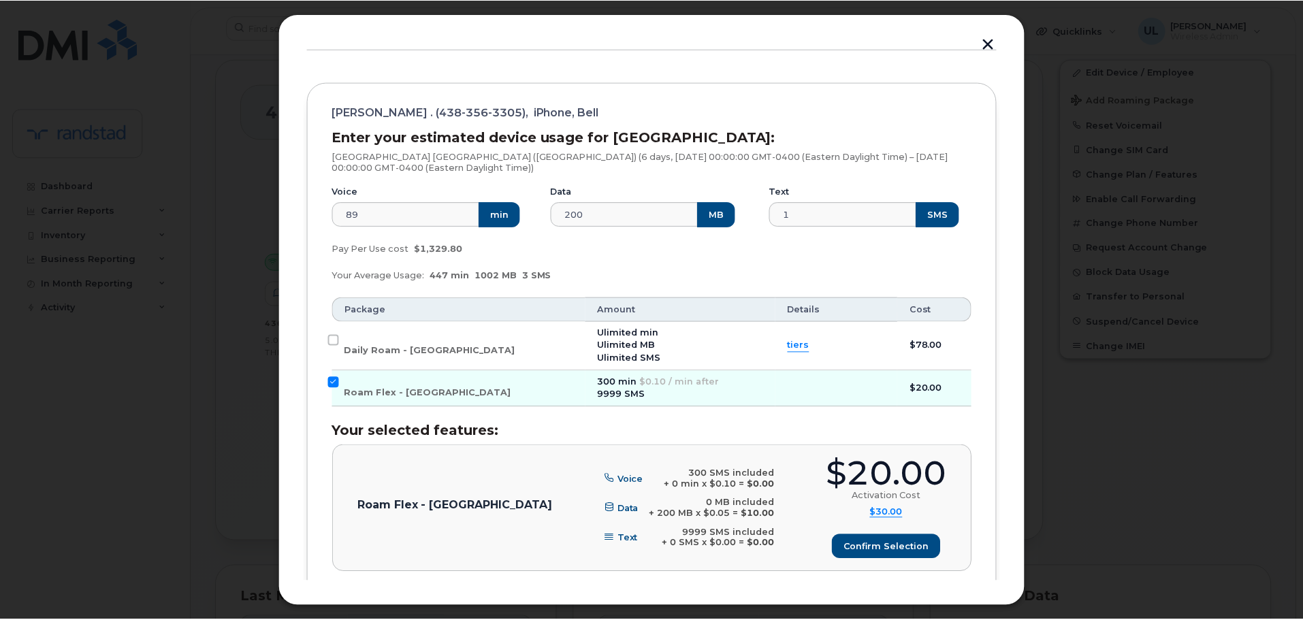
scroll to position [211, 0]
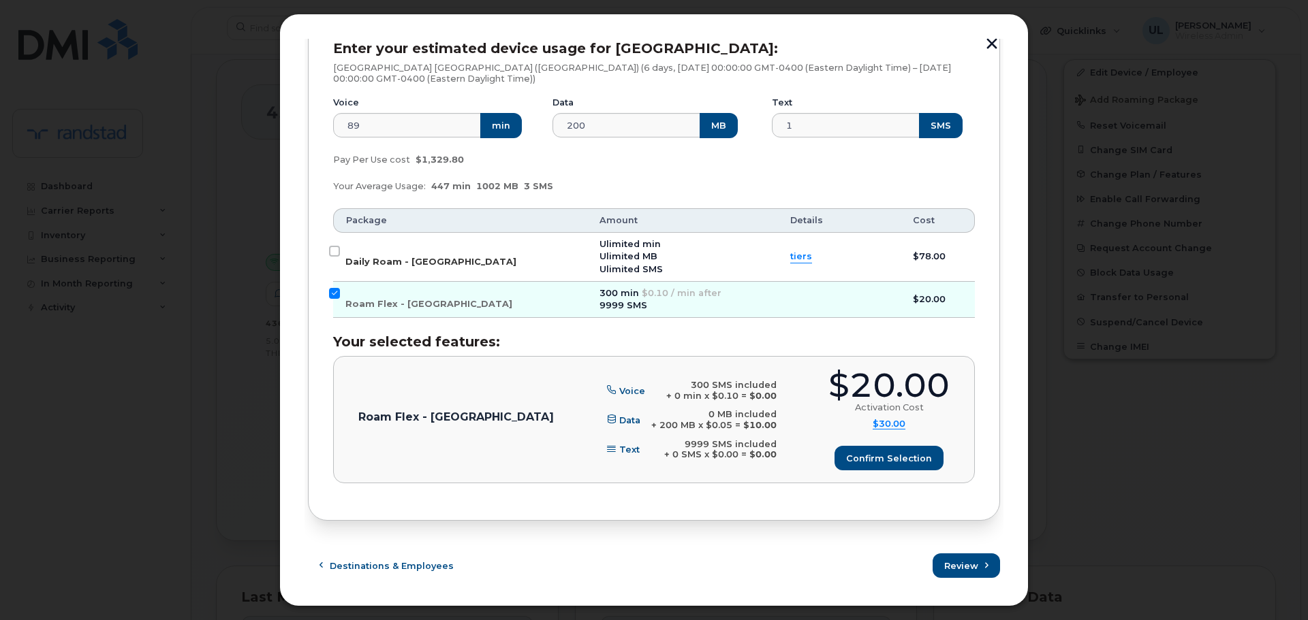
click at [362, 253] on label "Daily Roam - USA" at bounding box center [430, 257] width 171 height 22
click at [340, 253] on input "Daily Roam - USA" at bounding box center [334, 251] width 11 height 11
checkbox input "true"
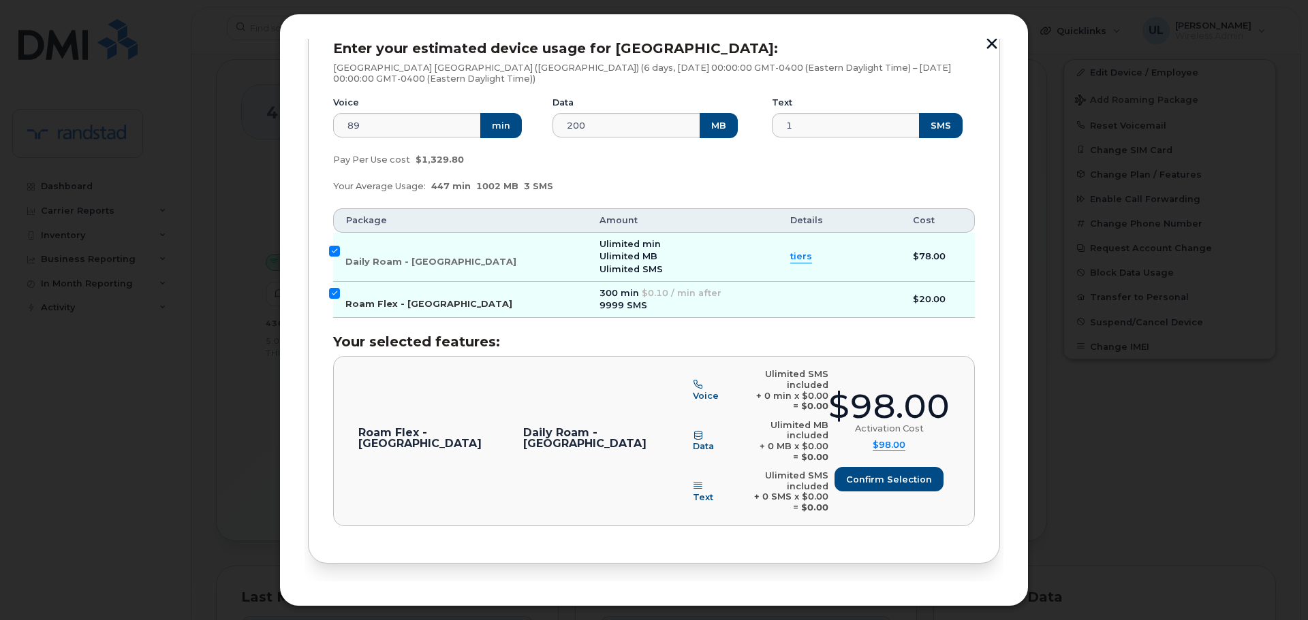
click at [378, 301] on span "Roam Flex - USA" at bounding box center [428, 304] width 167 height 10
click at [340, 299] on input "Roam Flex - USA" at bounding box center [334, 293] width 11 height 11
checkbox input "false"
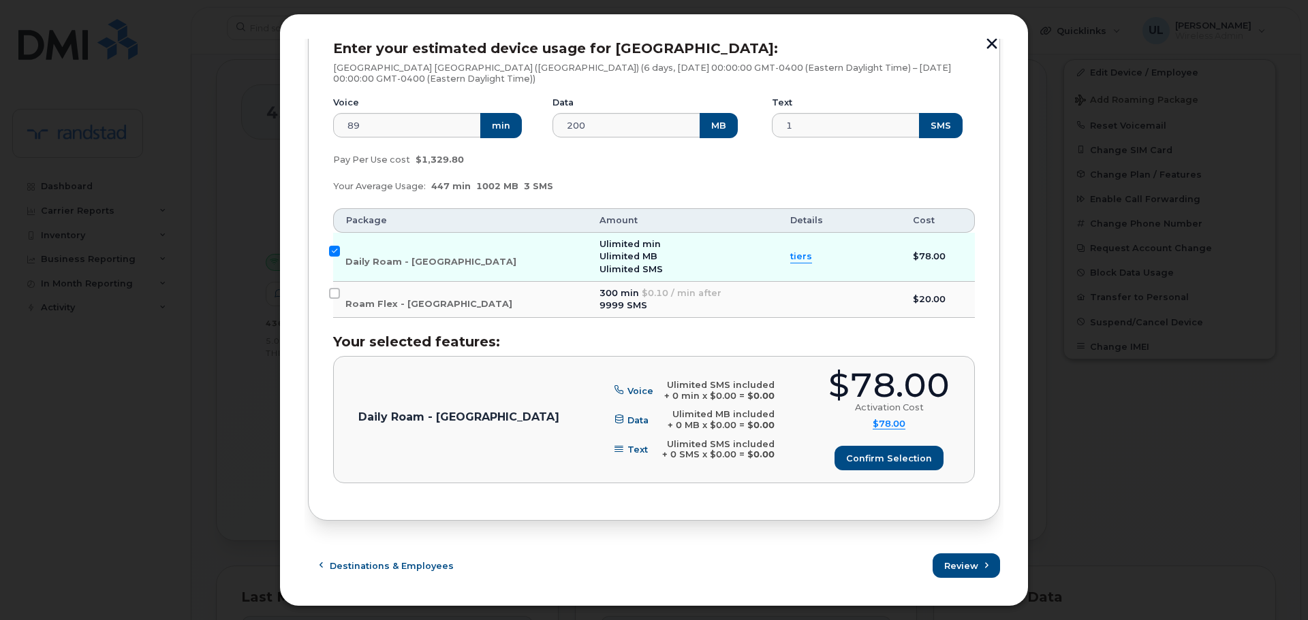
click at [851, 376] on div "$78.00" at bounding box center [888, 385] width 121 height 33
copy div "$78.00"
click at [993, 49] on button "button" at bounding box center [991, 45] width 20 height 14
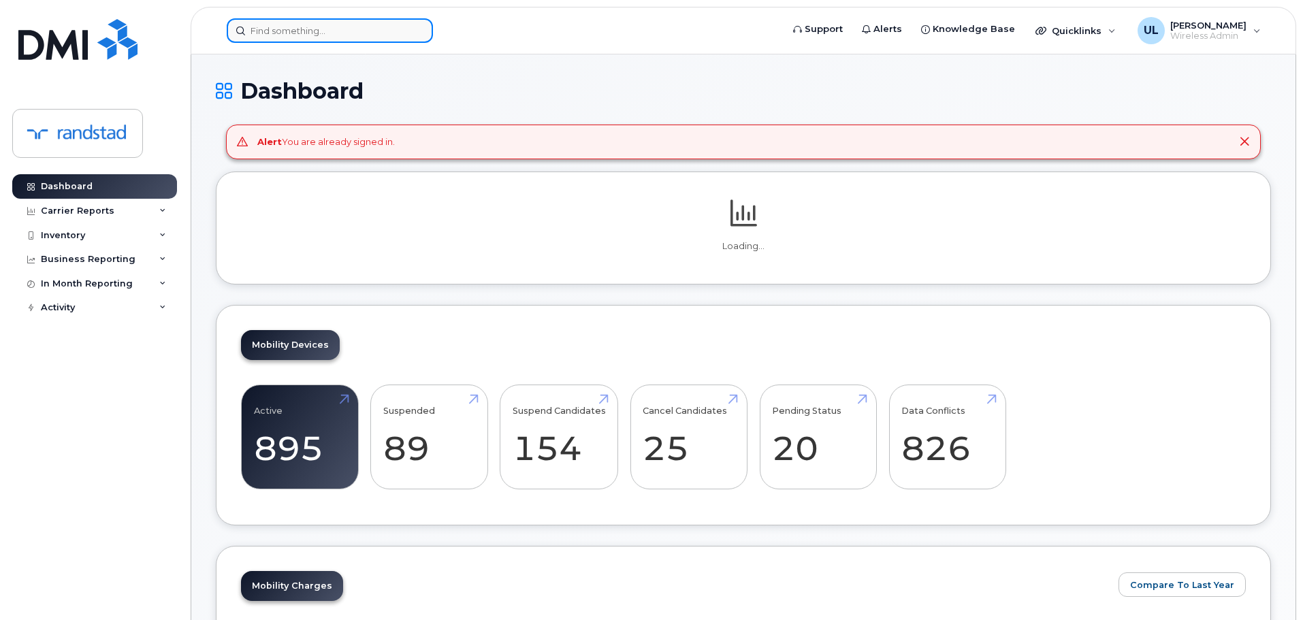
click at [395, 28] on input at bounding box center [330, 30] width 206 height 25
paste input "[PERSON_NAME]"
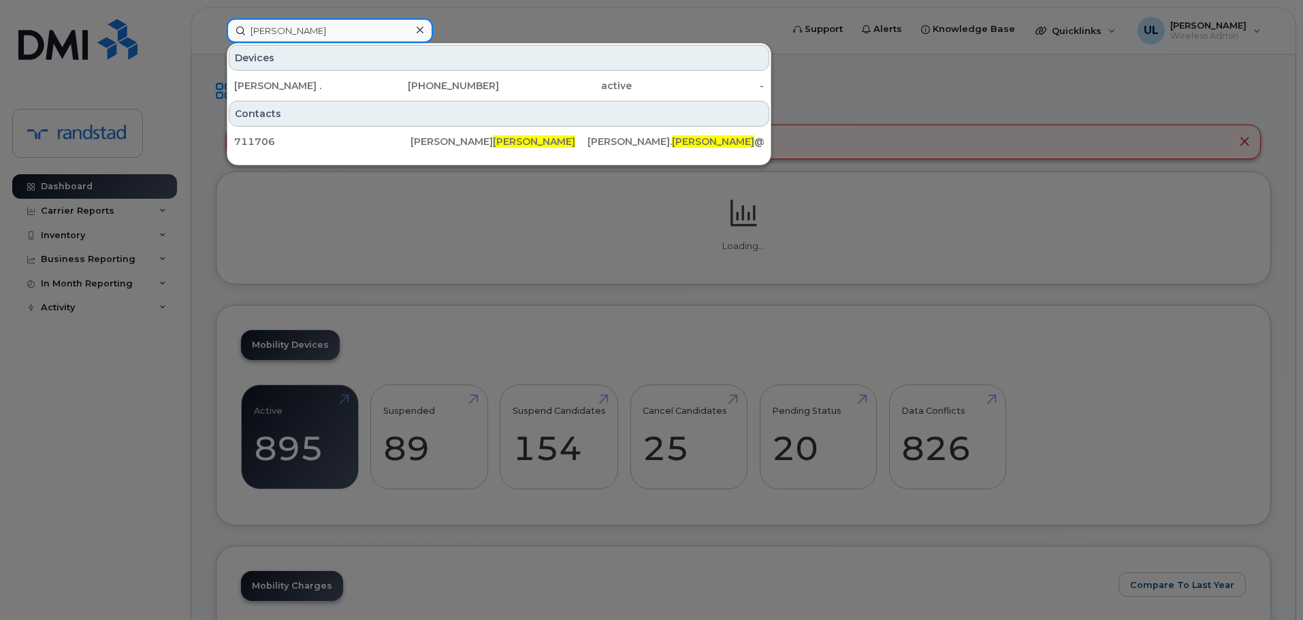
type input "[PERSON_NAME]"
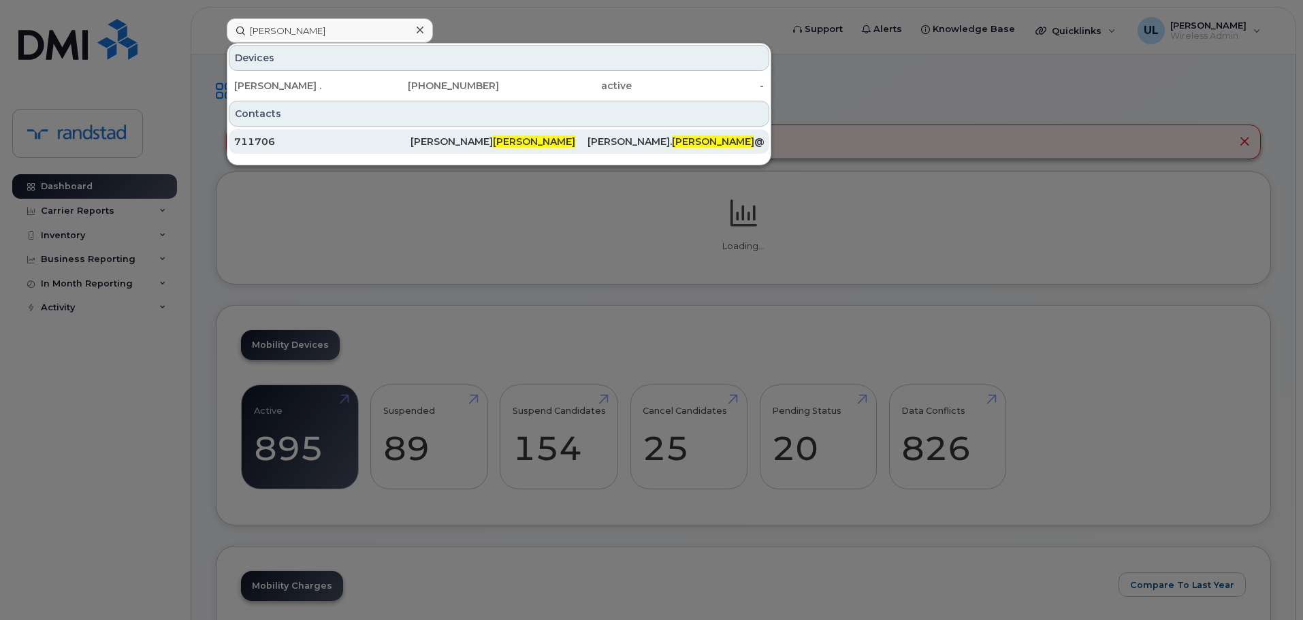
drag, startPoint x: 375, startPoint y: 77, endPoint x: 469, endPoint y: 138, distance: 112.2
click at [375, 77] on div "[PHONE_NUMBER]" at bounding box center [433, 86] width 133 height 25
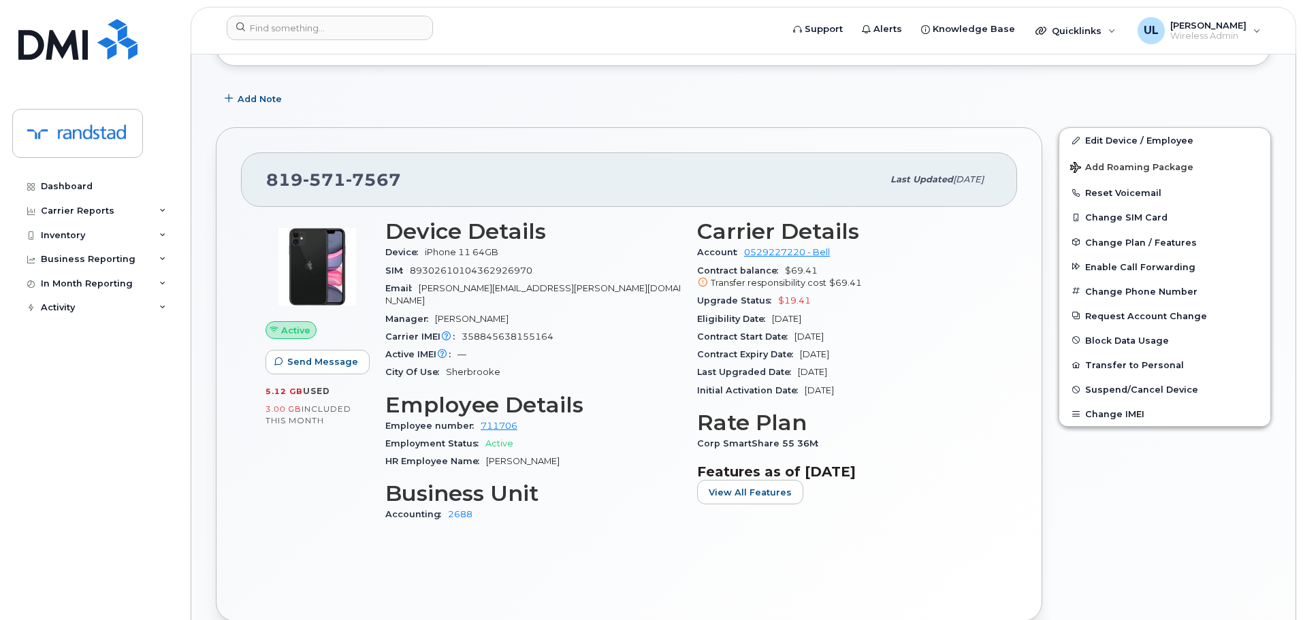
scroll to position [192, 0]
drag, startPoint x: 758, startPoint y: 283, endPoint x: 891, endPoint y: 350, distance: 149.5
click at [891, 350] on section "Carrier Details Account 0529227220 - Bell Contract balance $69.41 Transfer resp…" at bounding box center [845, 310] width 296 height 180
click at [891, 350] on div "Contract Expiry Date [DATE]" at bounding box center [845, 355] width 296 height 18
drag, startPoint x: 891, startPoint y: 350, endPoint x: 721, endPoint y: 349, distance: 170.9
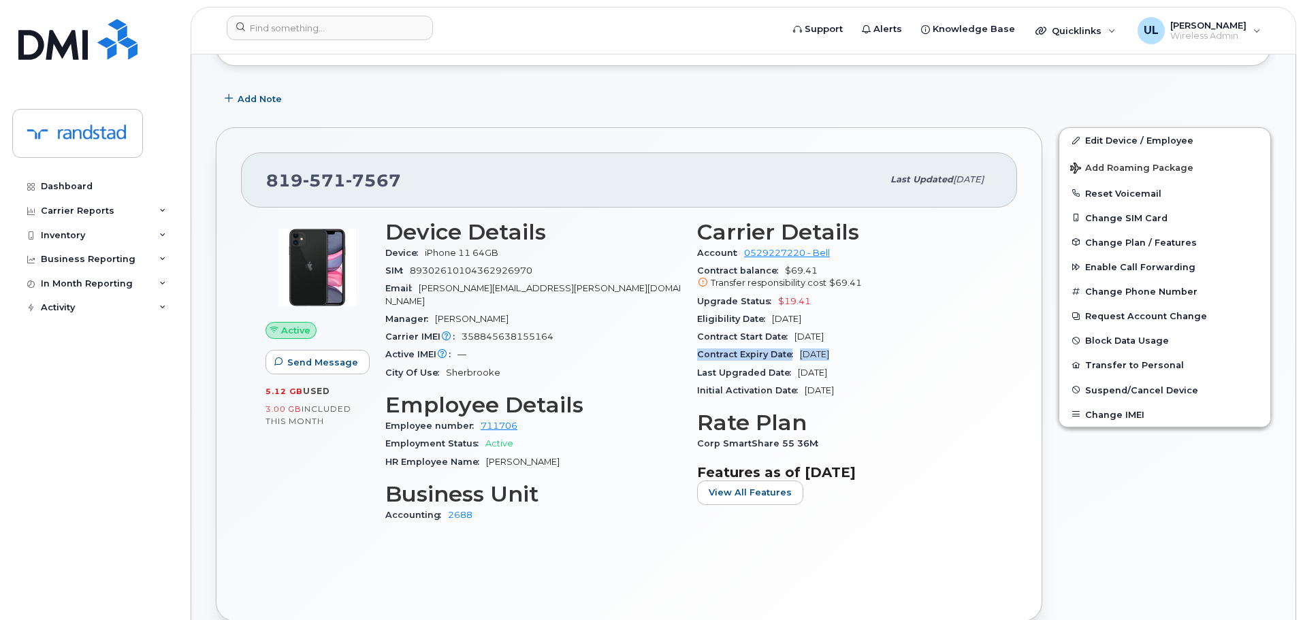
click at [721, 349] on div "Contract Expiry Date [DATE]" at bounding box center [845, 355] width 296 height 18
click at [804, 352] on span "[DATE]" at bounding box center [814, 354] width 29 height 10
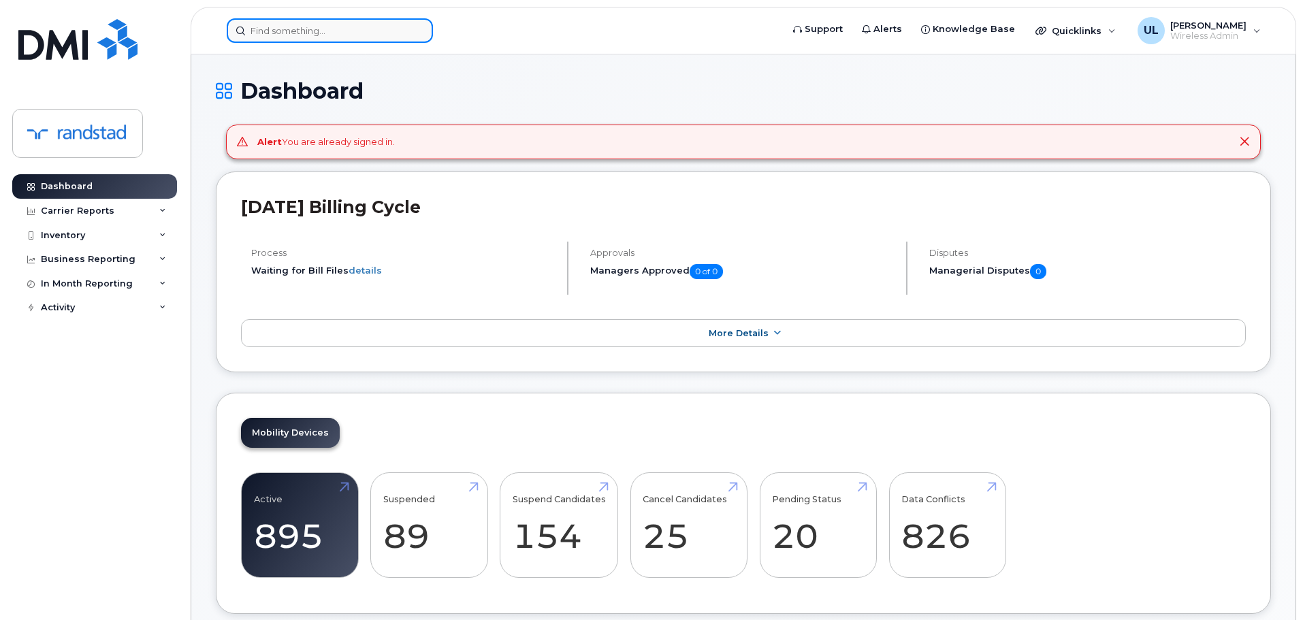
click at [421, 35] on div at bounding box center [330, 30] width 206 height 25
paste input "Majd Mohammad"
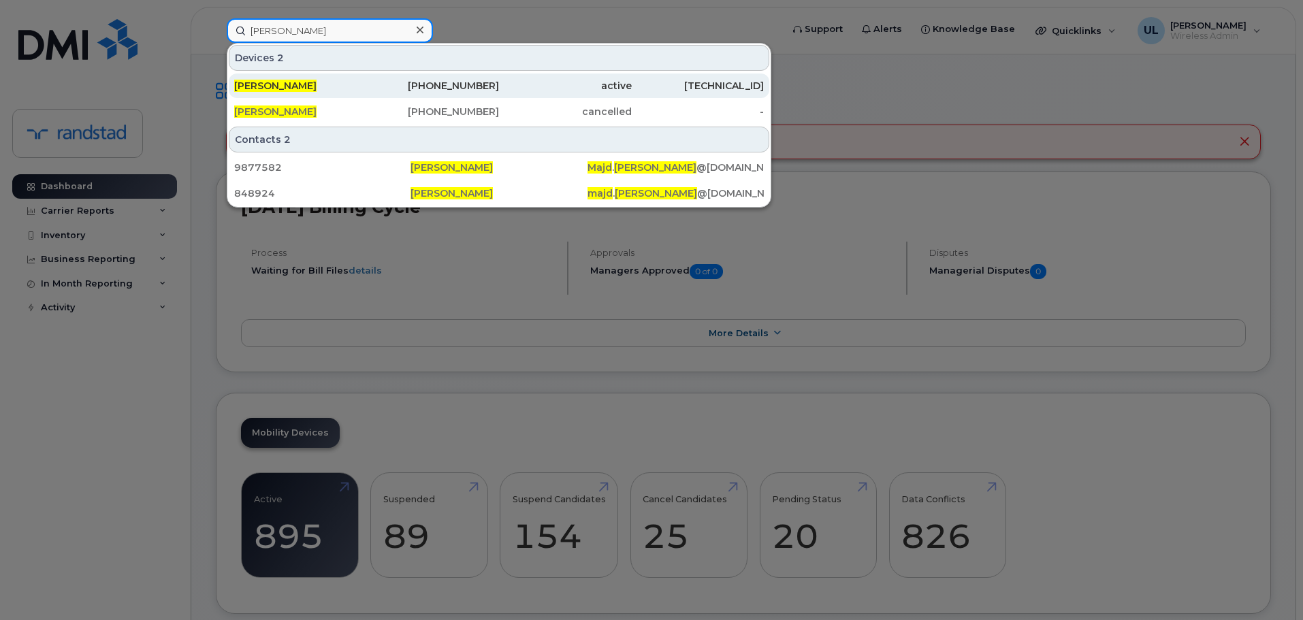
type input "Majd Mohammad"
click at [447, 83] on div "403-542-9970" at bounding box center [433, 86] width 133 height 14
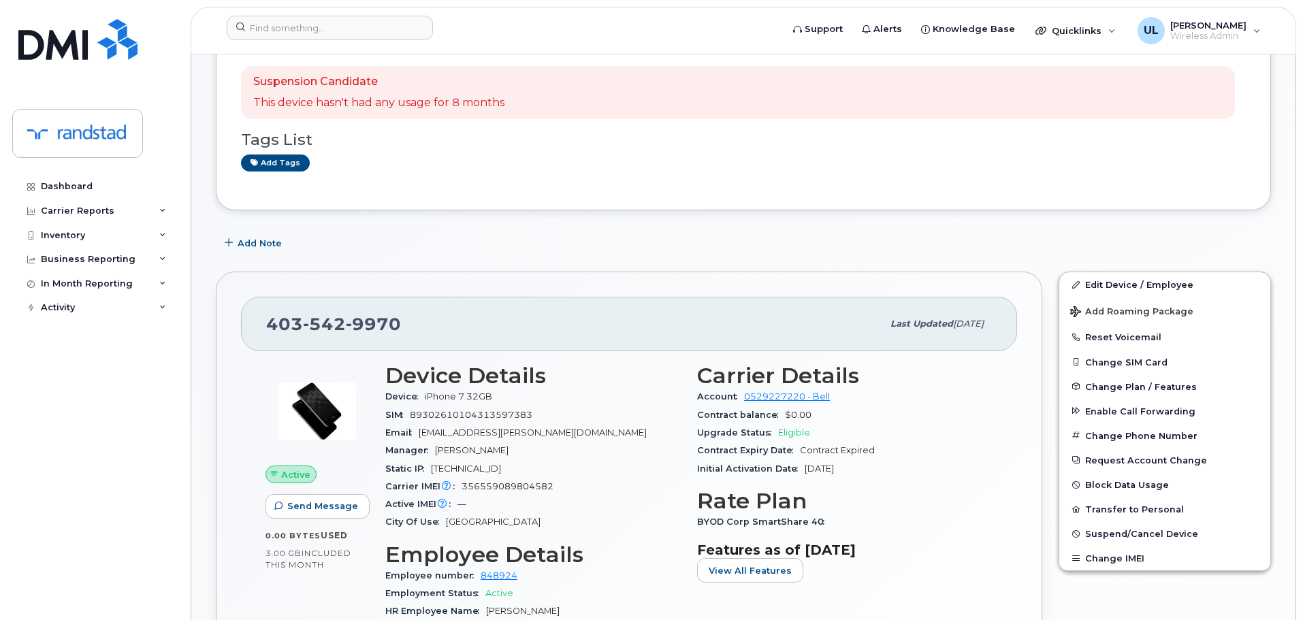
scroll to position [341, 0]
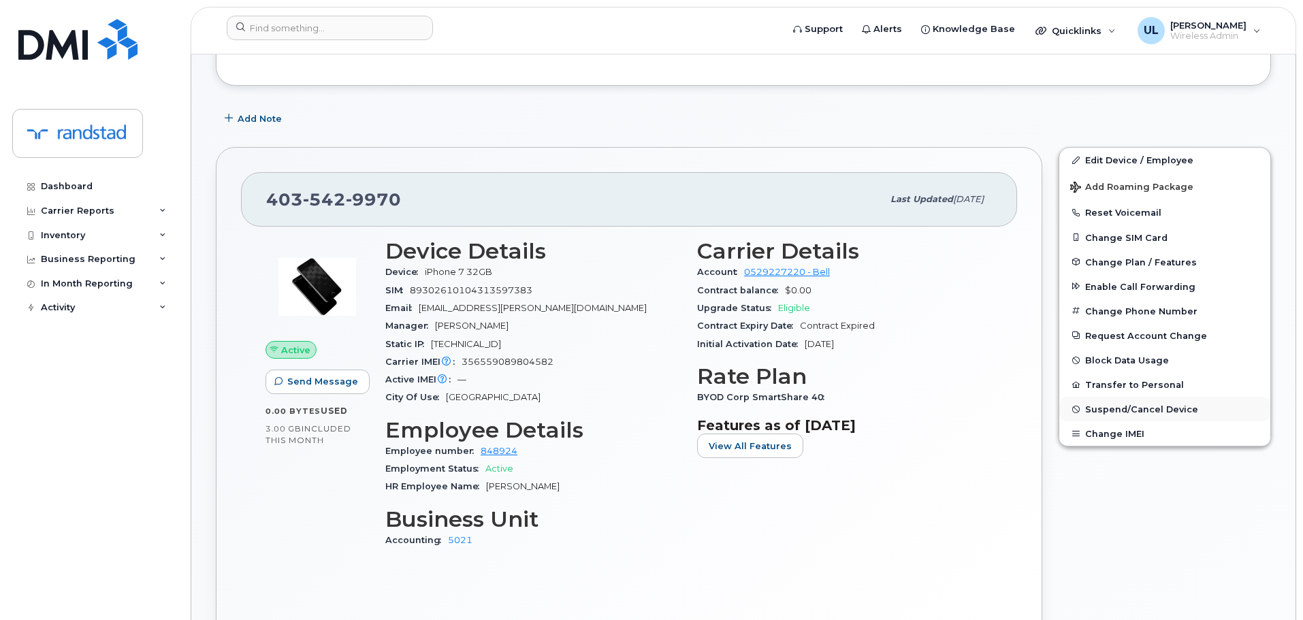
click at [1135, 411] on span "Suspend/Cancel Device" at bounding box center [1142, 410] width 113 height 10
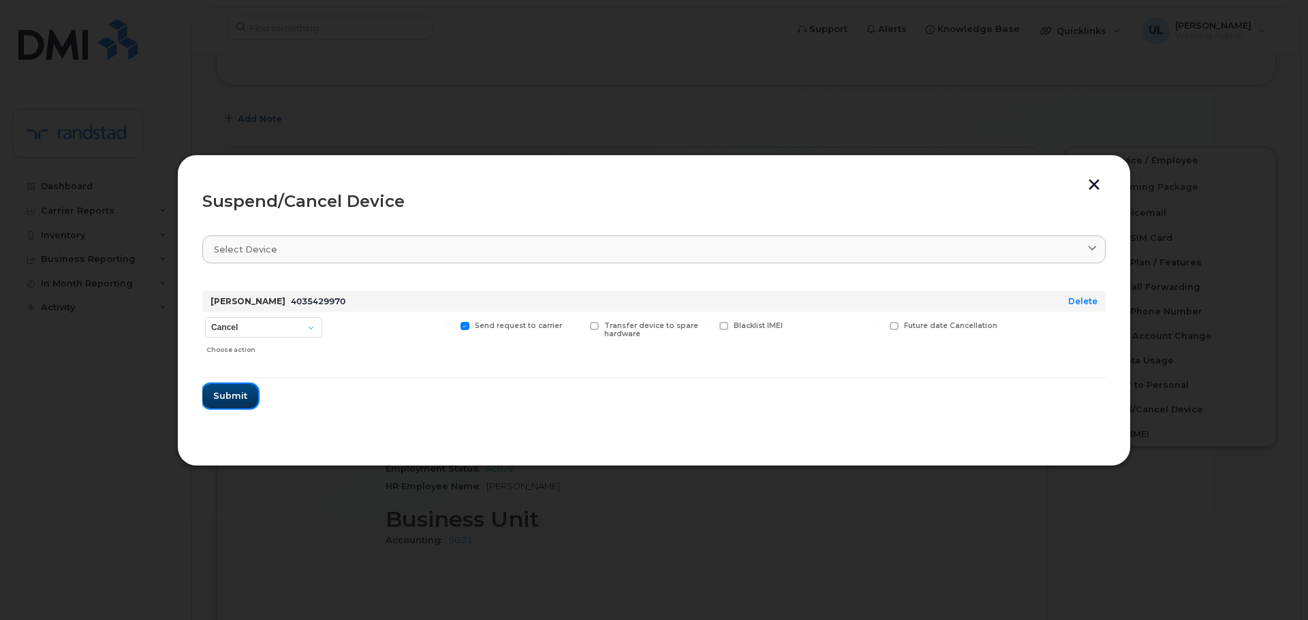
click at [233, 396] on span "Submit" at bounding box center [230, 396] width 34 height 13
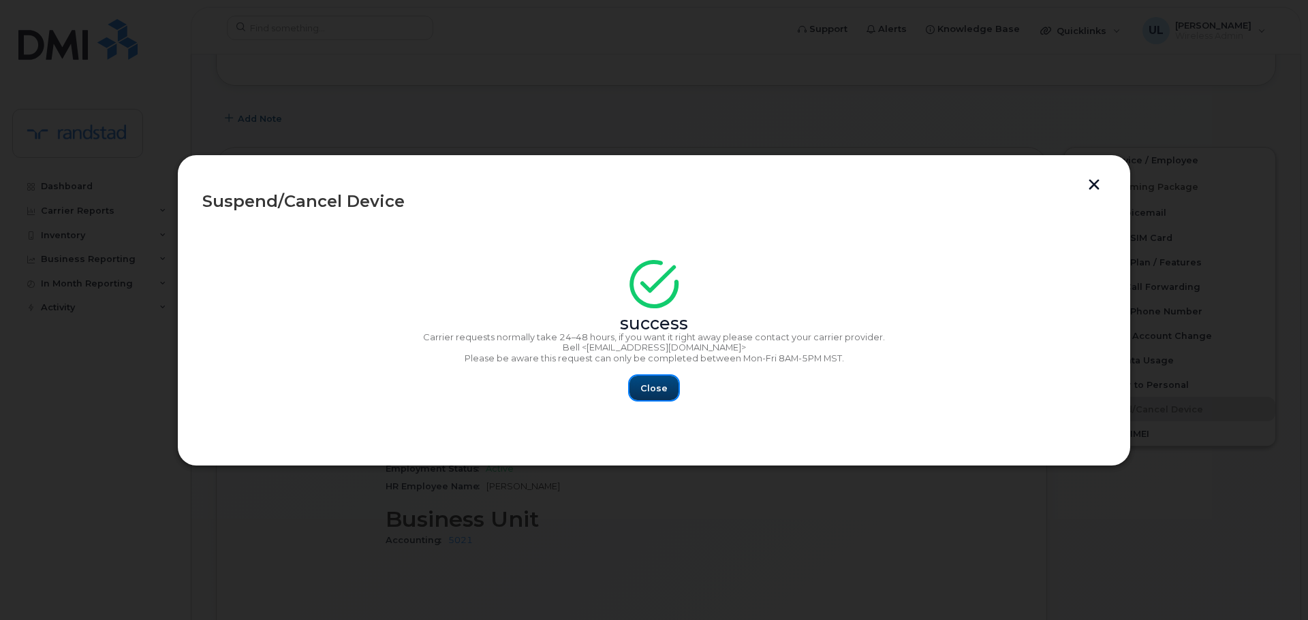
click at [648, 394] on span "Close" at bounding box center [653, 388] width 27 height 13
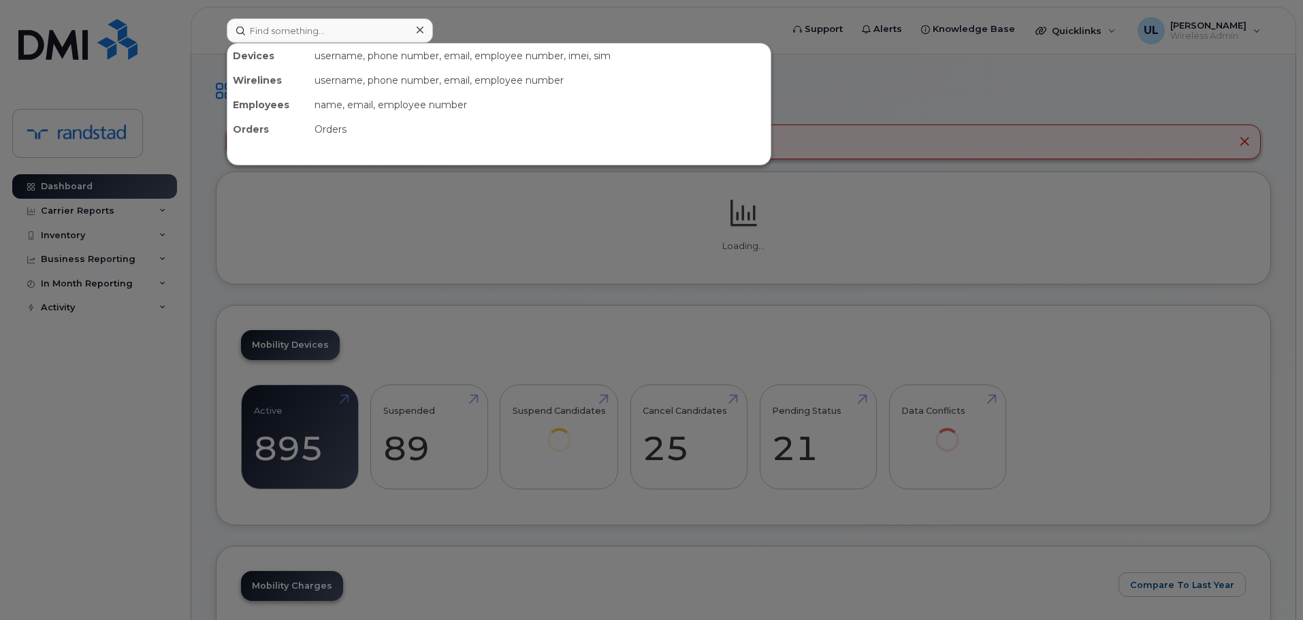
click at [430, 39] on input at bounding box center [330, 30] width 206 height 25
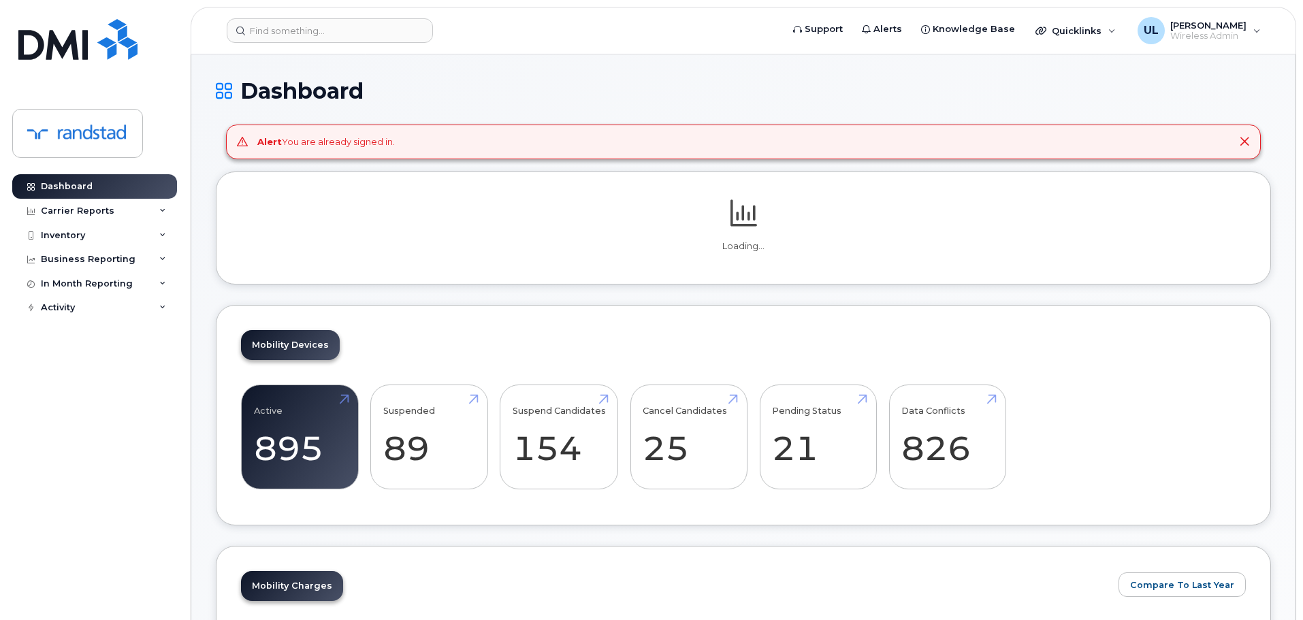
click at [379, 46] on header "Support Alerts Knowledge Base Quicklinks Suspend / Cancel Device Change SIM Car…" at bounding box center [744, 31] width 1106 height 48
click at [364, 37] on input at bounding box center [330, 30] width 206 height 25
paste input "Méthot"
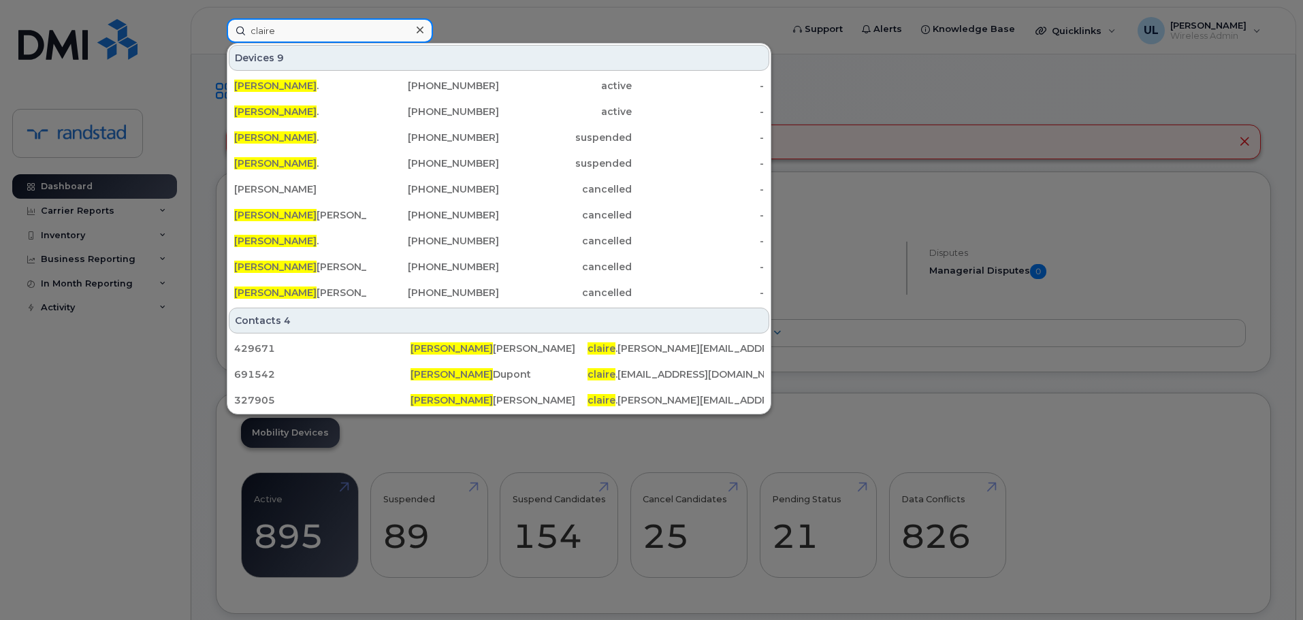
type input "claire"
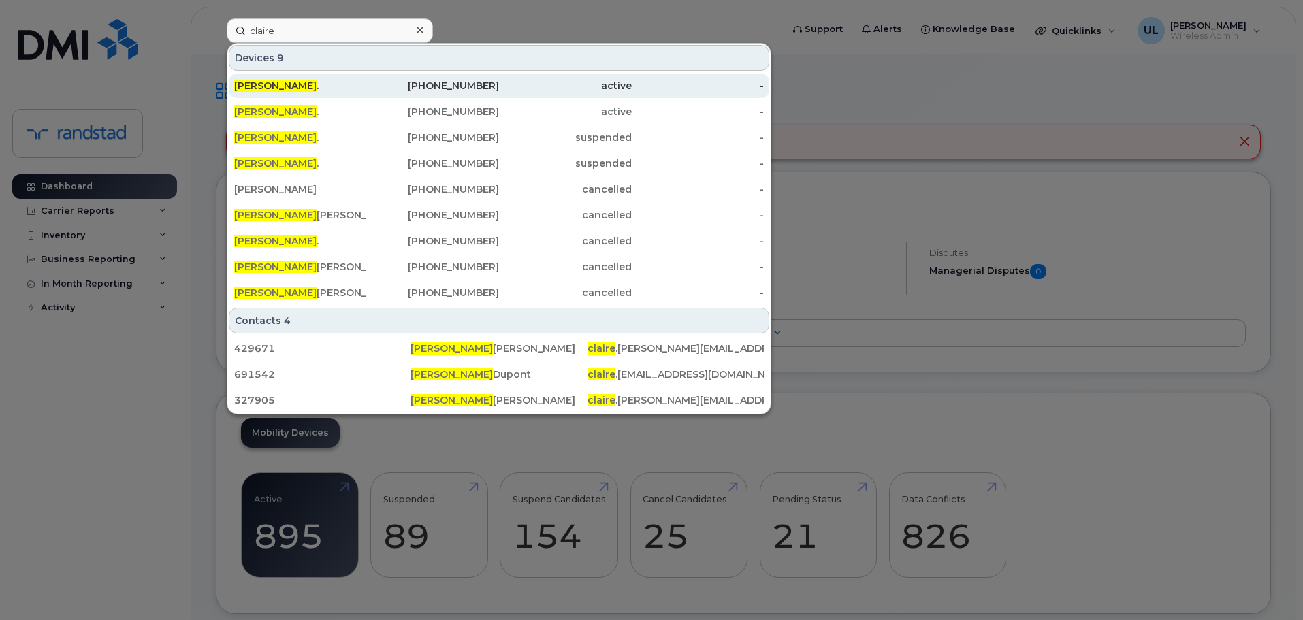
click at [379, 78] on div "905-866-8152" at bounding box center [433, 86] width 133 height 25
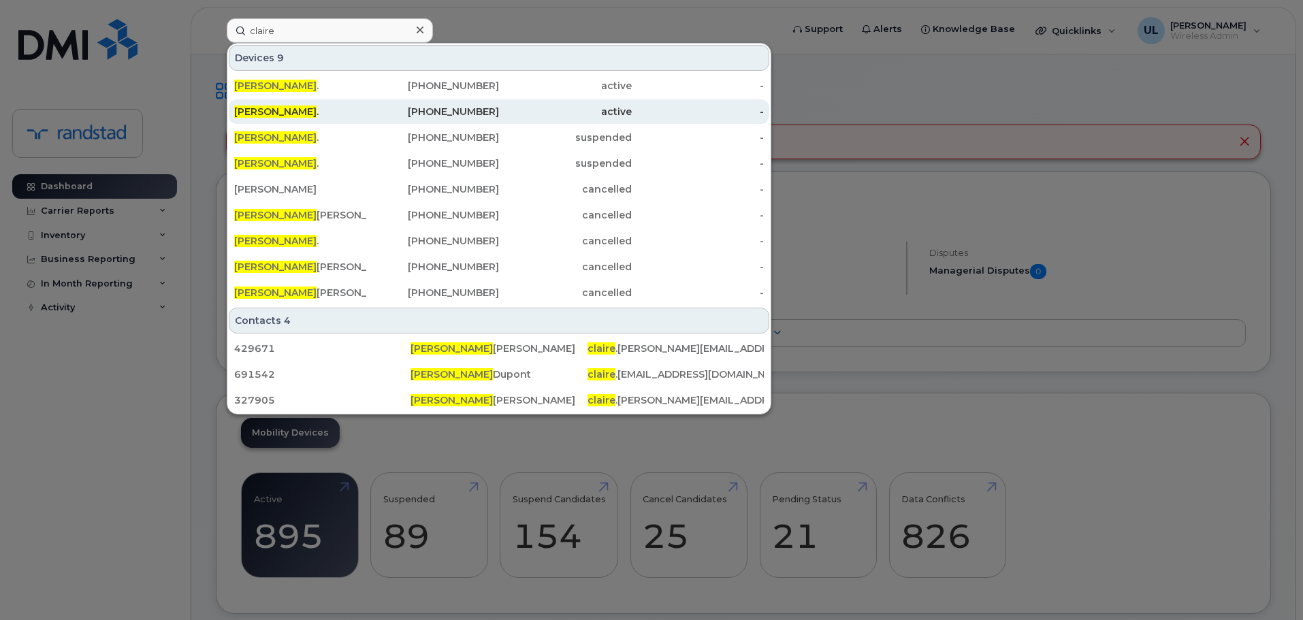
click at [367, 105] on div "819-314-6274" at bounding box center [433, 111] width 133 height 25
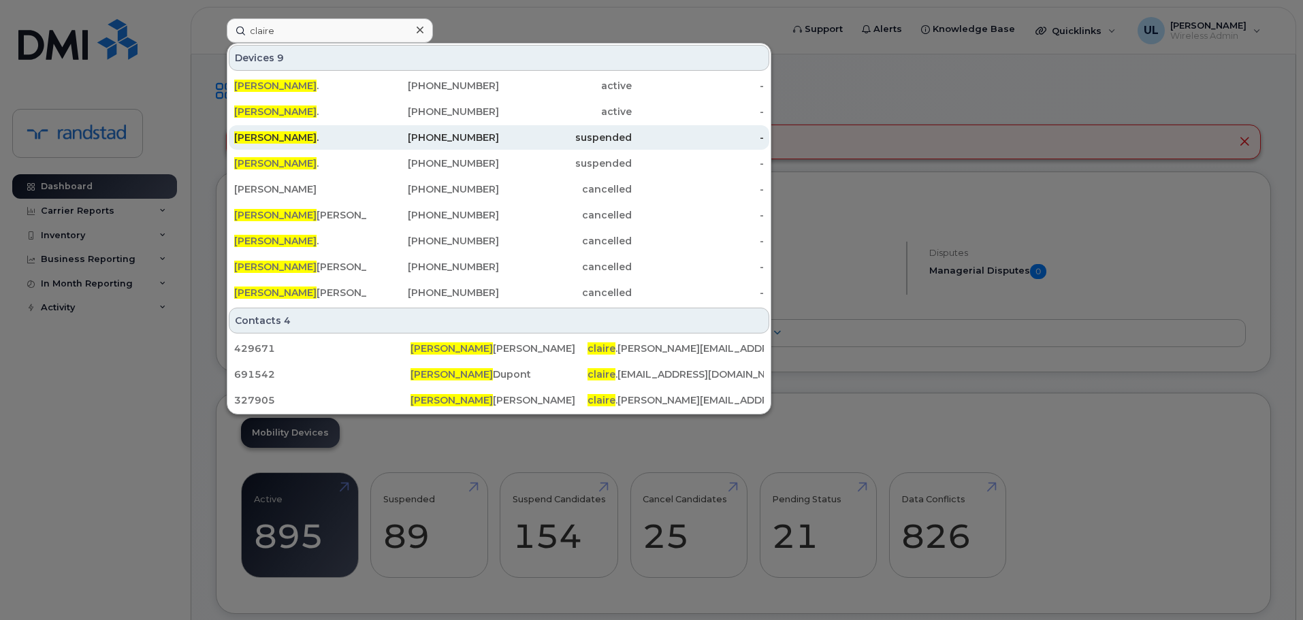
click at [347, 142] on div "Claire ." at bounding box center [300, 138] width 133 height 14
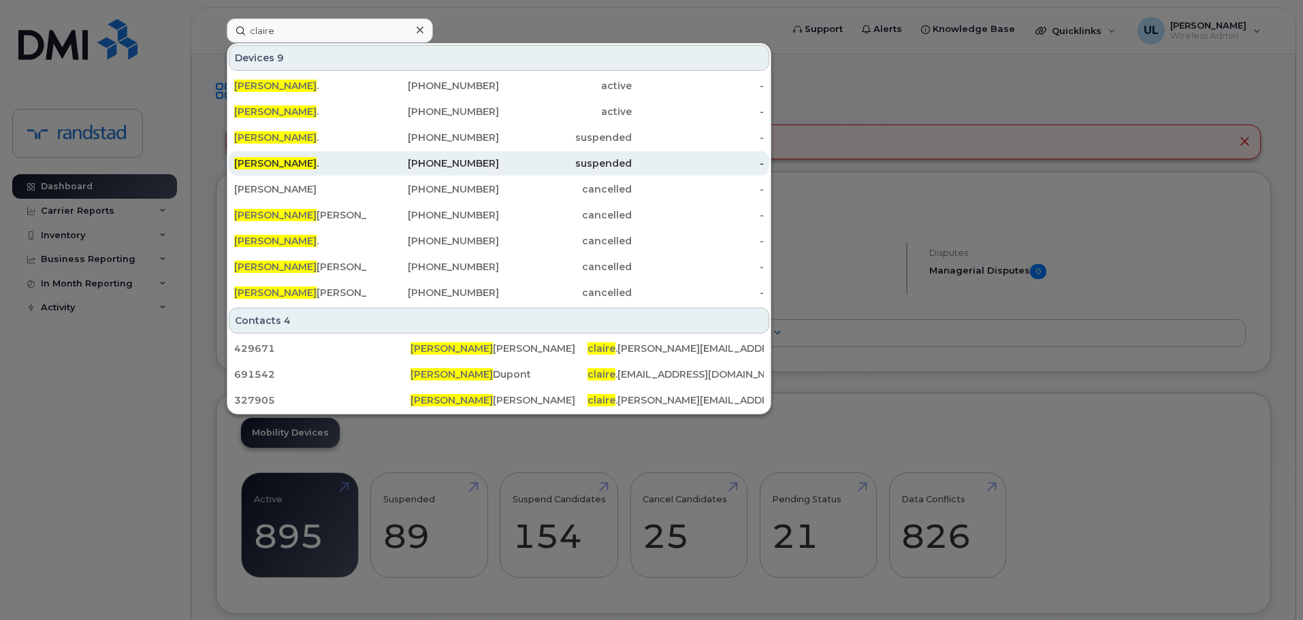
click at [339, 166] on div "Claire ." at bounding box center [300, 164] width 133 height 14
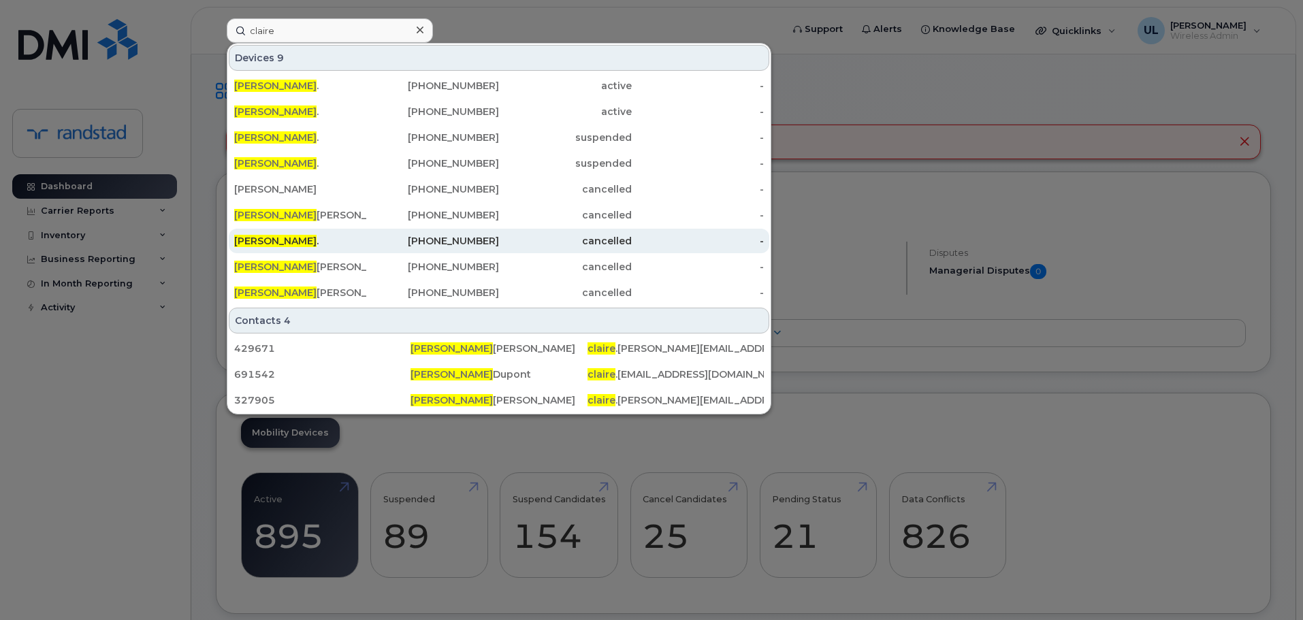
click at [346, 240] on div "Claire ." at bounding box center [300, 241] width 133 height 14
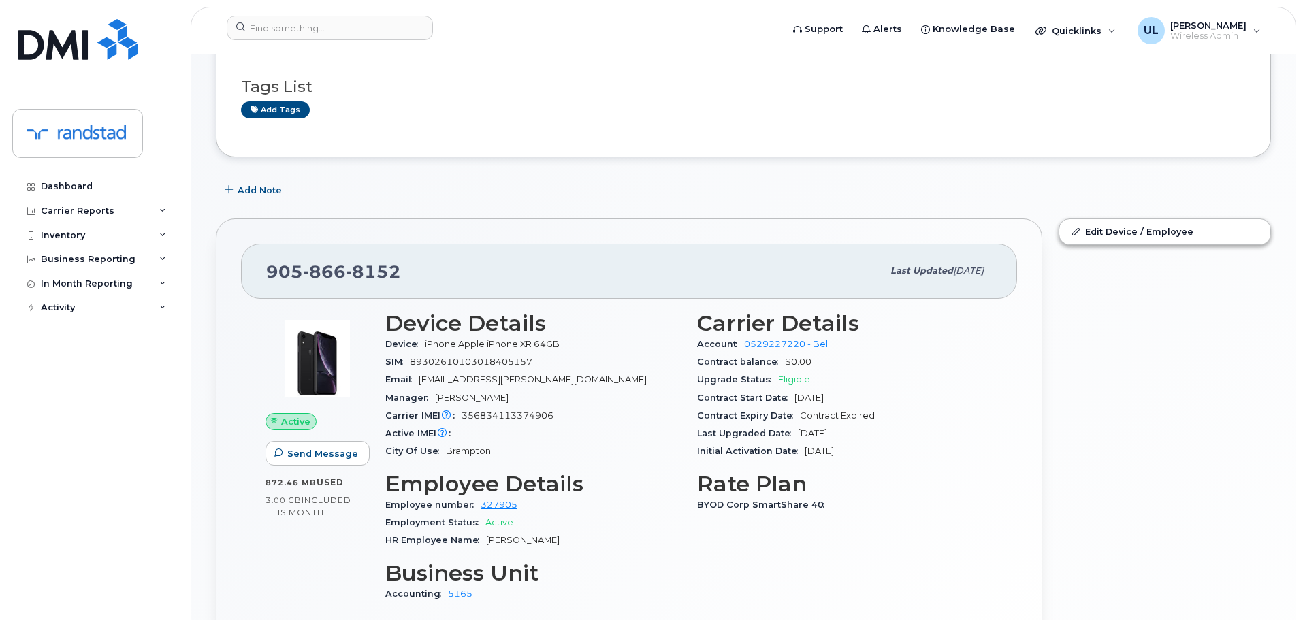
scroll to position [272, 0]
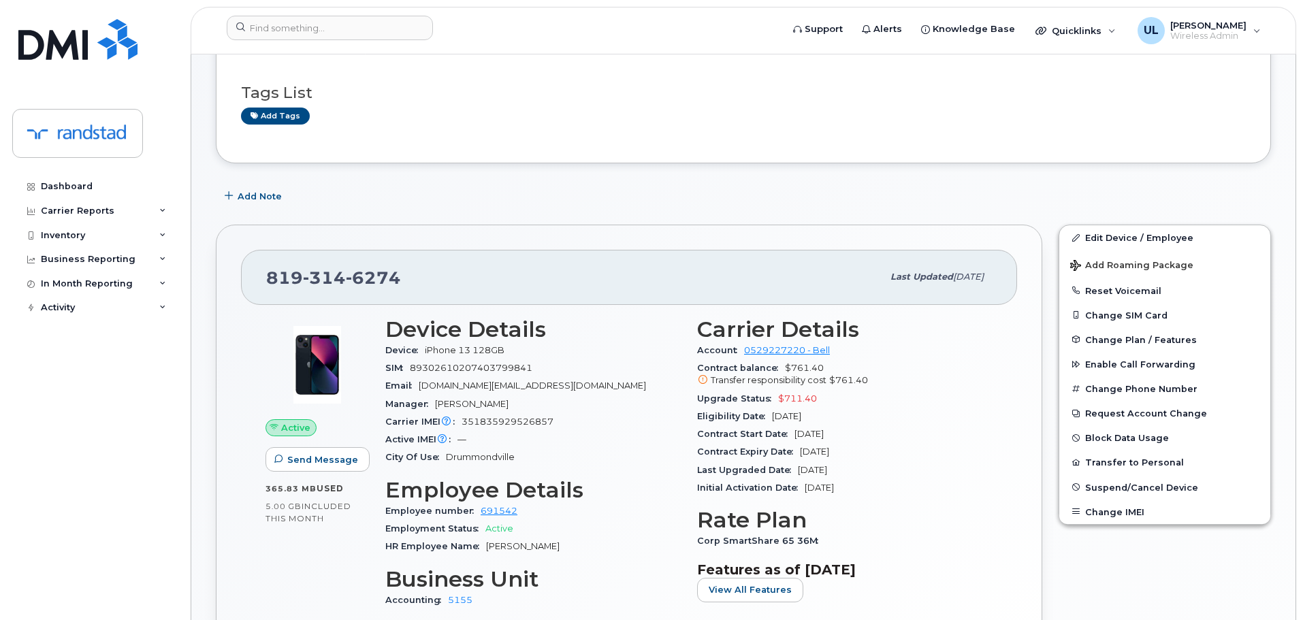
scroll to position [136, 0]
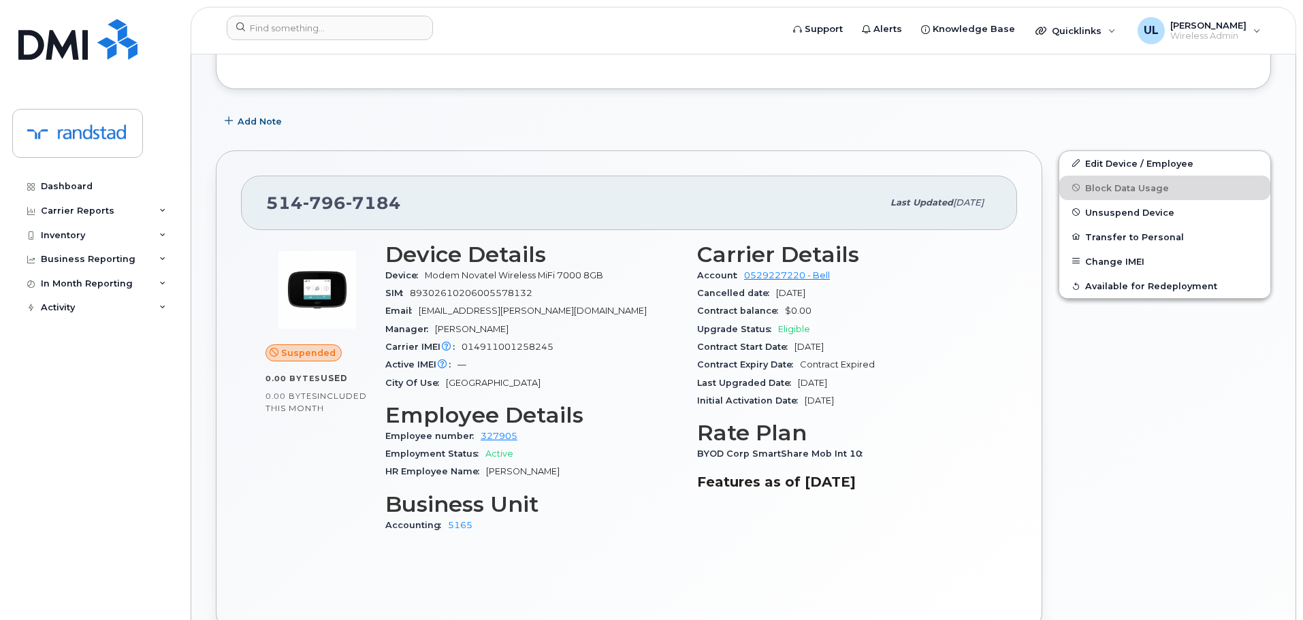
scroll to position [341, 0]
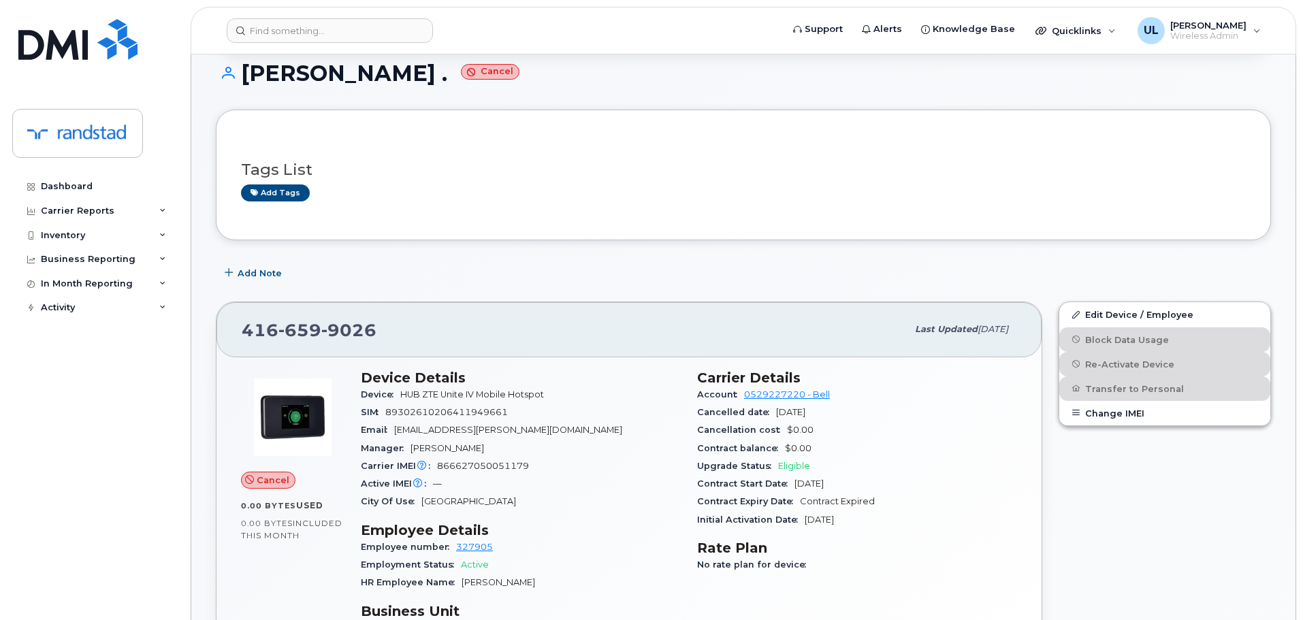
scroll to position [136, 0]
